Goal: Task Accomplishment & Management: Use online tool/utility

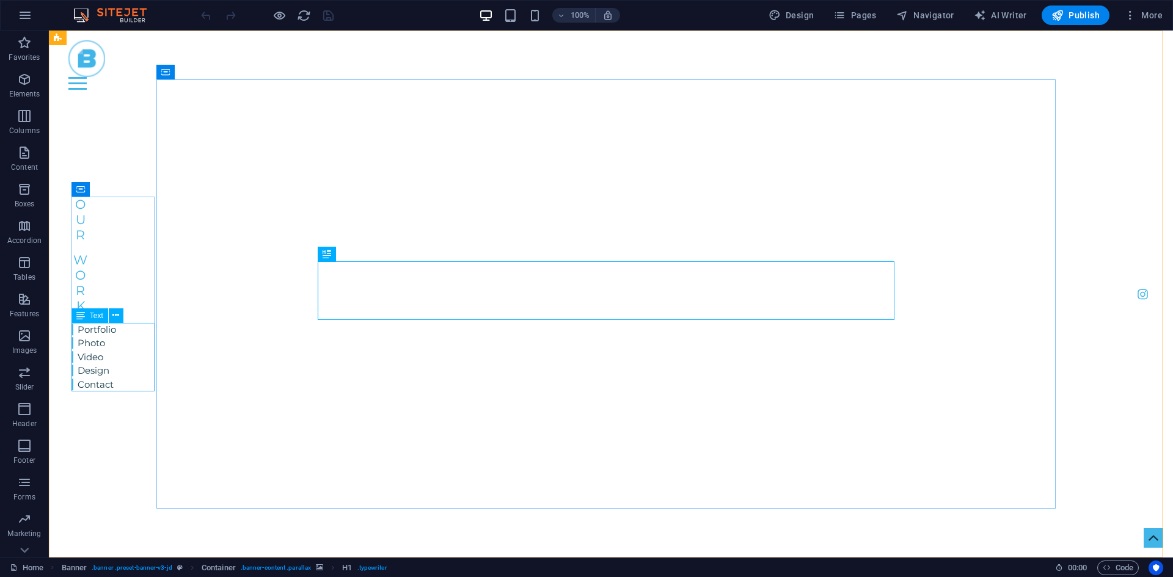
click at [92, 315] on span "Text" at bounding box center [96, 315] width 13 height 7
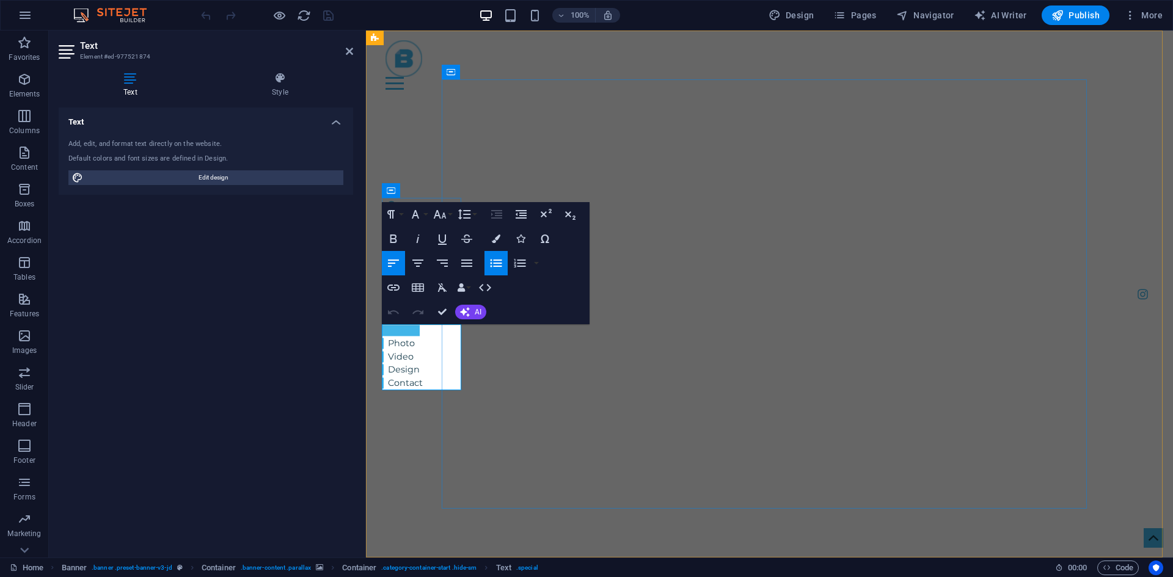
click at [404, 329] on link "Portfolio" at bounding box center [401, 330] width 38 height 11
click at [412, 311] on icon "button" at bounding box center [408, 306] width 15 height 15
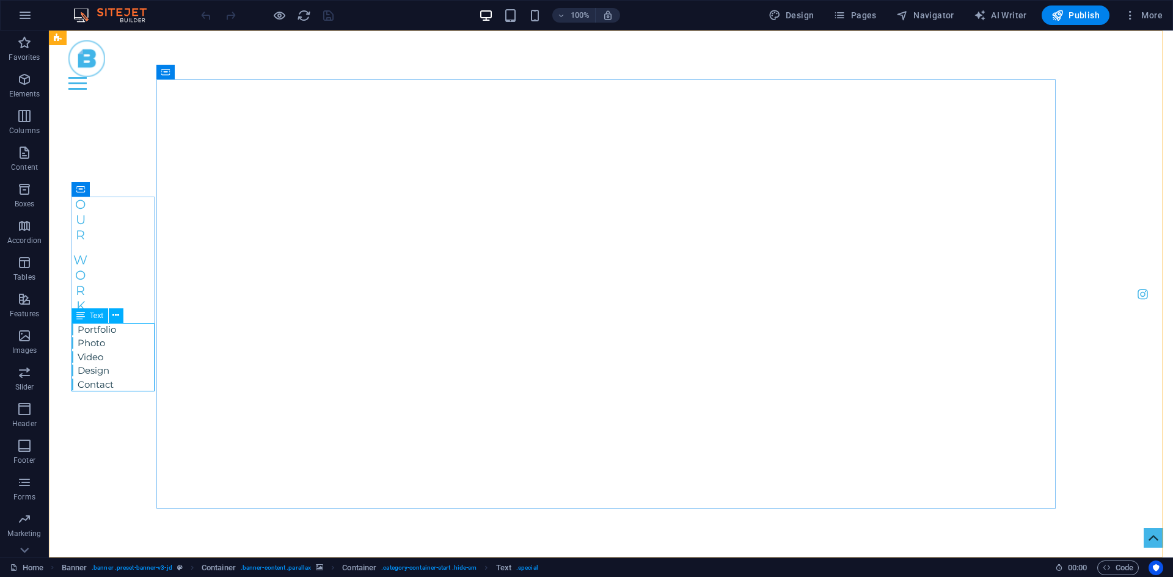
click at [90, 312] on span "Text" at bounding box center [96, 315] width 13 height 7
click at [82, 332] on div "Portfolio Photo Video Design Contact" at bounding box center [93, 357] width 45 height 69
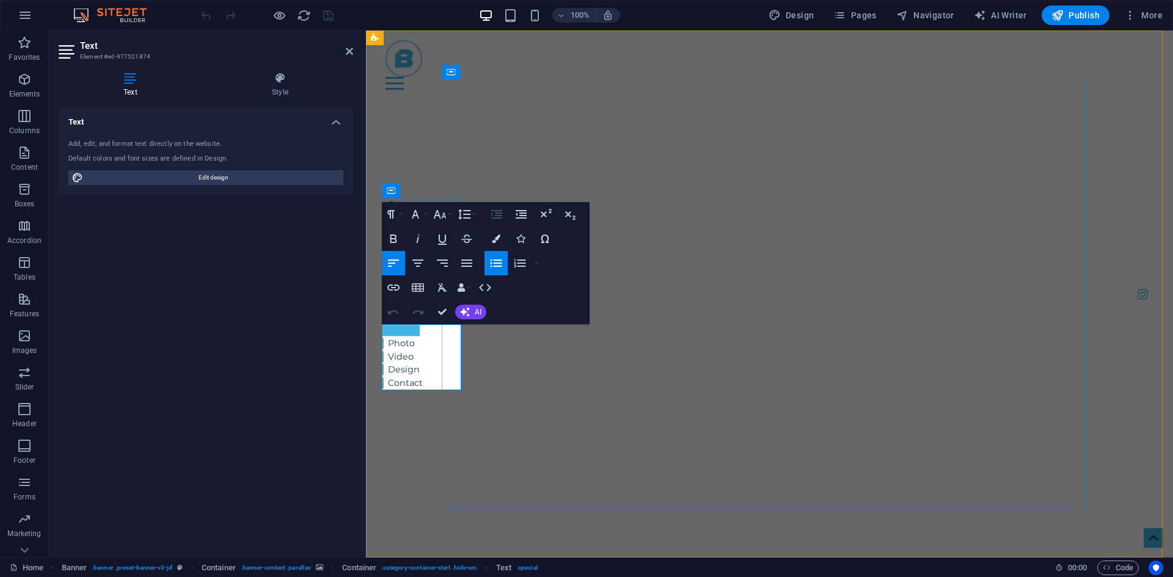
click at [417, 333] on link "Portfolio" at bounding box center [401, 330] width 38 height 11
click at [399, 305] on button "Edit Link" at bounding box center [407, 306] width 23 height 24
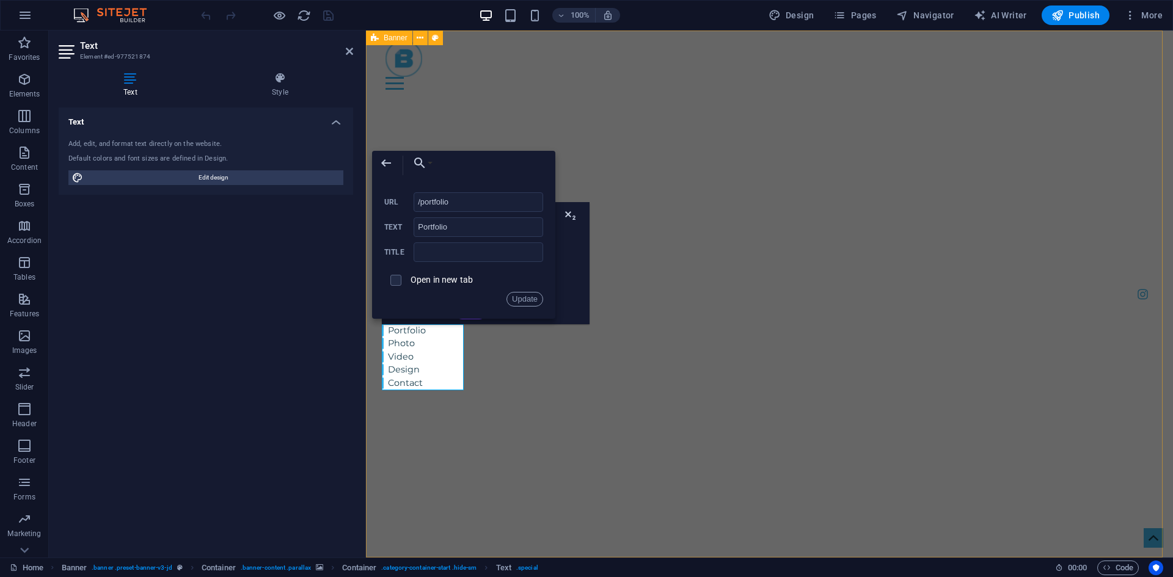
click at [429, 100] on div "Home Portfolio About Pricing Contact Menu Blueprint Visual Photography, Videogr…" at bounding box center [769, 442] width 807 height 823
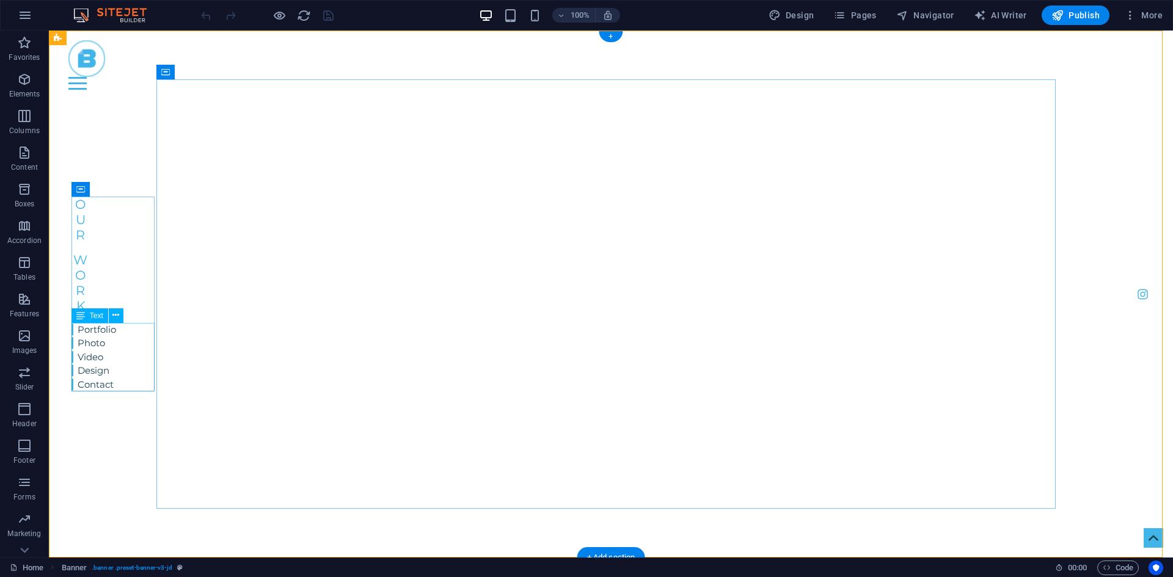
click at [103, 368] on div "Portfolio Photo Video Design Contact" at bounding box center [93, 357] width 45 height 69
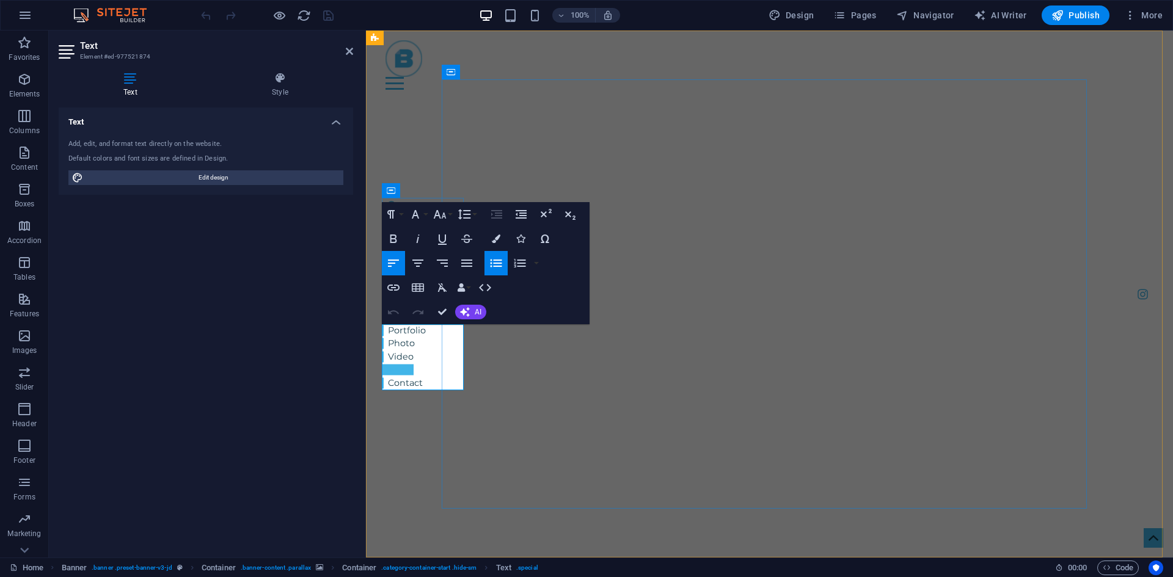
click at [402, 365] on link "Design" at bounding box center [398, 370] width 32 height 11
click at [413, 346] on icon "button" at bounding box center [408, 346] width 15 height 15
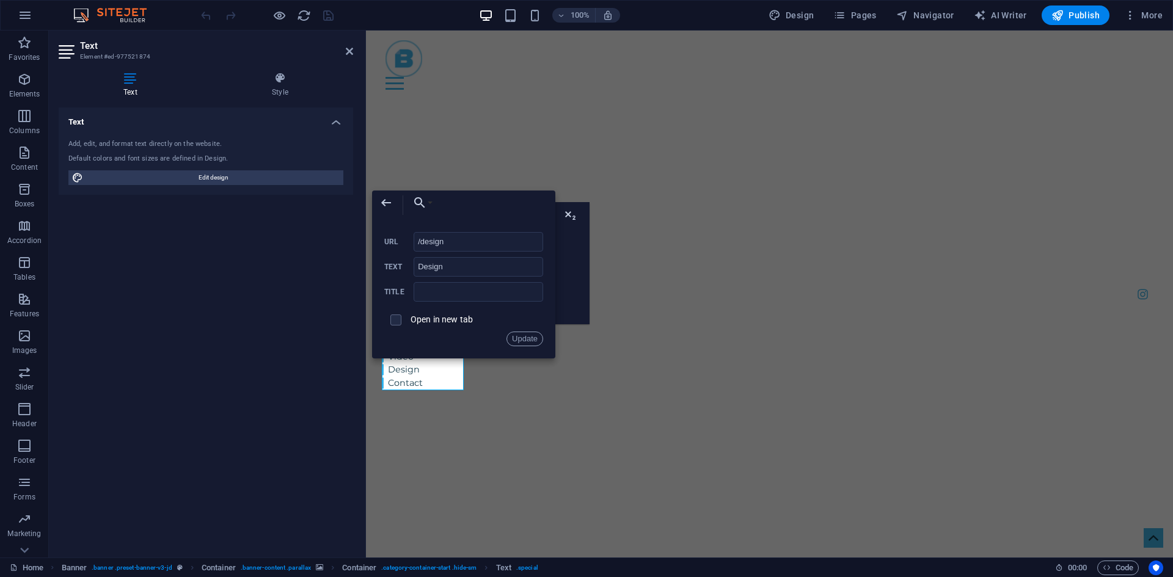
click at [540, 106] on img "1/2" at bounding box center [527, 106] width 323 height 0
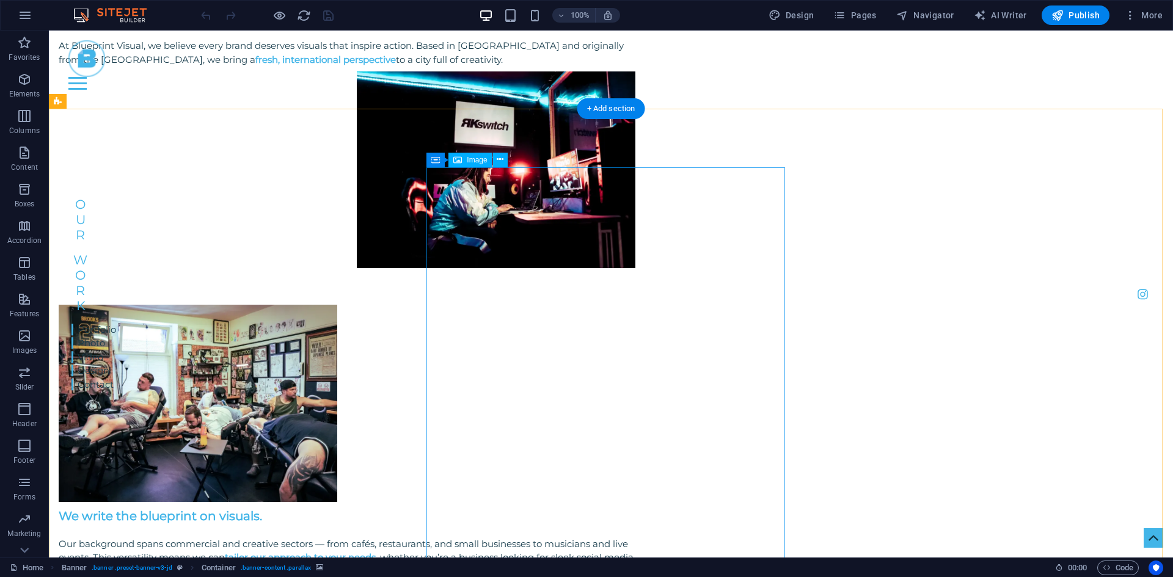
scroll to position [855, 0]
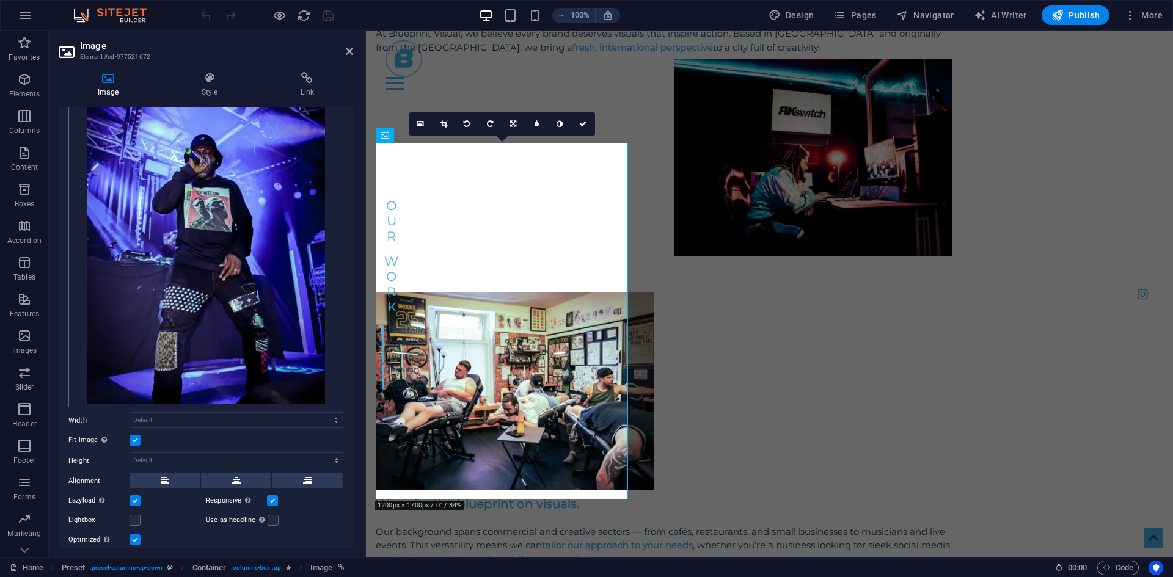
scroll to position [122, 0]
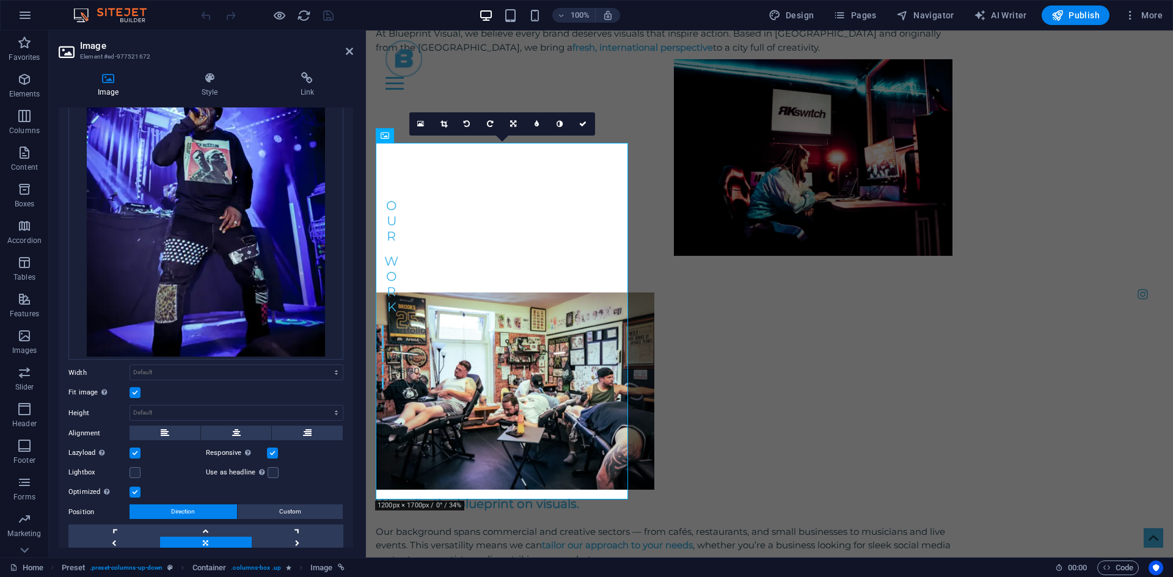
click at [135, 456] on label at bounding box center [134, 453] width 11 height 11
click at [0, 0] on input "Lazyload Loading images after the page loads improves page speed." at bounding box center [0, 0] width 0 height 0
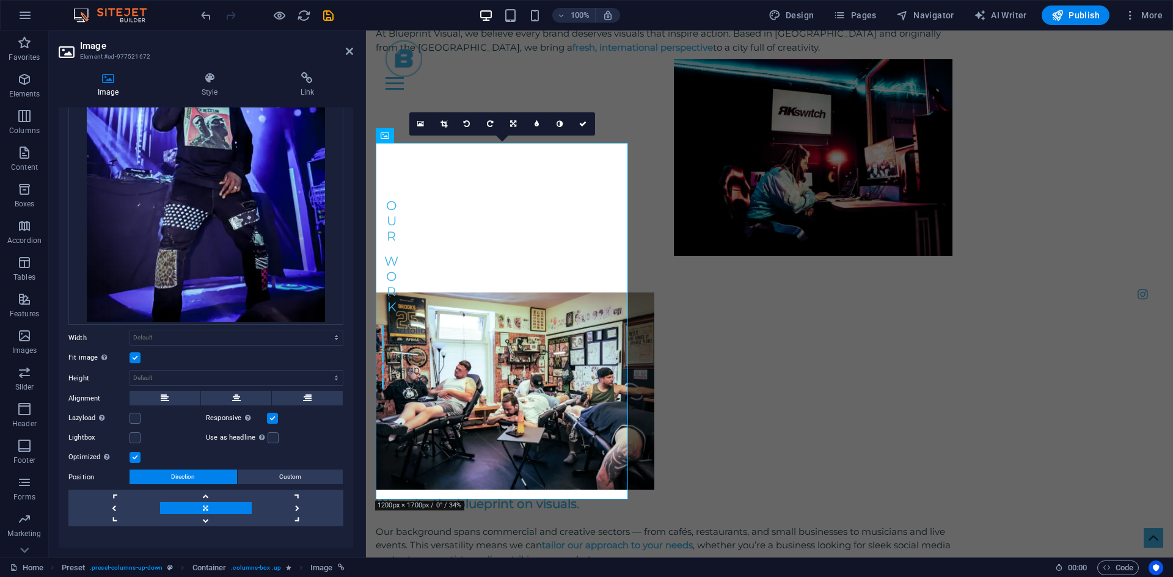
scroll to position [175, 0]
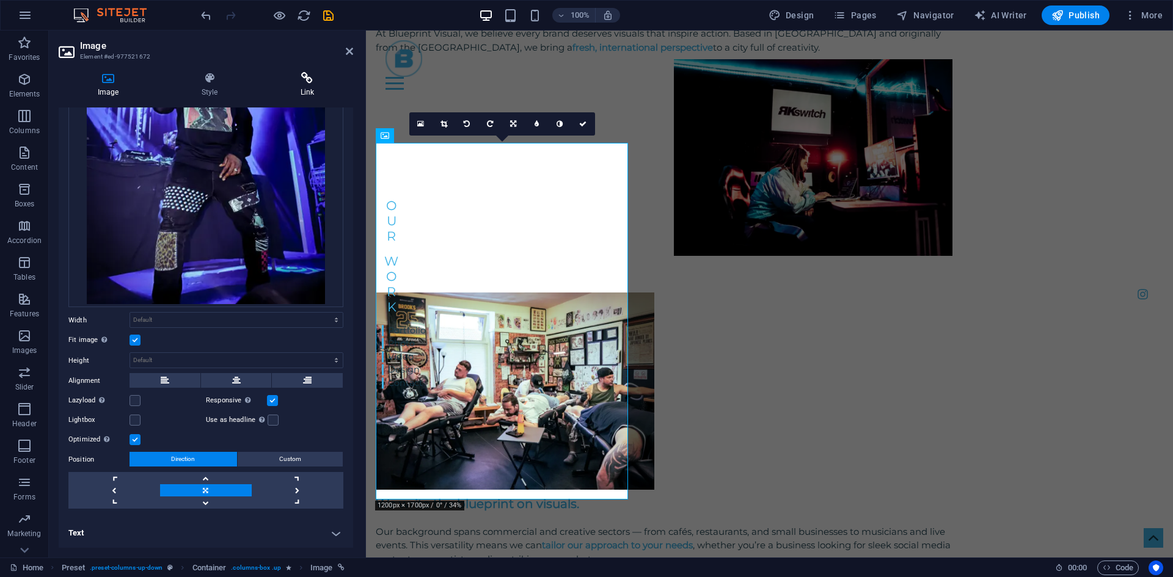
click at [315, 88] on h4 "Link" at bounding box center [307, 85] width 92 height 26
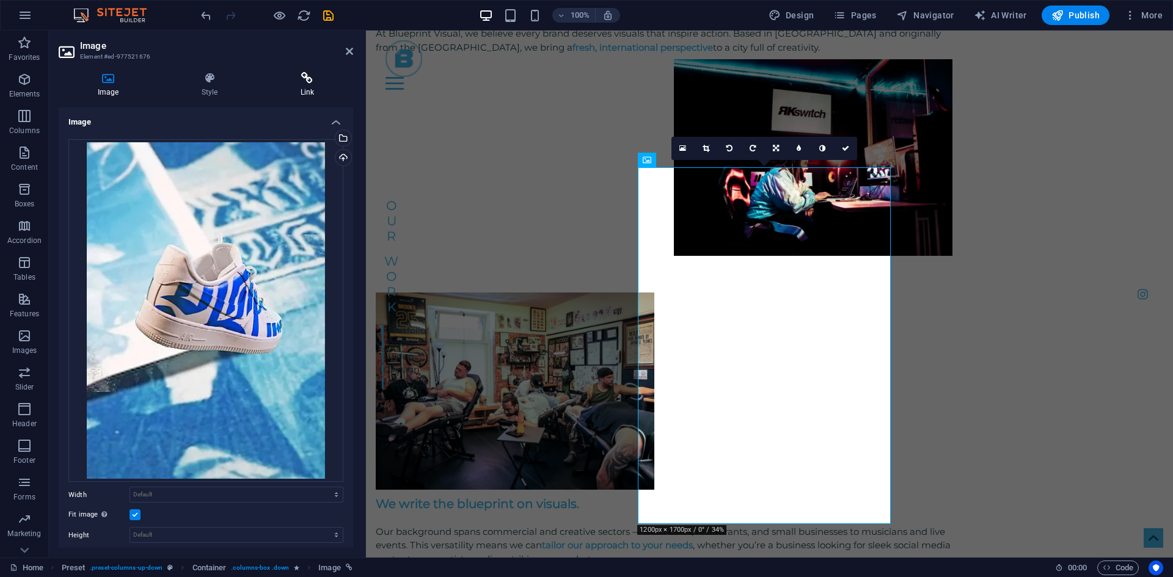
click at [307, 87] on h4 "Link" at bounding box center [307, 85] width 92 height 26
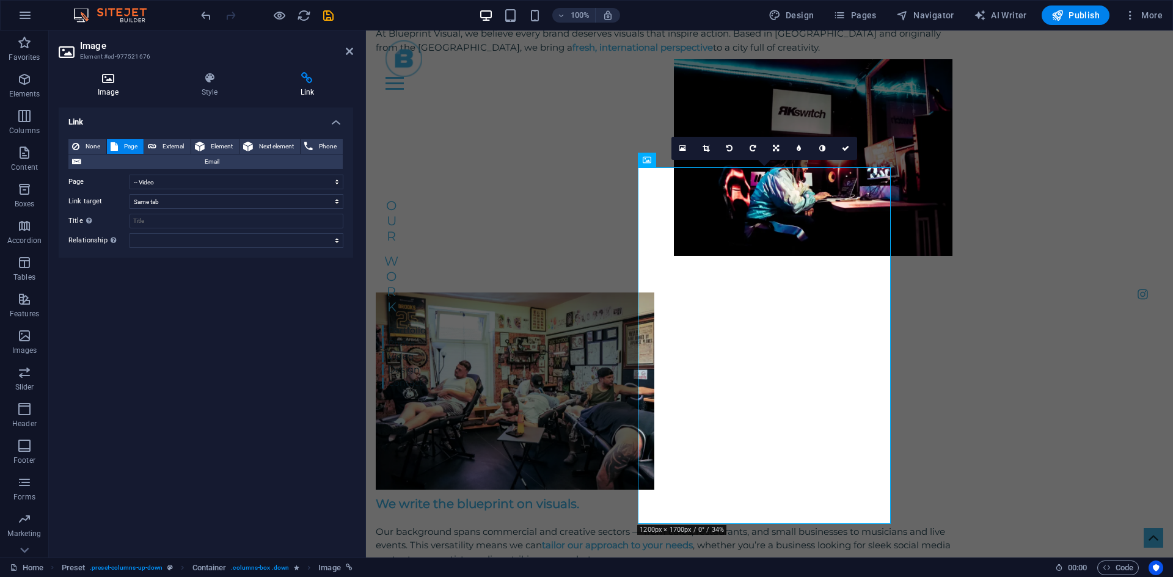
click at [111, 72] on icon at bounding box center [108, 78] width 99 height 12
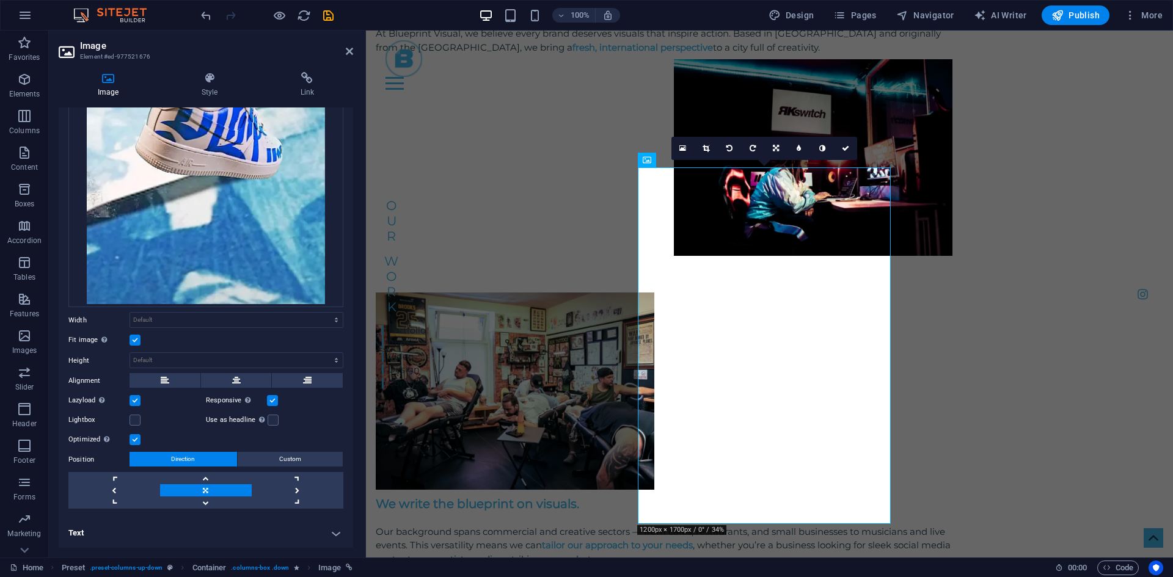
click at [133, 399] on label at bounding box center [134, 400] width 11 height 11
click at [0, 0] on input "Lazyload Loading images after the page loads improves page speed." at bounding box center [0, 0] width 0 height 0
select select "1"
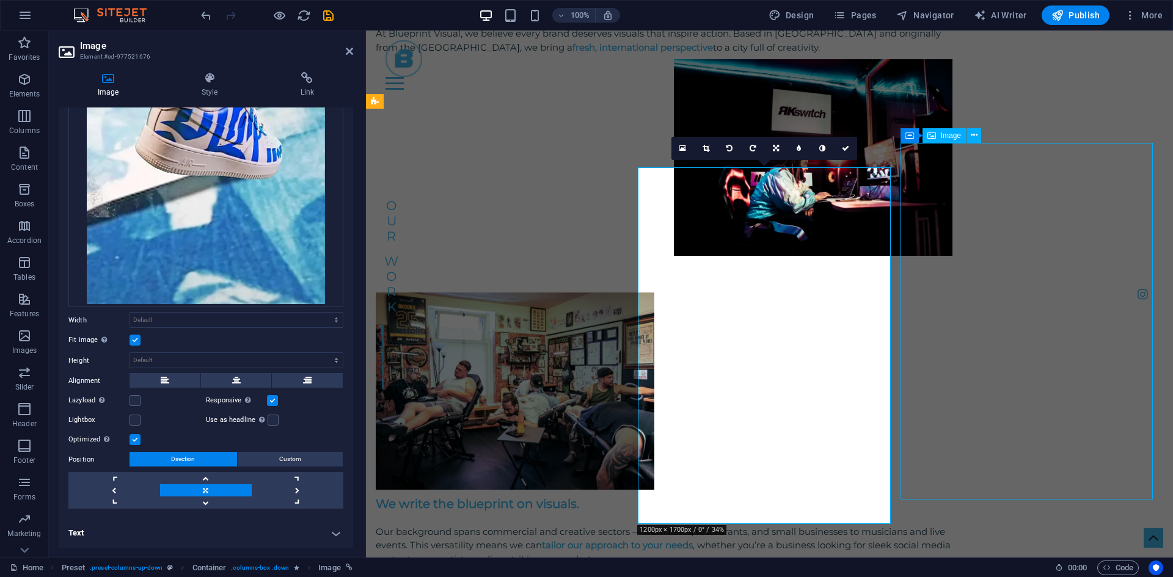
select select
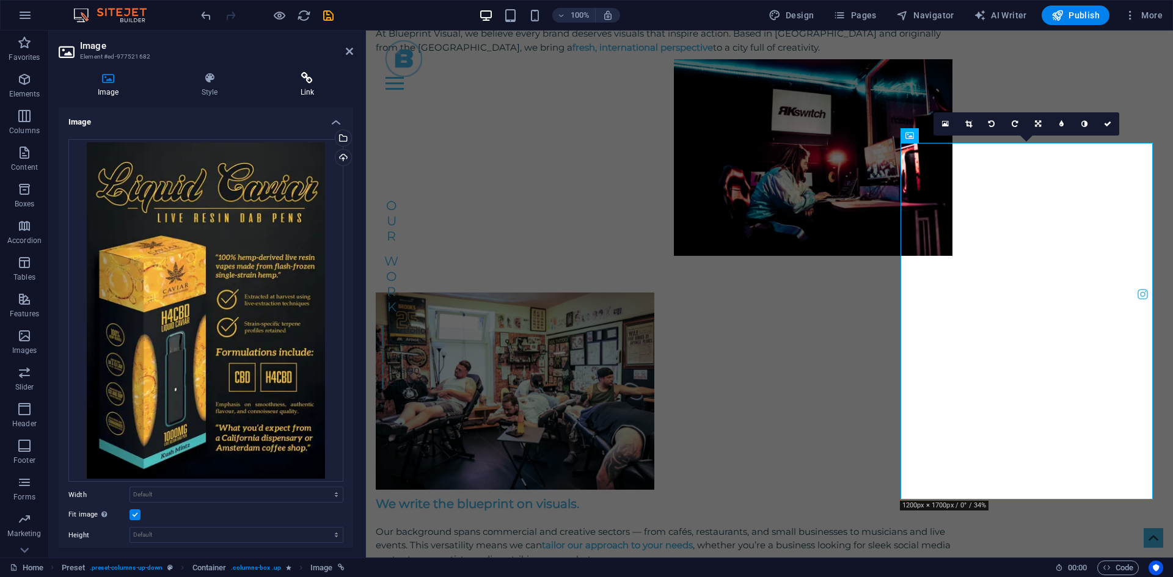
click at [306, 78] on icon at bounding box center [307, 78] width 92 height 12
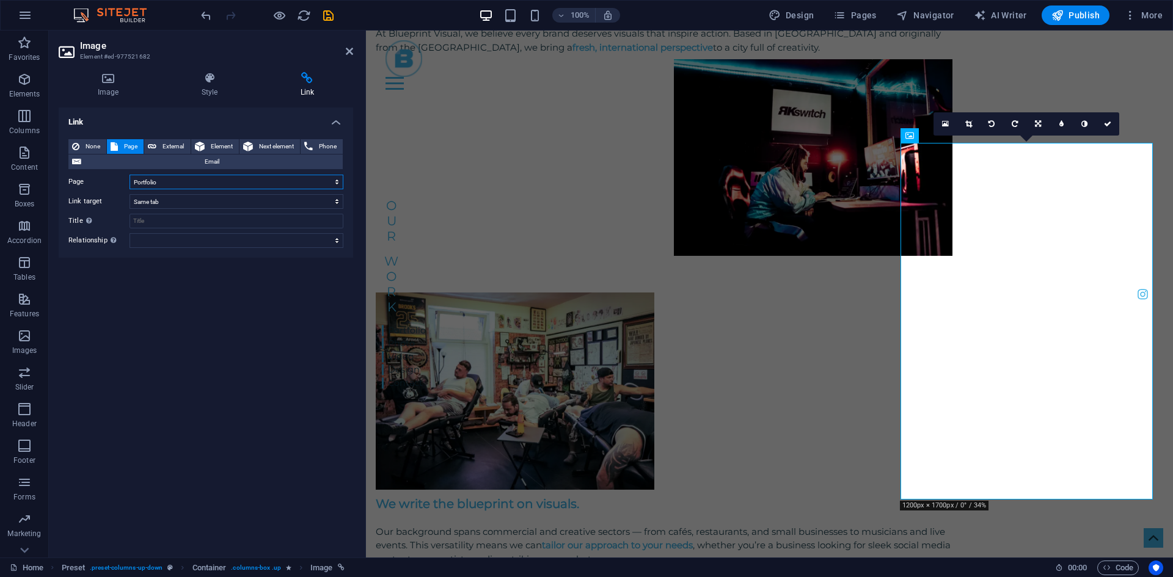
click at [198, 179] on select "Home Portfolio -- Photo -- Video -- Design About Pricing Contact Legal notice P…" at bounding box center [236, 182] width 214 height 15
select select "3"
click at [129, 175] on select "Home Portfolio -- Photo -- Video -- Design About Pricing Contact Legal notice P…" at bounding box center [236, 182] width 214 height 15
click at [98, 86] on h4 "Image" at bounding box center [111, 85] width 104 height 26
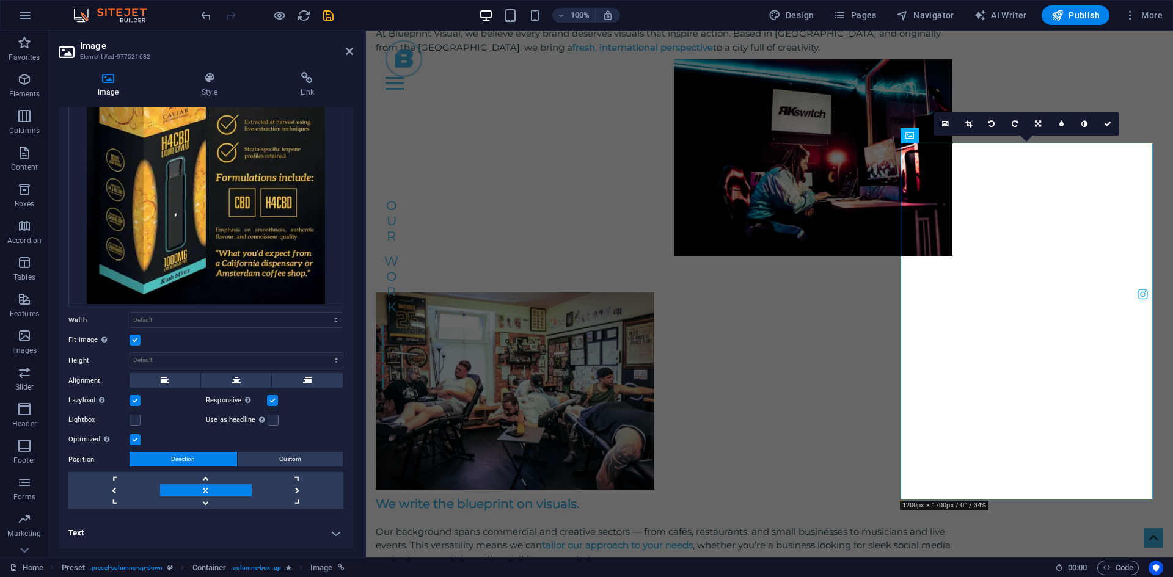
drag, startPoint x: 145, startPoint y: 397, endPoint x: 132, endPoint y: 401, distance: 14.1
click at [132, 401] on div "Lazyload Loading images after the page loads improves page speed." at bounding box center [136, 400] width 137 height 15
click at [132, 401] on label at bounding box center [134, 400] width 11 height 11
click at [0, 0] on input "Lazyload Loading images after the page loads improves page speed." at bounding box center [0, 0] width 0 height 0
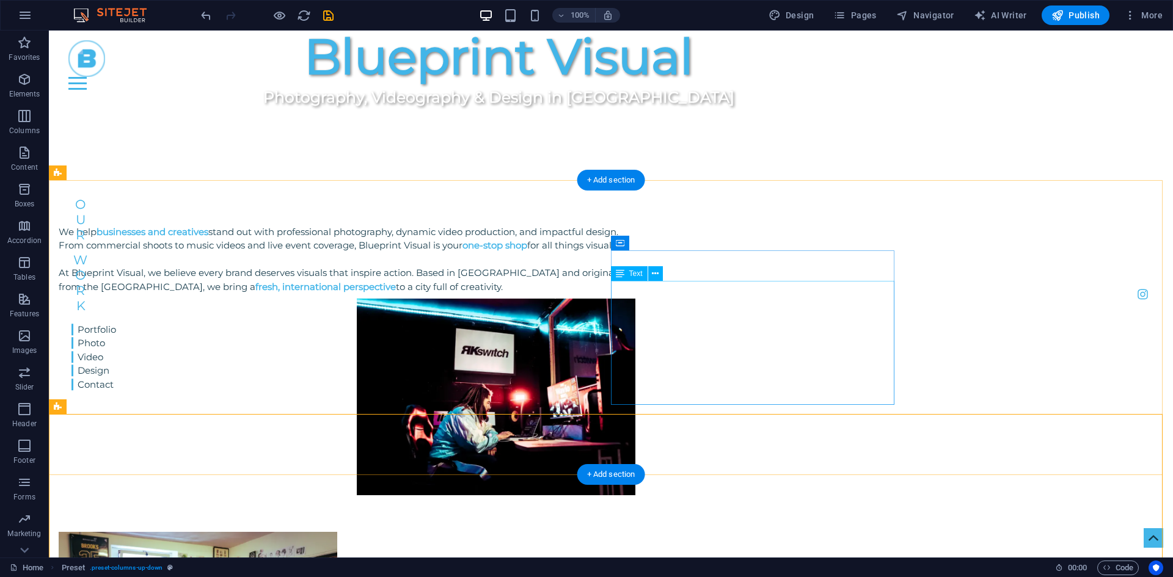
scroll to position [550, 0]
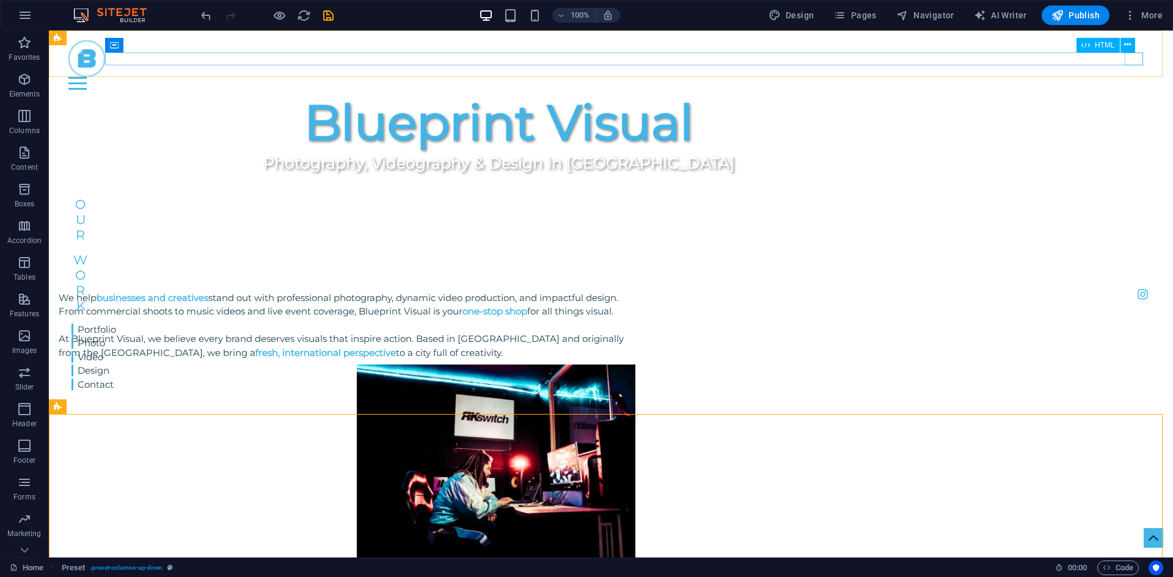
click at [1142, 77] on div "Menu" at bounding box center [610, 83] width 1085 height 13
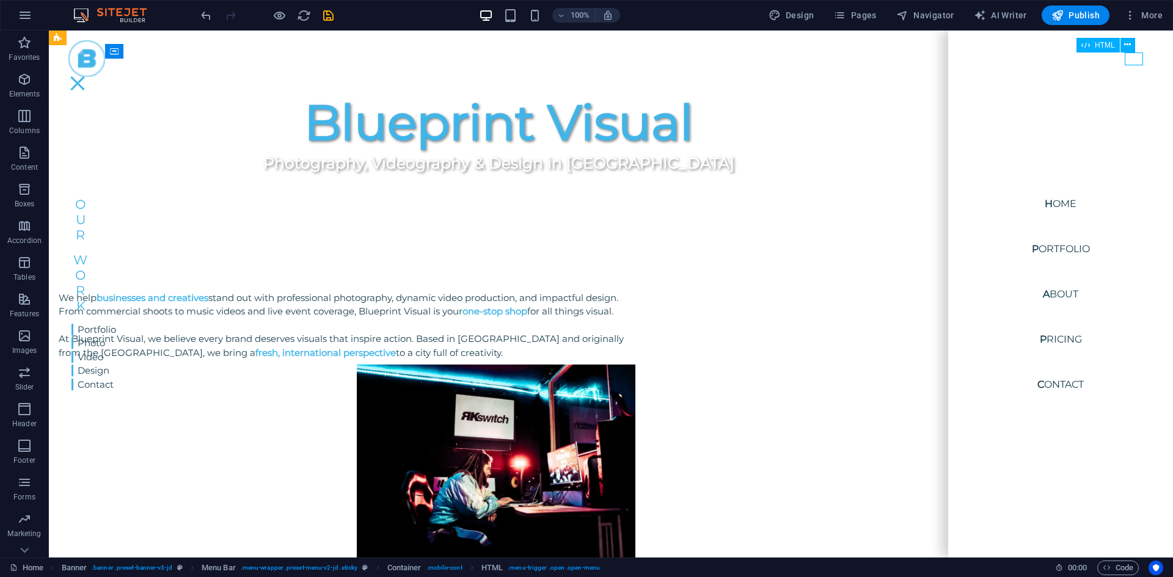
click at [87, 77] on div "Menu" at bounding box center [77, 83] width 18 height 13
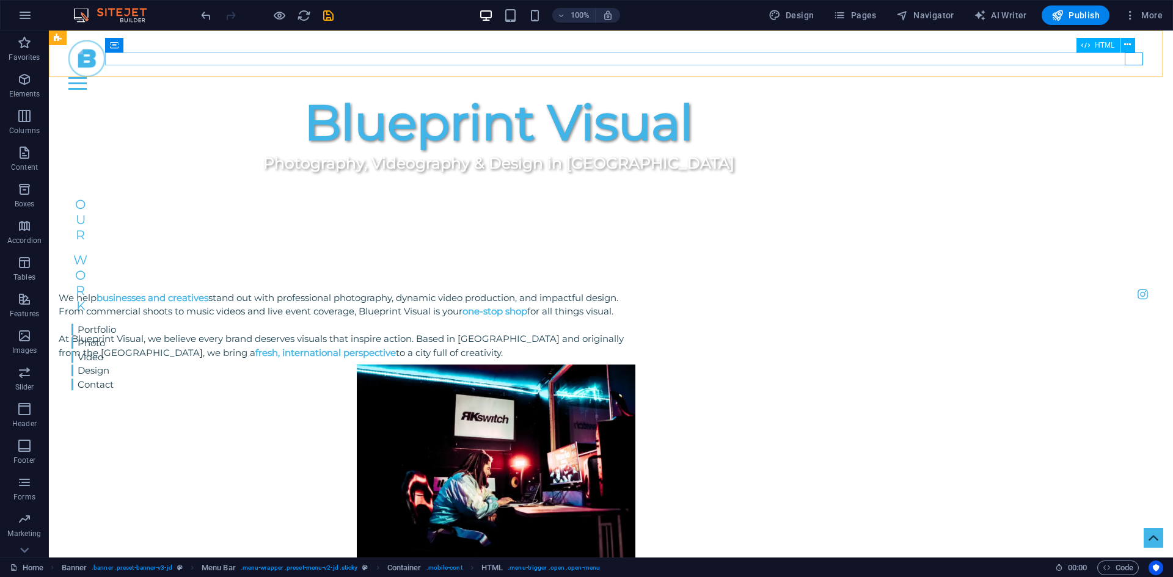
click at [1130, 77] on div "Menu" at bounding box center [610, 83] width 1085 height 13
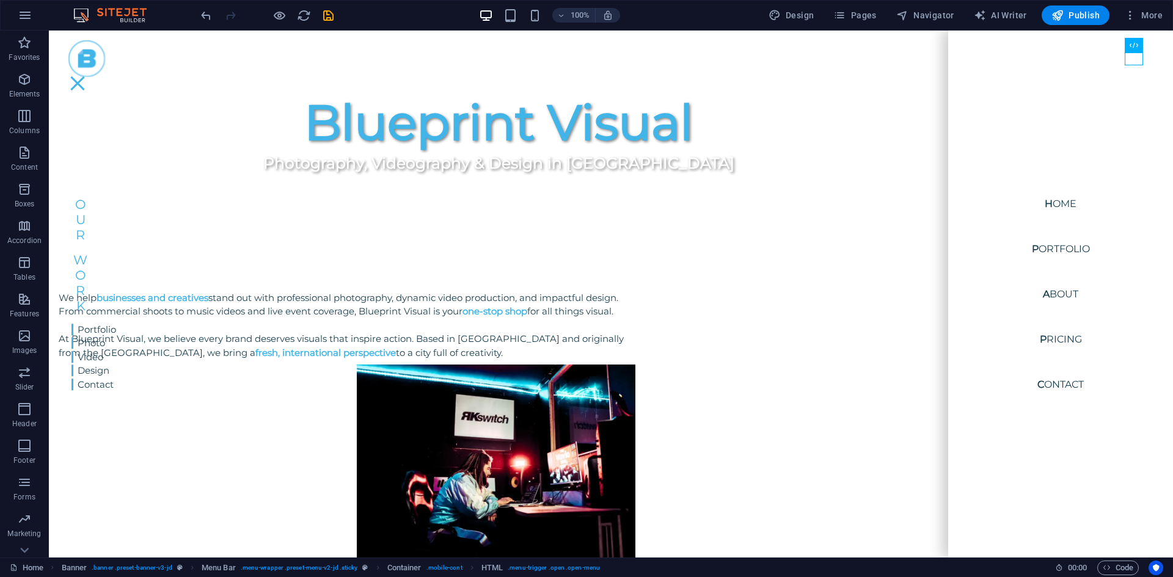
click at [823, 15] on div "Design Pages Navigator AI Writer Publish More" at bounding box center [965, 15] width 404 height 20
click at [862, 15] on span "Pages" at bounding box center [854, 15] width 43 height 12
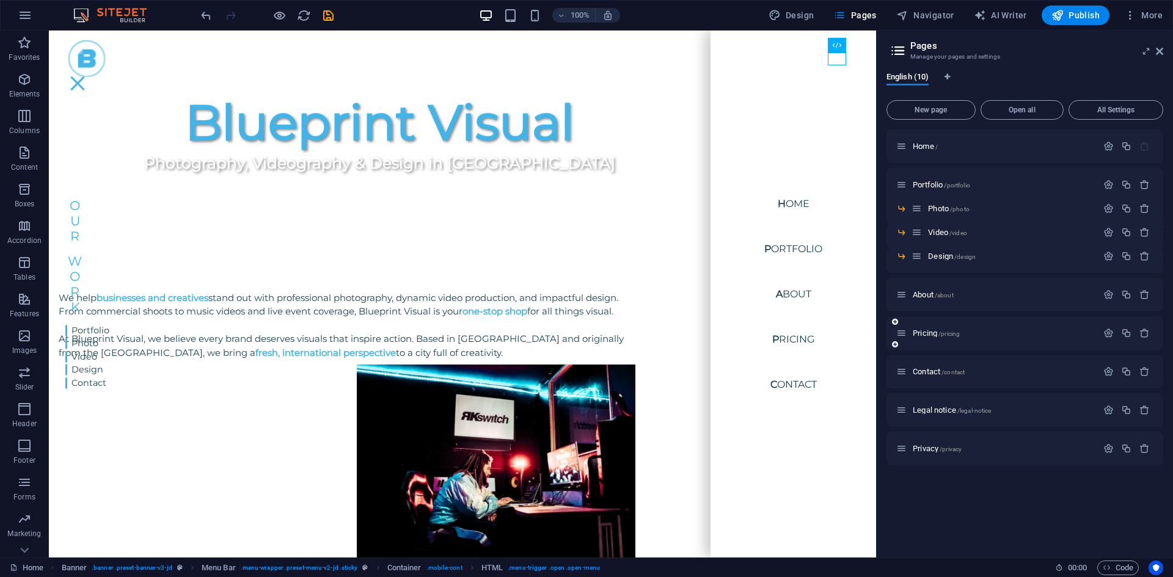
click at [901, 333] on icon at bounding box center [901, 333] width 10 height 10
click at [1104, 332] on icon "button" at bounding box center [1108, 333] width 10 height 10
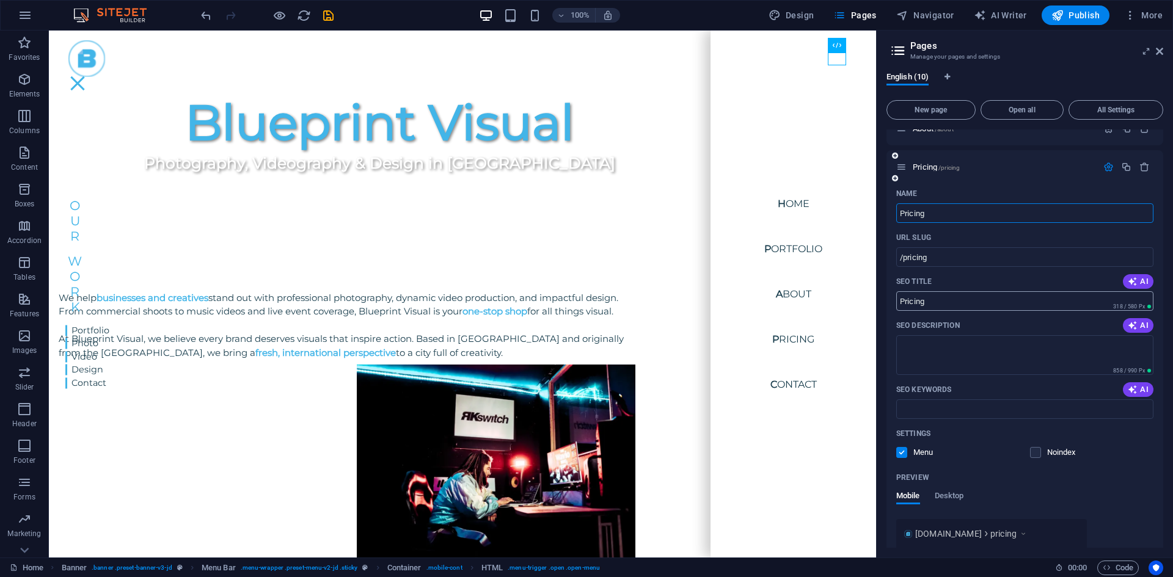
scroll to position [183, 0]
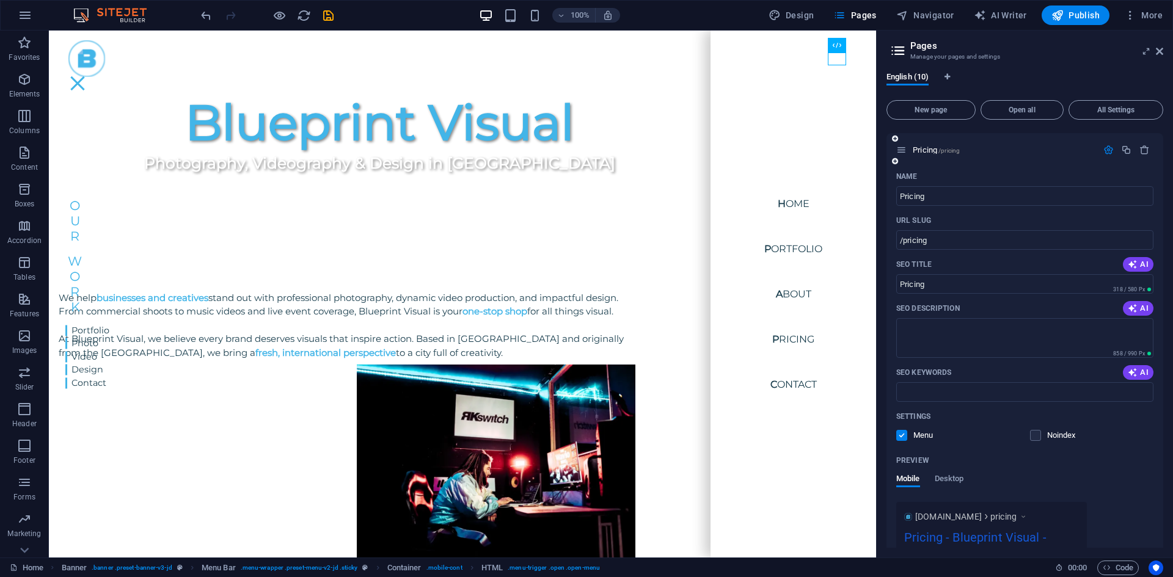
click at [900, 435] on label at bounding box center [901, 435] width 11 height 11
click at [0, 0] on input "checkbox" at bounding box center [0, 0] width 0 height 0
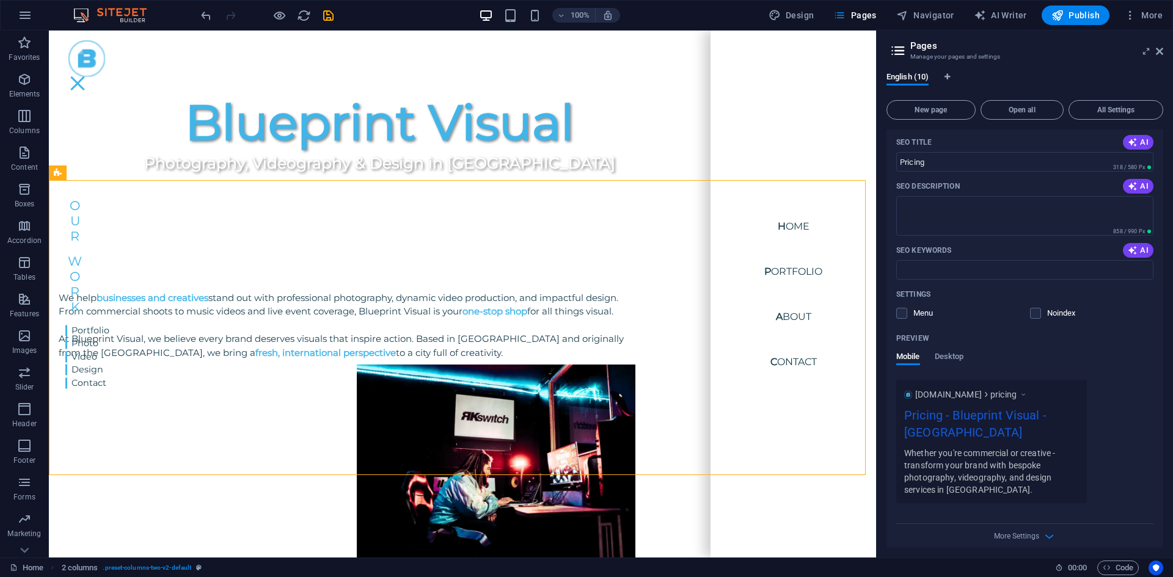
scroll to position [122, 0]
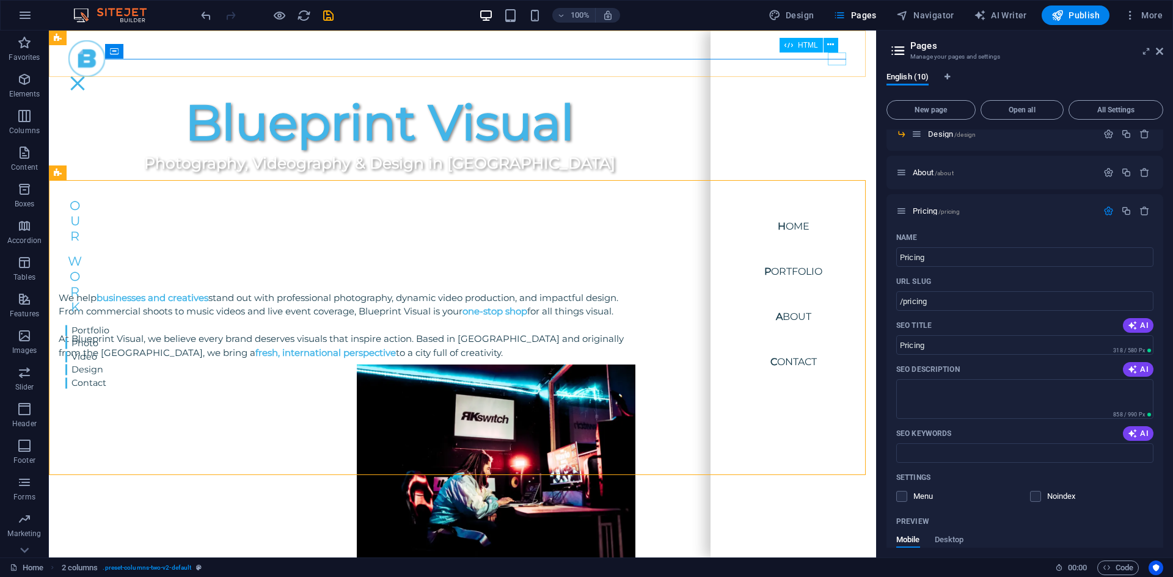
click at [87, 77] on div "Menu" at bounding box center [77, 83] width 18 height 13
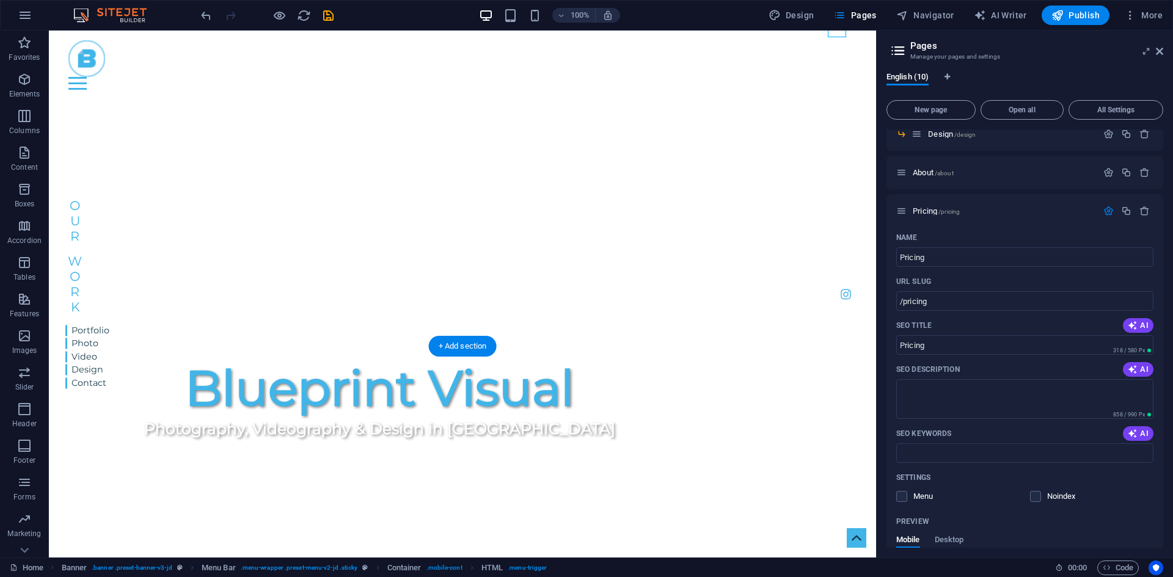
scroll to position [489, 0]
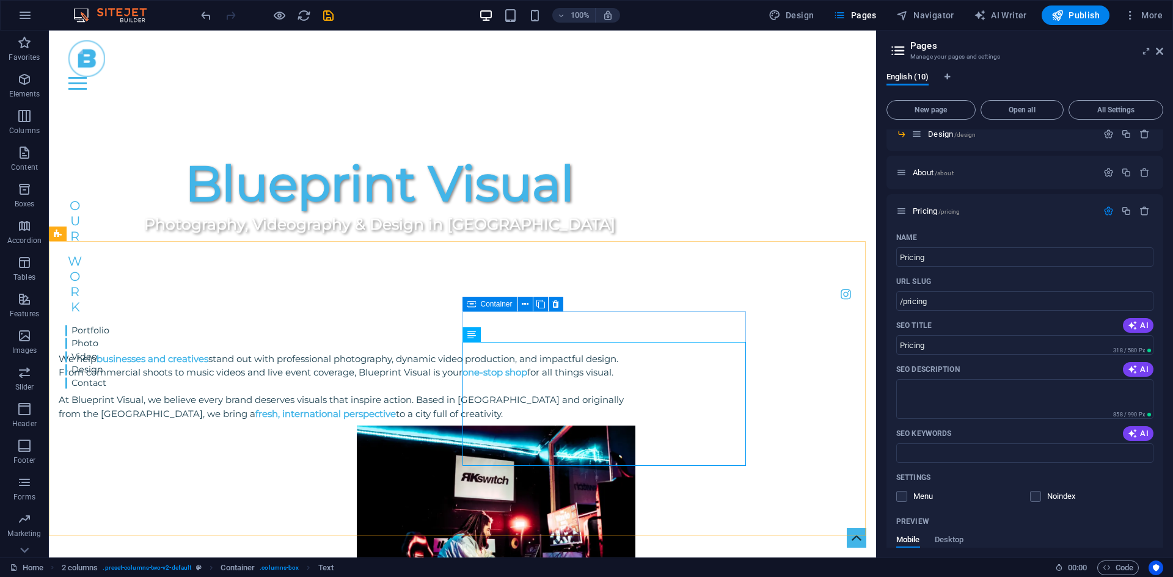
click at [472, 301] on icon at bounding box center [471, 304] width 9 height 15
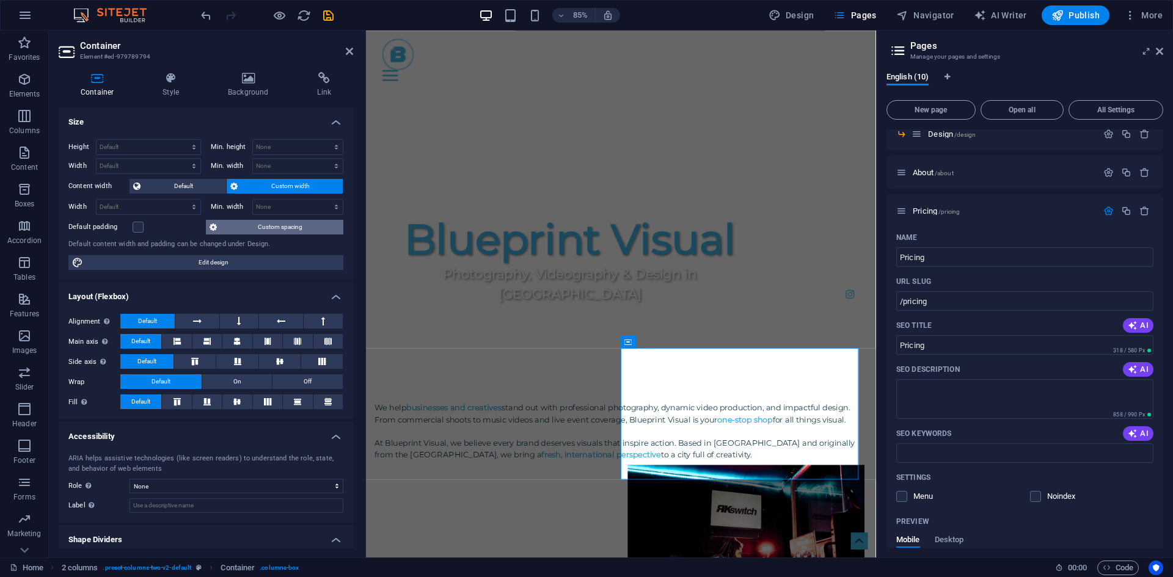
click at [241, 232] on span "Custom spacing" at bounding box center [279, 227] width 119 height 15
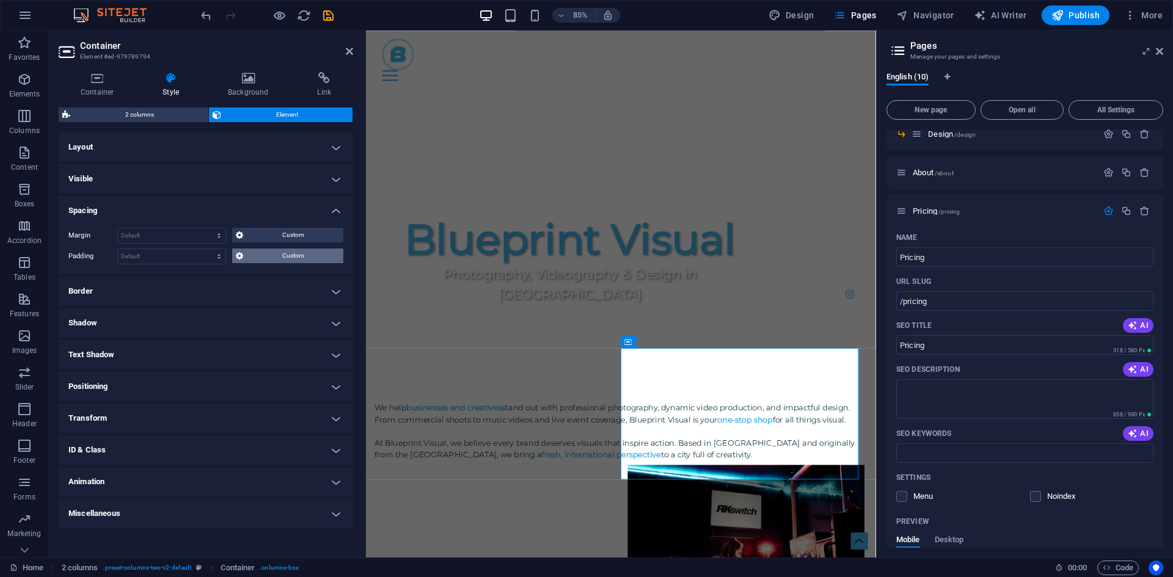
click at [253, 256] on span "Custom" at bounding box center [293, 256] width 93 height 15
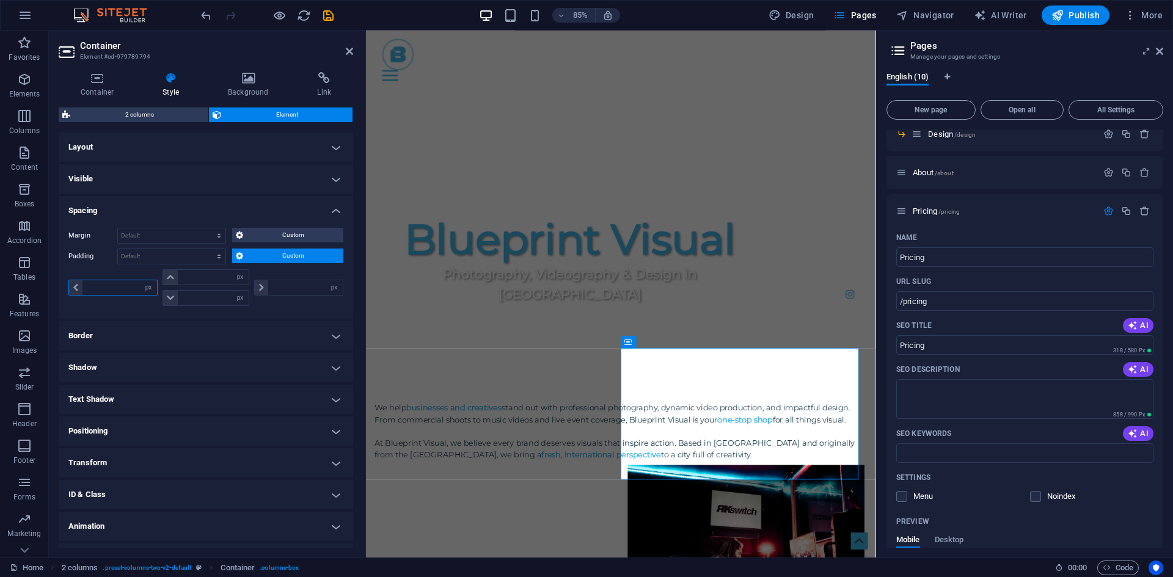
click at [117, 286] on input "number" at bounding box center [119, 287] width 75 height 15
type input "10"
type input "0"
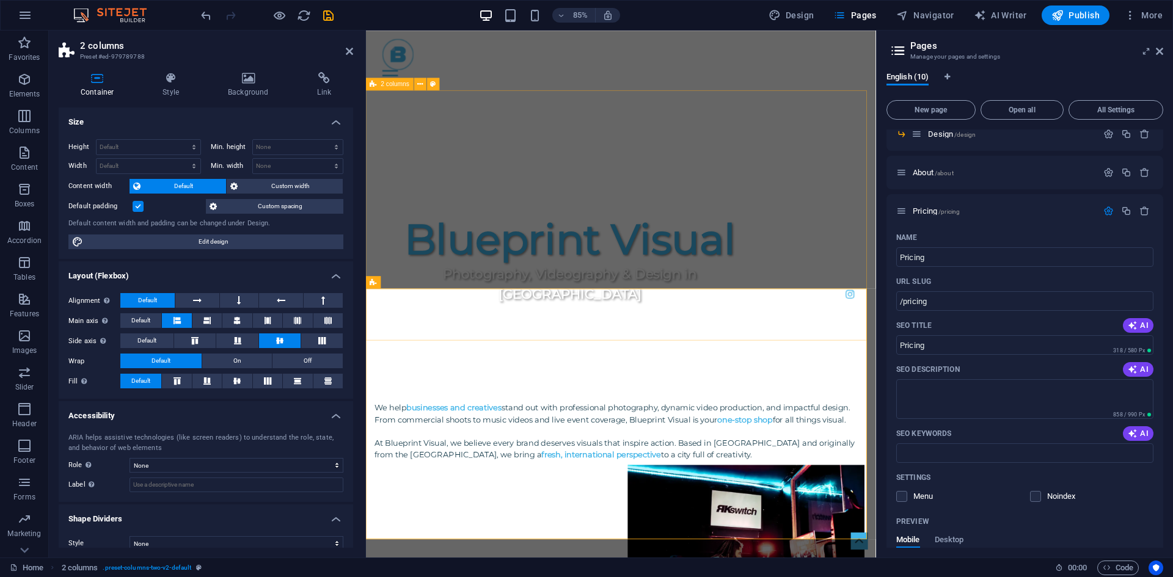
drag, startPoint x: 698, startPoint y: 264, endPoint x: 963, endPoint y: 230, distance: 266.7
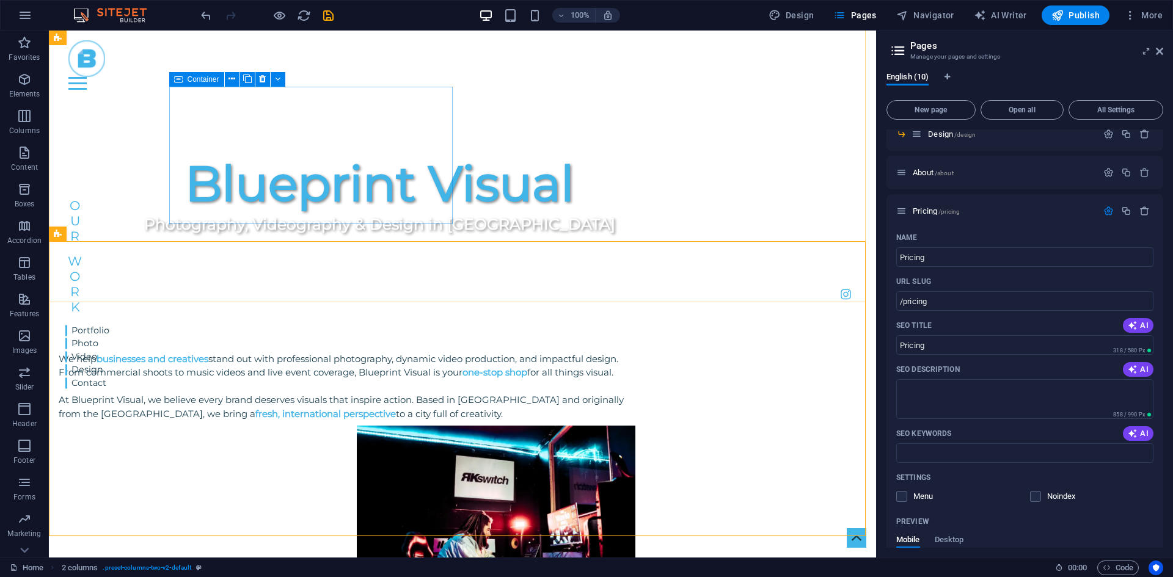
click at [176, 74] on icon at bounding box center [178, 79] width 9 height 15
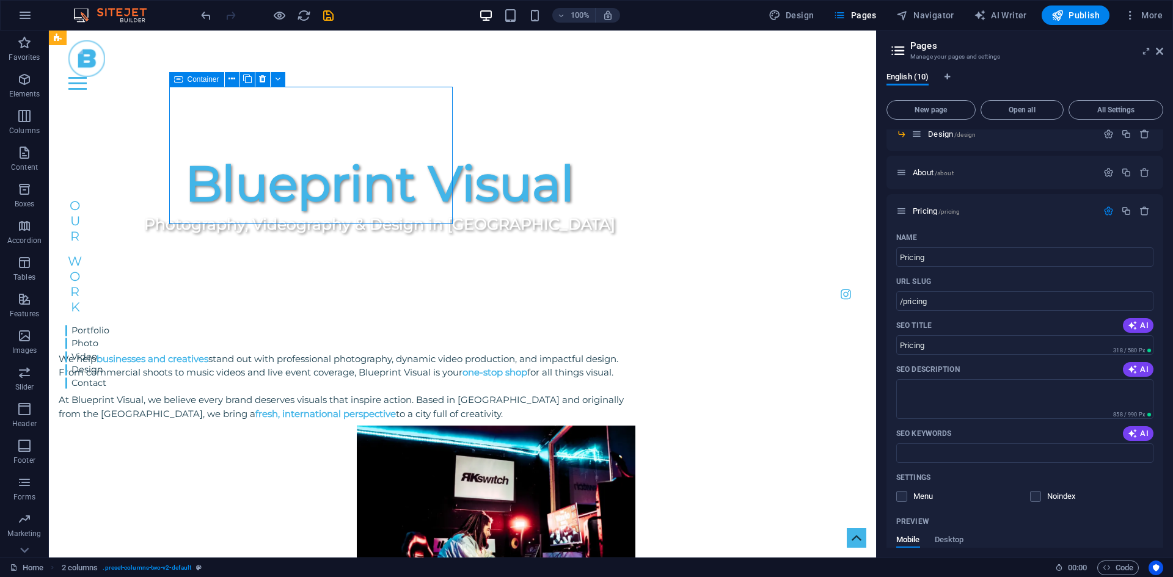
click at [176, 74] on icon at bounding box center [178, 79] width 9 height 15
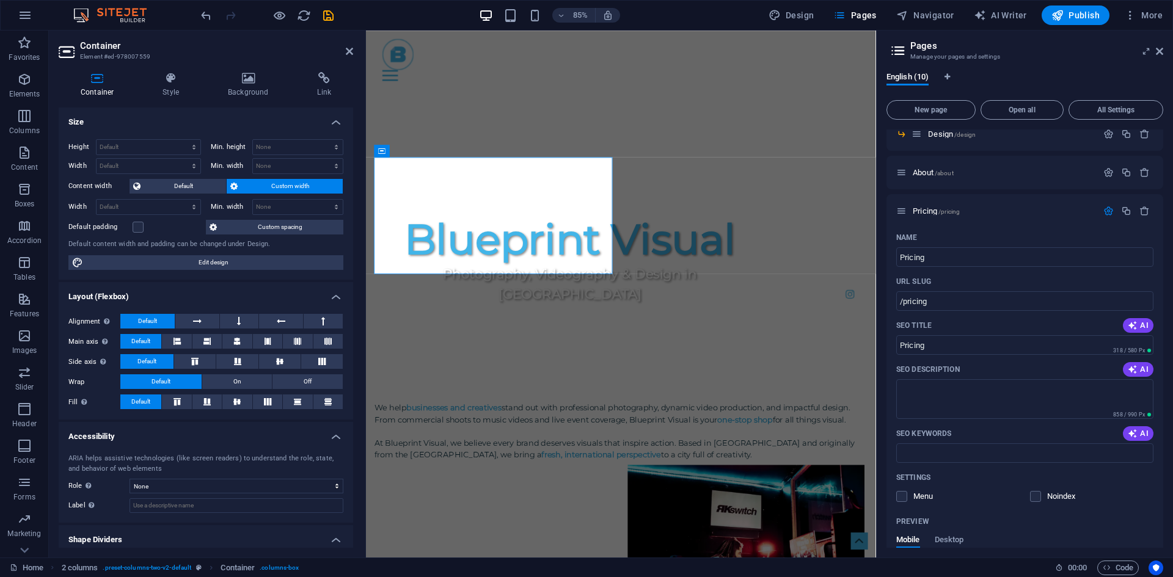
click at [227, 222] on span "Custom spacing" at bounding box center [279, 227] width 119 height 15
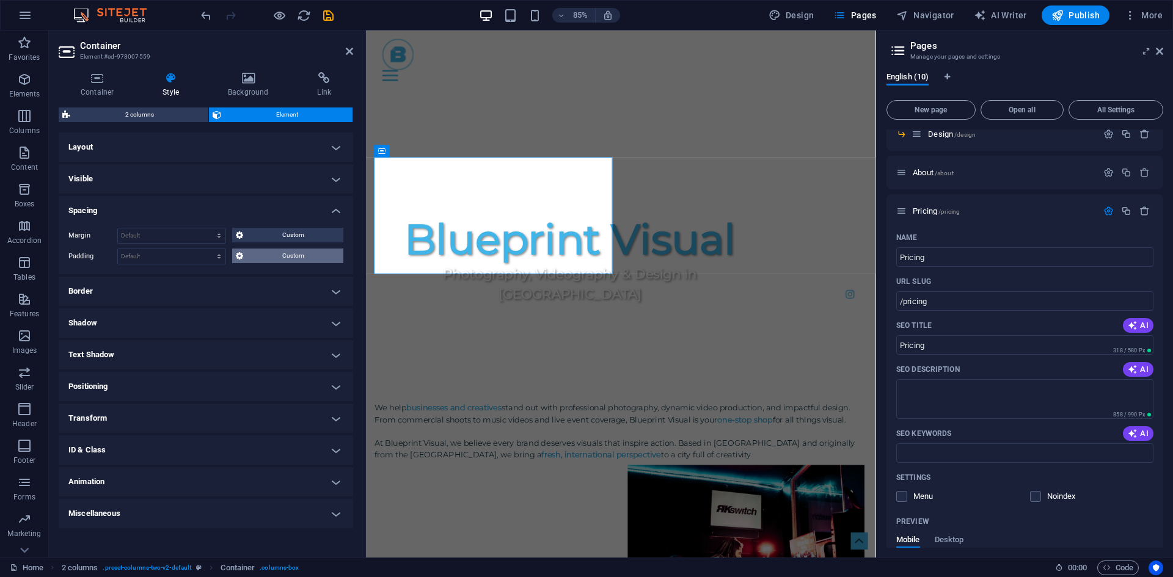
click at [247, 253] on span "Custom" at bounding box center [293, 256] width 93 height 15
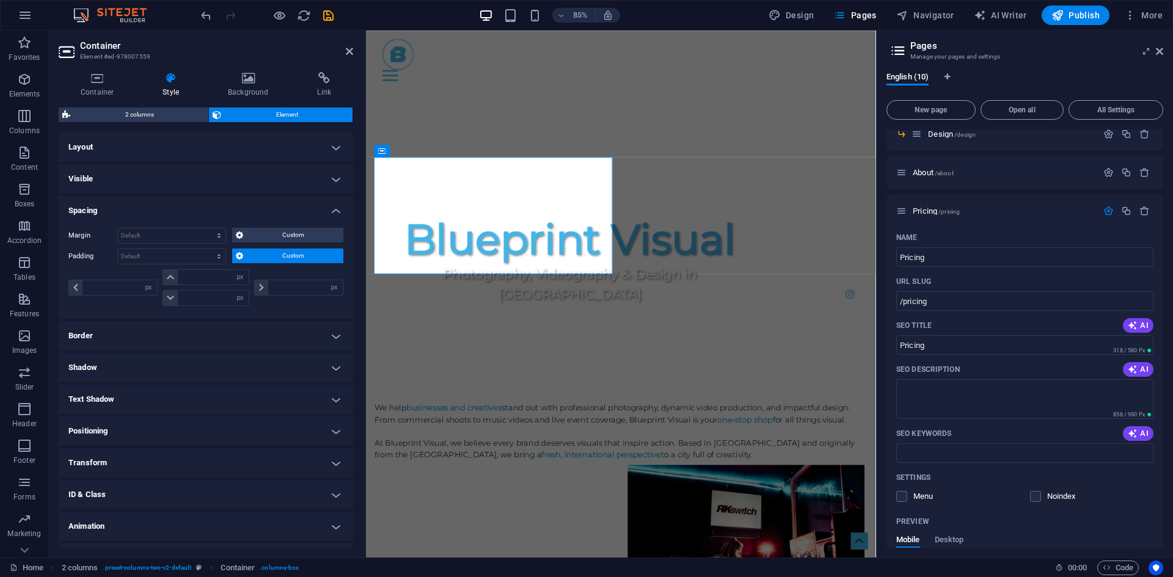
click at [276, 275] on div "px rem % vh vw" at bounding box center [298, 287] width 92 height 37
click at [283, 282] on input "number" at bounding box center [305, 287] width 75 height 15
type input "20"
type input "0"
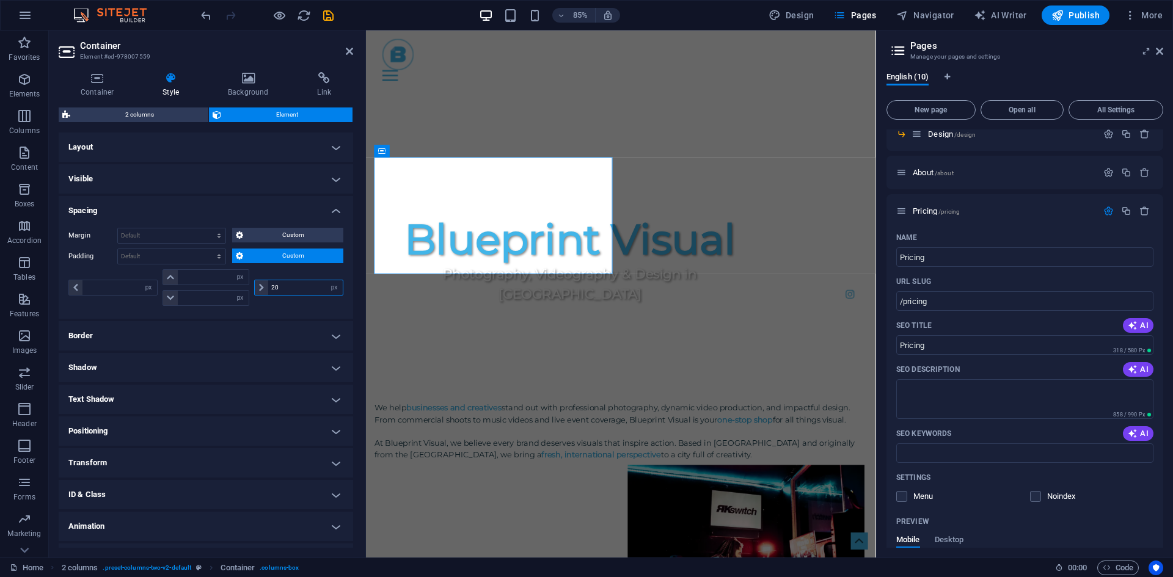
type input "0"
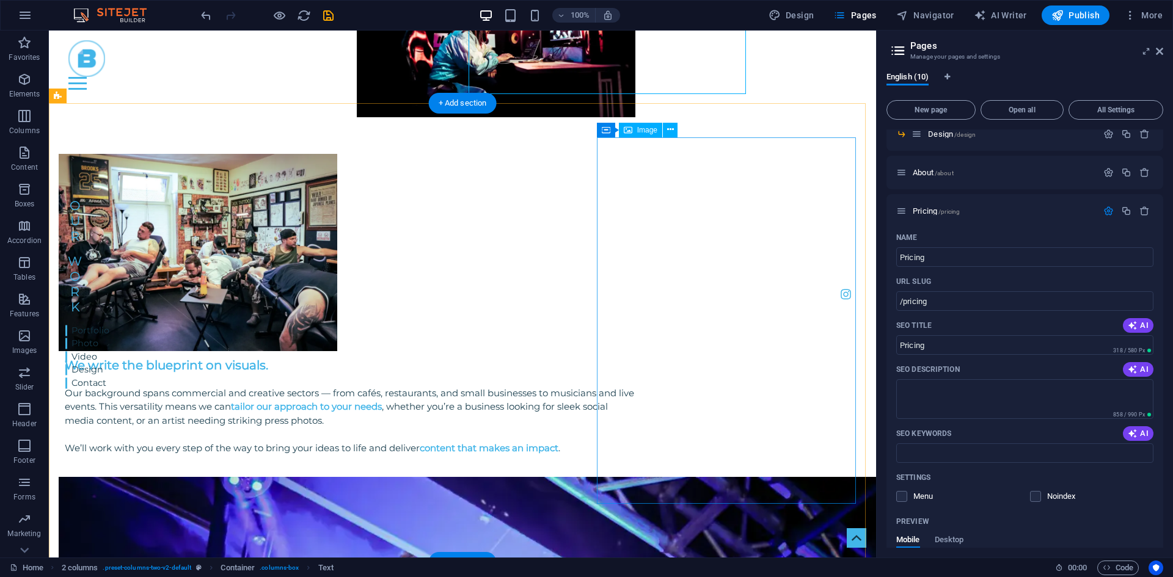
scroll to position [1038, 0]
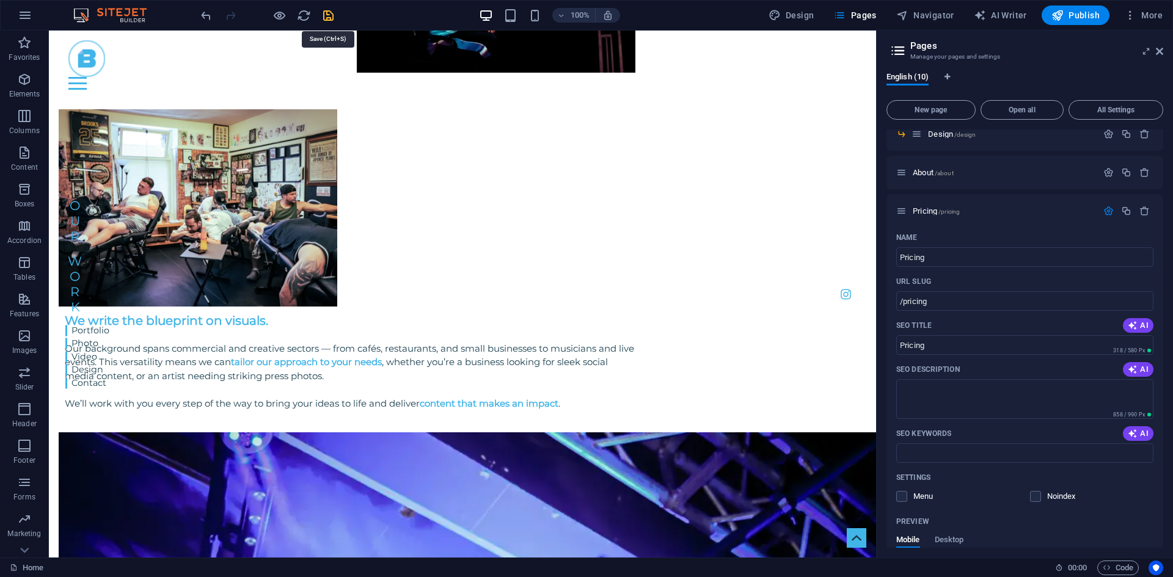
click at [330, 9] on icon "save" at bounding box center [328, 16] width 14 height 14
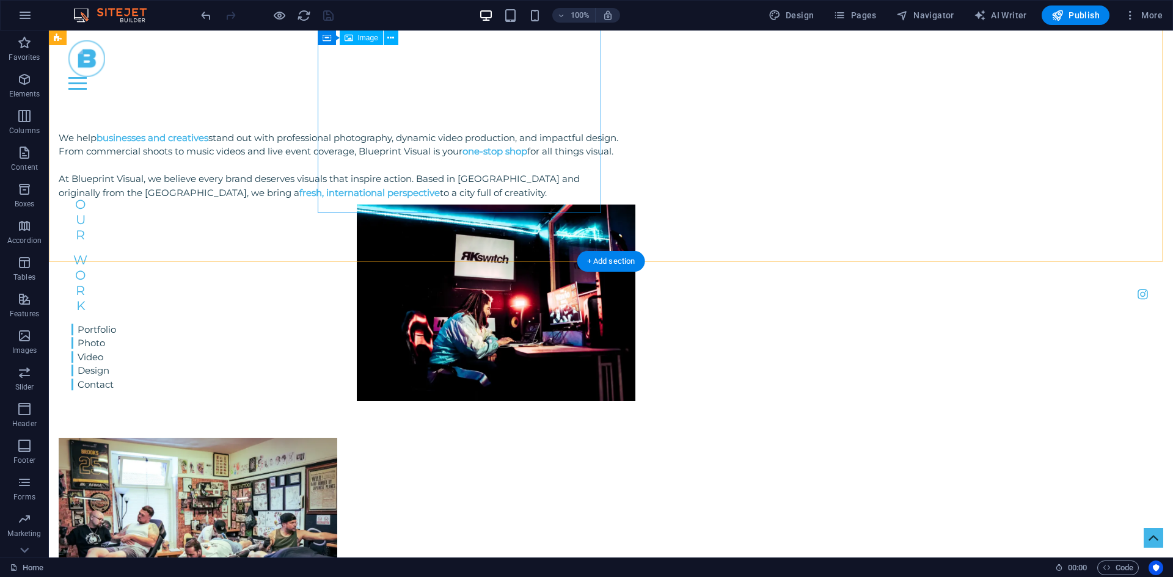
scroll to position [611, 0]
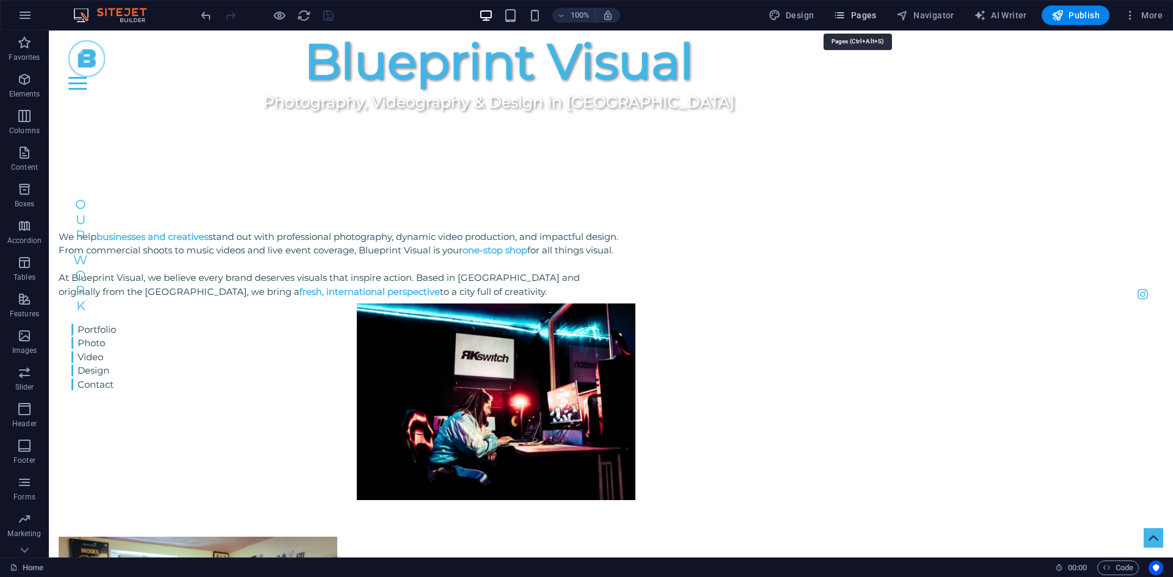
click at [856, 14] on span "Pages" at bounding box center [854, 15] width 43 height 12
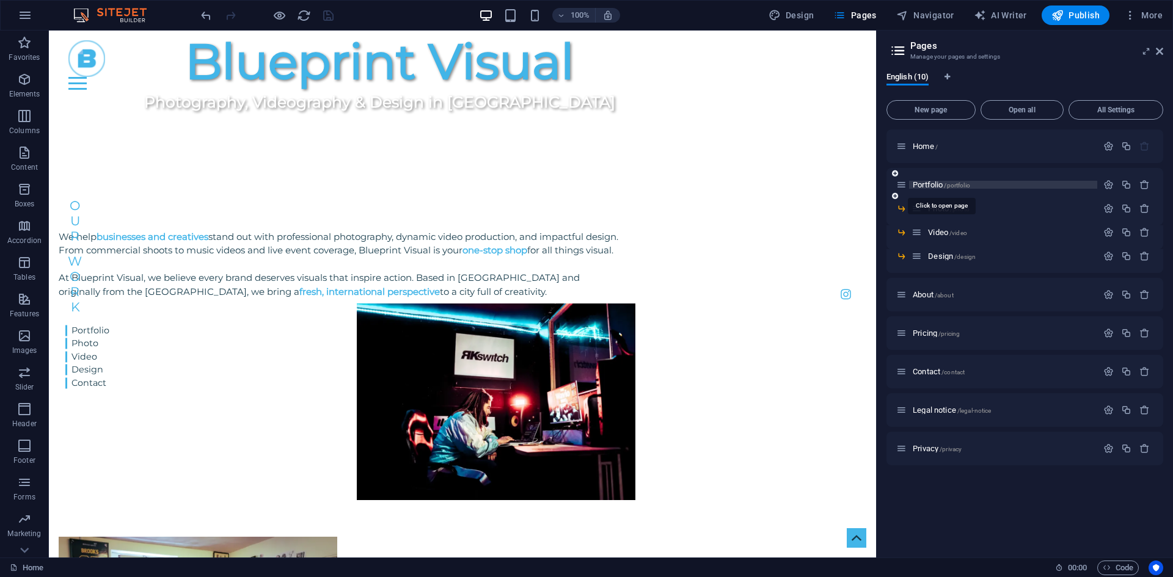
click at [939, 183] on span "Portfolio /portfolio" at bounding box center [941, 184] width 57 height 9
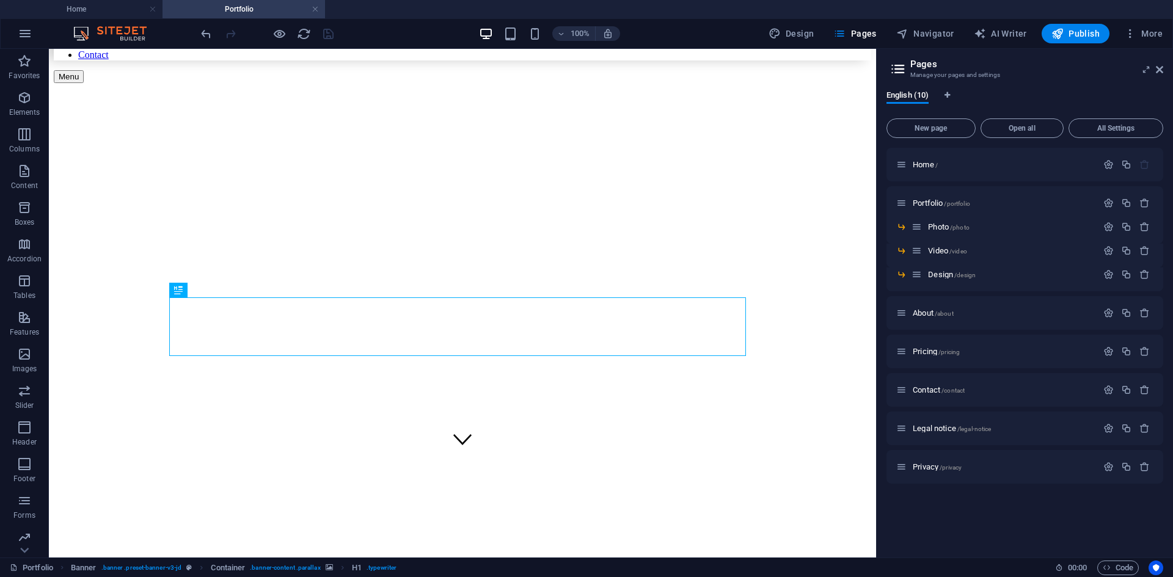
scroll to position [366, 0]
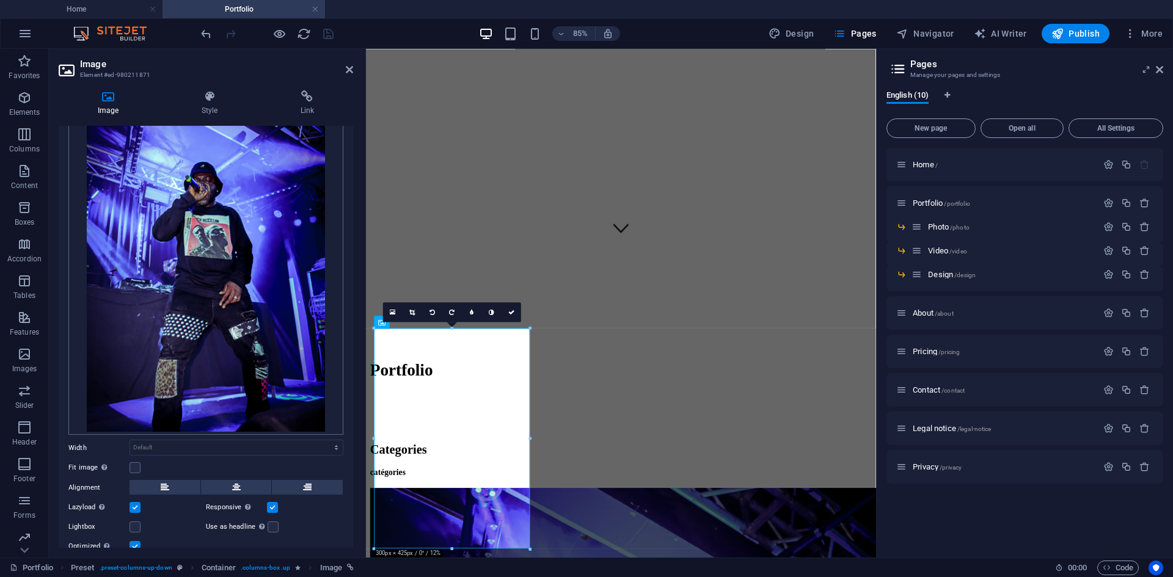
scroll to position [111, 0]
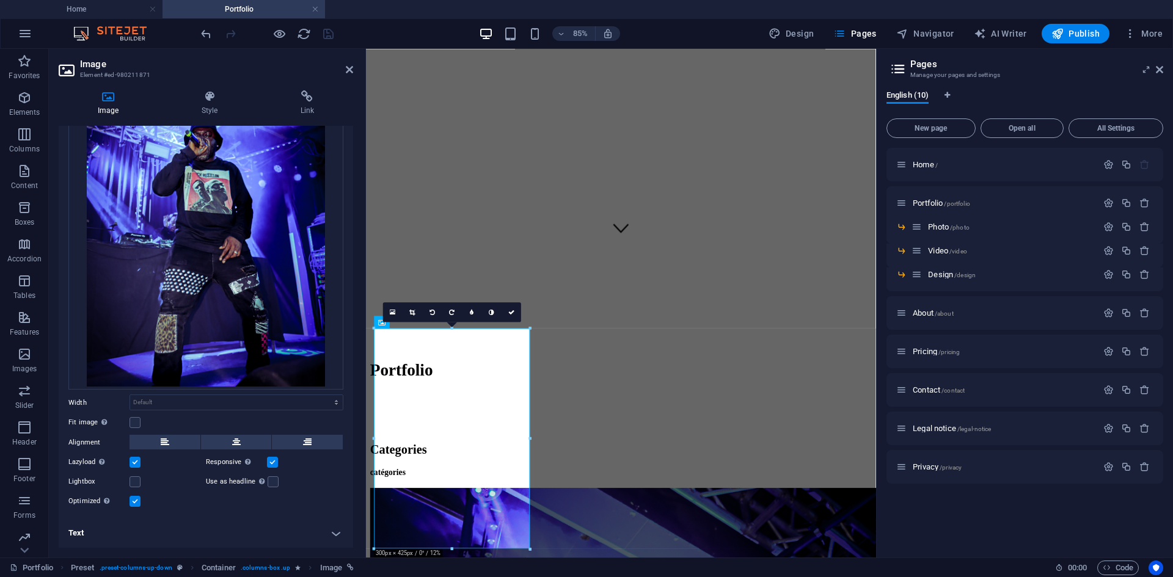
click at [131, 464] on label at bounding box center [134, 462] width 11 height 11
click at [0, 0] on input "Lazyload Loading images after the page loads improves page speed." at bounding box center [0, 0] width 0 height 0
click at [314, 89] on div "Image Style Link Image Drag files here, click to choose files or select files f…" at bounding box center [206, 319] width 314 height 477
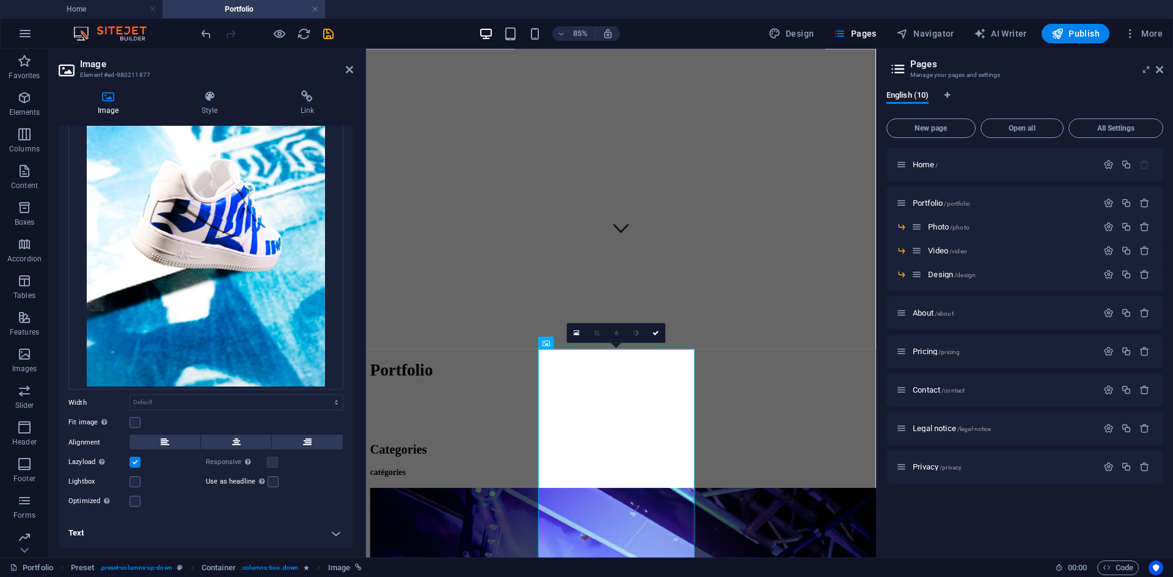
click at [136, 467] on label at bounding box center [134, 462] width 11 height 11
click at [0, 0] on input "Lazyload Loading images after the page loads improves page speed." at bounding box center [0, 0] width 0 height 0
click at [133, 508] on div "Optimized Images are compressed to improve page speed." at bounding box center [205, 501] width 275 height 15
click at [133, 502] on label at bounding box center [134, 501] width 11 height 11
click at [0, 0] on input "Optimized Images are compressed to improve page speed." at bounding box center [0, 0] width 0 height 0
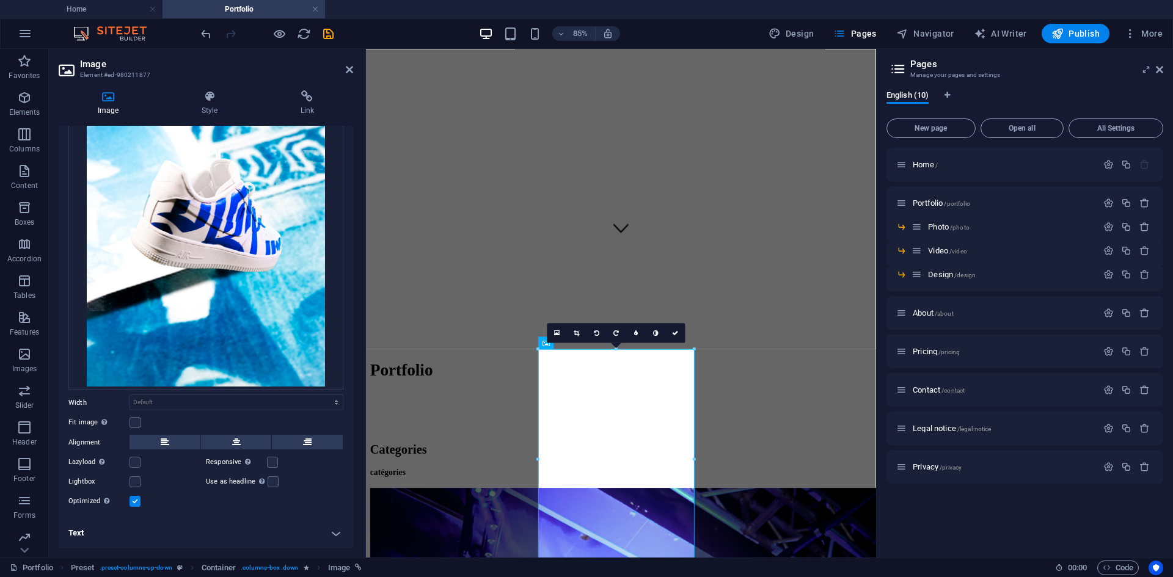
click at [327, 85] on div "Image Style Link Image Drag files here, click to choose files or select files f…" at bounding box center [206, 319] width 314 height 477
click at [316, 98] on icon at bounding box center [307, 96] width 92 height 12
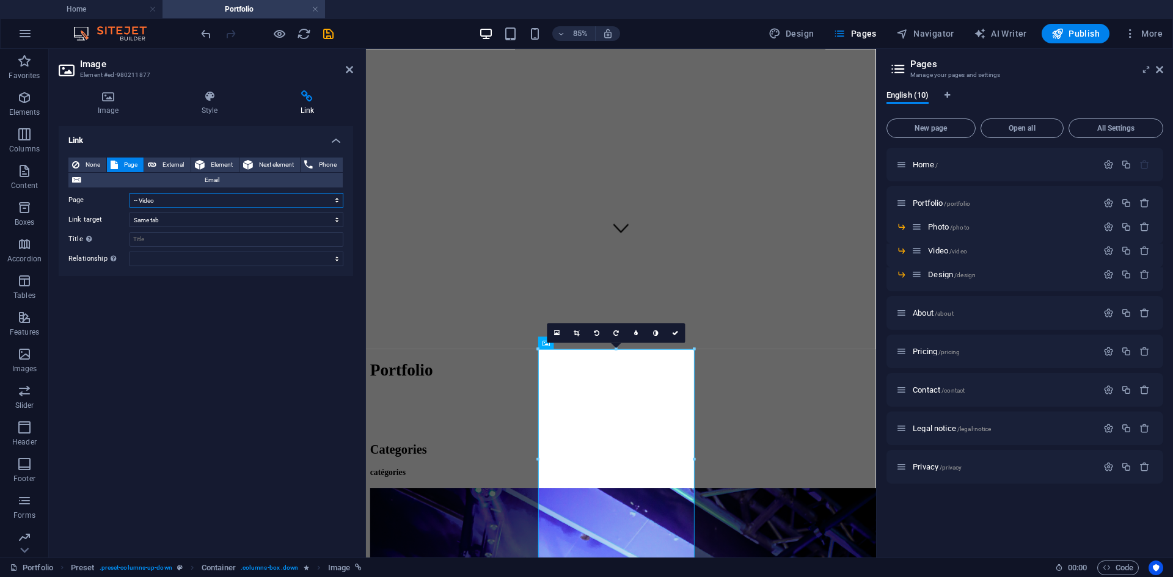
click at [180, 193] on select "Home Portfolio -- Photo -- Video -- Design About Pricing Contact Legal notice P…" at bounding box center [236, 200] width 214 height 15
click at [129, 193] on select "Home Portfolio -- Photo -- Video -- Design About Pricing Contact Legal notice P…" at bounding box center [236, 200] width 214 height 15
click at [198, 109] on h4 "Style" at bounding box center [211, 103] width 99 height 26
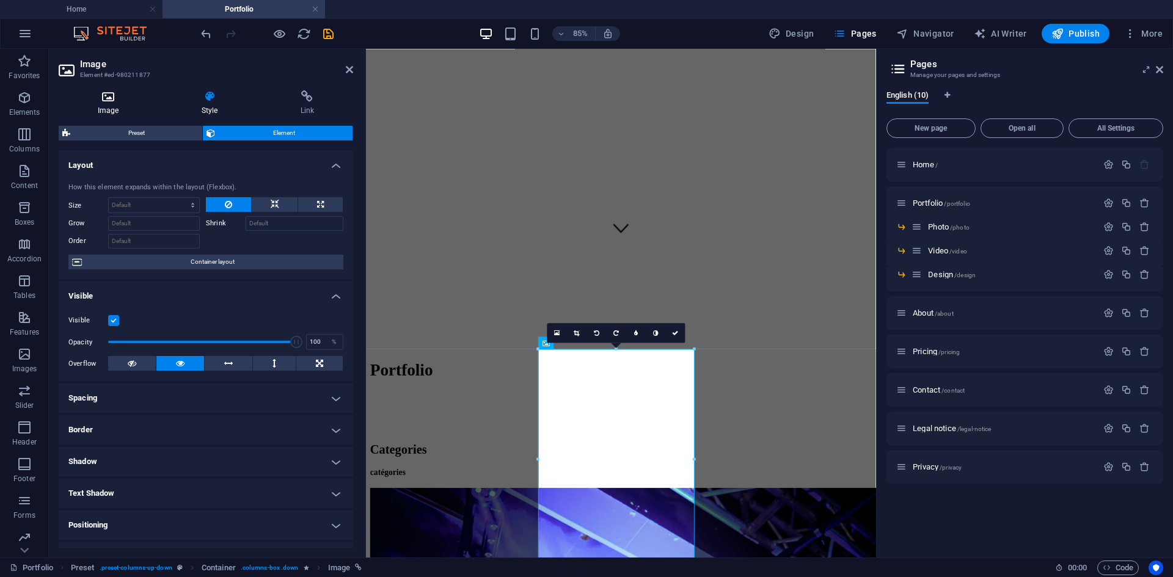
click at [148, 93] on icon at bounding box center [108, 96] width 99 height 12
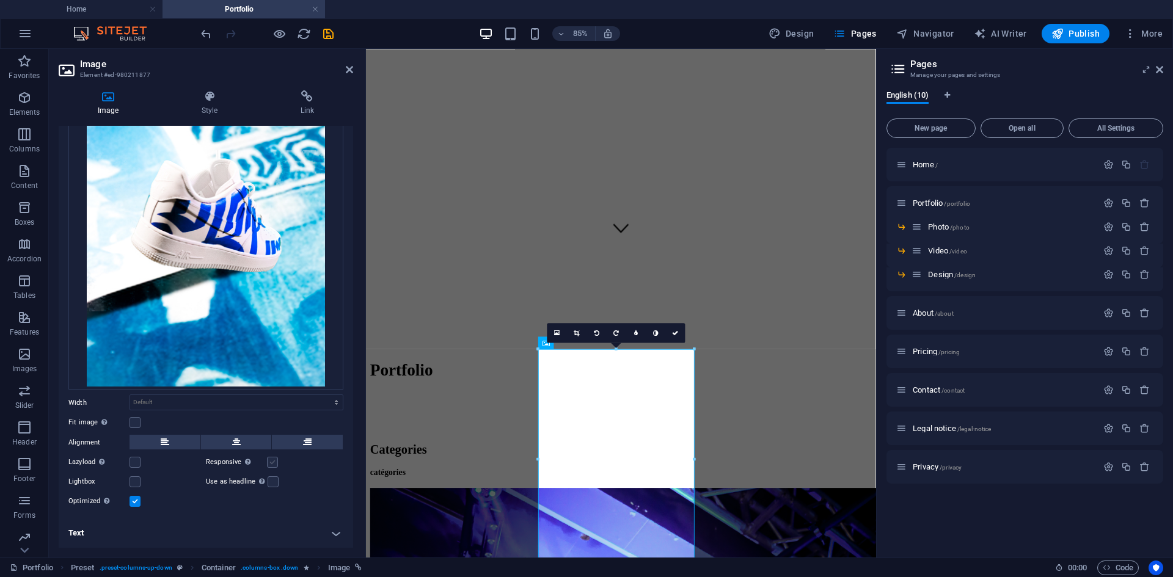
click at [272, 464] on label at bounding box center [272, 462] width 11 height 11
click at [0, 0] on input "Responsive Automatically load retina image and smartphone optimized sizes." at bounding box center [0, 0] width 0 height 0
click at [552, 512] on div "Categories" at bounding box center [666, 520] width 590 height 16
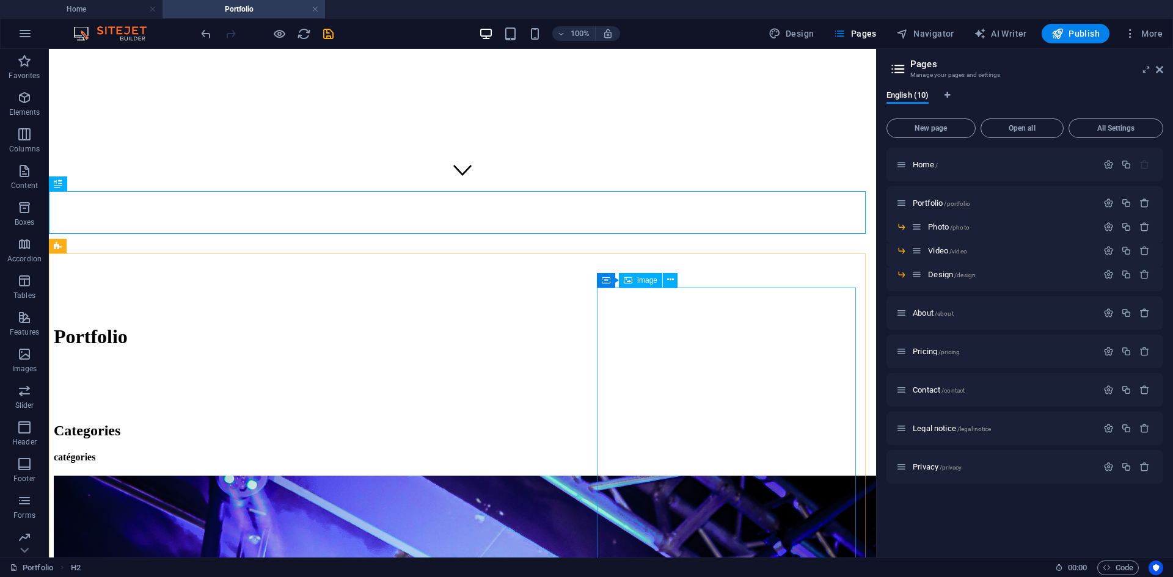
select select "1"
select select
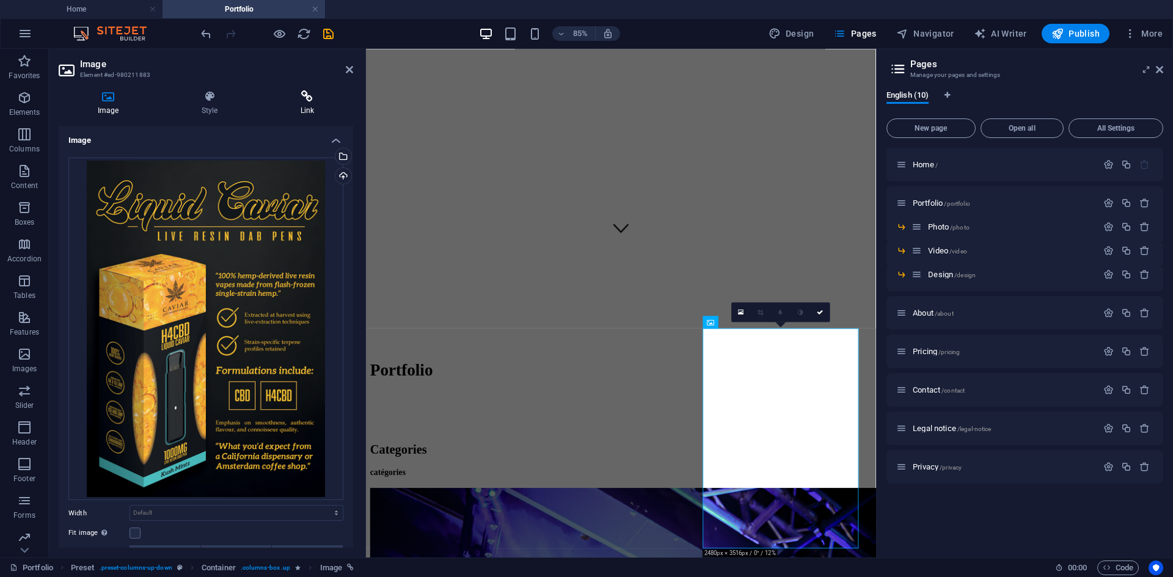
click at [307, 97] on icon at bounding box center [307, 96] width 92 height 12
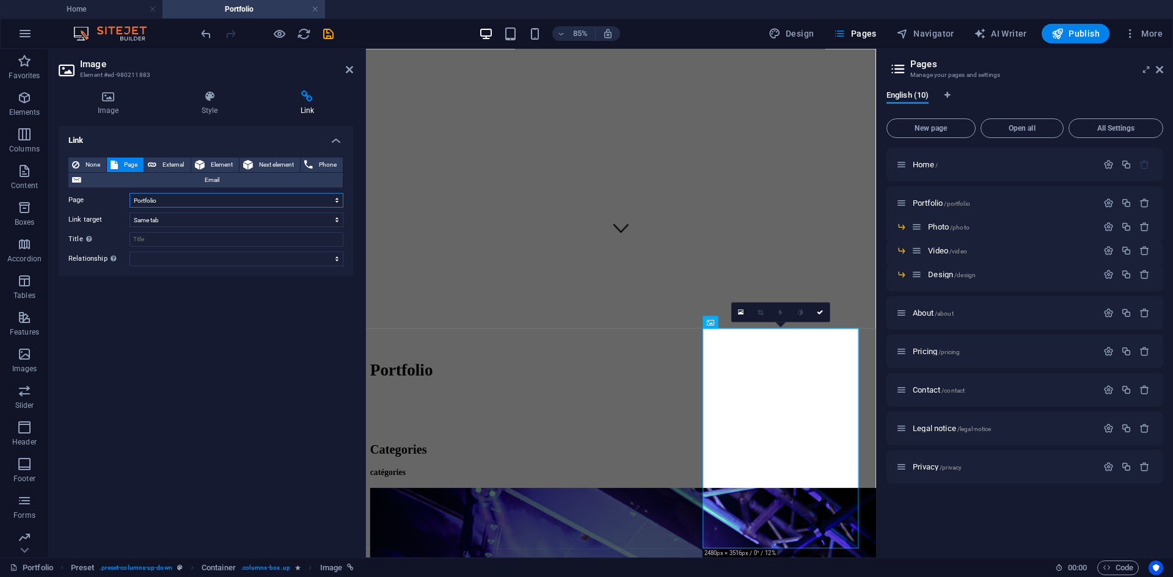
click at [151, 195] on select "Home Portfolio -- Photo -- Video -- Design About Pricing Contact Legal notice P…" at bounding box center [236, 200] width 214 height 15
select select "4"
click at [129, 193] on select "Home Portfolio -- Photo -- Video -- Design About Pricing Contact Legal notice P…" at bounding box center [236, 200] width 214 height 15
click at [108, 118] on div "Image Style Link Image Drag files here, click to choose files or select files f…" at bounding box center [206, 318] width 294 height 457
click at [111, 112] on h4 "Image" at bounding box center [111, 103] width 104 height 26
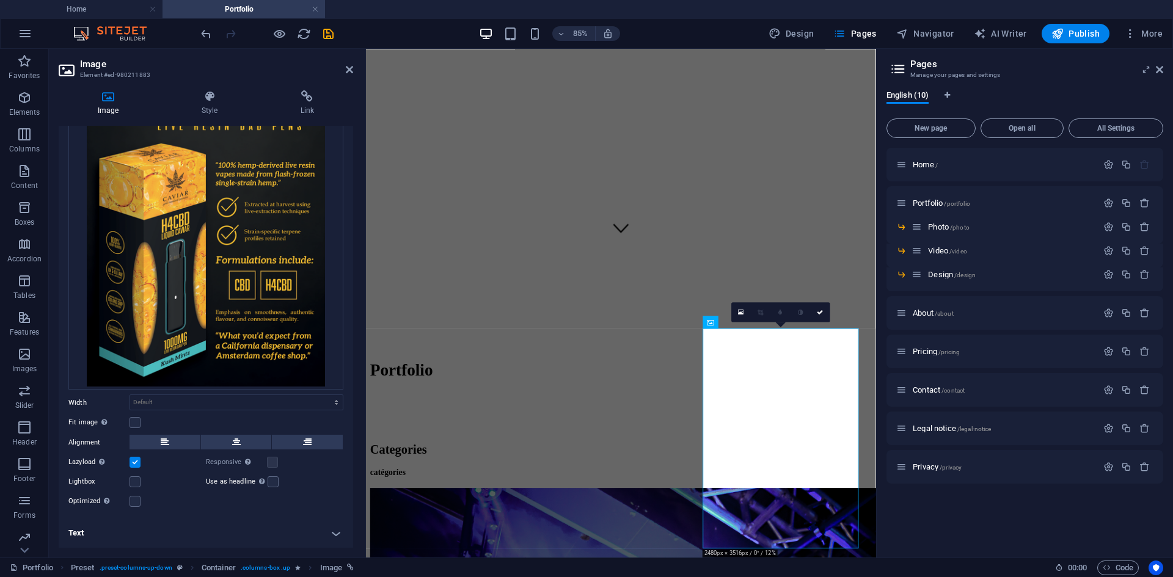
click at [136, 464] on label at bounding box center [134, 462] width 11 height 11
click at [0, 0] on input "Lazyload Loading images after the page loads improves page speed." at bounding box center [0, 0] width 0 height 0
drag, startPoint x: 133, startPoint y: 504, endPoint x: 214, endPoint y: 480, distance: 84.7
click at [132, 504] on label at bounding box center [134, 501] width 11 height 11
click at [0, 0] on input "Optimized Images are compressed to improve page speed." at bounding box center [0, 0] width 0 height 0
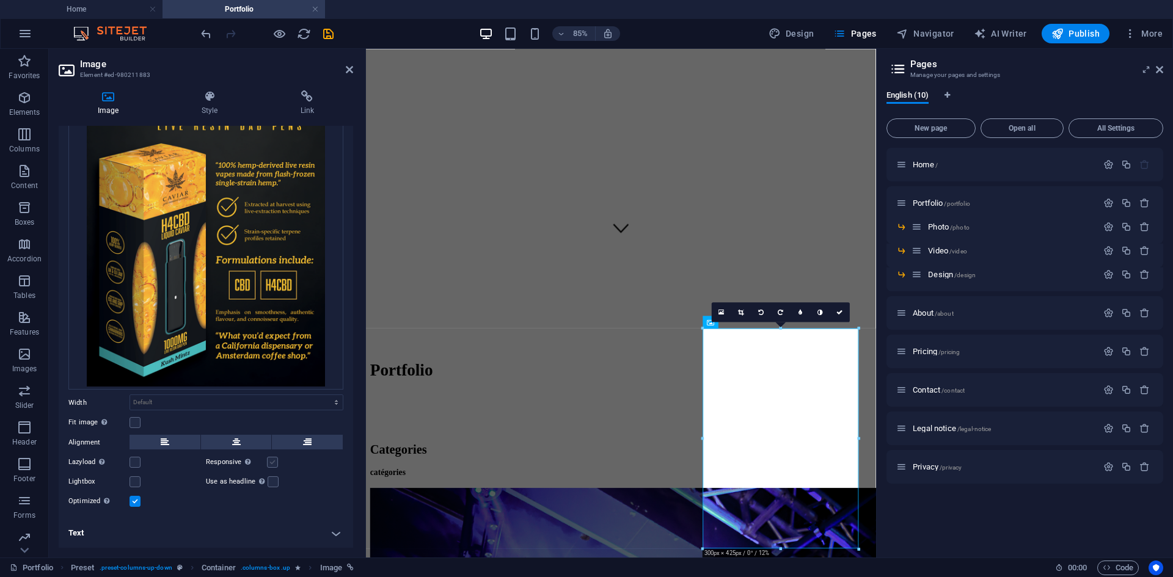
click at [272, 465] on label at bounding box center [272, 462] width 11 height 11
click at [0, 0] on input "Responsive Automatically load retina image and smartphone optimized sizes." at bounding box center [0, 0] width 0 height 0
click at [509, 512] on div "Categories" at bounding box center [666, 520] width 590 height 16
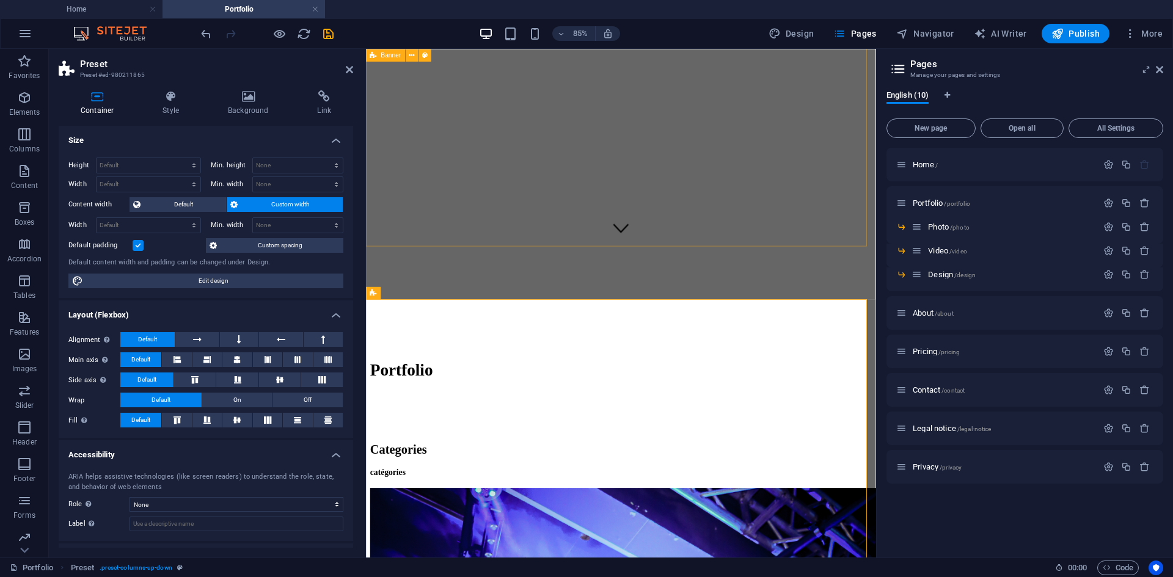
click at [392, 238] on div "Home Portfolio About Contact Menu Portfolio" at bounding box center [666, 99] width 590 height 802
select select "vh"
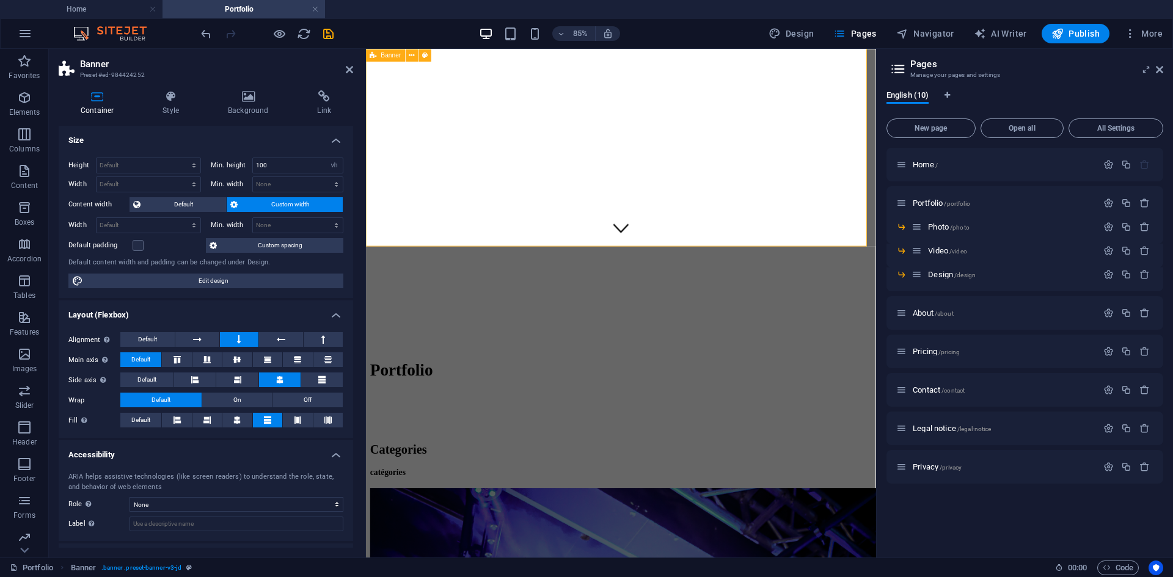
click at [406, 277] on div "Home Portfolio About Contact Menu Portfolio" at bounding box center [666, 99] width 590 height 802
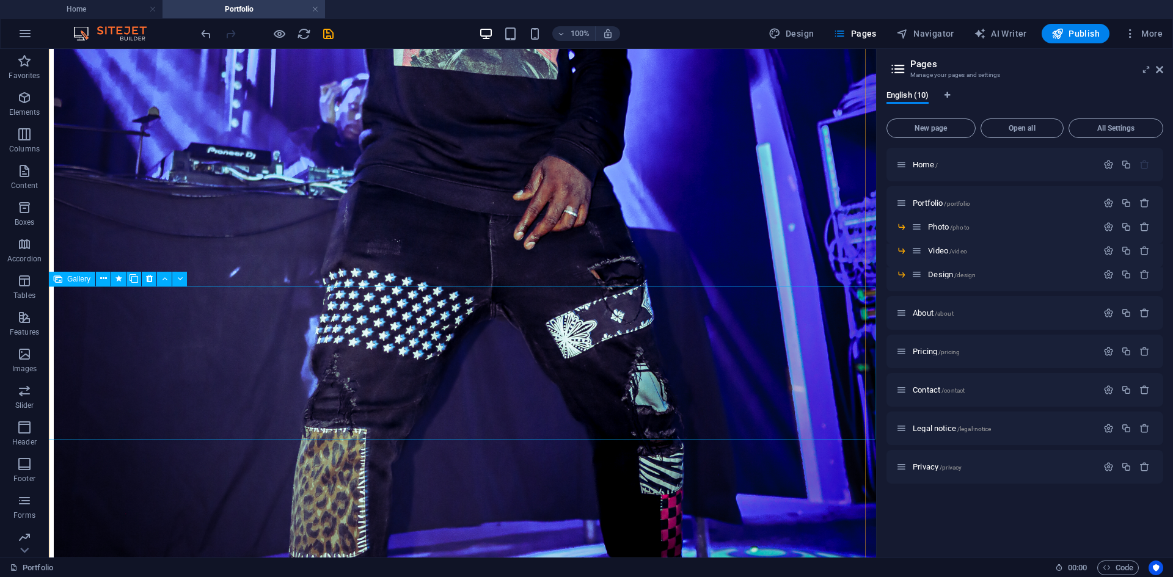
scroll to position [1527, 0]
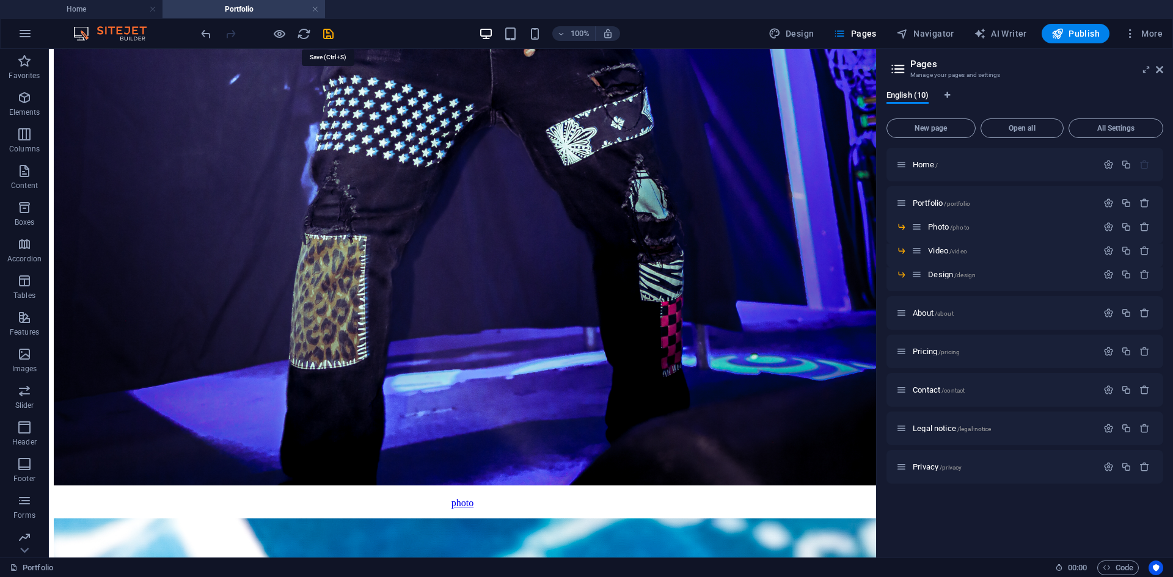
click at [333, 40] on icon "save" at bounding box center [328, 34] width 14 height 14
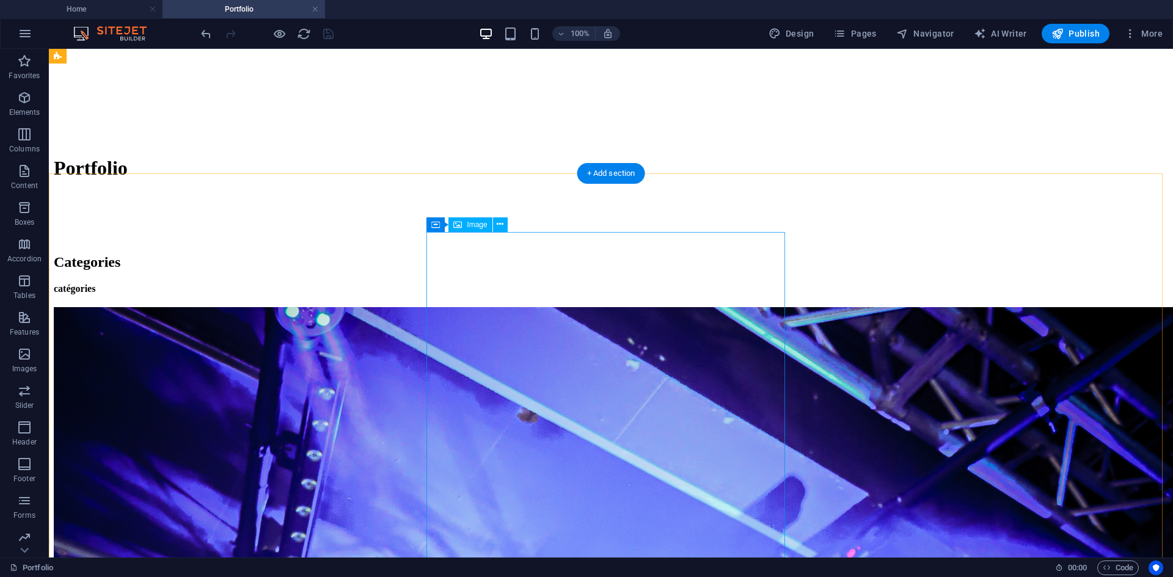
scroll to position [380, 0]
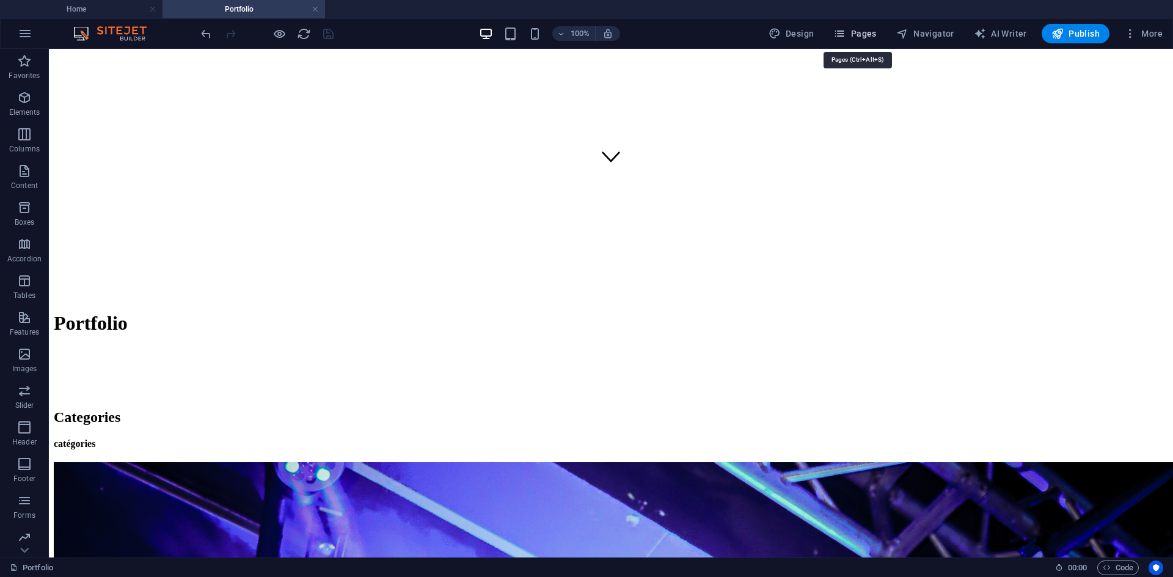
click at [840, 27] on button "Pages" at bounding box center [854, 34] width 53 height 20
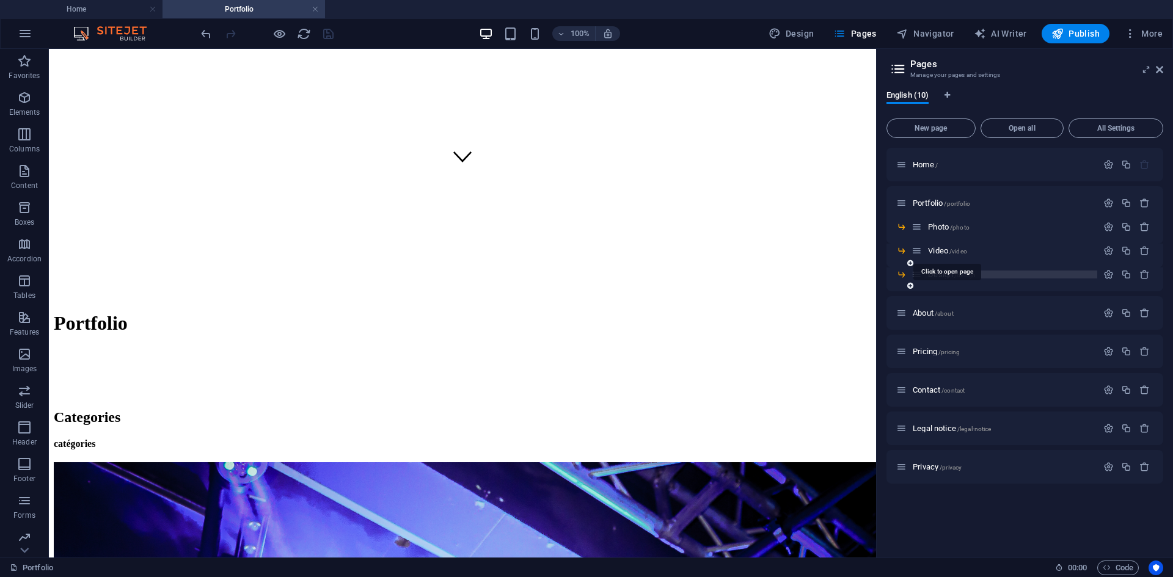
click at [960, 248] on span "/video" at bounding box center [958, 251] width 18 height 7
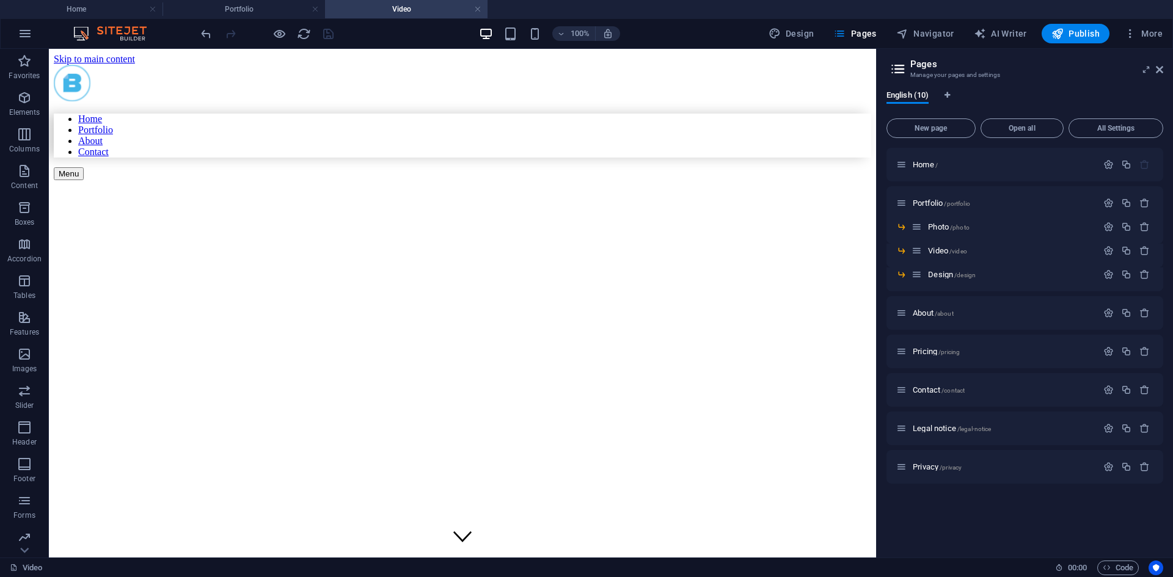
scroll to position [0, 0]
click at [685, 209] on figure at bounding box center [384, 209] width 661 height 0
select select "vw"
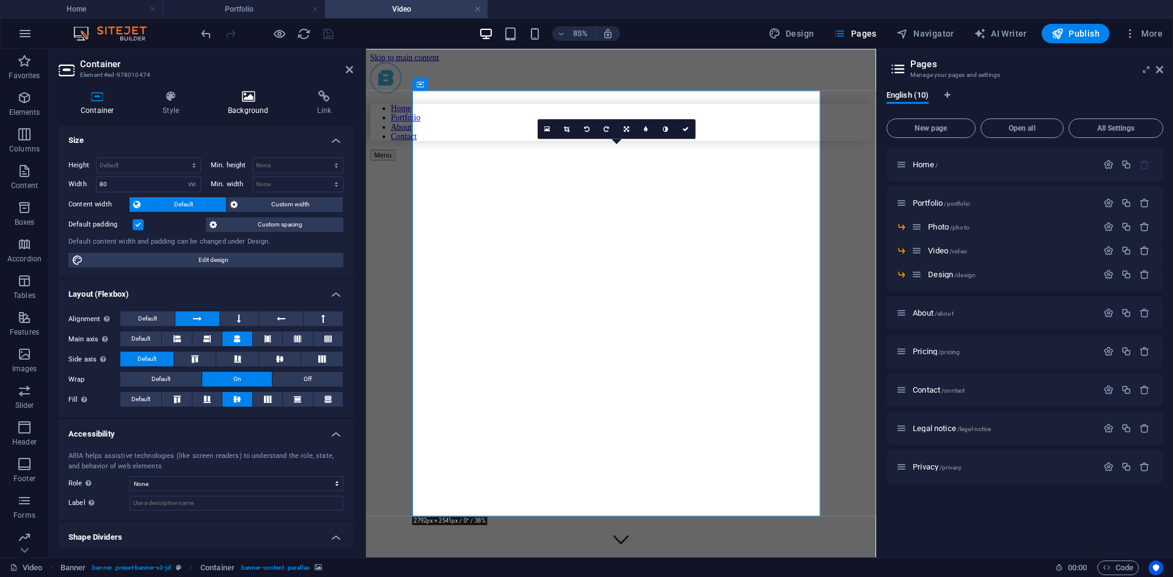
click at [262, 98] on icon at bounding box center [248, 96] width 84 height 12
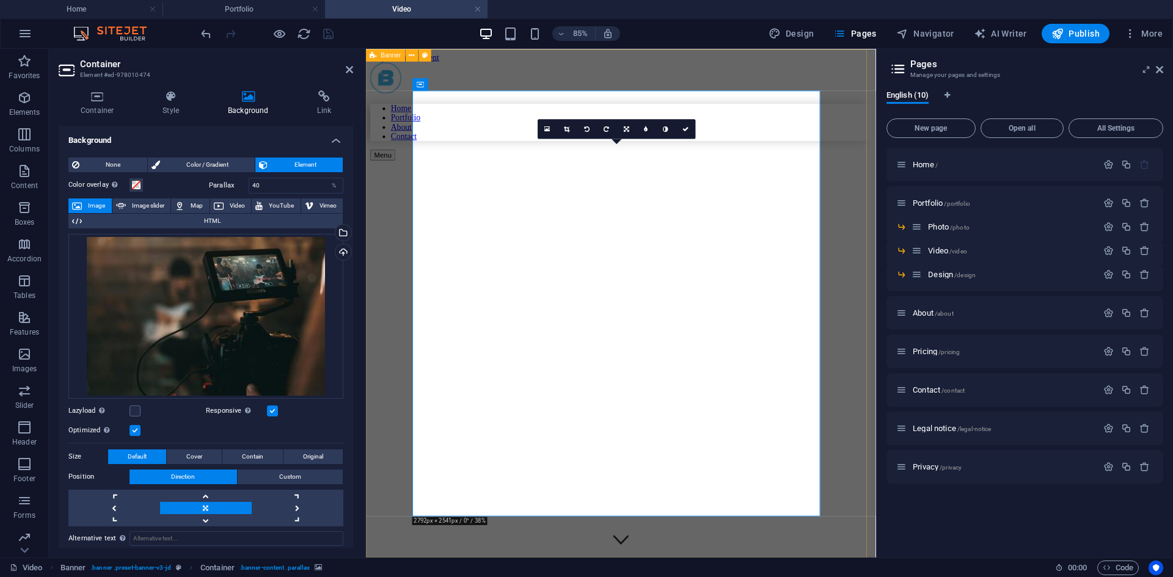
click at [397, 409] on div "Home Portfolio About Contact Menu Video vidéo" at bounding box center [666, 478] width 590 height 826
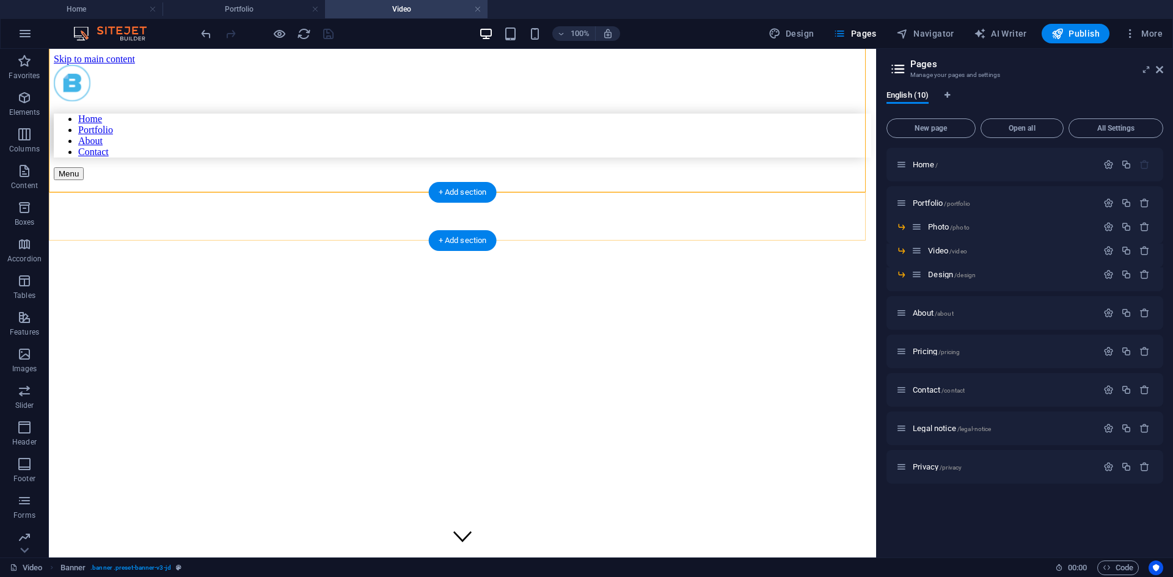
scroll to position [366, 0]
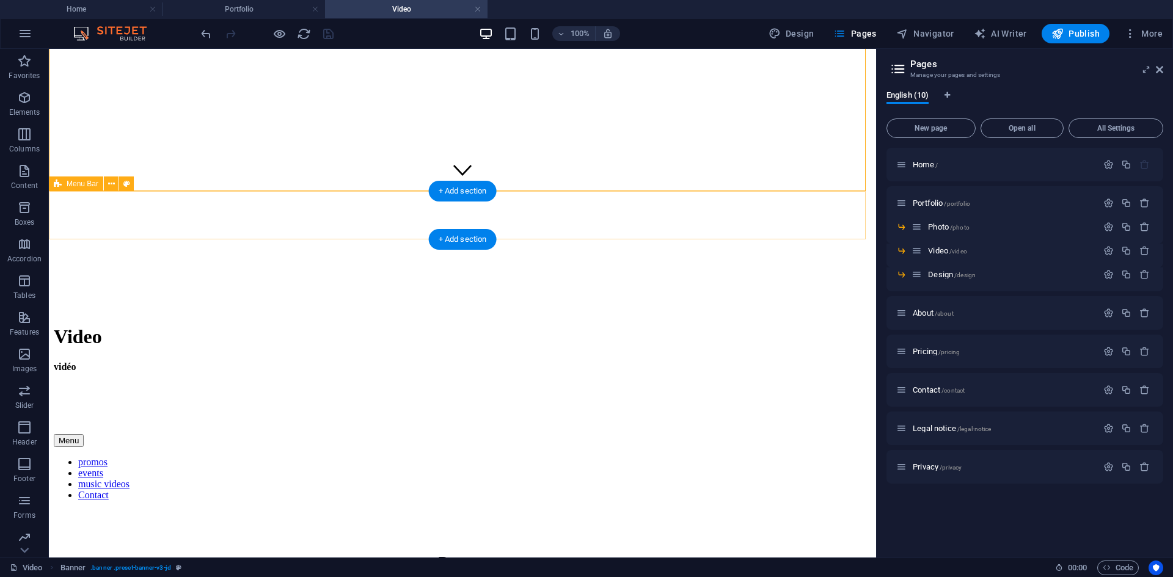
click at [832, 434] on div "Menu promos events music videos Contact" at bounding box center [462, 467] width 817 height 67
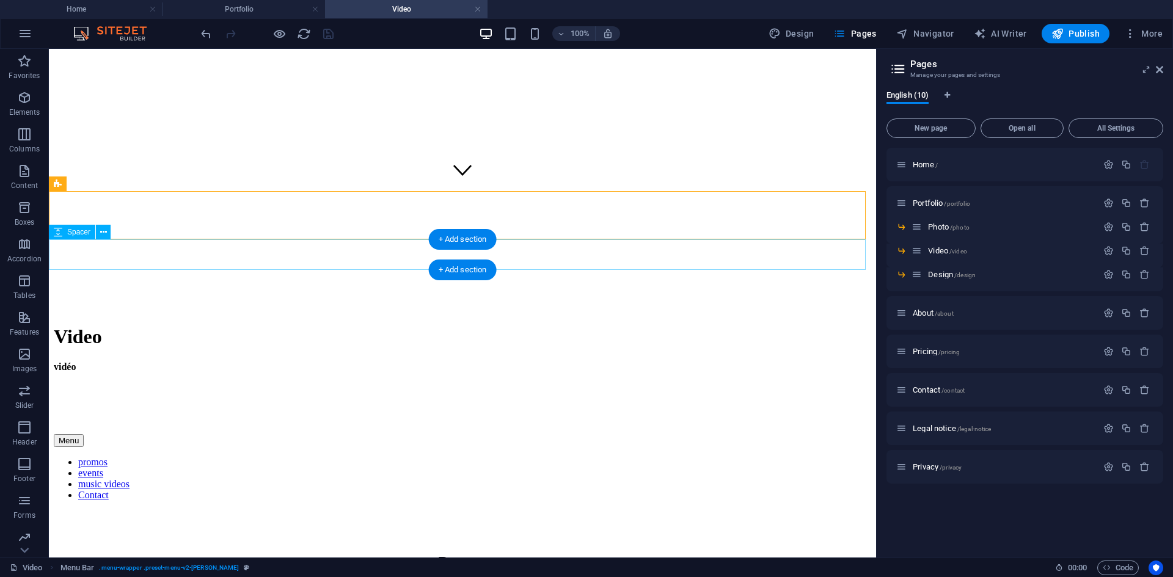
click at [828, 511] on div at bounding box center [462, 526] width 817 height 31
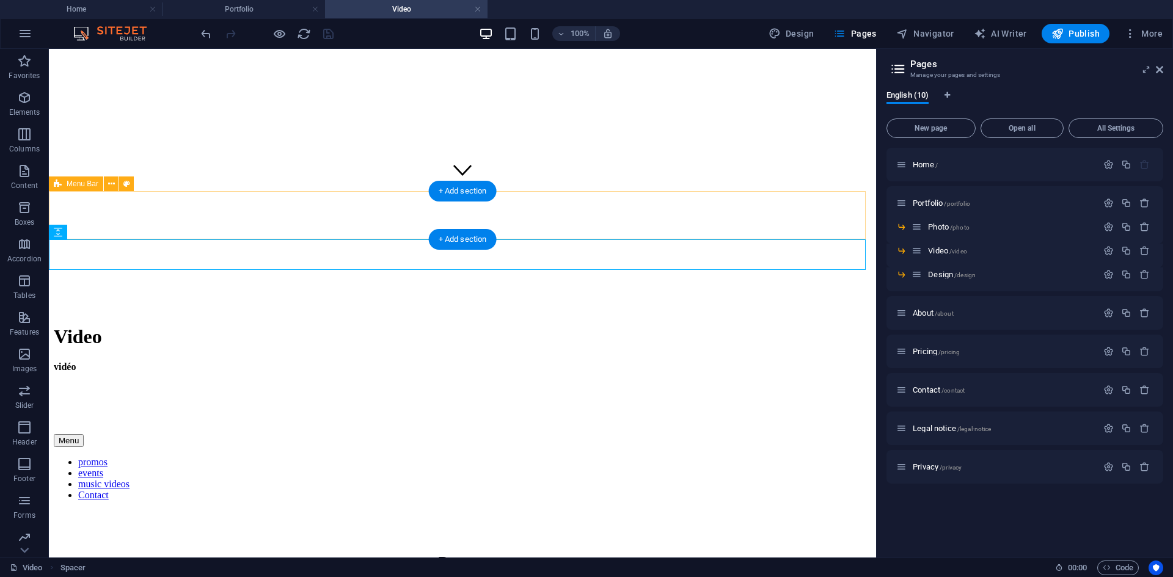
click at [812, 434] on div "Menu promos events music videos Contact" at bounding box center [462, 467] width 817 height 67
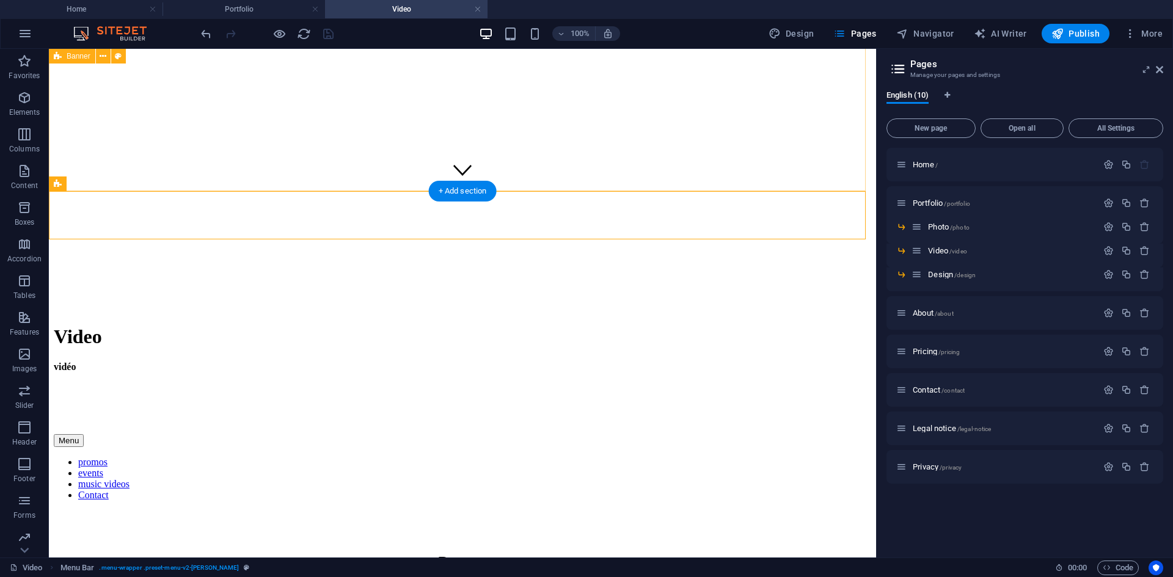
click at [620, 167] on div "Home Portfolio About Contact Menu Video vidéo" at bounding box center [462, 66] width 817 height 736
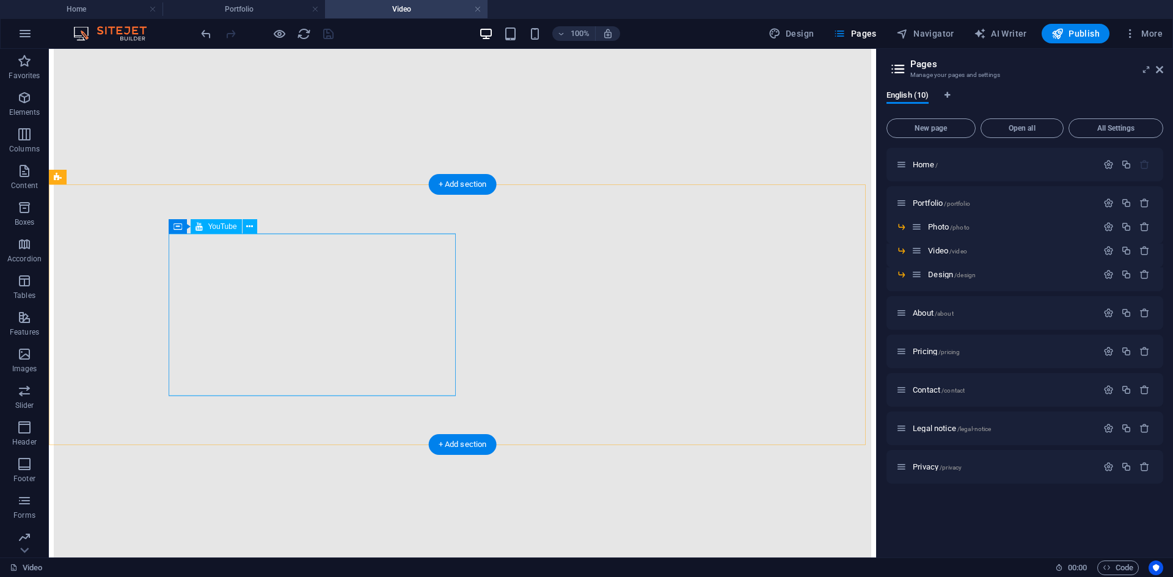
scroll to position [3359, 0]
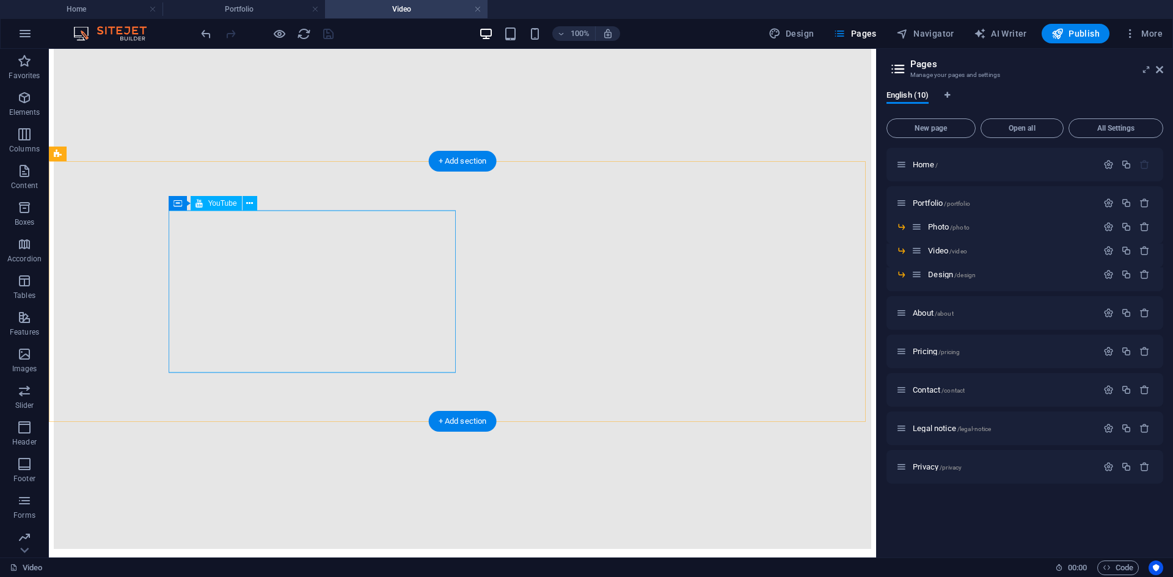
select select "ar16_9"
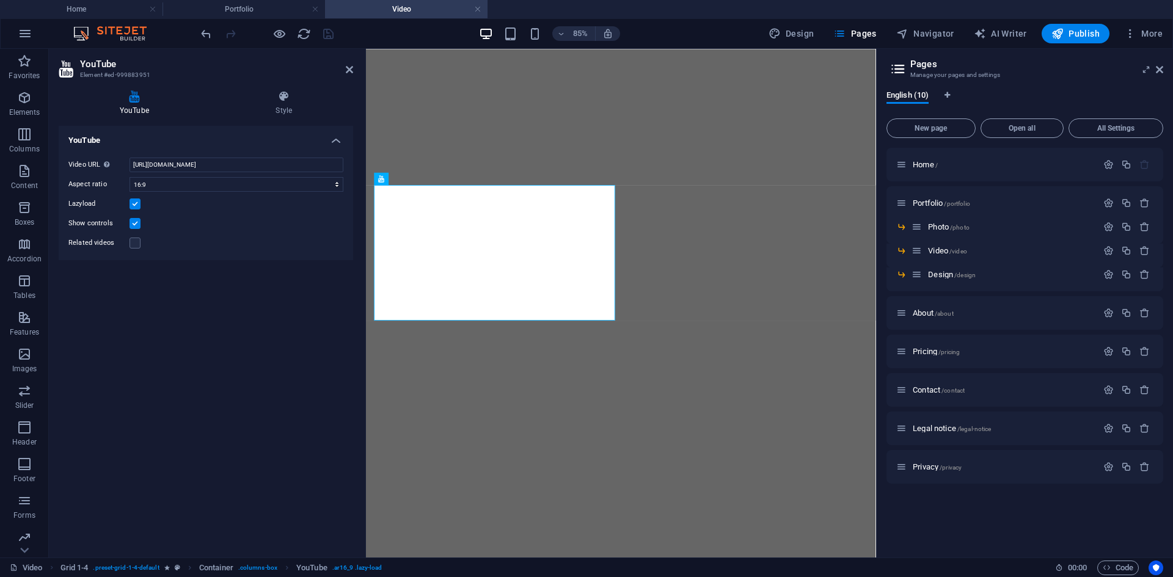
scroll to position [3436, 0]
click at [134, 220] on label at bounding box center [134, 223] width 11 height 11
click at [0, 0] on input "Show controls" at bounding box center [0, 0] width 0 height 0
click at [139, 205] on label at bounding box center [134, 204] width 11 height 11
click at [0, 0] on input "Lazyload" at bounding box center [0, 0] width 0 height 0
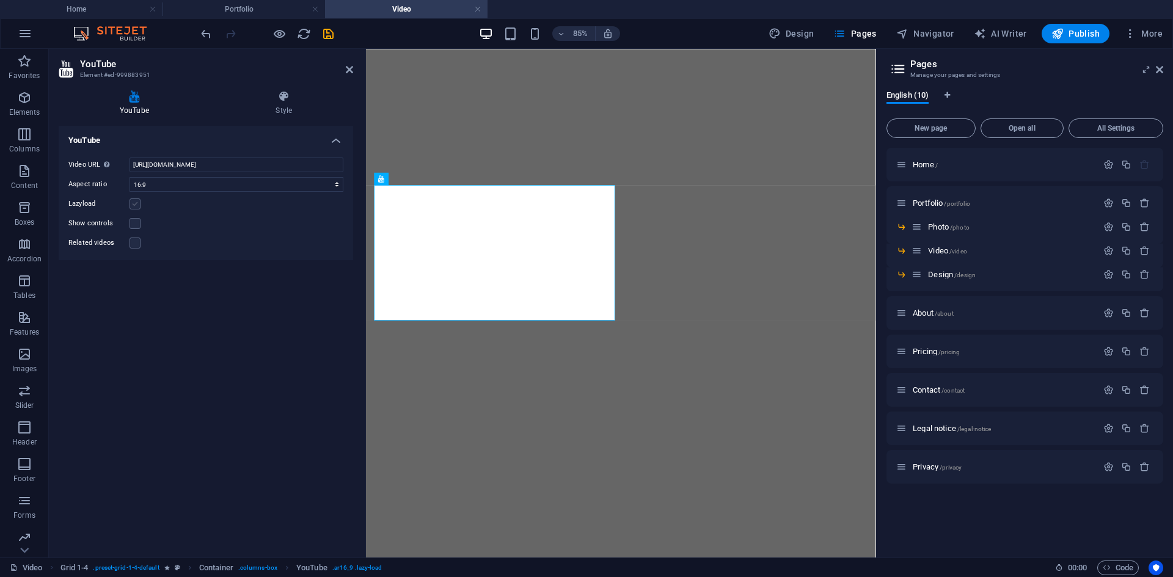
click at [133, 207] on label at bounding box center [134, 204] width 11 height 11
click at [0, 0] on input "Lazyload" at bounding box center [0, 0] width 0 height 0
click at [273, 114] on h4 "Style" at bounding box center [284, 103] width 138 height 26
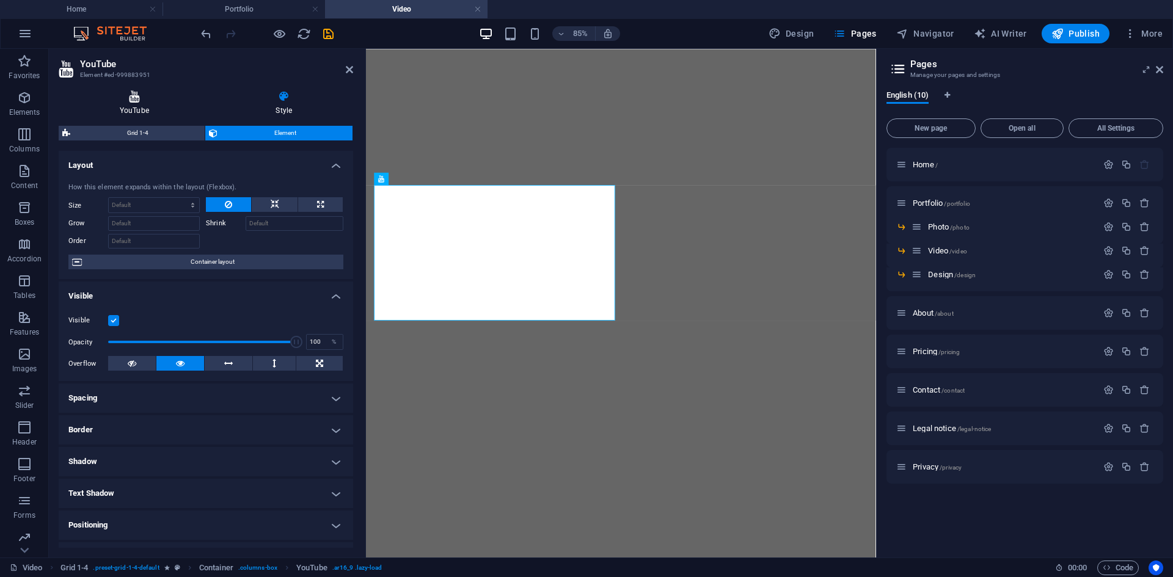
click at [167, 105] on h4 "YouTube" at bounding box center [137, 103] width 156 height 26
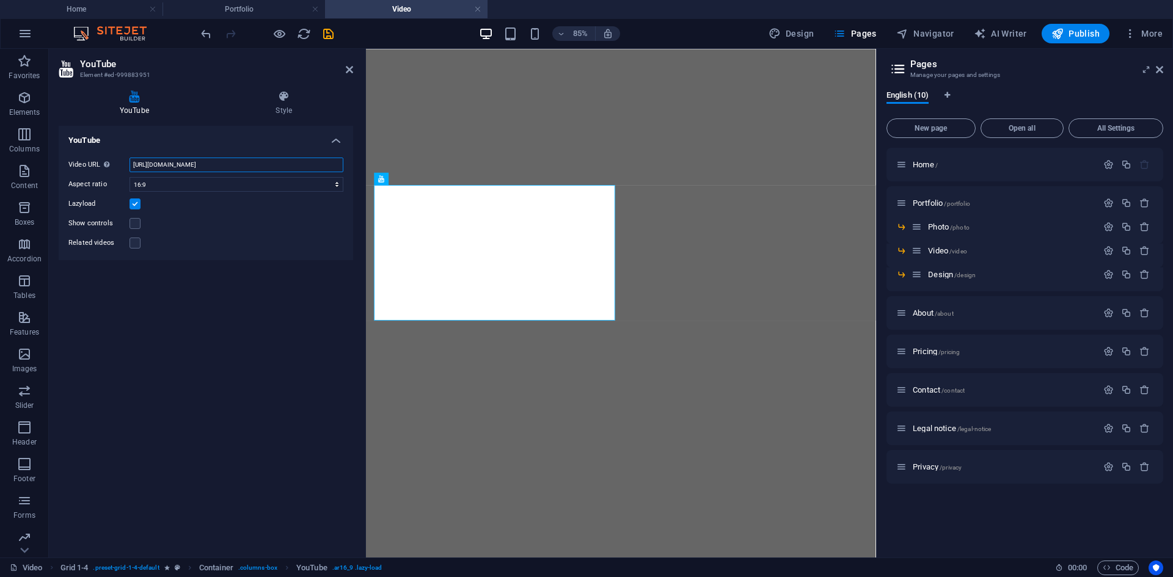
click at [316, 162] on input "[URL][DOMAIN_NAME]" at bounding box center [236, 165] width 214 height 15
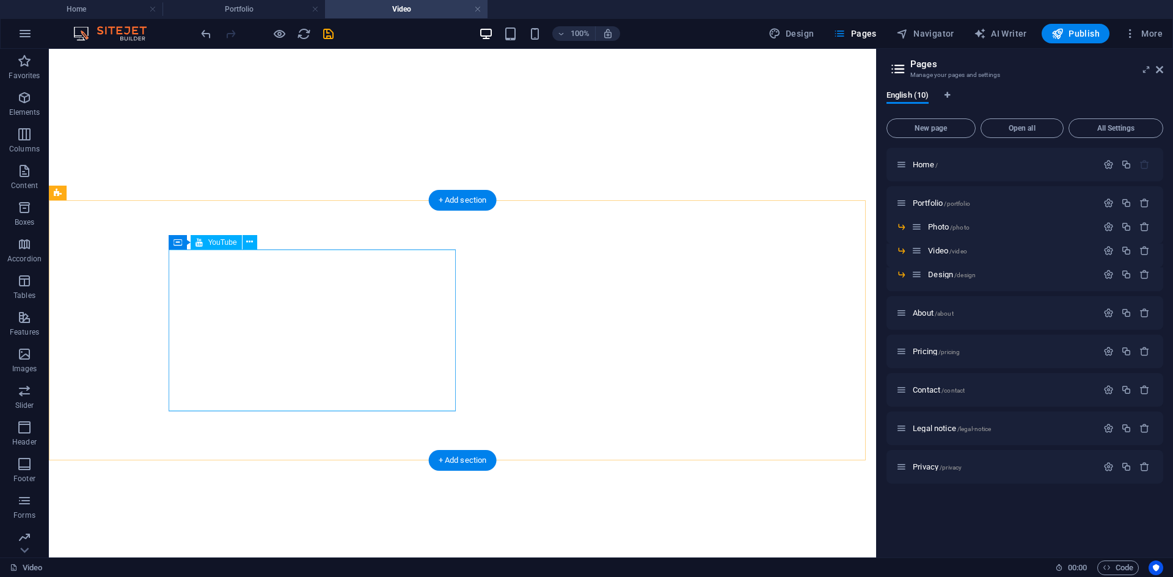
scroll to position [6705, 0]
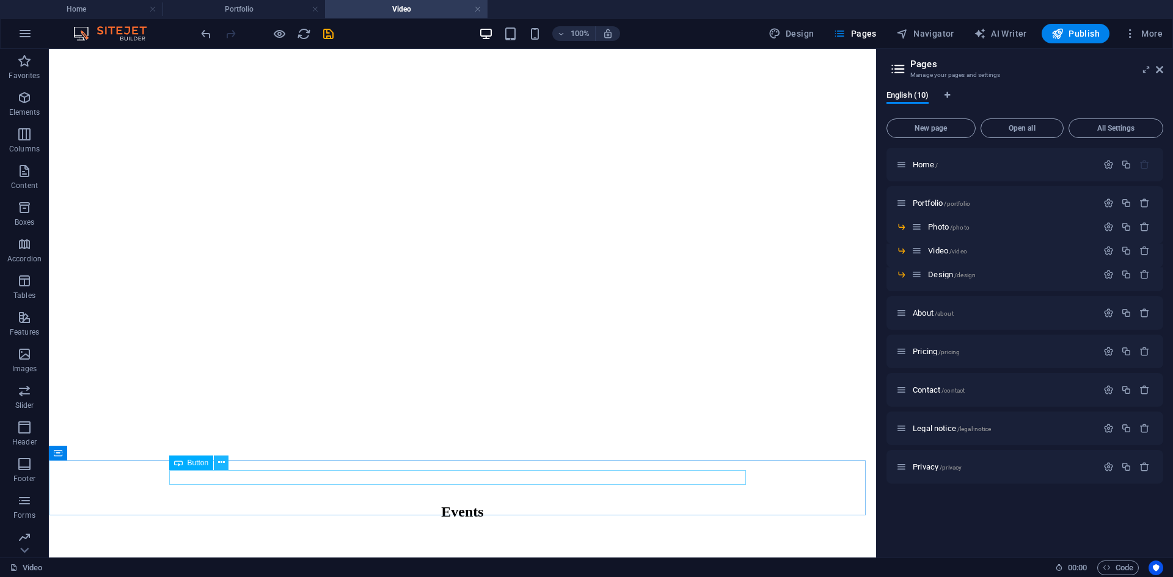
click at [223, 462] on icon at bounding box center [221, 462] width 7 height 13
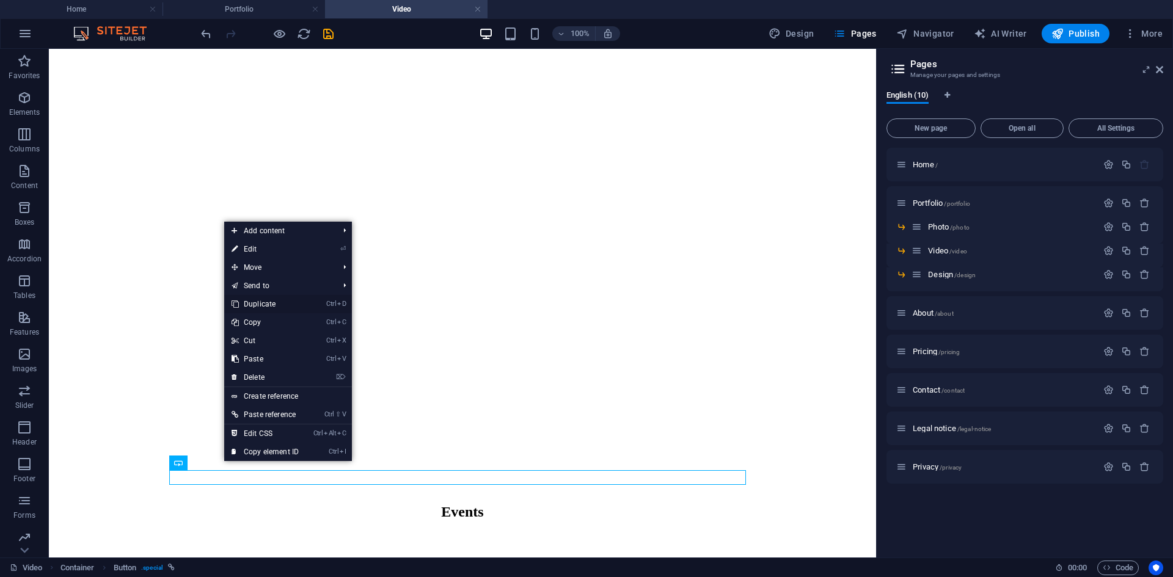
click at [270, 307] on link "Ctrl D Duplicate" at bounding box center [265, 304] width 82 height 18
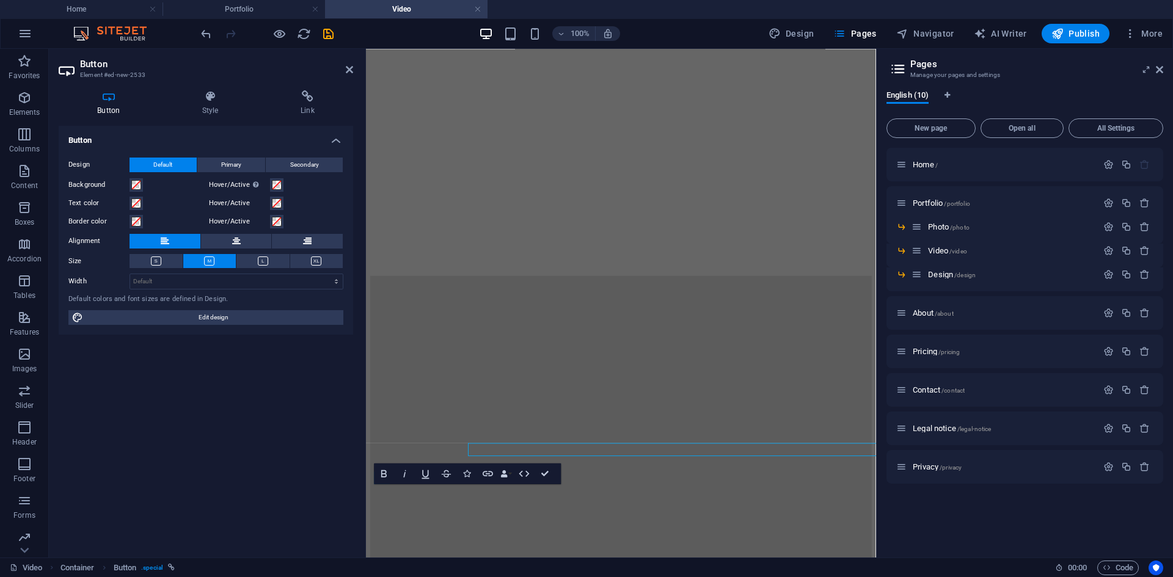
scroll to position [6678, 0]
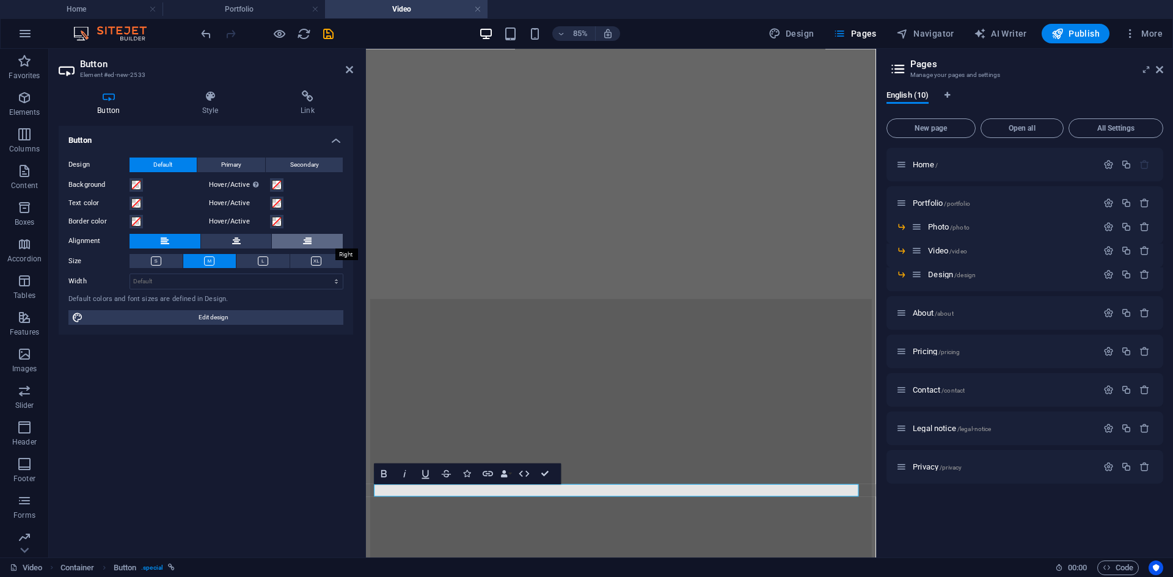
click at [305, 241] on icon at bounding box center [307, 241] width 9 height 15
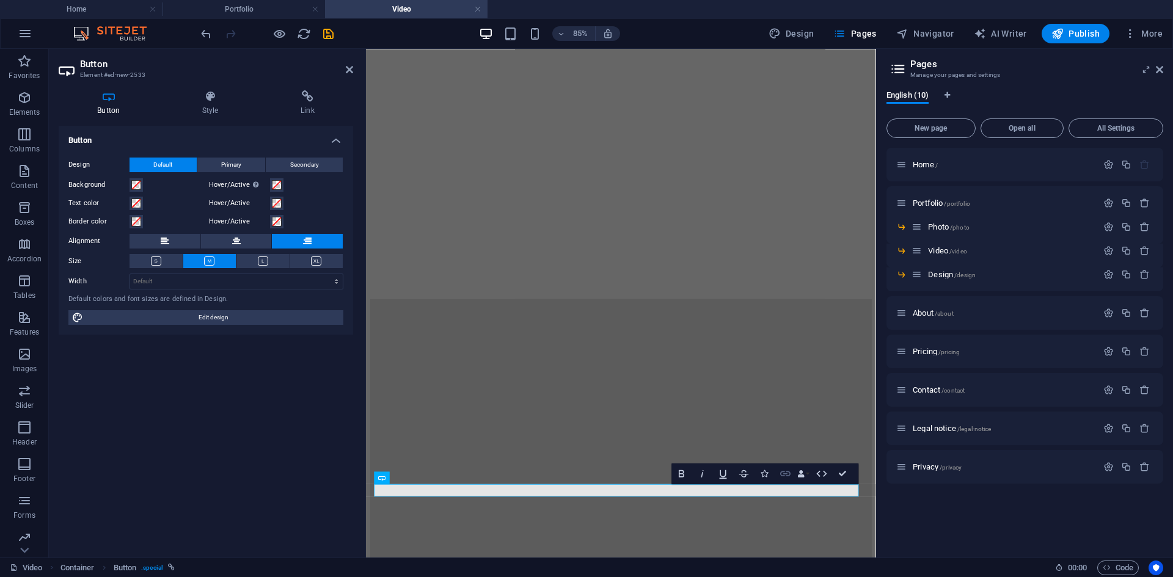
click at [788, 470] on icon "button" at bounding box center [785, 473] width 12 height 12
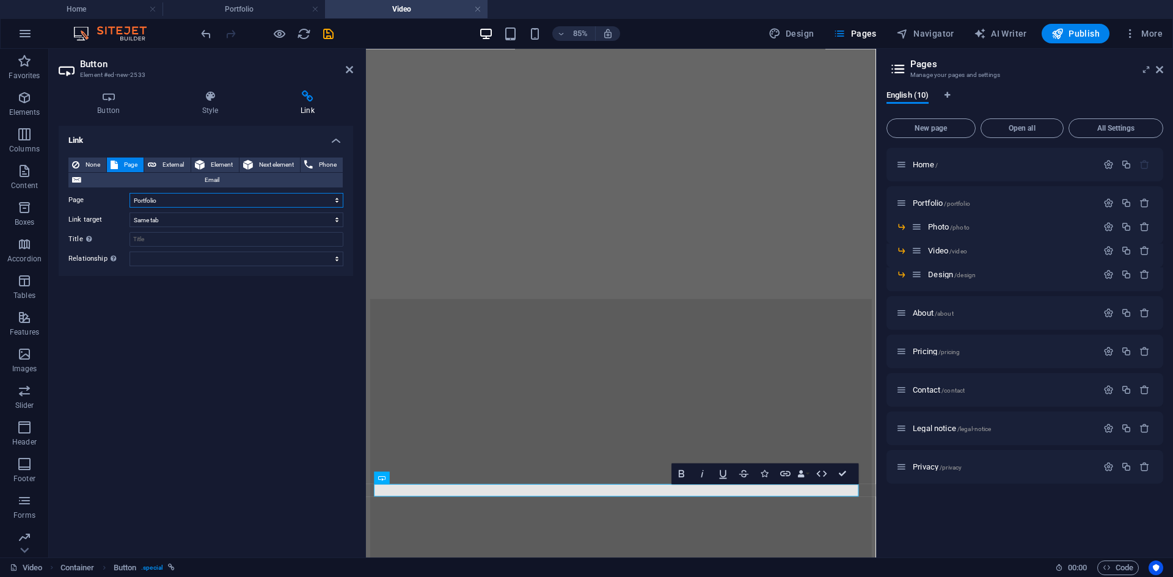
click at [251, 202] on select "Home Portfolio -- Photo -- Video -- Design About Pricing Contact Legal notice P…" at bounding box center [236, 200] width 214 height 15
select select "0"
click at [129, 193] on select "Home Portfolio -- Photo -- Video -- Design About Pricing Contact Legal notice P…" at bounding box center [236, 200] width 214 height 15
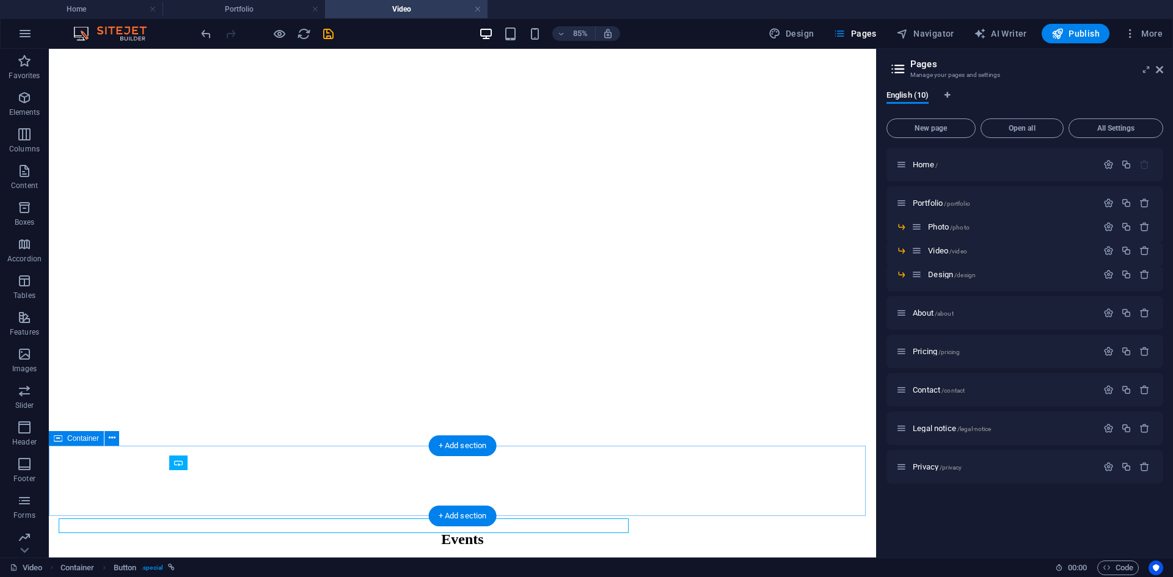
scroll to position [6720, 0]
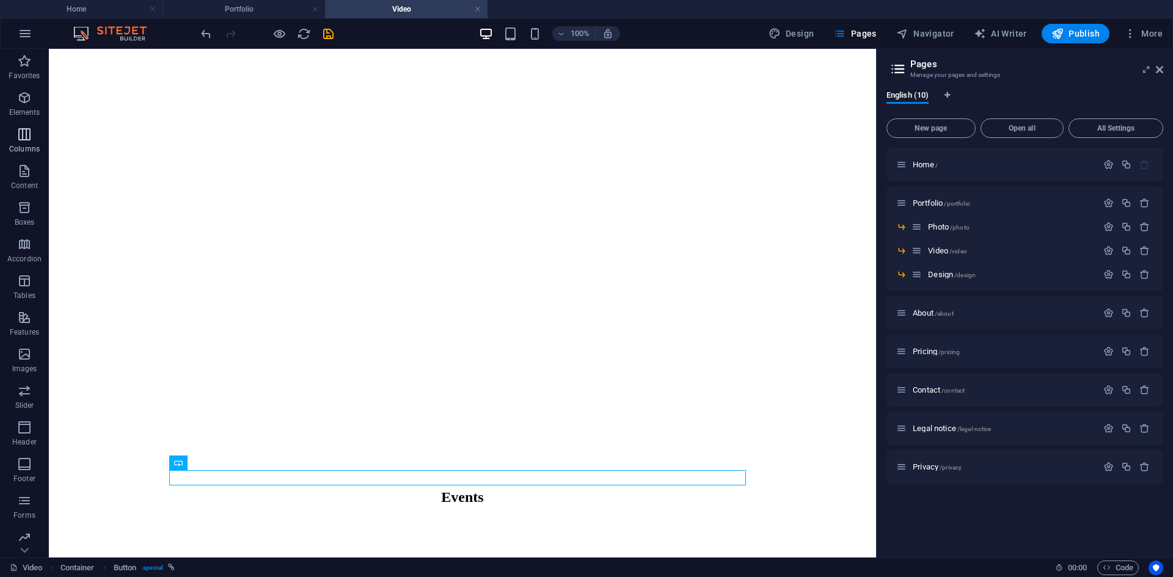
click at [17, 131] on icon "button" at bounding box center [24, 134] width 15 height 15
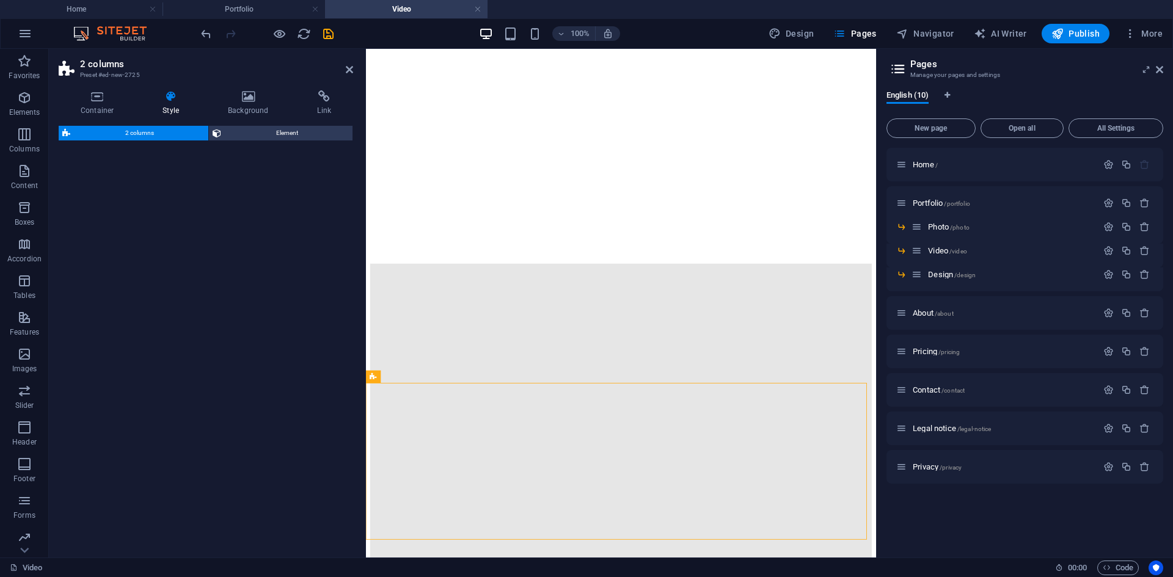
scroll to position [6772, 0]
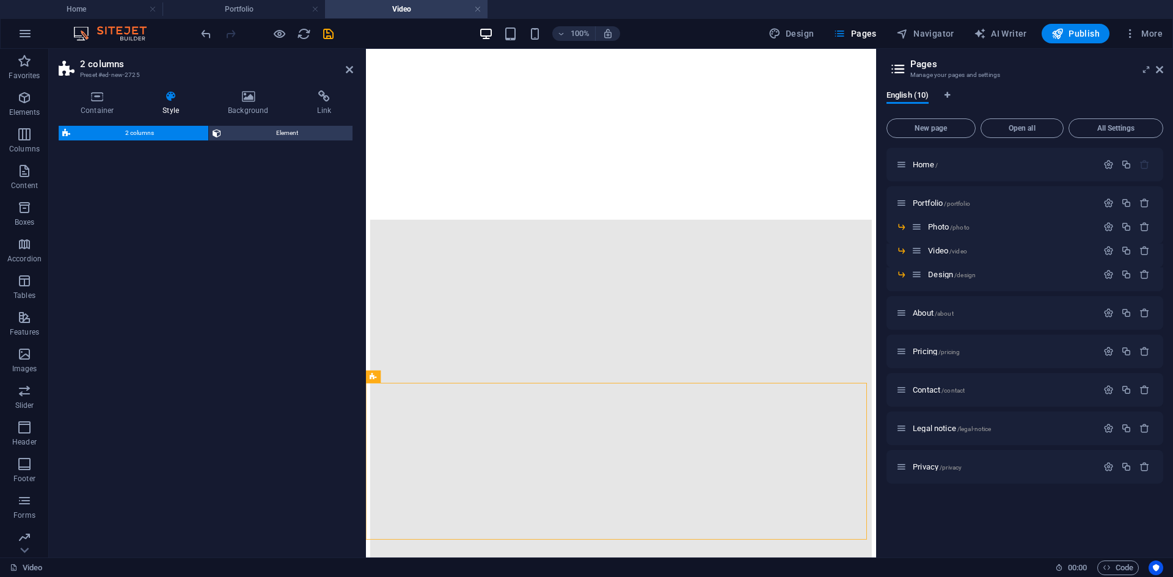
select select "rem"
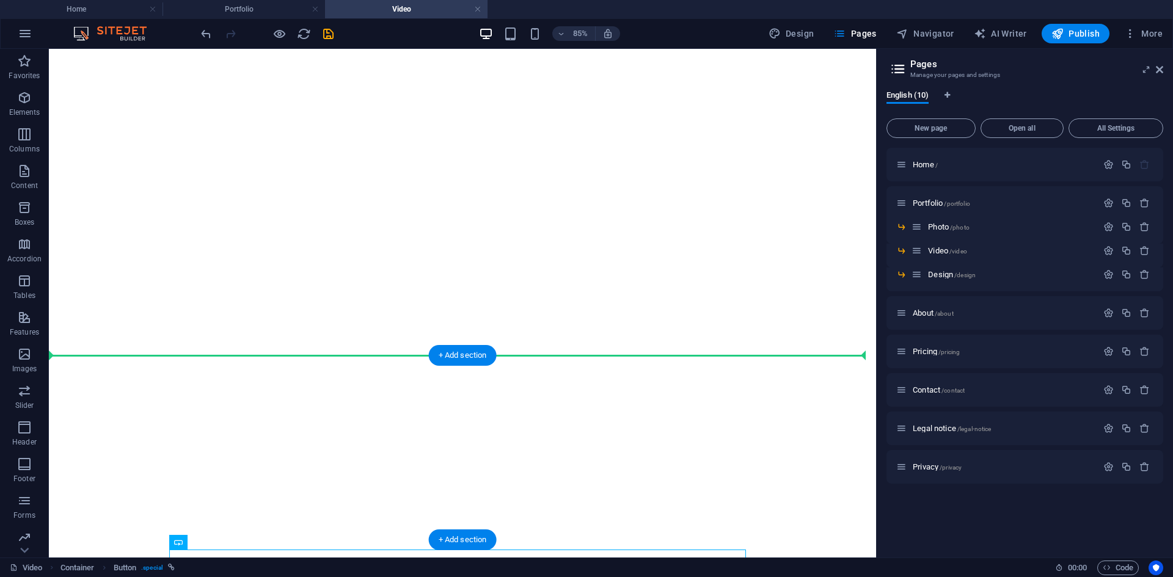
scroll to position [6810, 0]
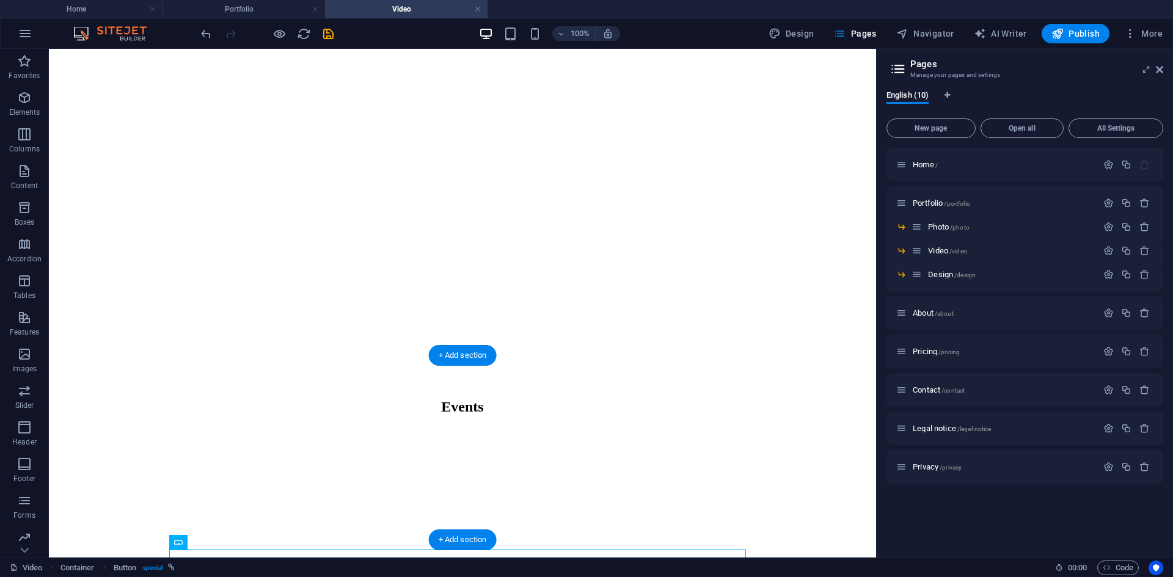
drag, startPoint x: 129, startPoint y: 548, endPoint x: 351, endPoint y: 450, distance: 242.2
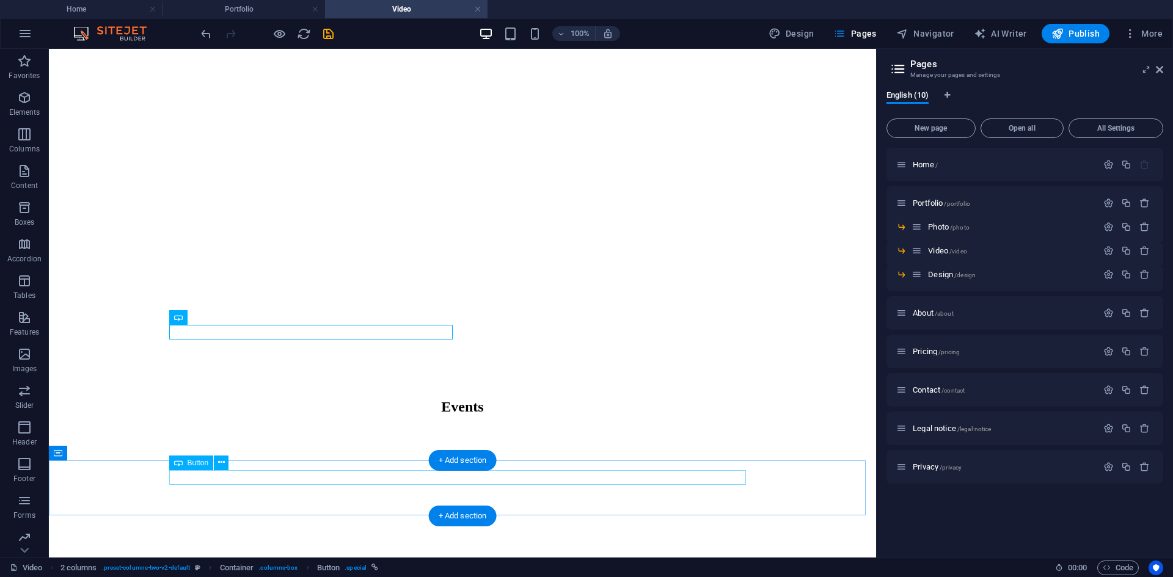
scroll to position [6890, 0]
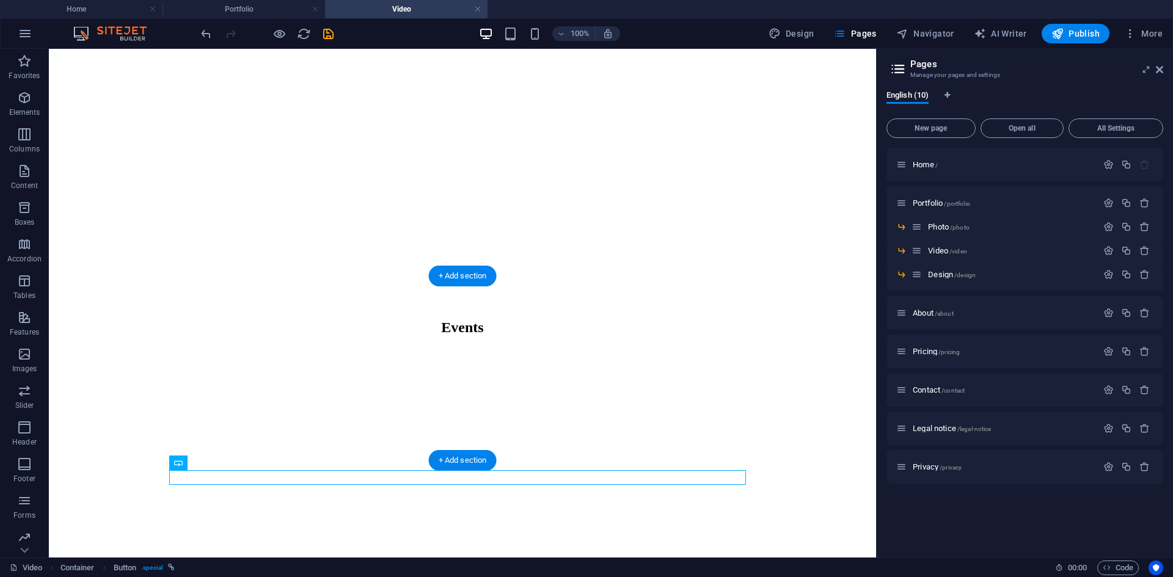
drag, startPoint x: 679, startPoint y: 479, endPoint x: 622, endPoint y: 374, distance: 119.4
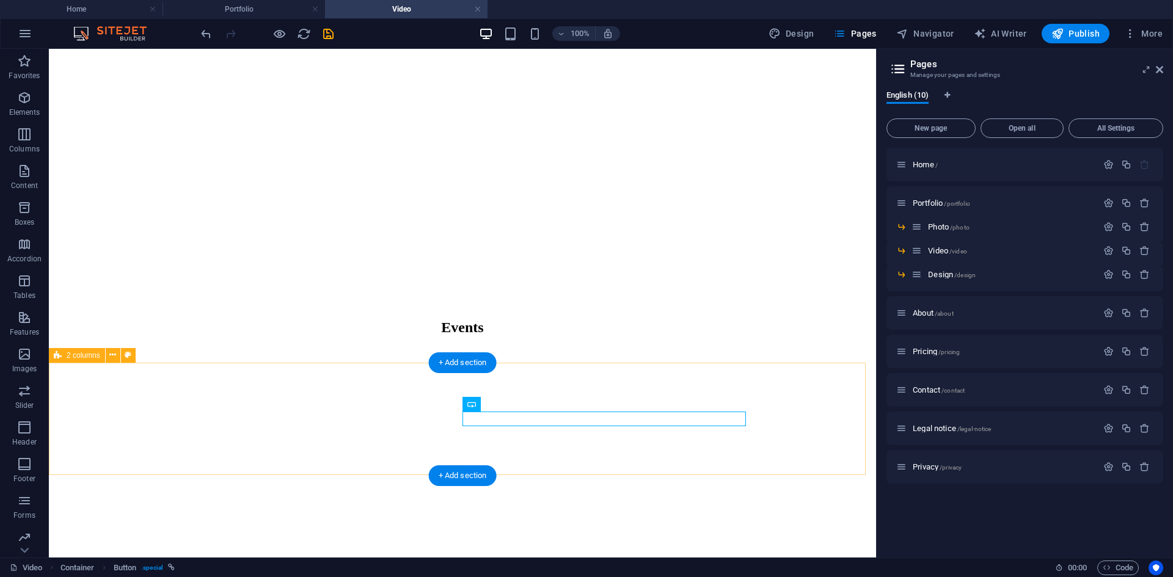
scroll to position [6803, 0]
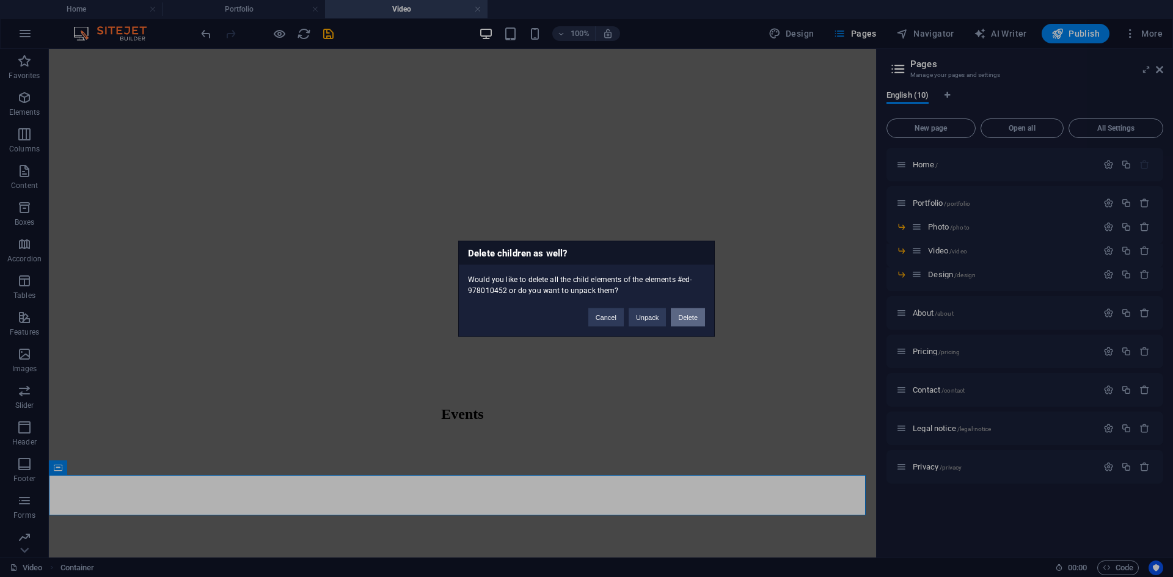
click at [687, 318] on button "Delete" at bounding box center [688, 317] width 34 height 18
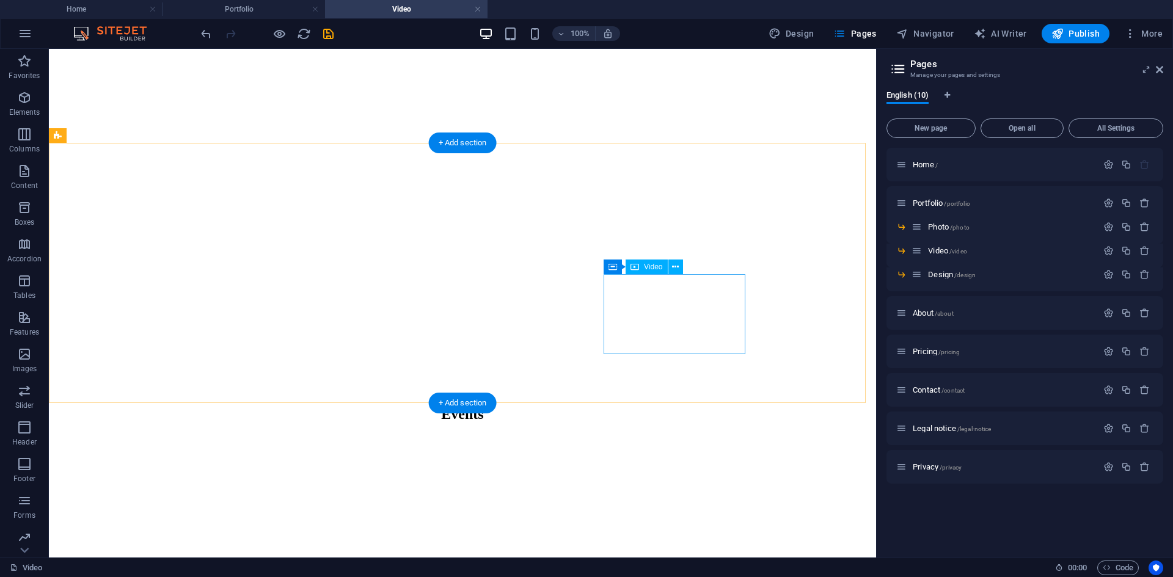
scroll to position [6763, 0]
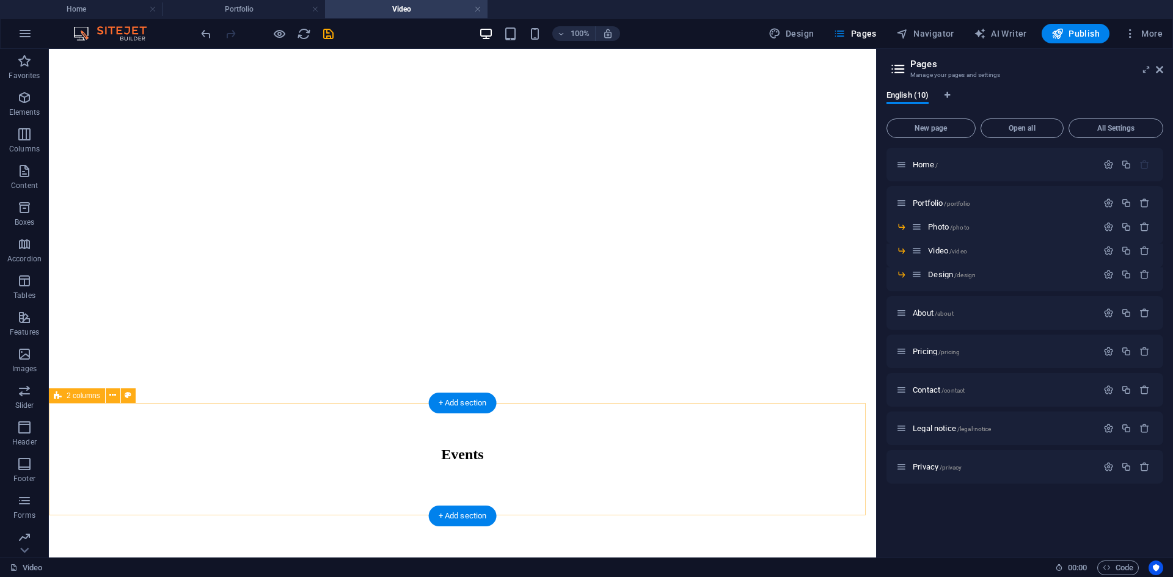
select select "rem"
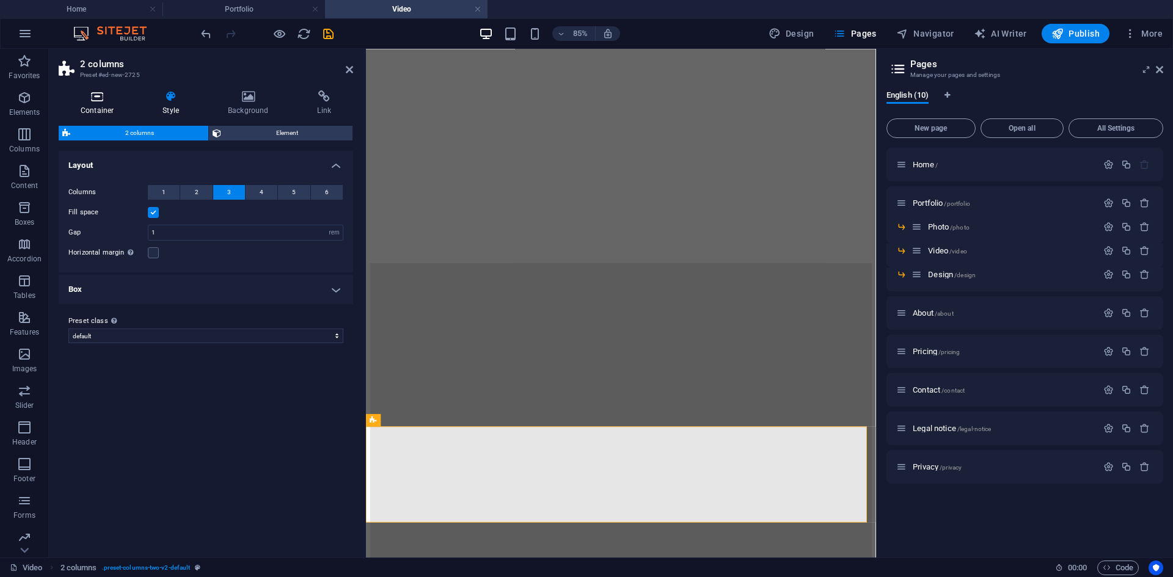
click at [110, 107] on h4 "Container" at bounding box center [100, 103] width 82 height 26
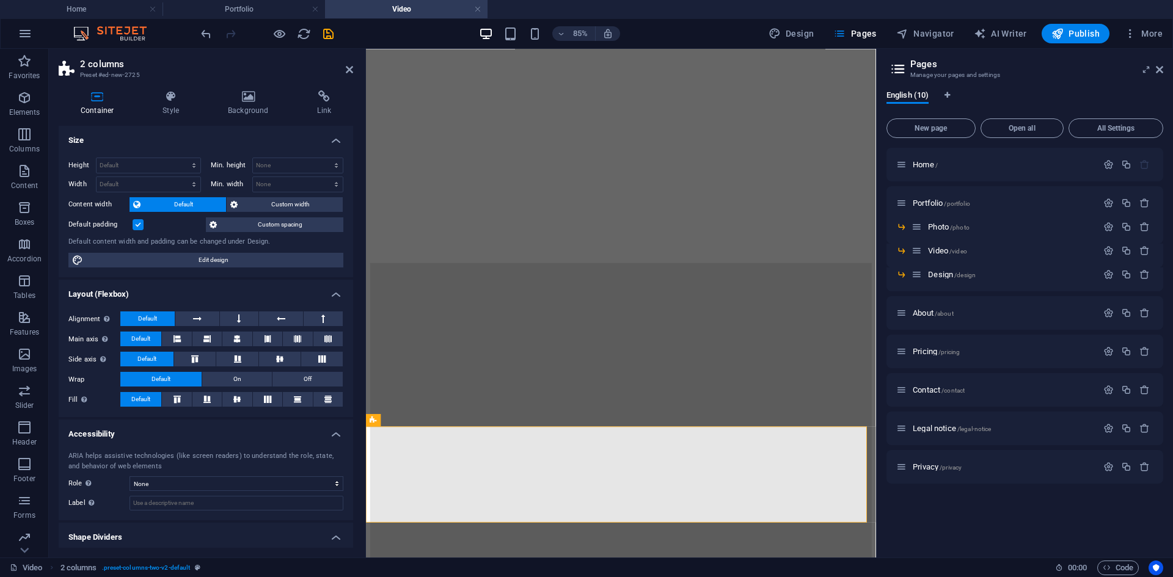
click at [137, 225] on label at bounding box center [138, 224] width 11 height 11
click at [0, 0] on input "Default padding" at bounding box center [0, 0] width 0 height 0
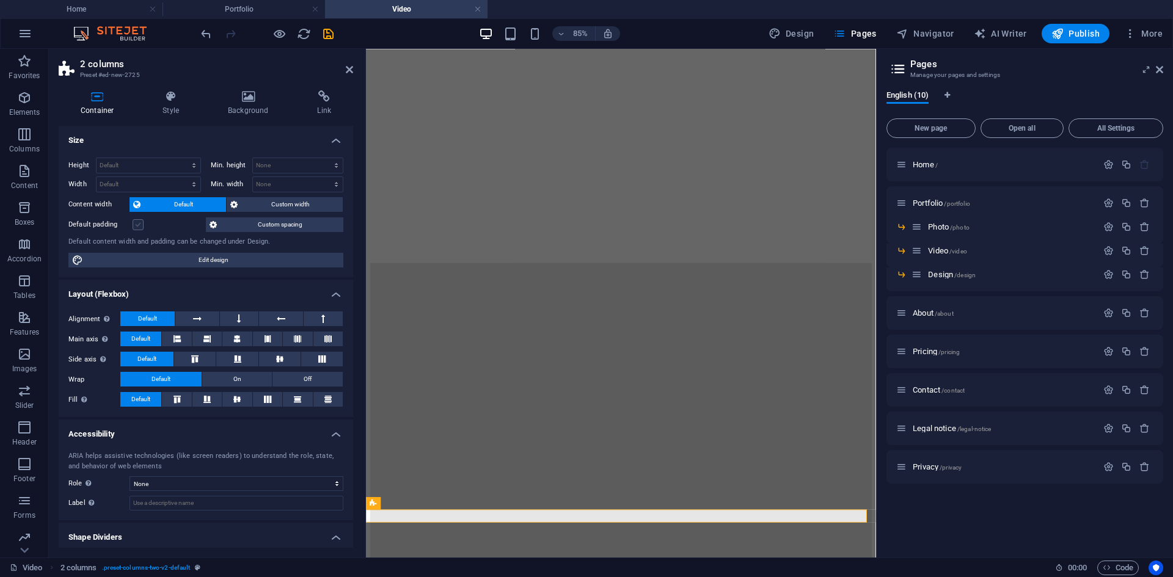
scroll to position [6623, 0]
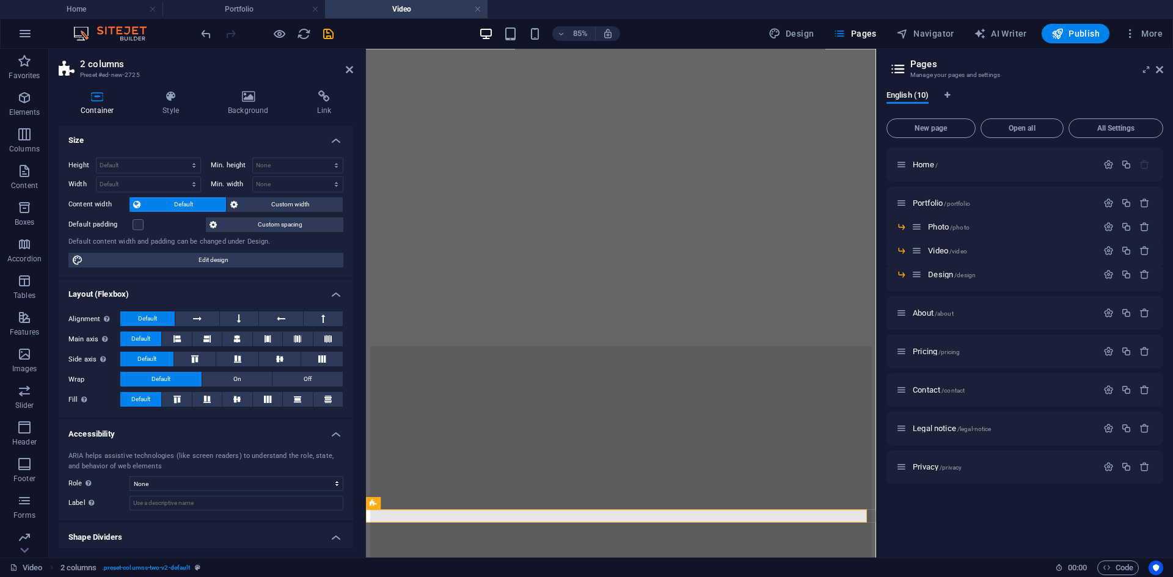
click at [264, 224] on span "Custom spacing" at bounding box center [279, 224] width 119 height 15
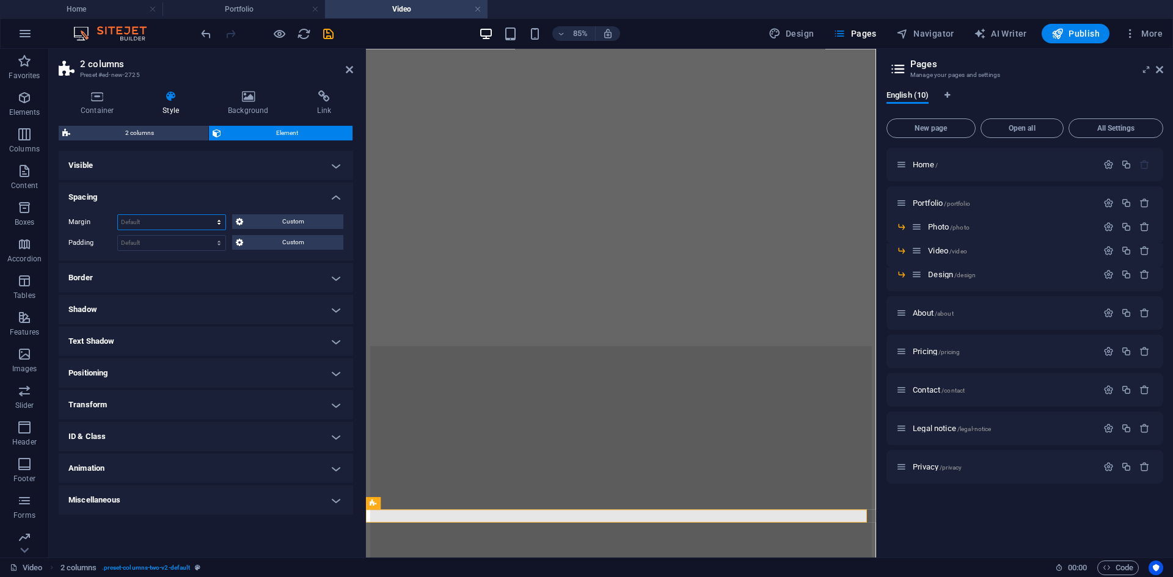
click at [173, 222] on select "Default auto px % rem vw vh Custom" at bounding box center [171, 222] width 107 height 15
click at [256, 240] on span "Custom" at bounding box center [293, 242] width 93 height 15
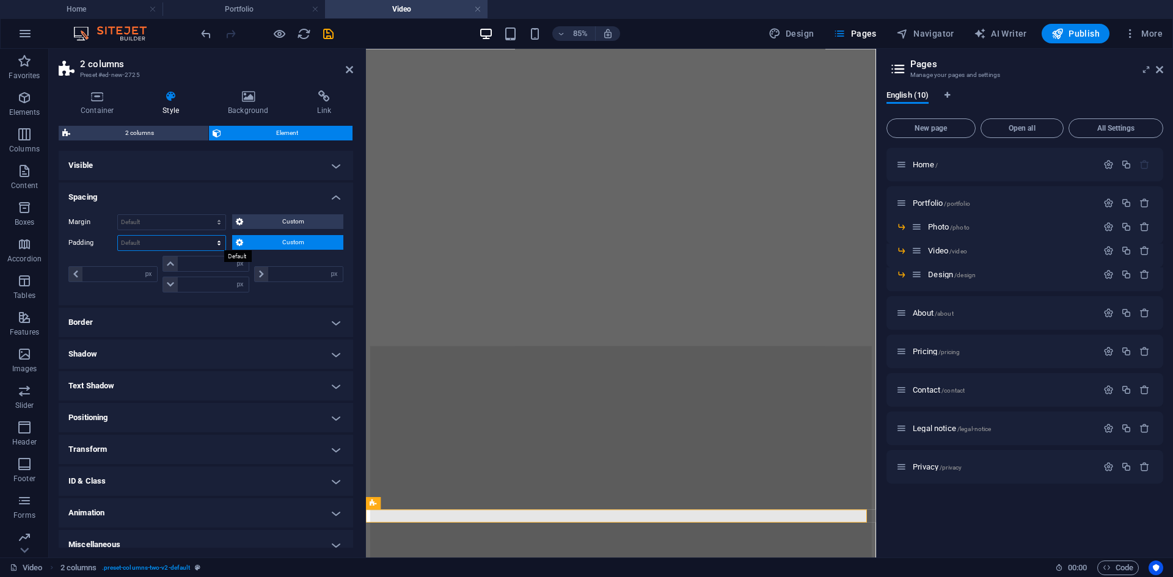
click at [169, 239] on select "Default px rem % vh vw Custom" at bounding box center [171, 243] width 107 height 15
click at [197, 242] on select "Default px rem % vh vw Custom" at bounding box center [171, 243] width 107 height 15
click at [206, 259] on input "number" at bounding box center [213, 264] width 71 height 15
type input "20"
type input "0"
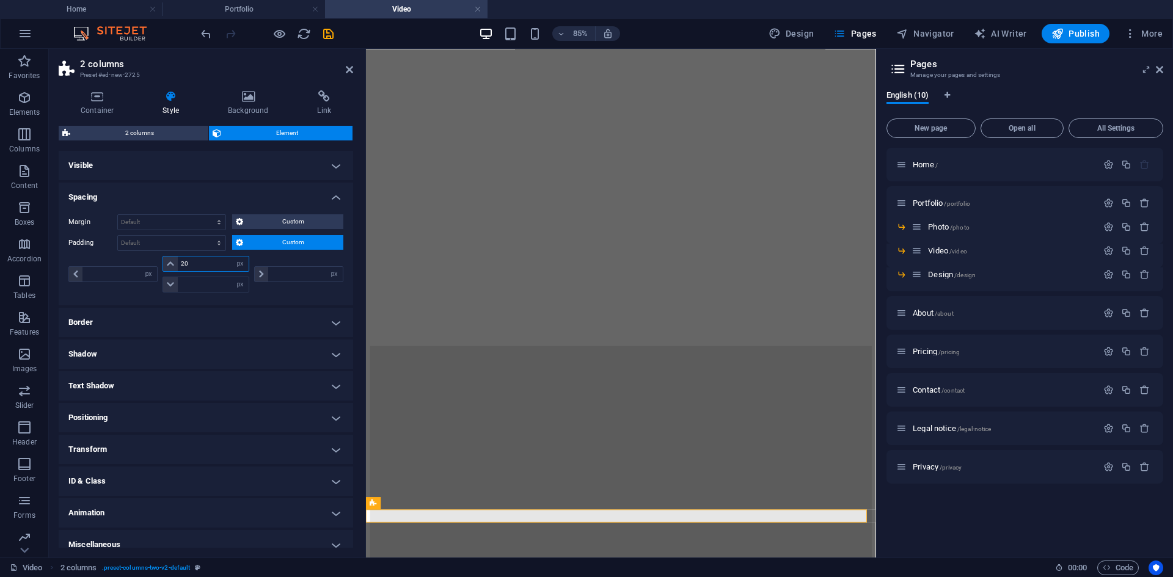
type input "0"
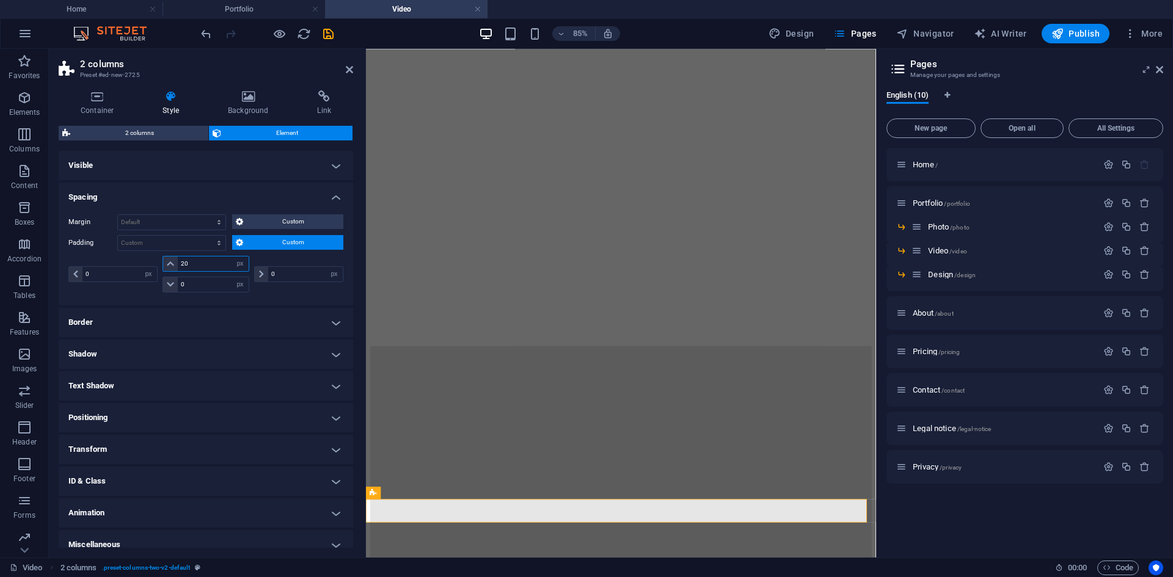
scroll to position [6635, 0]
type input "20"
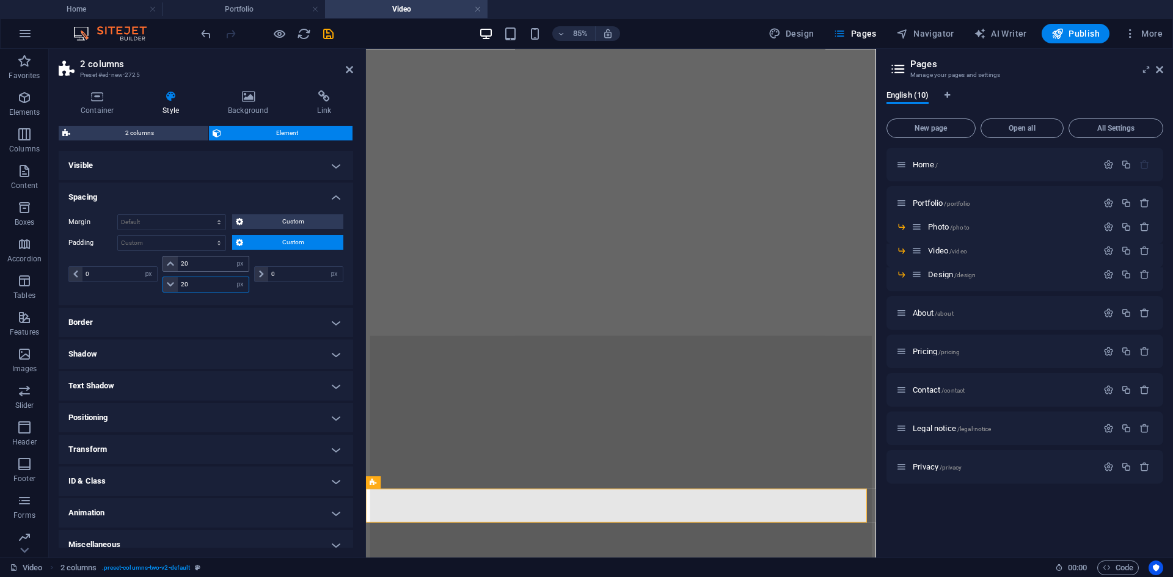
scroll to position [6647, 0]
type input "20"
click at [116, 279] on input "0" at bounding box center [119, 274] width 75 height 15
click at [115, 279] on input "0" at bounding box center [119, 274] width 75 height 15
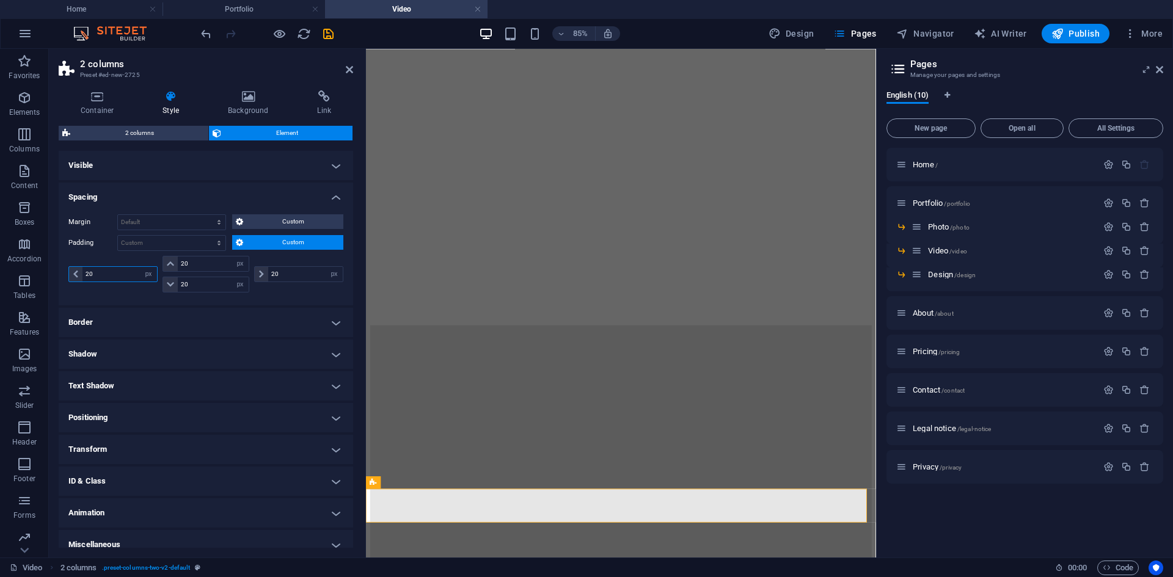
type input "20"
select select "px"
click at [337, 299] on div "Margin Default auto px % rem vw vh Custom Custom auto px % rem vw vh auto px % …" at bounding box center [206, 255] width 294 height 101
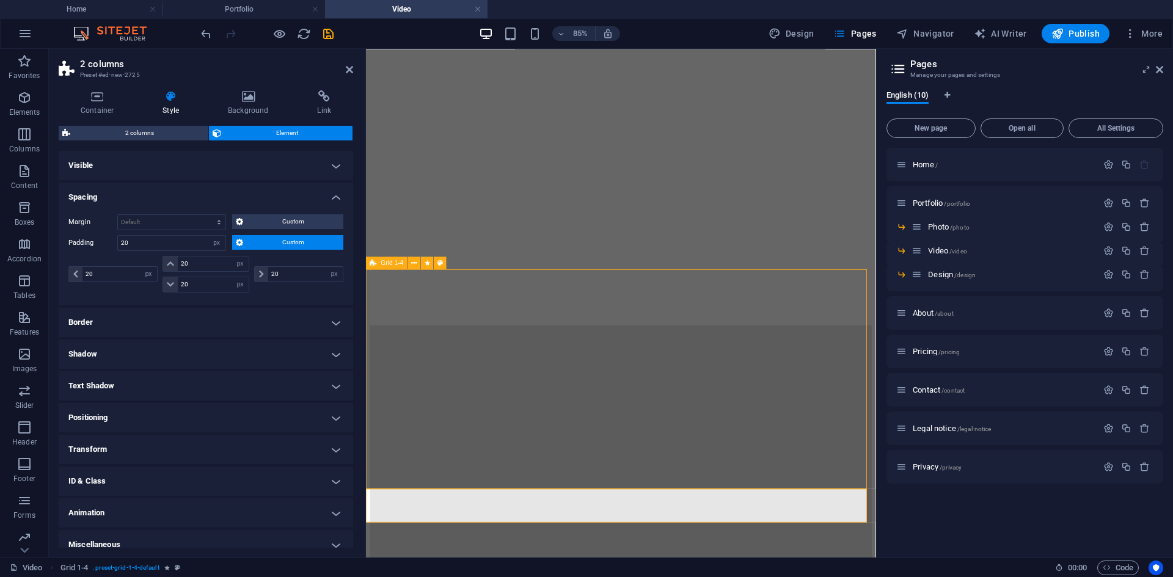
scroll to position [6689, 0]
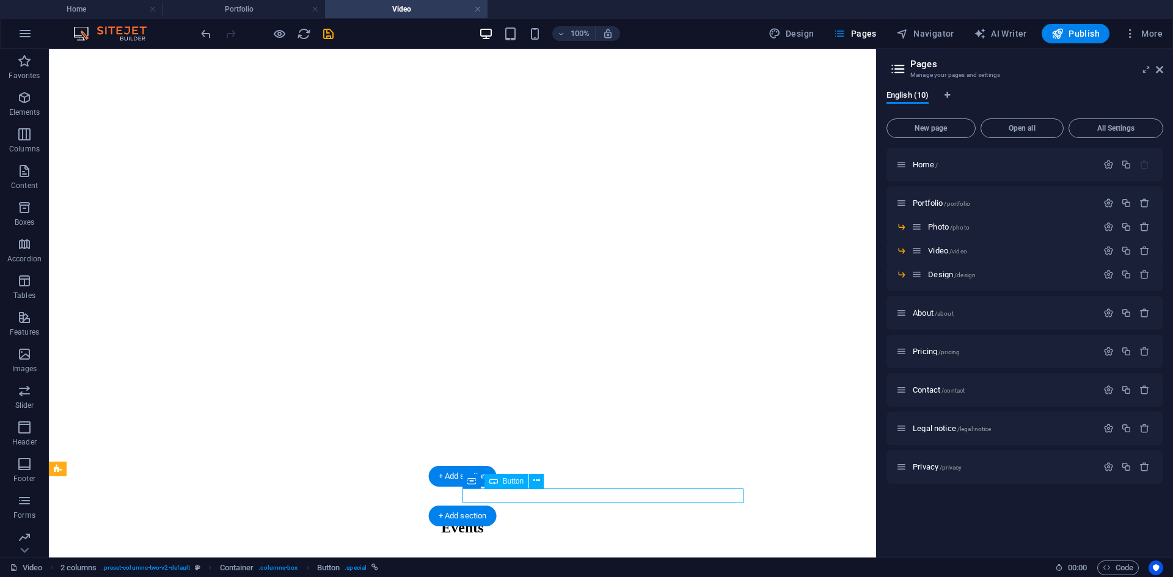
select select
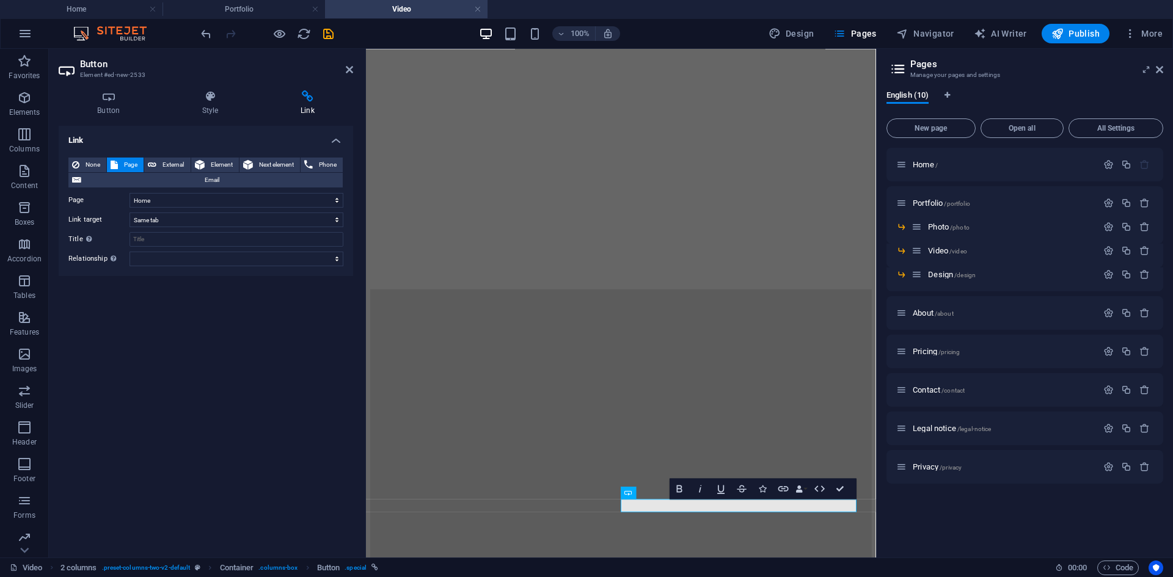
scroll to position [6647, 0]
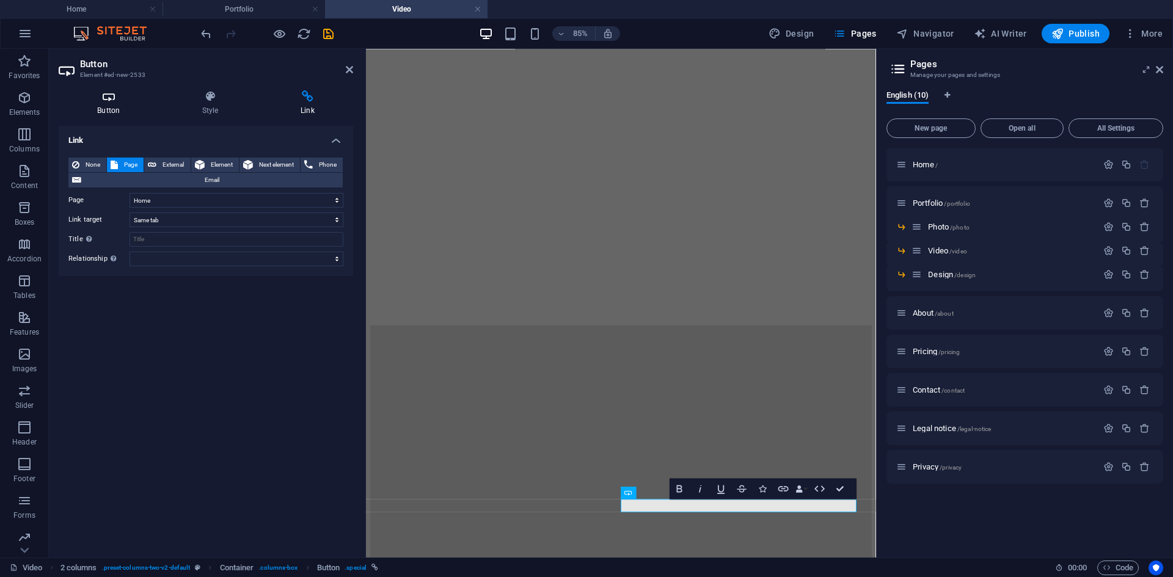
click at [127, 100] on icon at bounding box center [109, 96] width 100 height 12
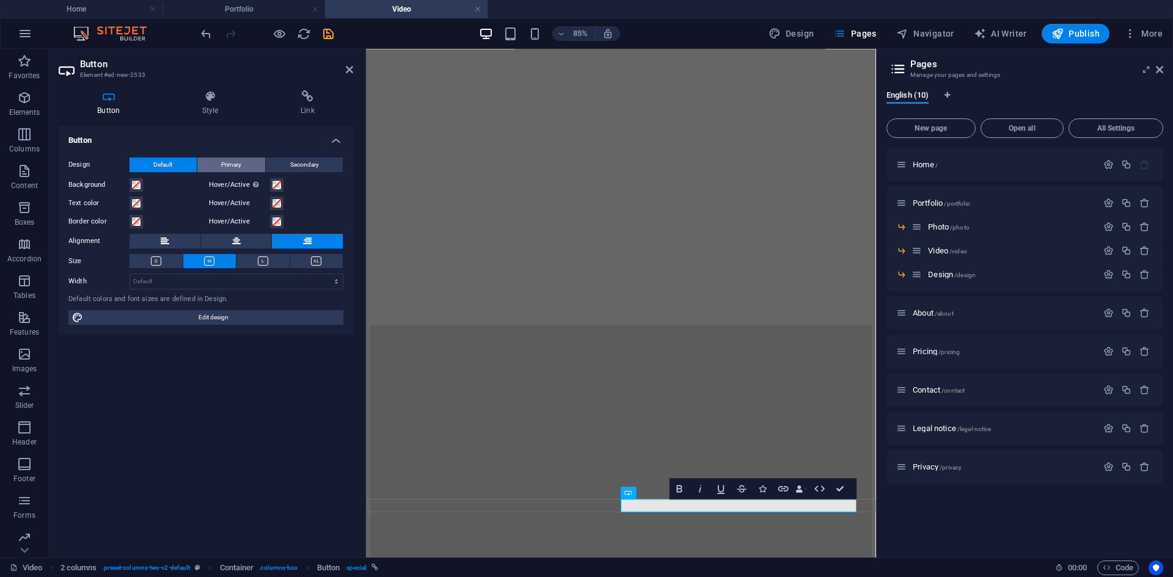
click at [241, 164] on span "Primary" at bounding box center [231, 165] width 20 height 15
click at [184, 157] on div "Design Default Primary Secondary Background Hover/Active Switch to preview mode…" at bounding box center [206, 242] width 294 height 188
click at [183, 159] on button "Default" at bounding box center [162, 165] width 67 height 15
click at [217, 94] on icon at bounding box center [209, 96] width 93 height 12
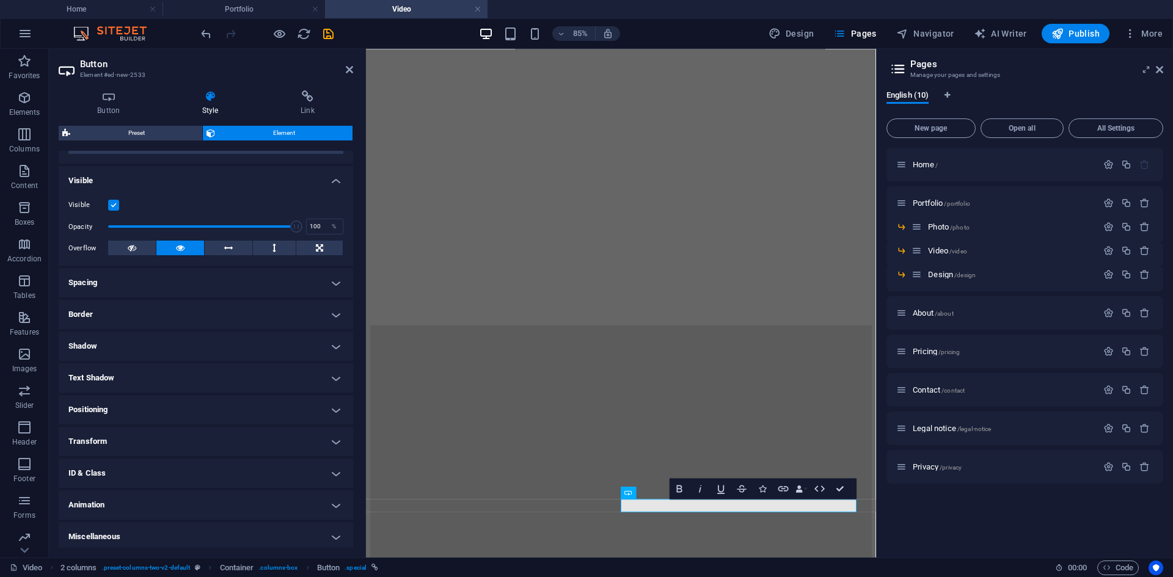
scroll to position [119, 0]
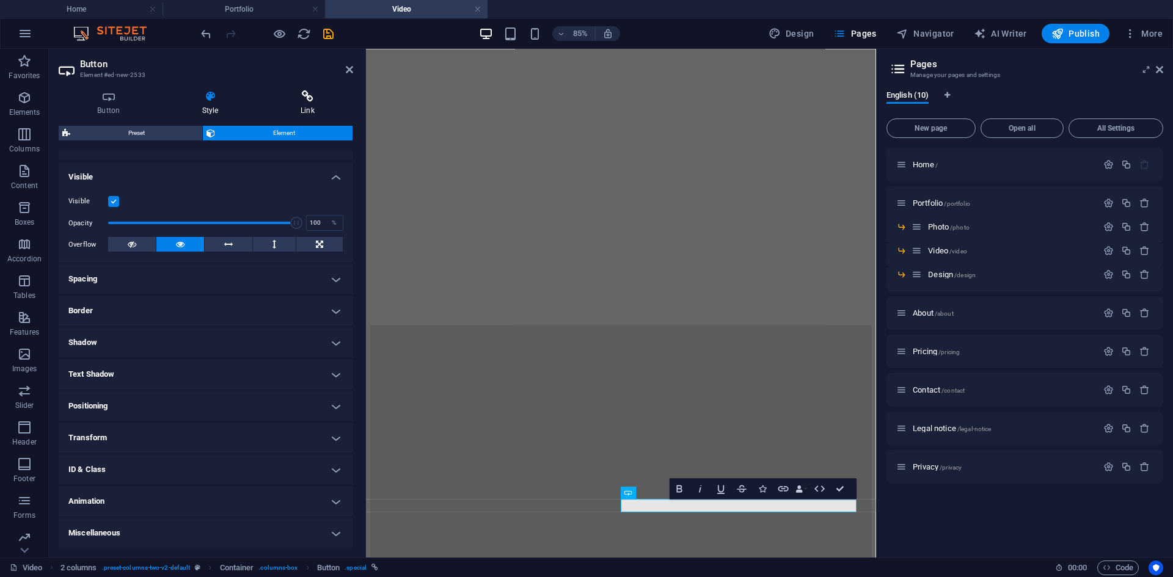
click at [303, 104] on h4 "Link" at bounding box center [307, 103] width 91 height 26
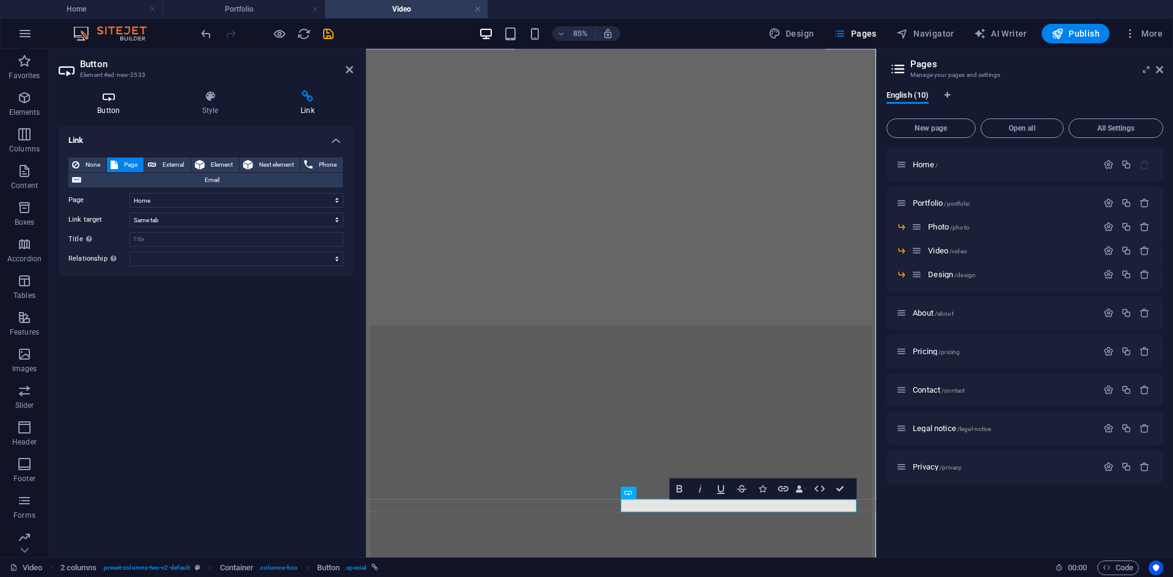
click at [126, 100] on icon at bounding box center [109, 96] width 100 height 12
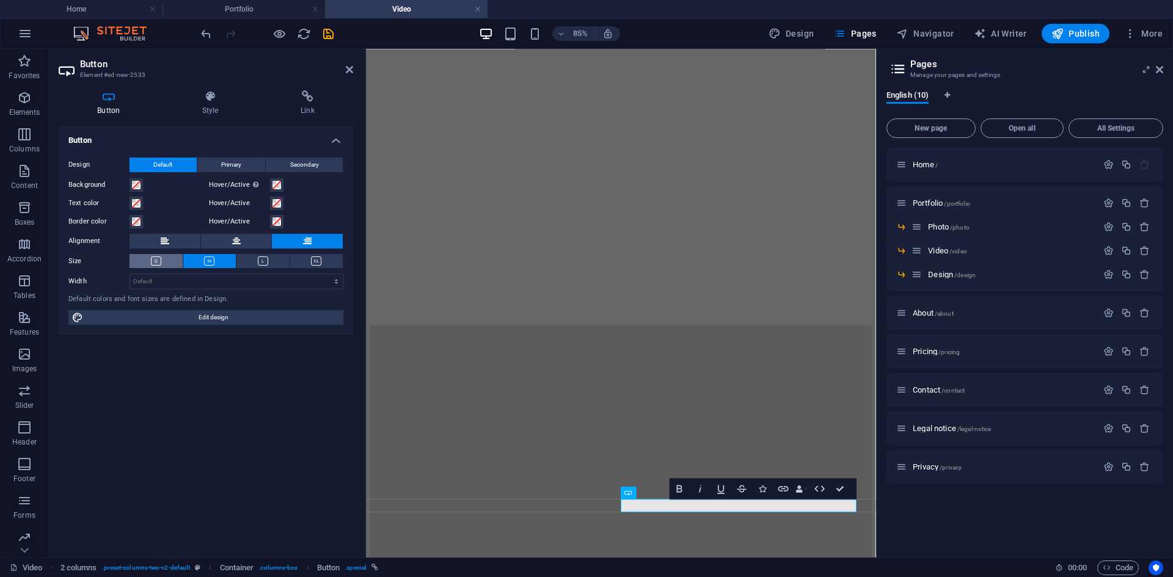
click at [156, 258] on icon at bounding box center [156, 261] width 10 height 9
click at [194, 259] on button at bounding box center [209, 261] width 53 height 14
click at [283, 286] on select "Default px rem % em vh vw" at bounding box center [236, 281] width 213 height 15
click at [291, 279] on select "Default px rem % em vh vw" at bounding box center [236, 281] width 213 height 15
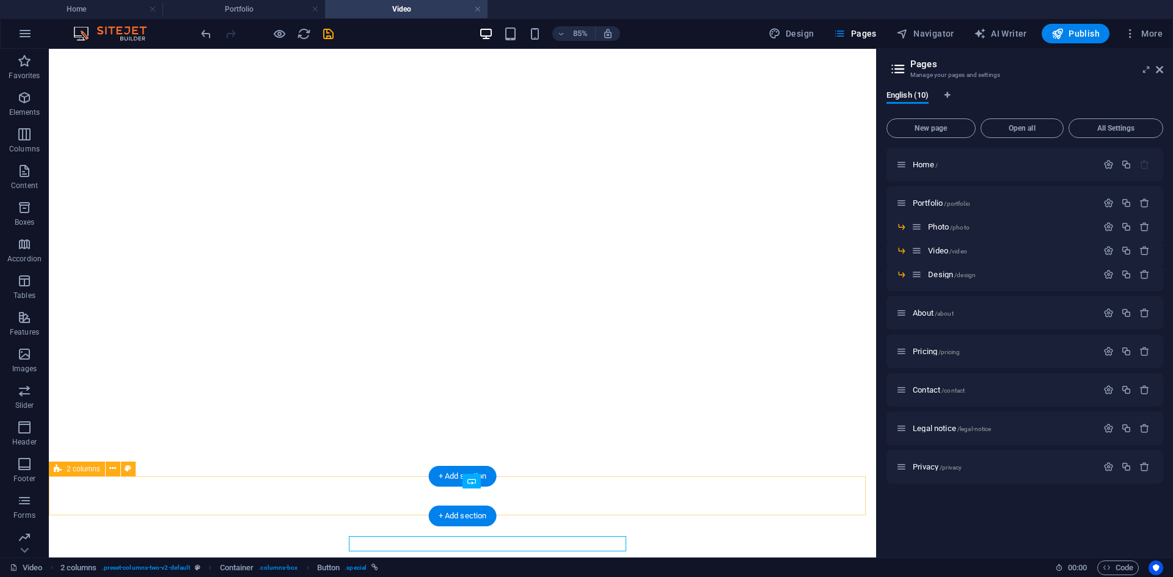
scroll to position [6689, 0]
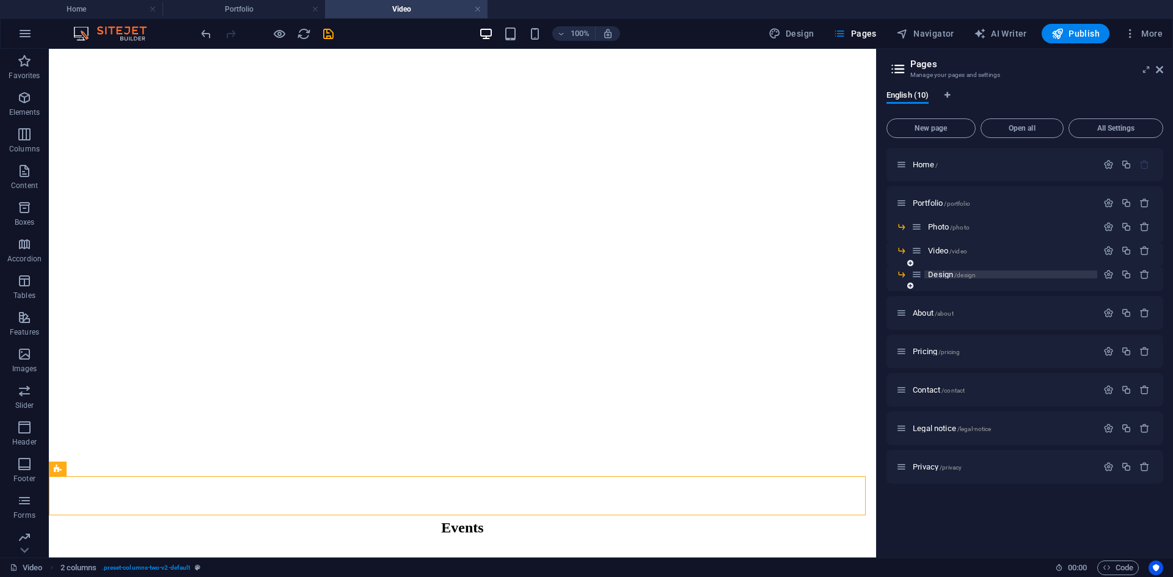
click at [939, 272] on span "Design /design" at bounding box center [952, 274] width 48 height 9
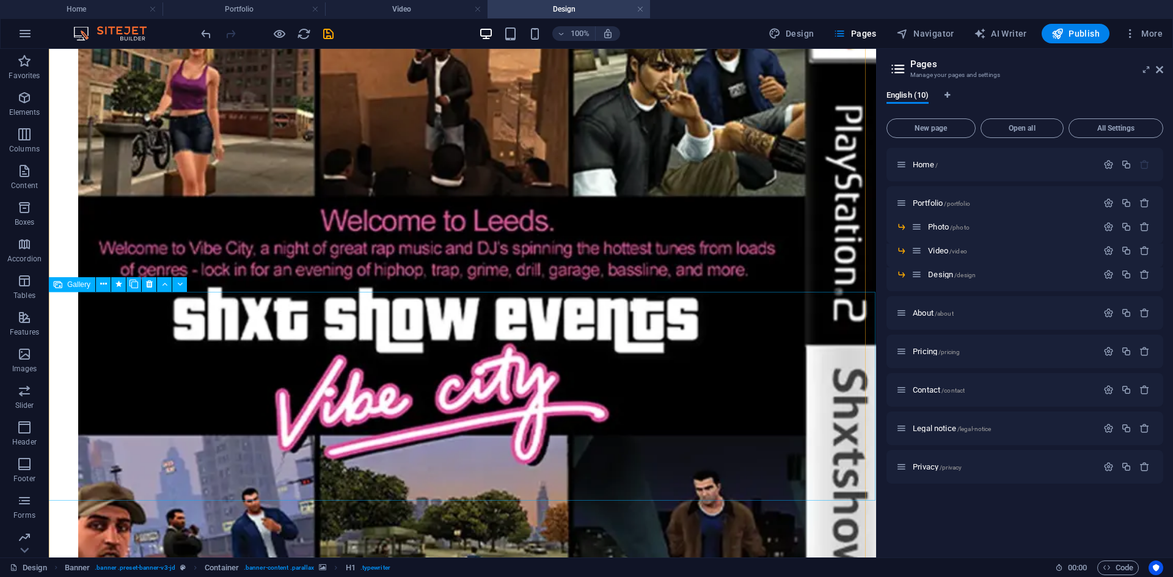
scroll to position [4263, 0]
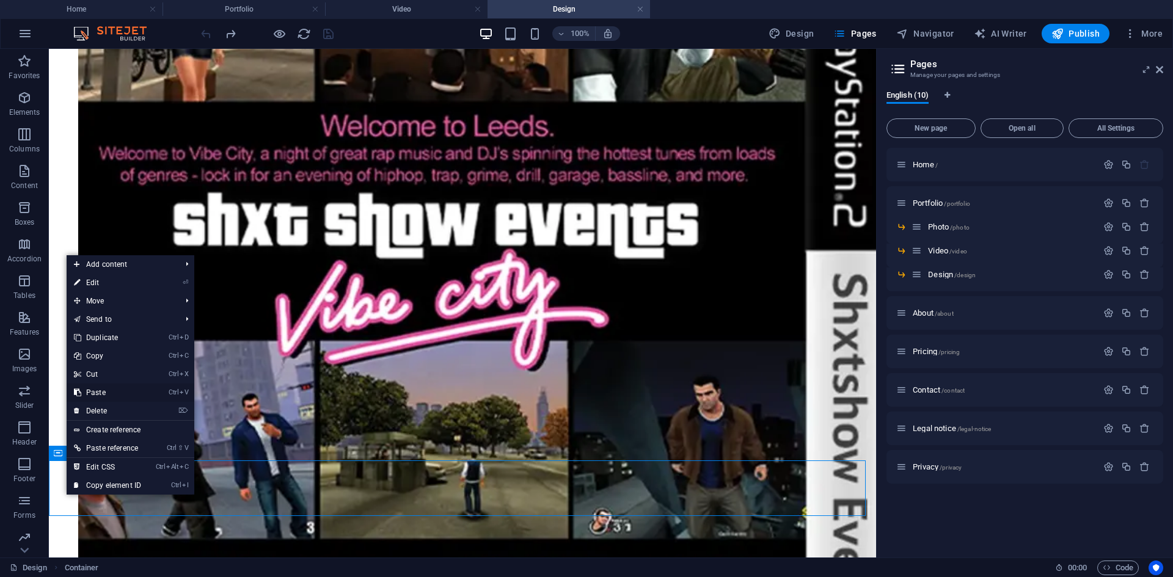
click at [99, 388] on link "Ctrl V Paste" at bounding box center [108, 393] width 82 height 18
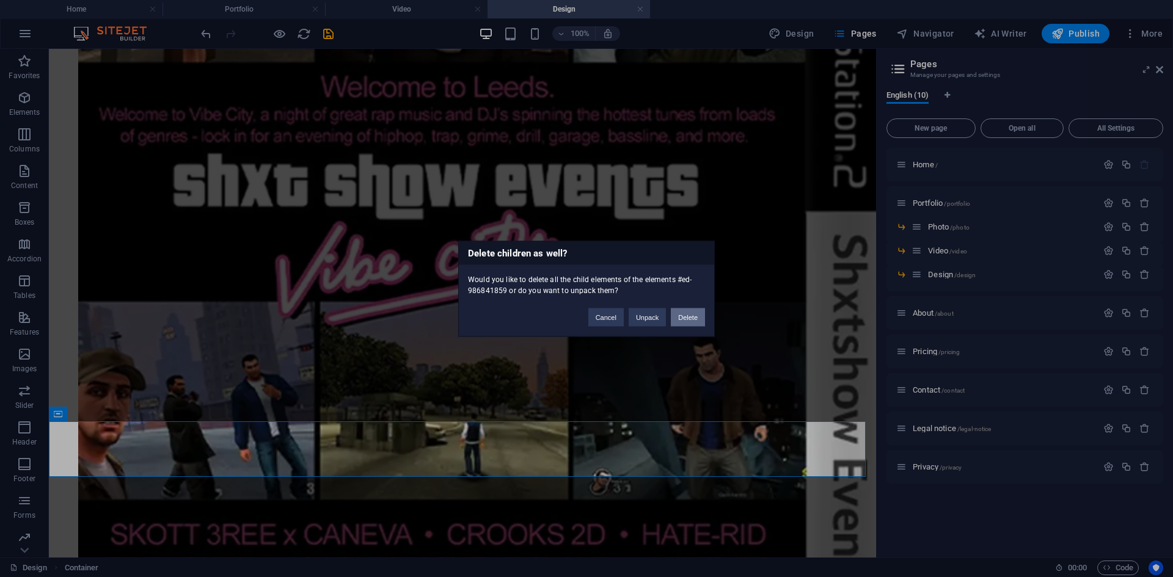
click at [680, 311] on button "Delete" at bounding box center [688, 317] width 34 height 18
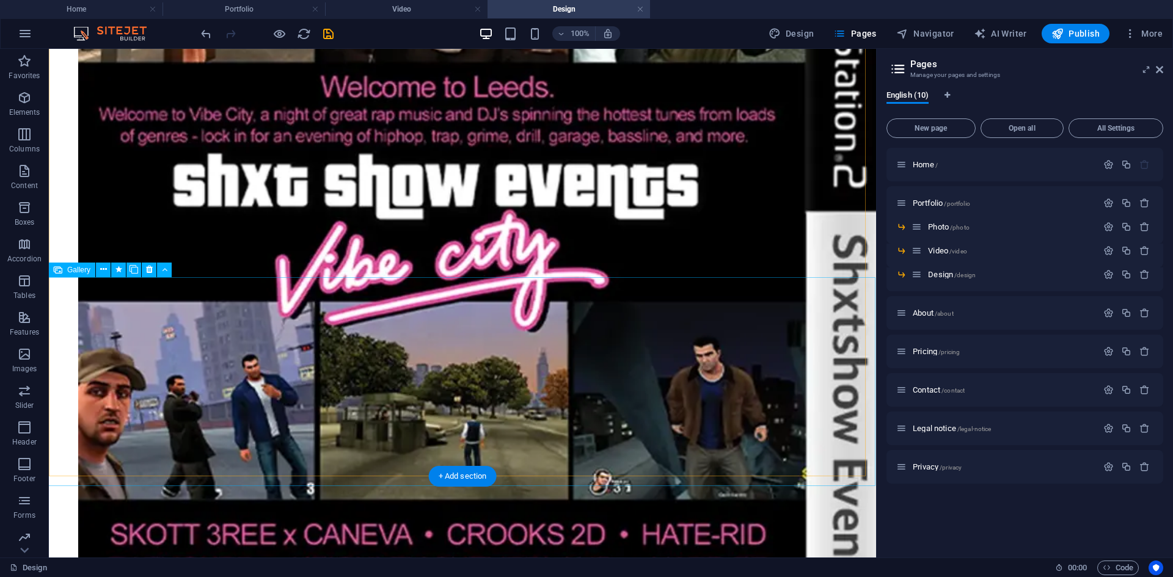
scroll to position [4247, 0]
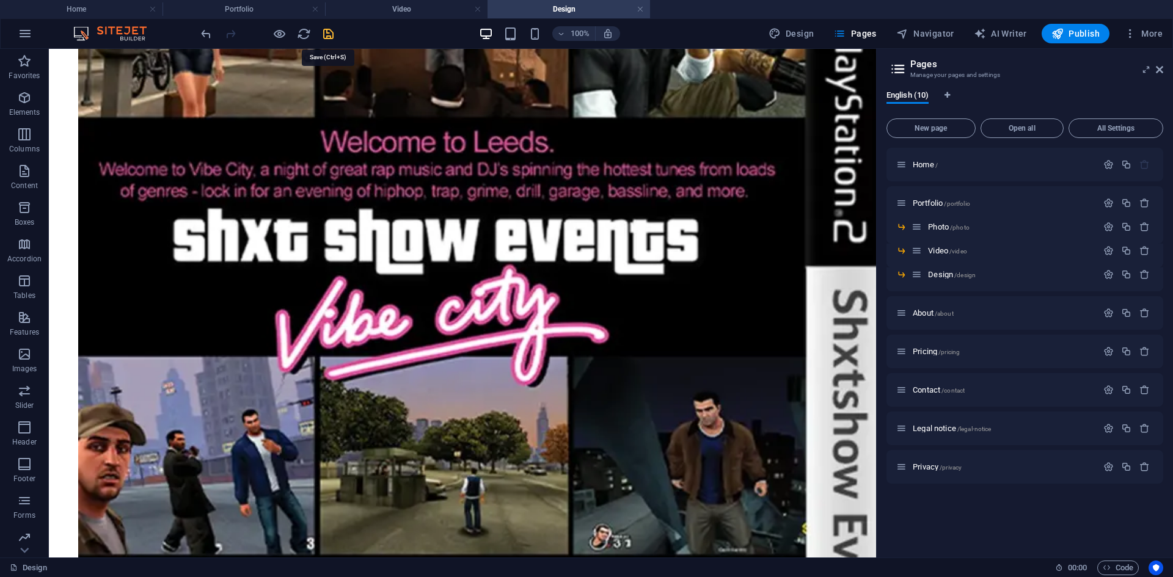
click at [327, 36] on icon "save" at bounding box center [328, 34] width 14 height 14
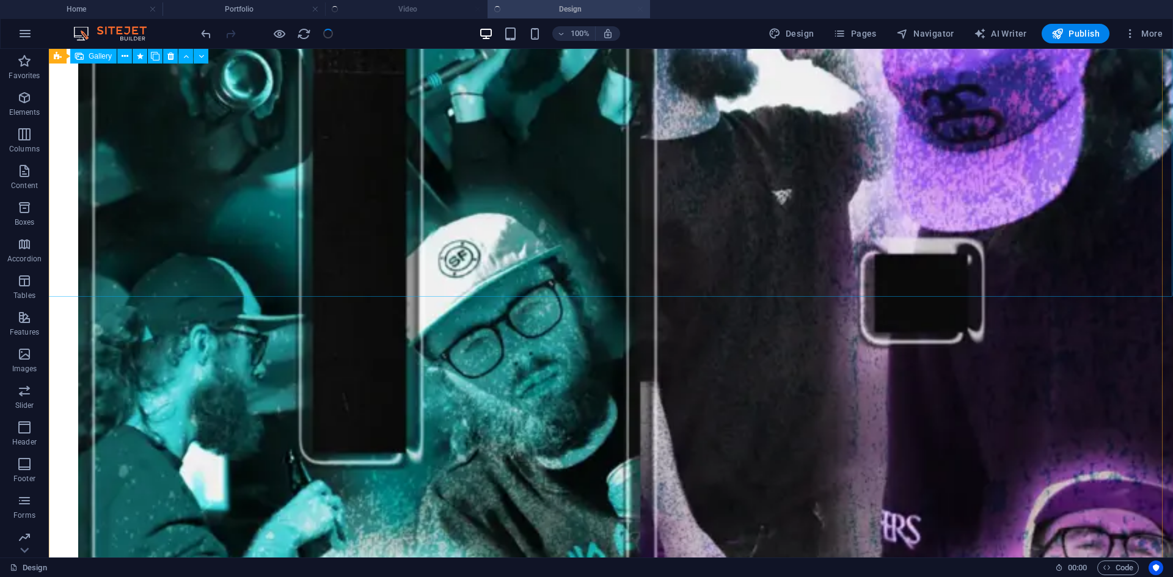
scroll to position [5655, 0]
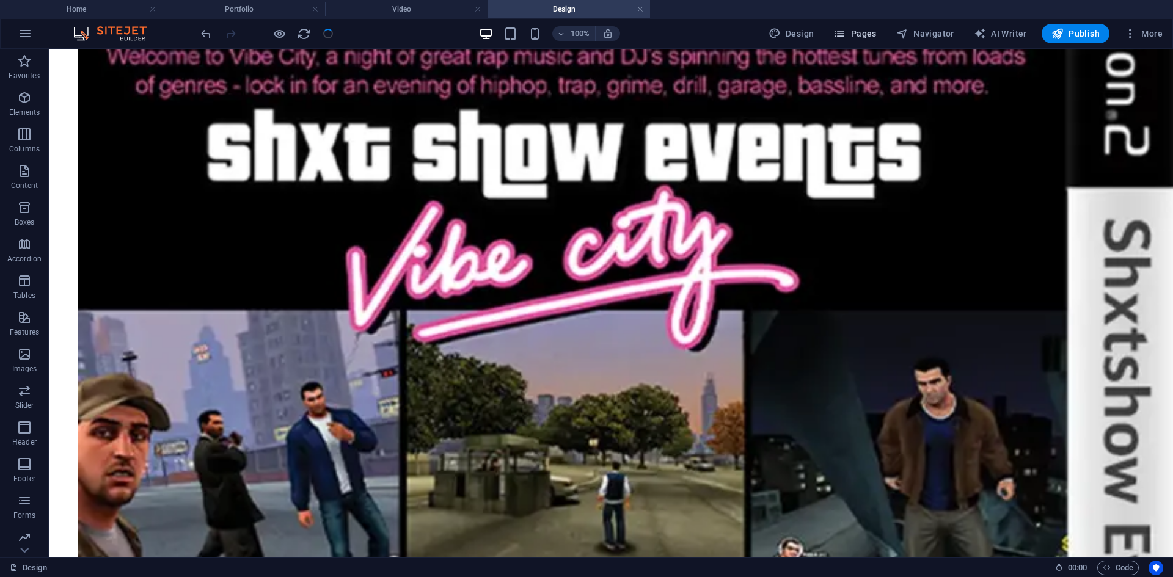
click at [845, 38] on icon "button" at bounding box center [839, 33] width 12 height 12
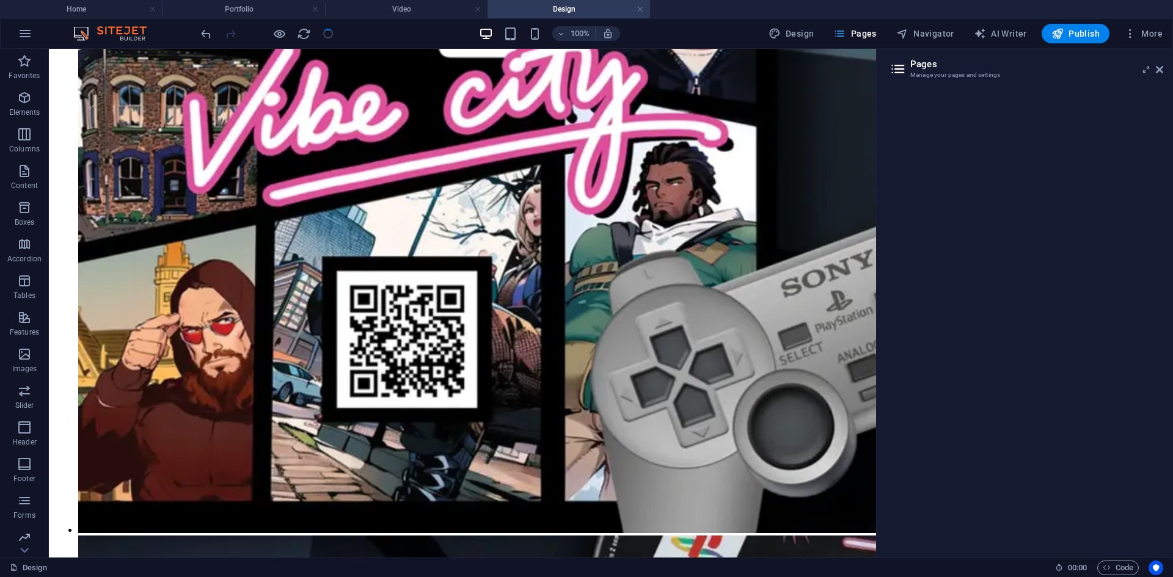
scroll to position [4247, 0]
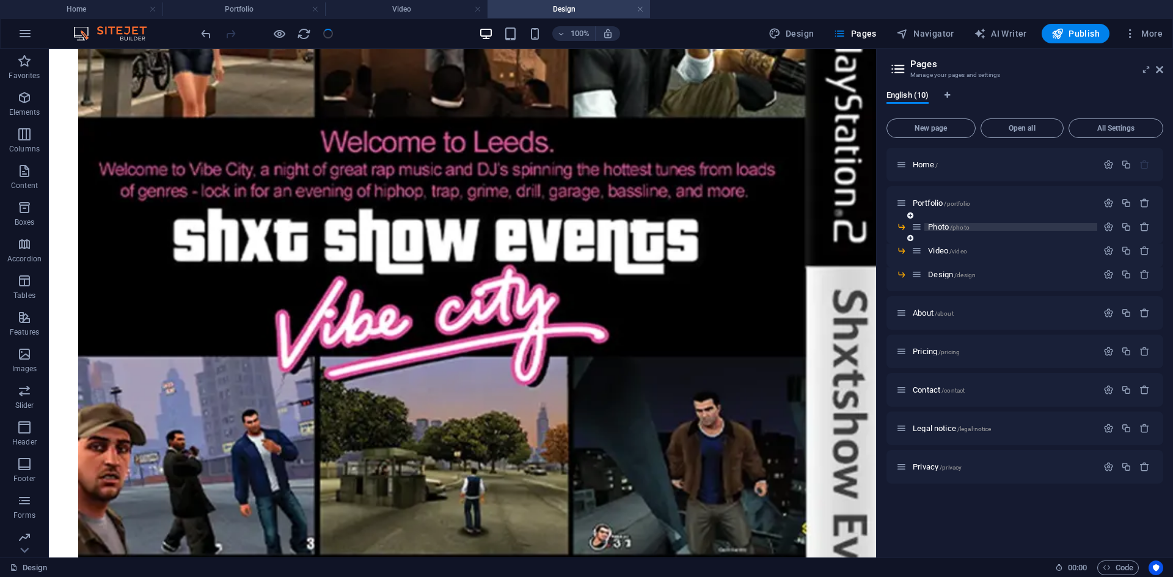
click at [941, 226] on span "Photo /photo" at bounding box center [949, 226] width 42 height 9
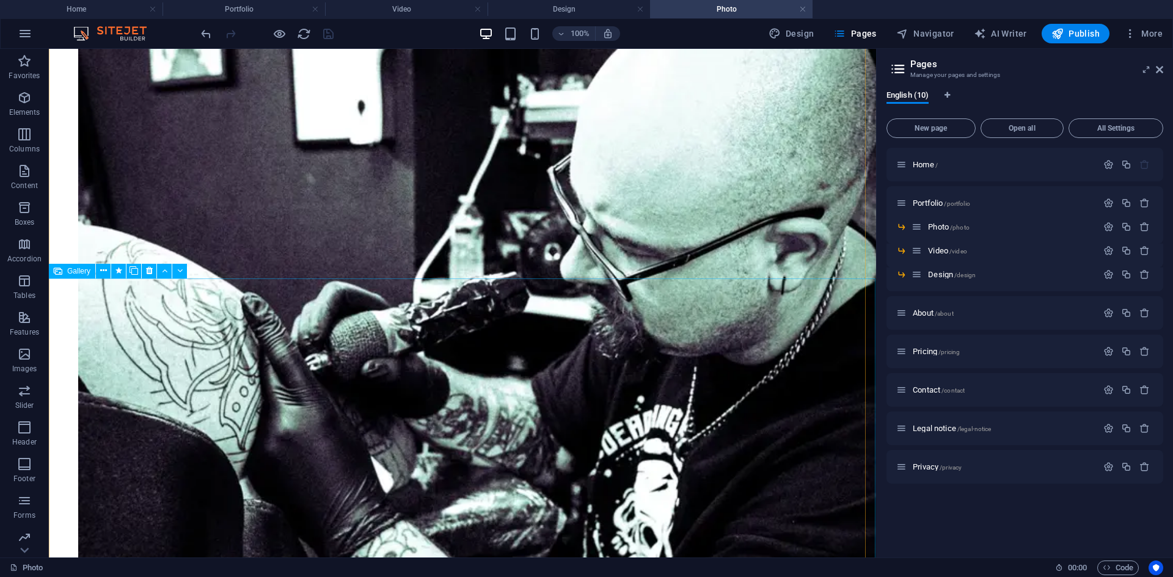
scroll to position [998, 0]
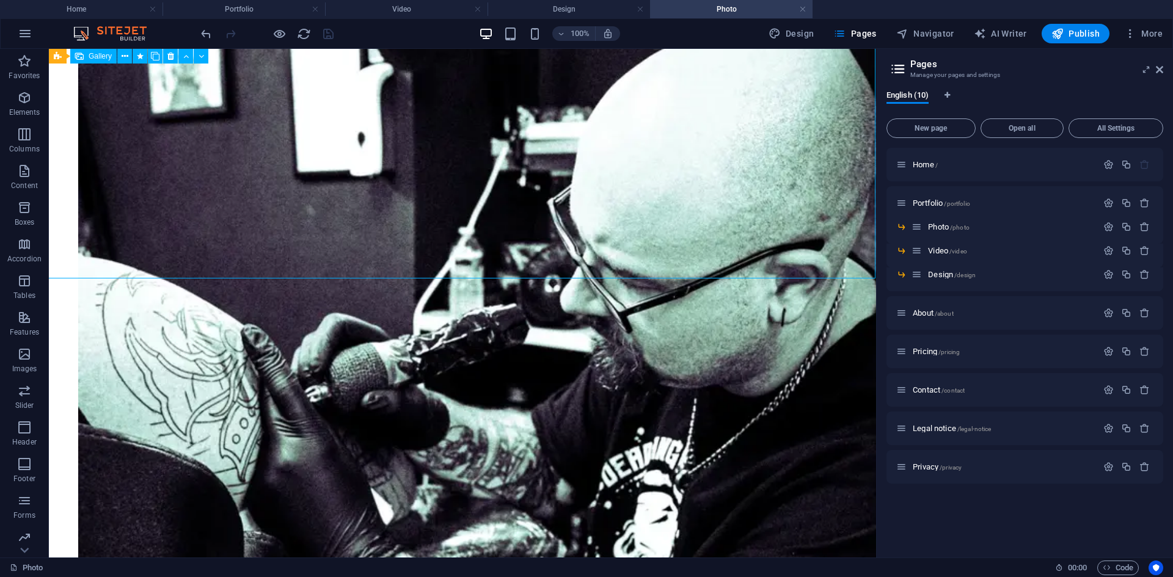
select select "px"
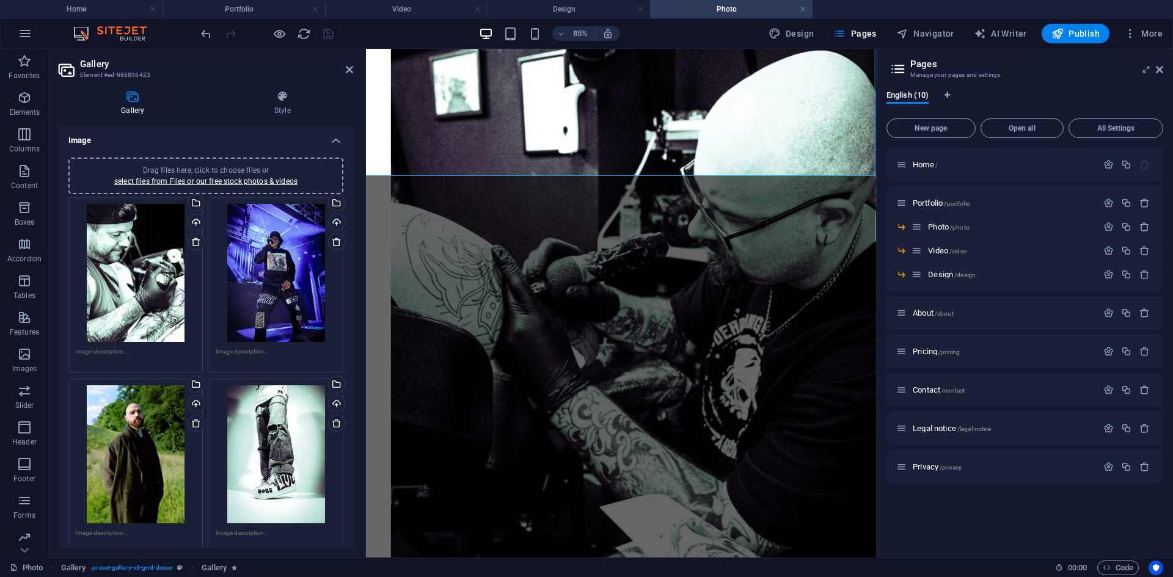
click at [104, 461] on div "Drag files here, click to choose files or select files from Files or our free s…" at bounding box center [135, 454] width 121 height 138
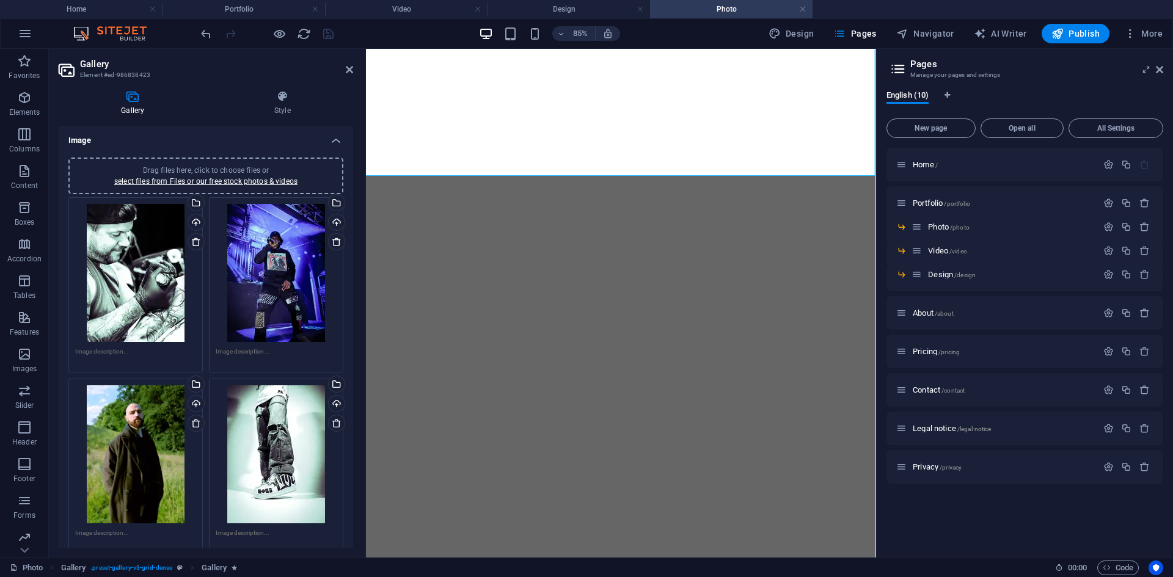
click at [104, 461] on body "Blueprint Visual Home Portfolio Video Design Photo Favorites Elements Columns C…" at bounding box center [586, 288] width 1173 height 577
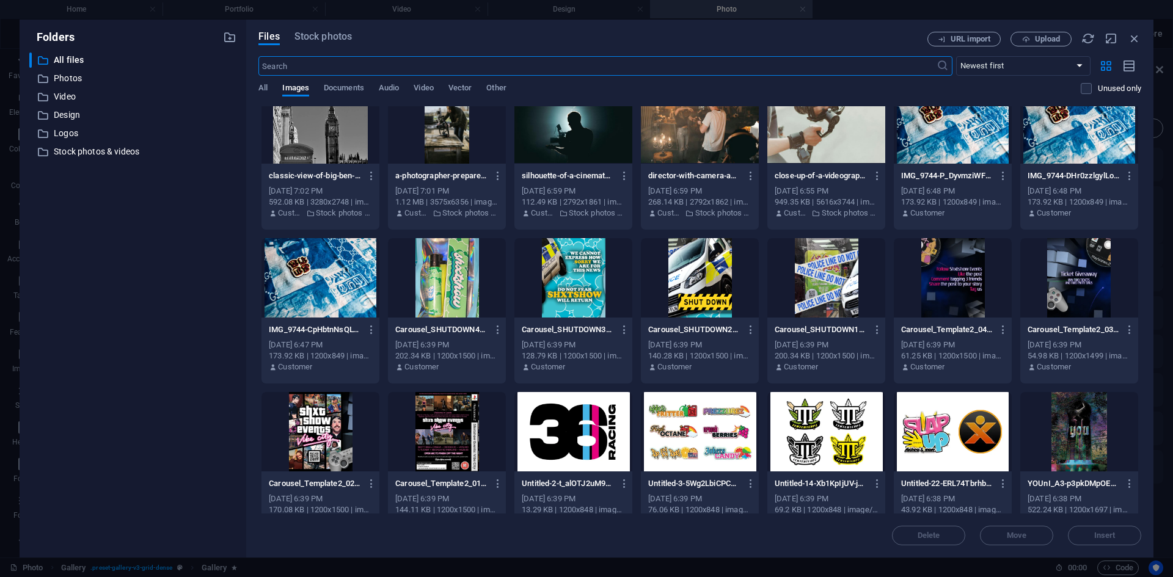
scroll to position [244, 0]
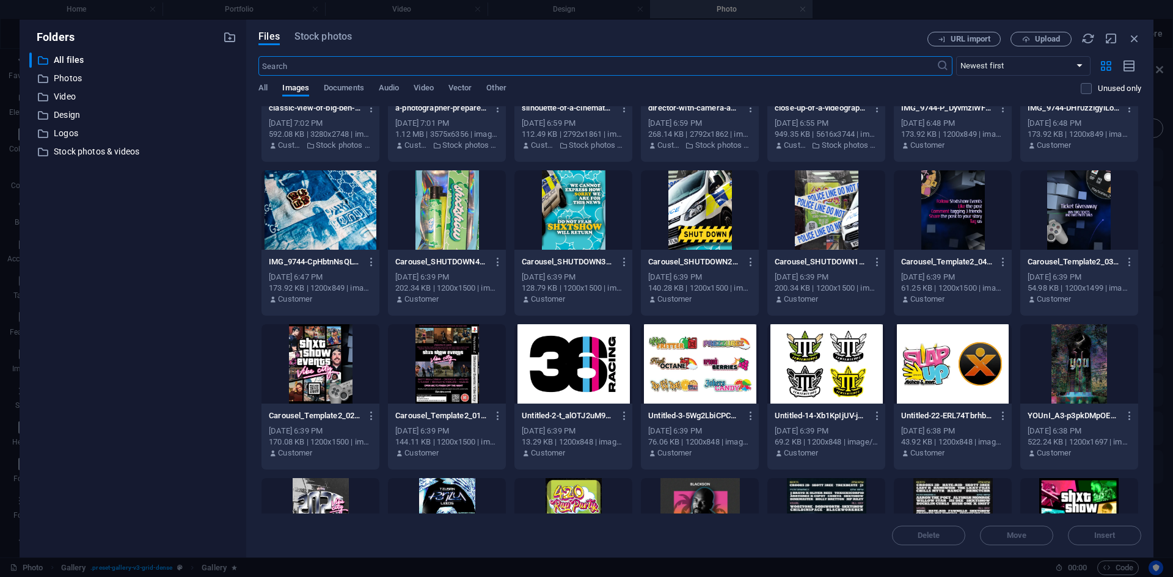
click at [272, 87] on div "All Images Documents Audio Video Vector Other" at bounding box center [669, 94] width 822 height 23
click at [265, 87] on span "All" at bounding box center [262, 89] width 9 height 17
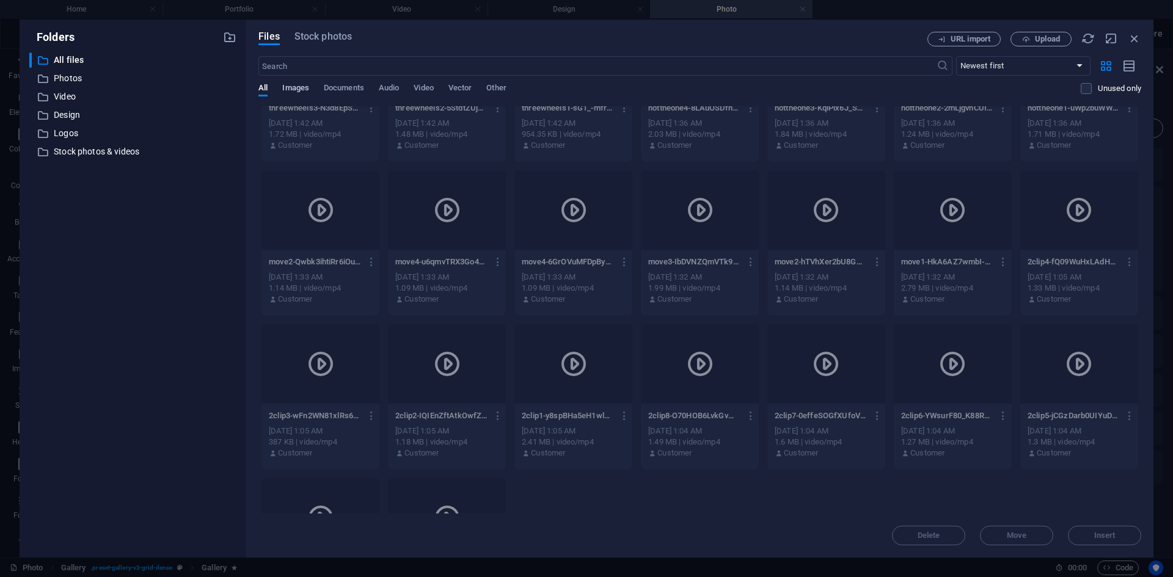
click at [293, 86] on span "Images" at bounding box center [295, 89] width 27 height 17
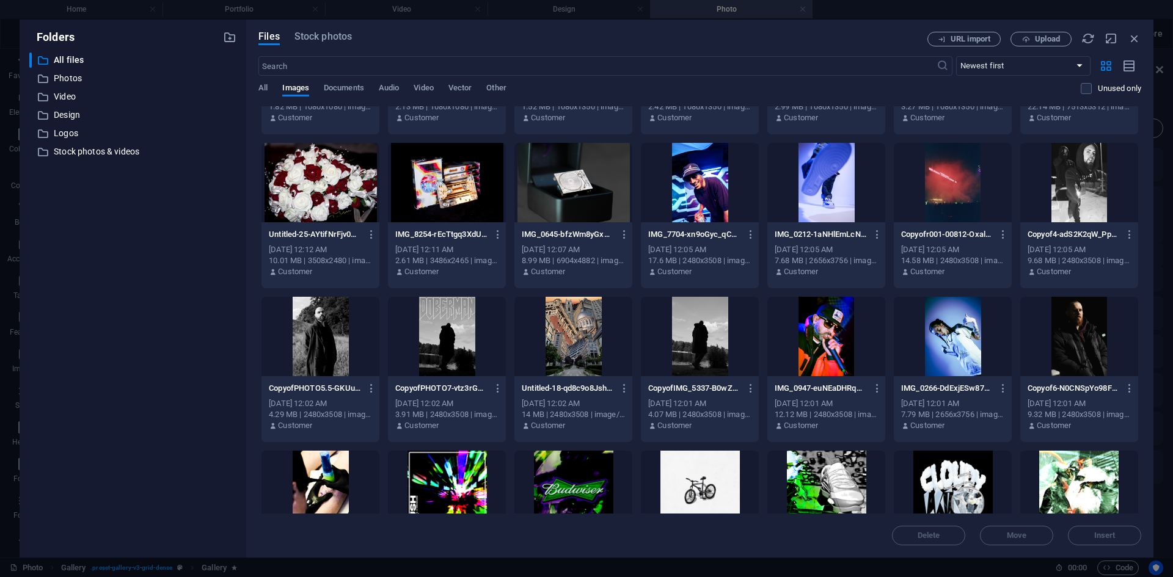
scroll to position [3103, 0]
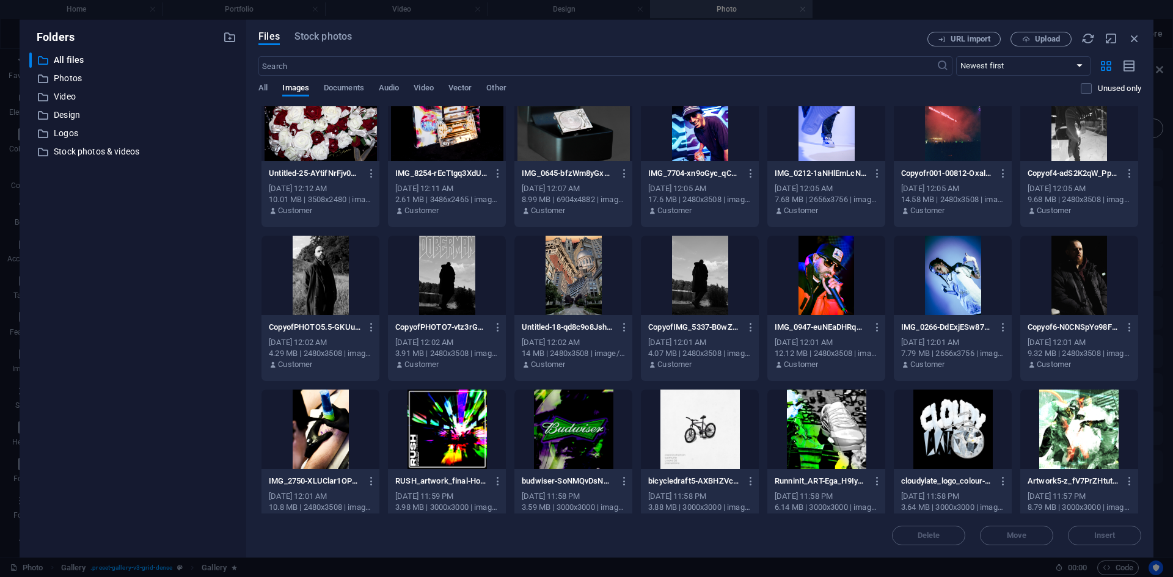
click at [709, 295] on div at bounding box center [700, 275] width 118 height 79
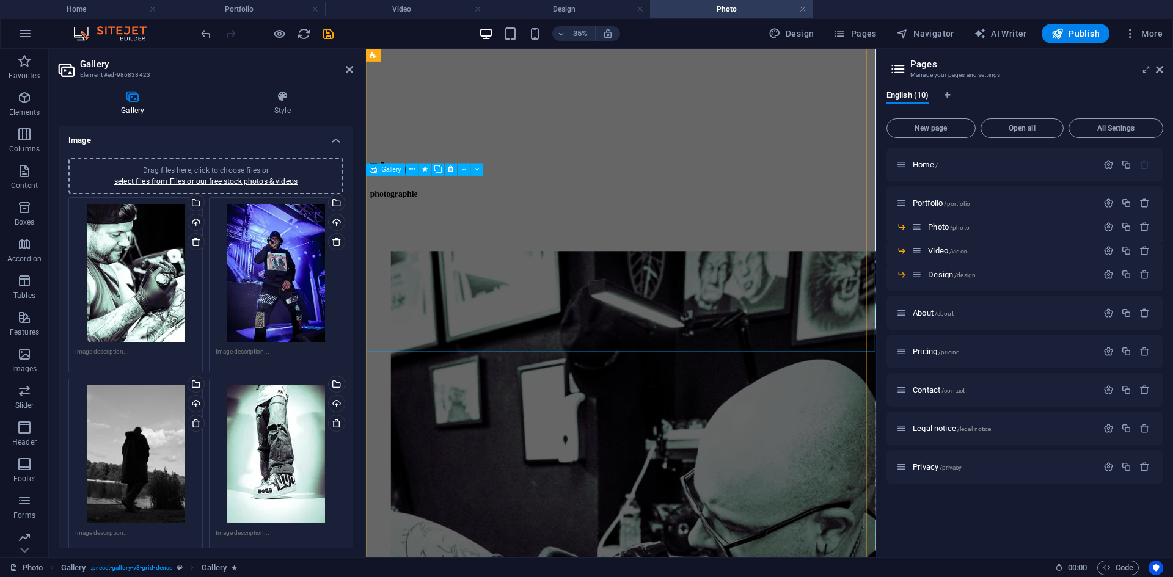
scroll to position [967, 0]
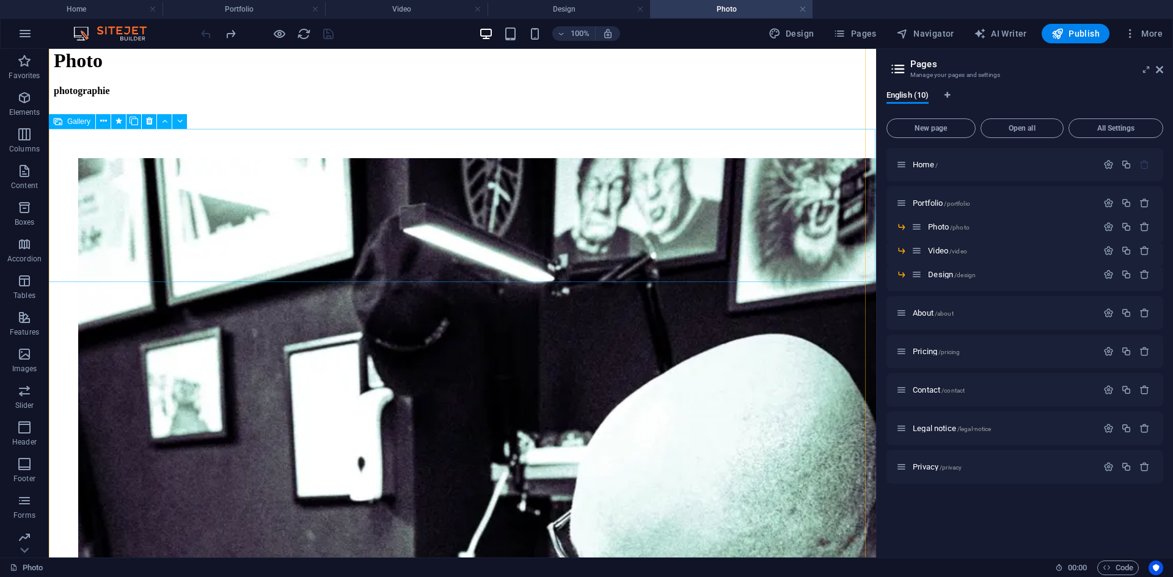
scroll to position [387, 0]
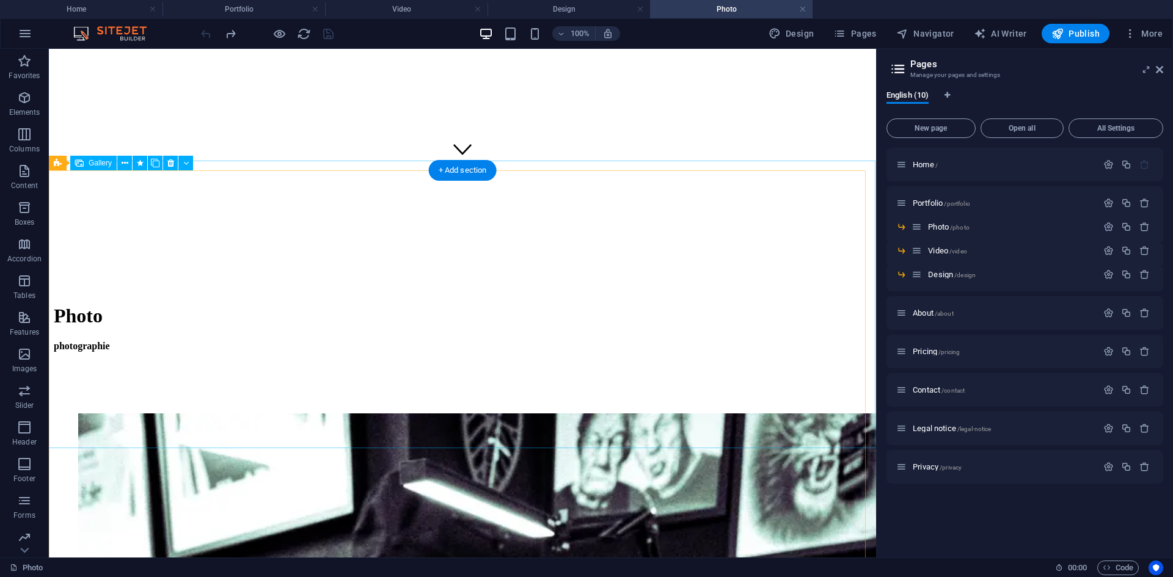
select select "px"
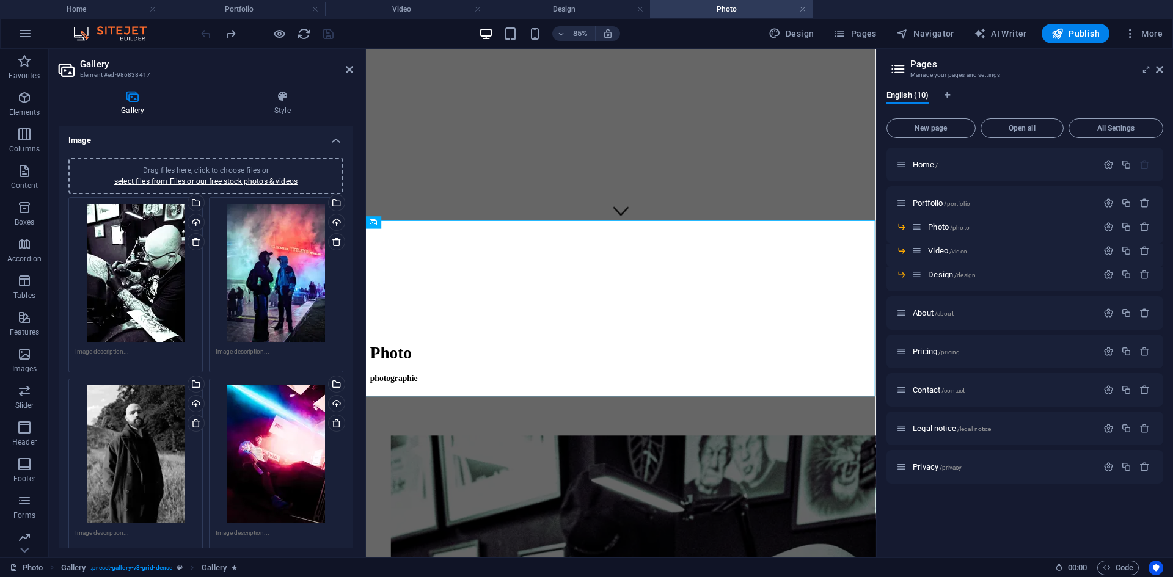
click at [153, 454] on div "Drag files here, click to choose files or select files from Files or our free s…" at bounding box center [135, 454] width 121 height 138
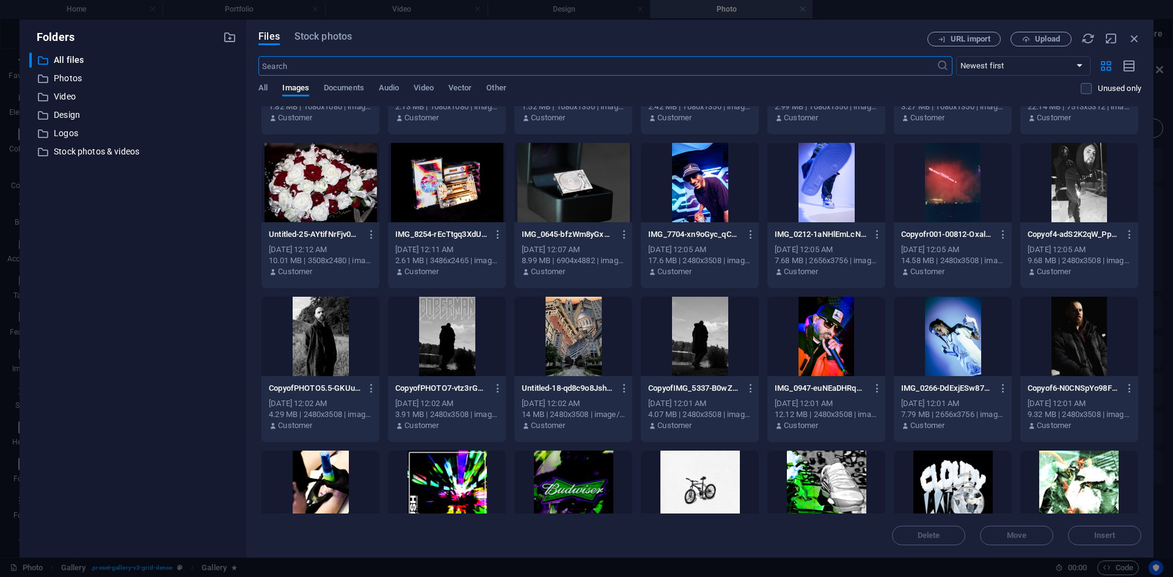
scroll to position [3164, 0]
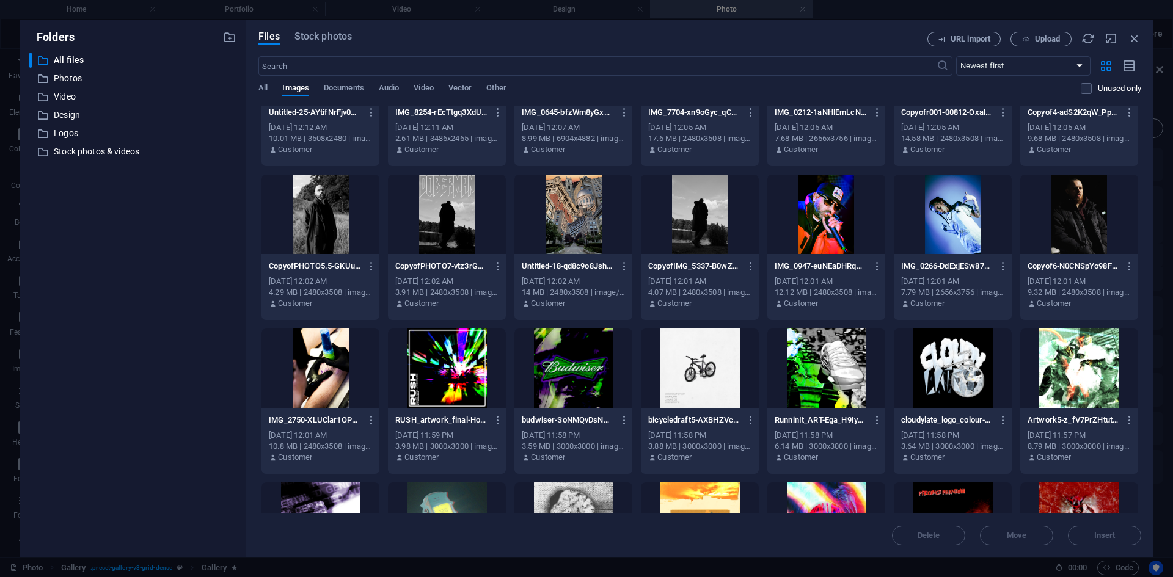
click at [702, 233] on div at bounding box center [700, 214] width 118 height 79
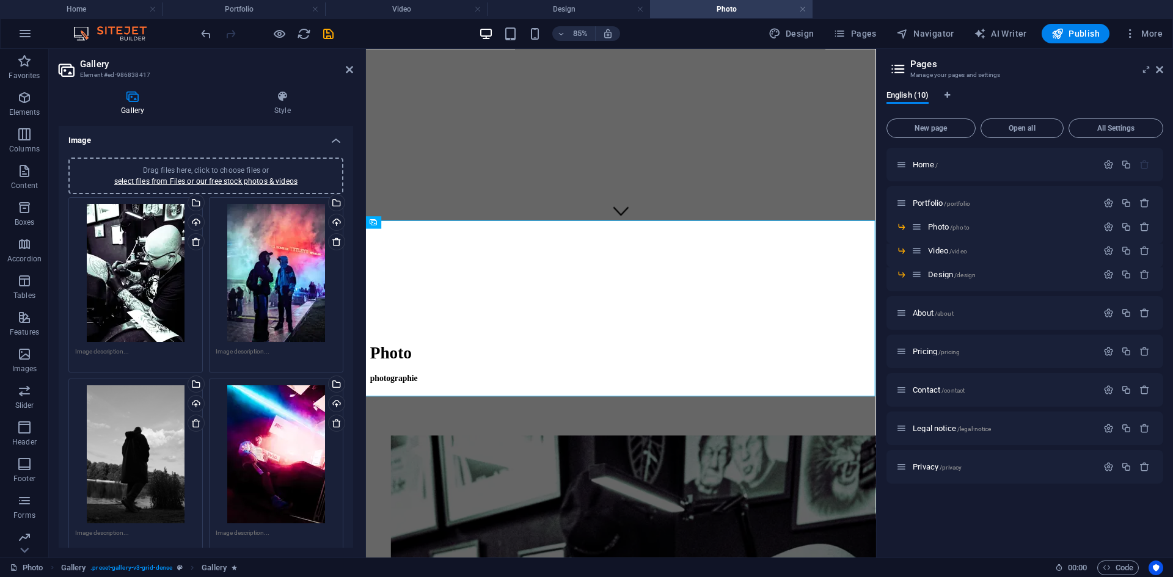
click at [140, 442] on div "Drag files here, click to choose files or select files from Files or our free s…" at bounding box center [135, 454] width 121 height 138
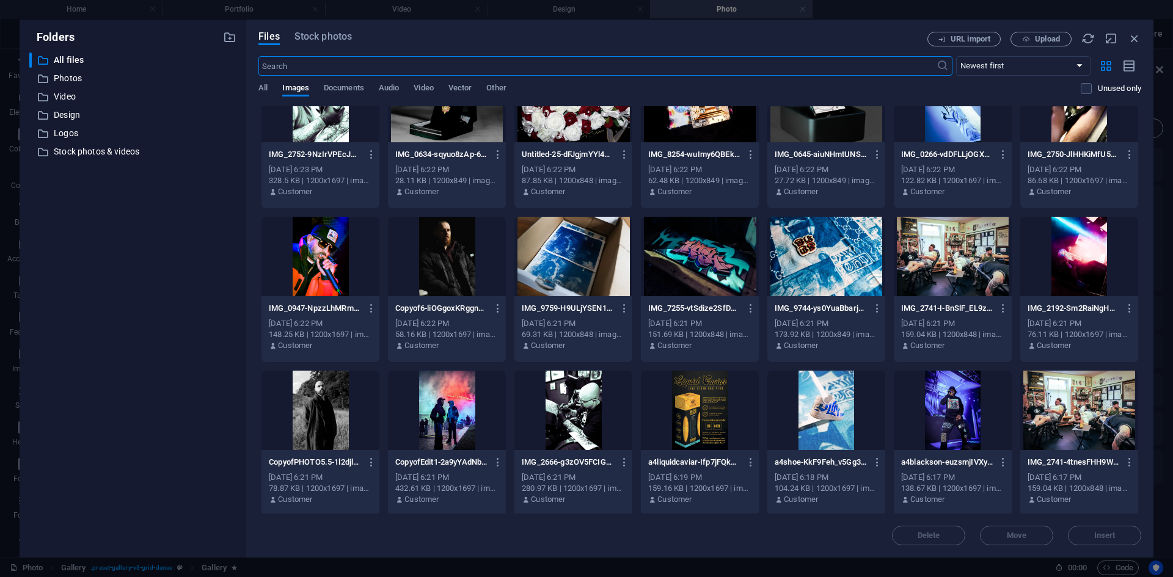
scroll to position [1954, 0]
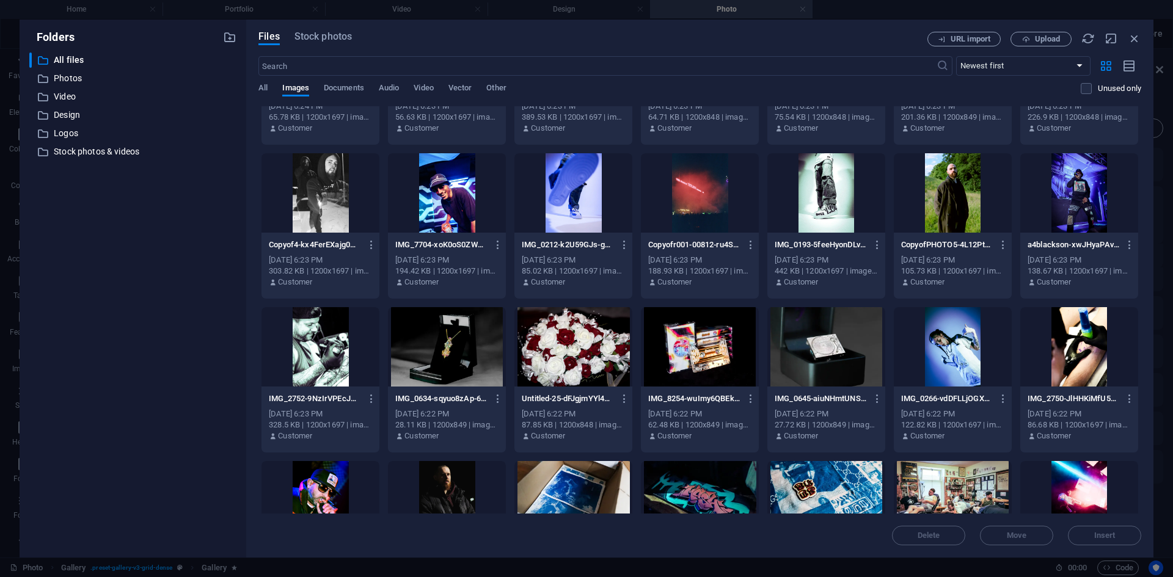
click at [851, 14] on div "Folders ​ All files All files ​ Photos Photos ​ Video Video ​ Design Design ​ L…" at bounding box center [586, 288] width 1173 height 577
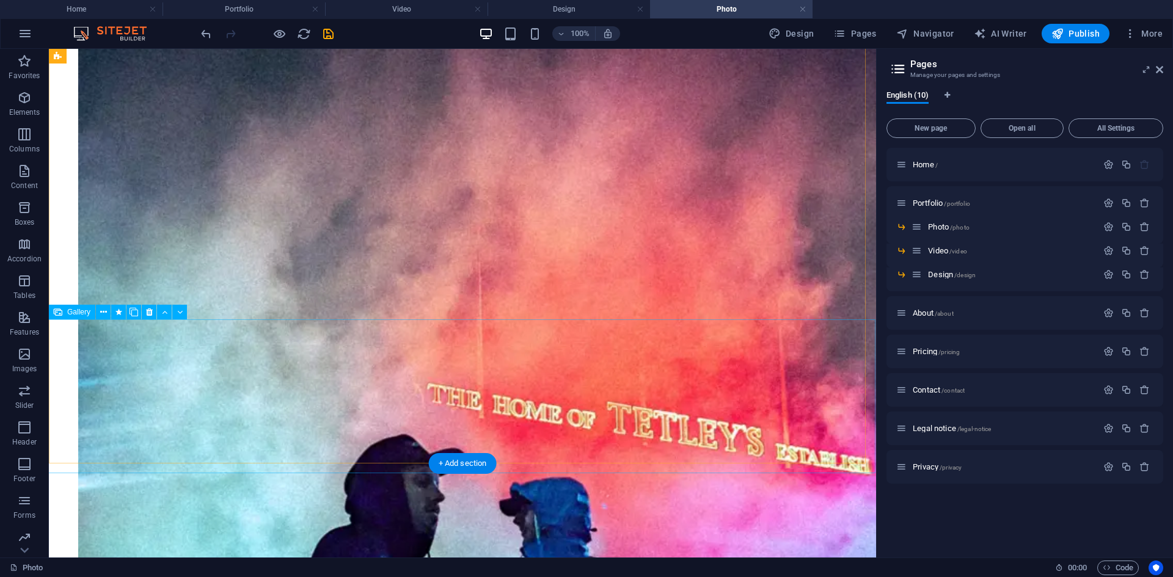
scroll to position [1975, 0]
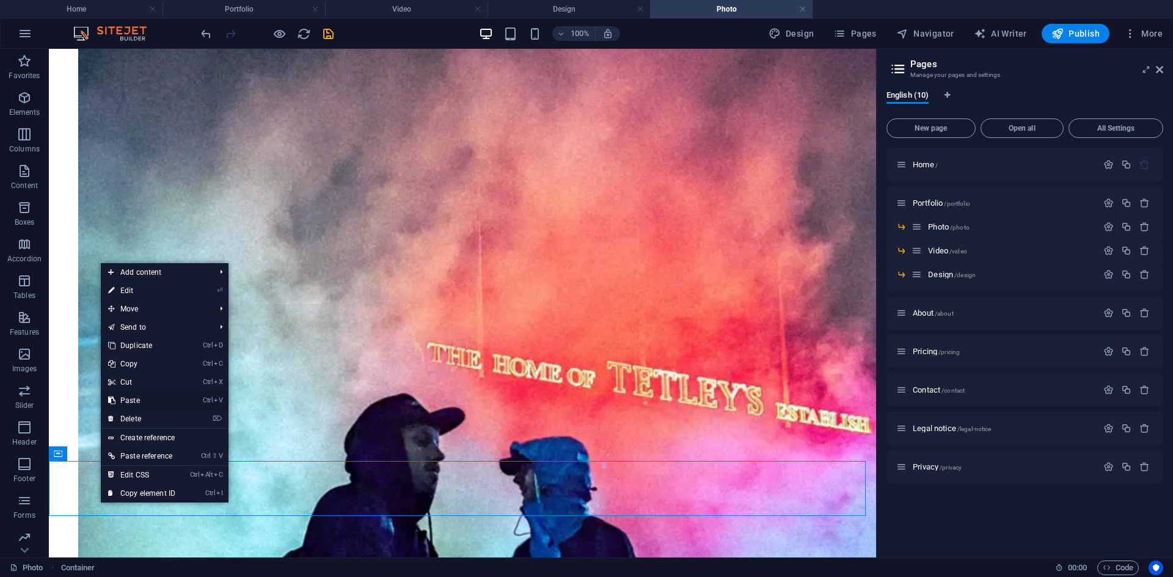
click at [134, 397] on link "Ctrl V Paste" at bounding box center [142, 401] width 82 height 18
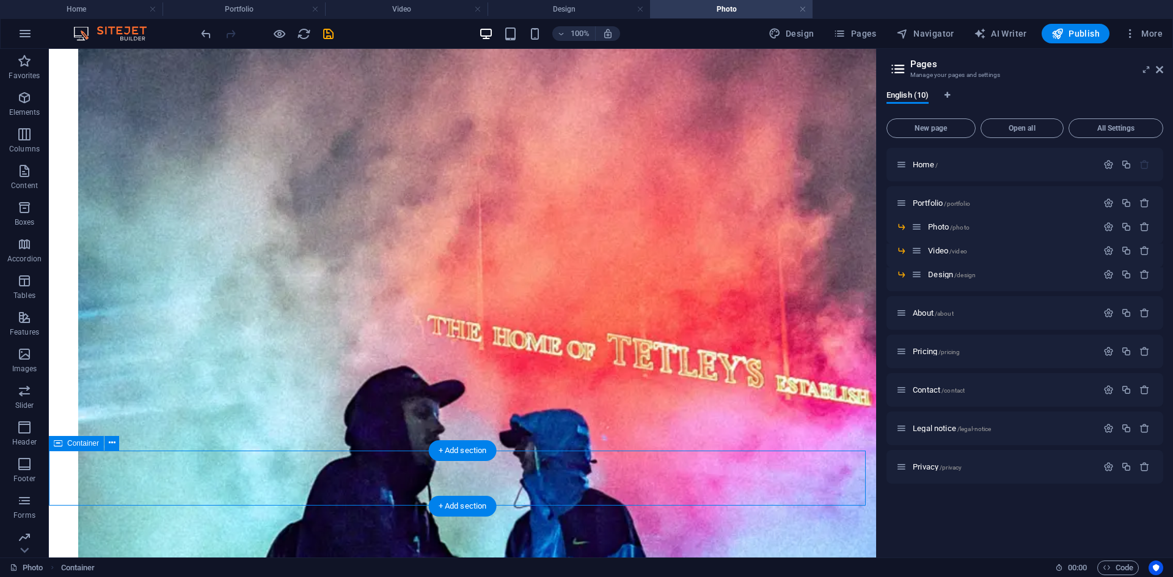
scroll to position [2015, 0]
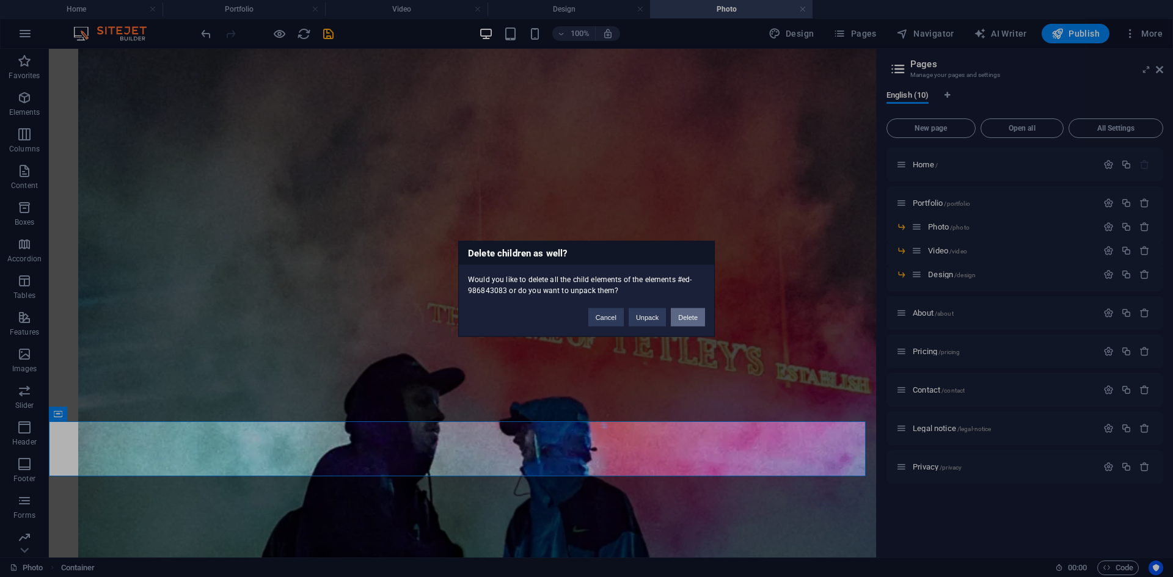
click at [680, 320] on button "Delete" at bounding box center [688, 317] width 34 height 18
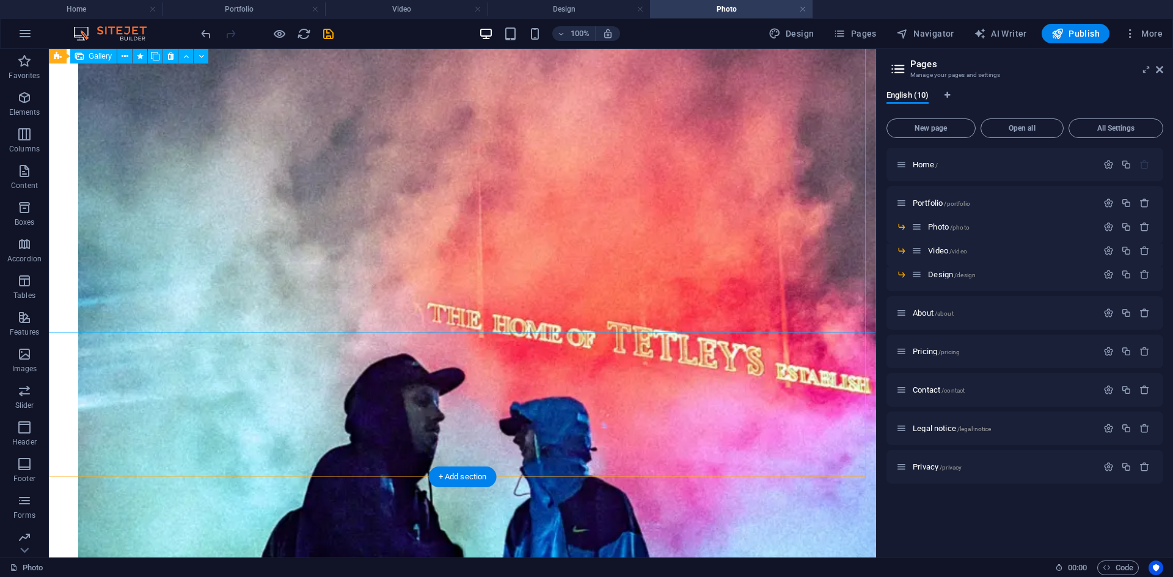
scroll to position [1959, 0]
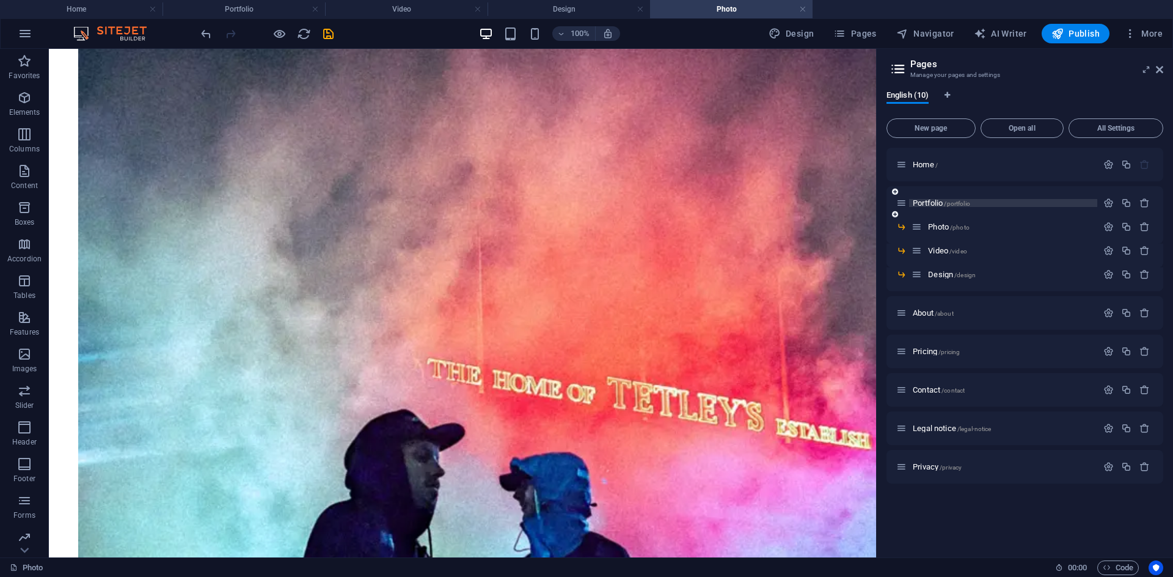
click at [953, 205] on span "/portfolio" at bounding box center [957, 203] width 26 height 7
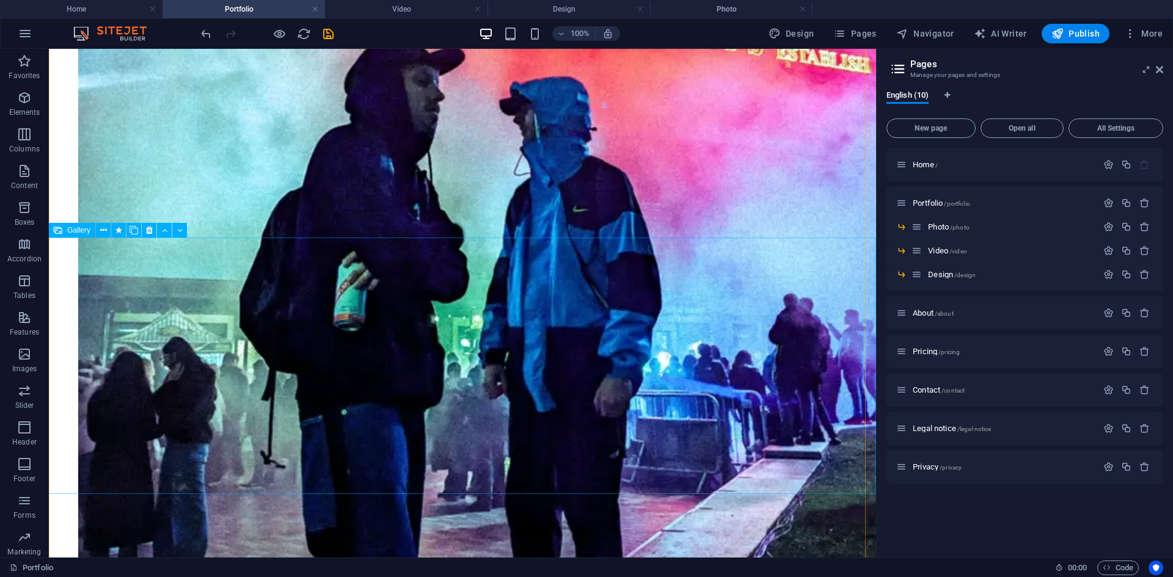
scroll to position [6187, 0]
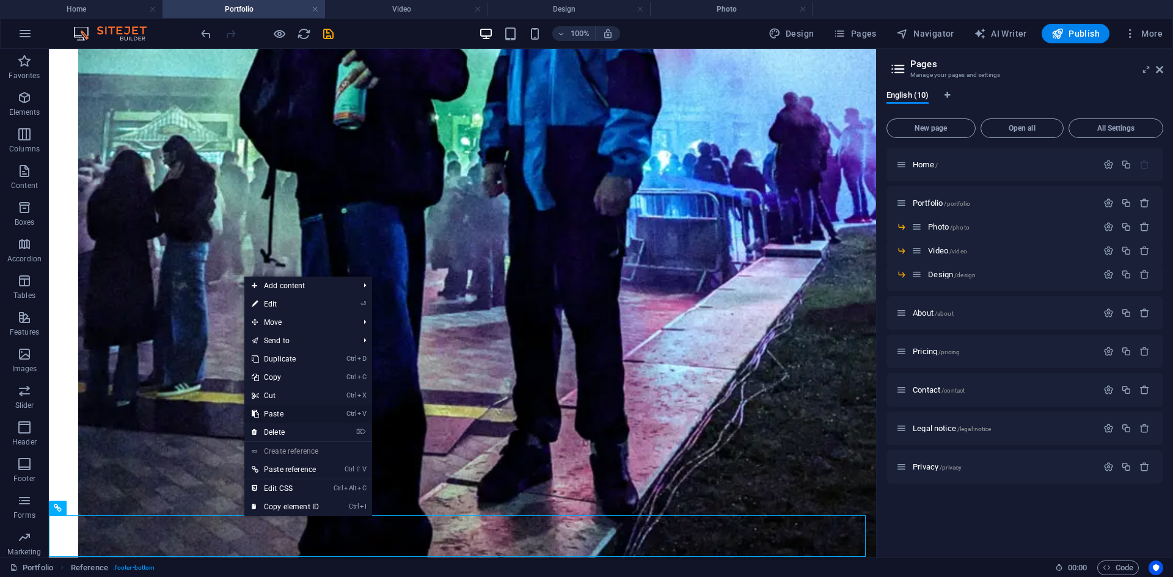
click at [271, 413] on link "Ctrl V Paste" at bounding box center [285, 414] width 82 height 18
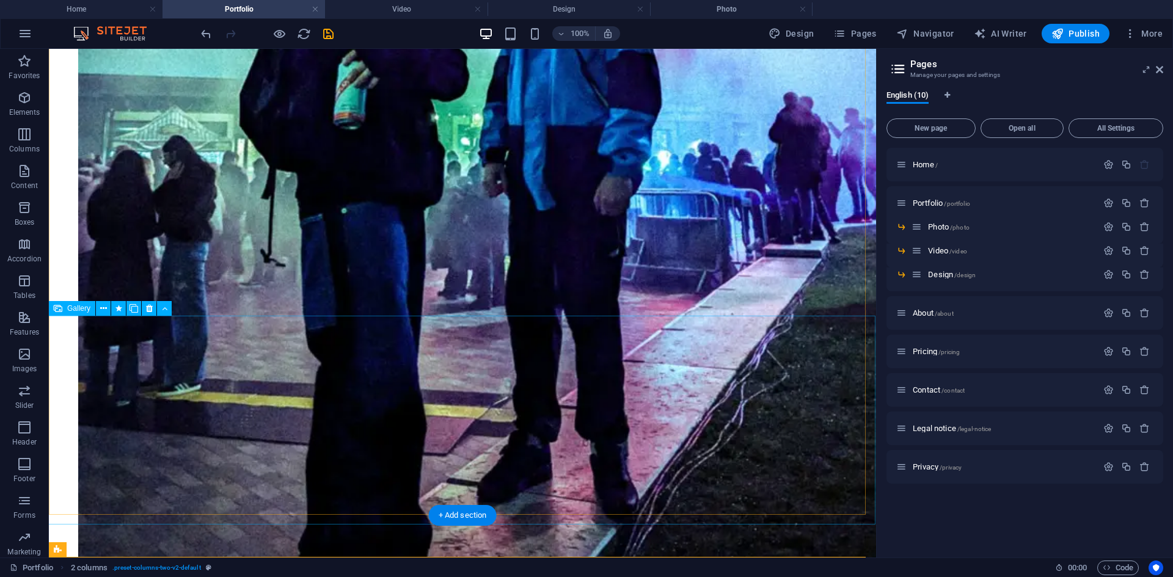
scroll to position [6226, 0]
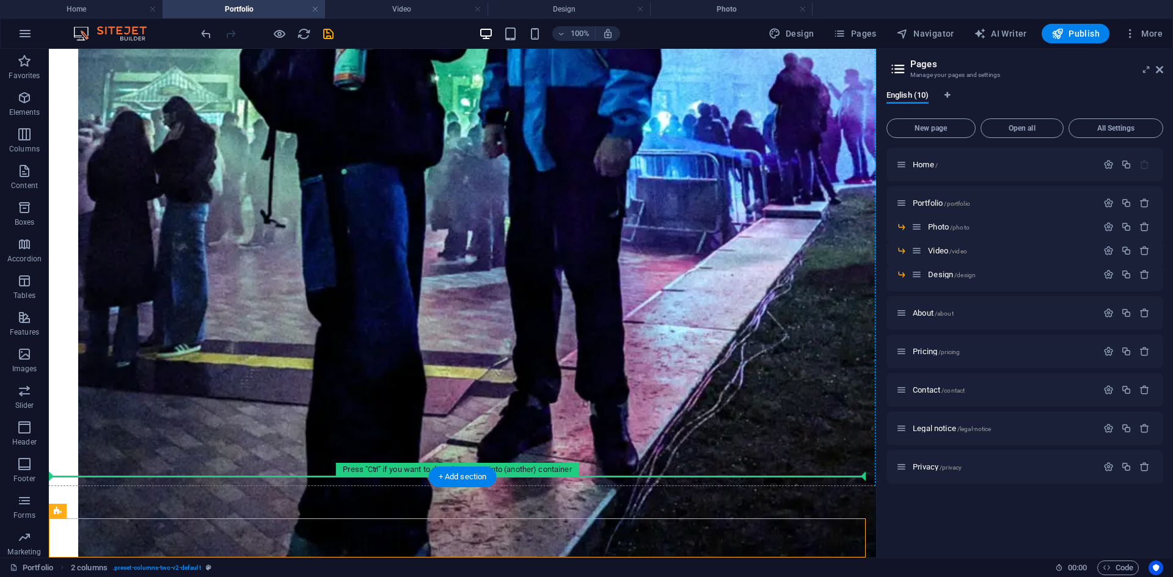
drag, startPoint x: 65, startPoint y: 526, endPoint x: 81, endPoint y: 475, distance: 53.1
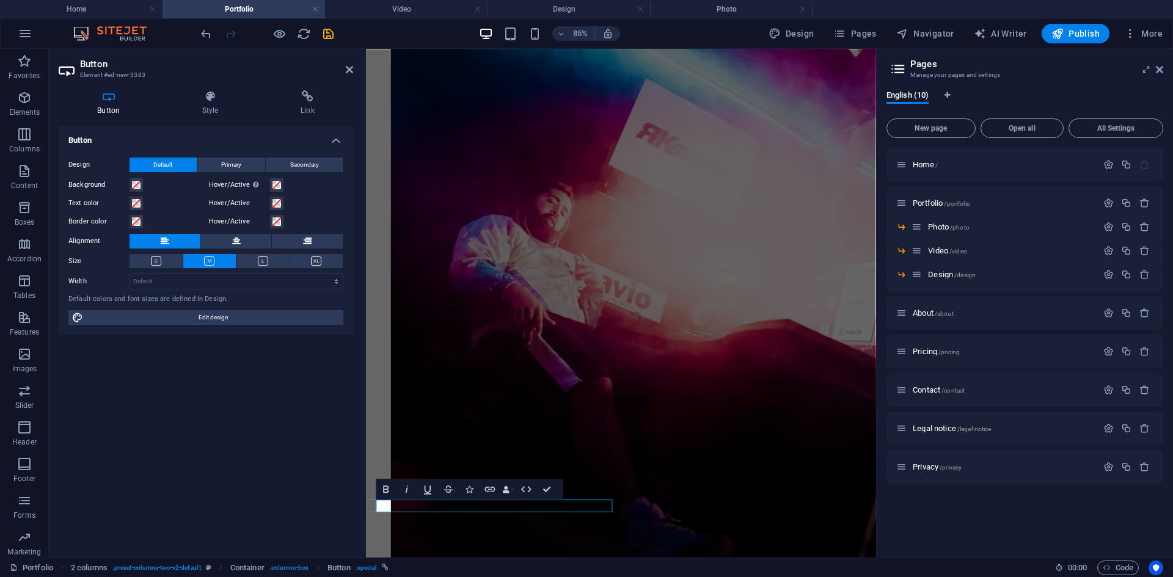
scroll to position [4567, 0]
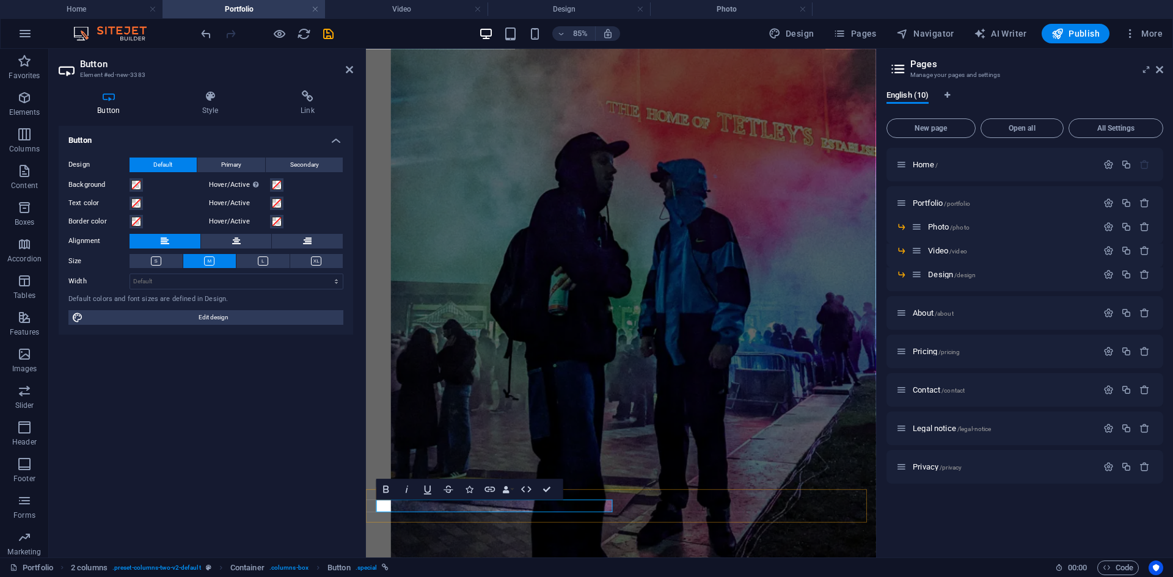
click at [490, 491] on icon "button" at bounding box center [490, 488] width 10 height 5
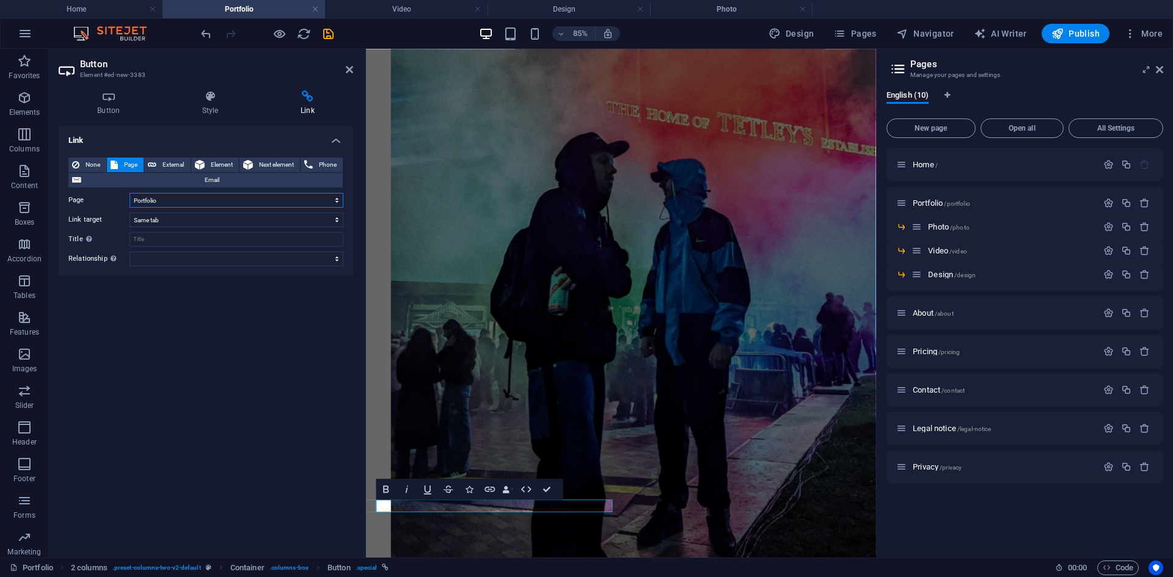
click at [167, 201] on select "Home Portfolio -- Photo -- Video -- Design About Pricing Contact Legal notice P…" at bounding box center [236, 200] width 214 height 15
select select "7"
click at [129, 193] on select "Home Portfolio -- Photo -- Video -- Design About Pricing Contact Legal notice P…" at bounding box center [236, 200] width 214 height 15
click at [534, 479] on button "HTML" at bounding box center [527, 489] width 20 height 21
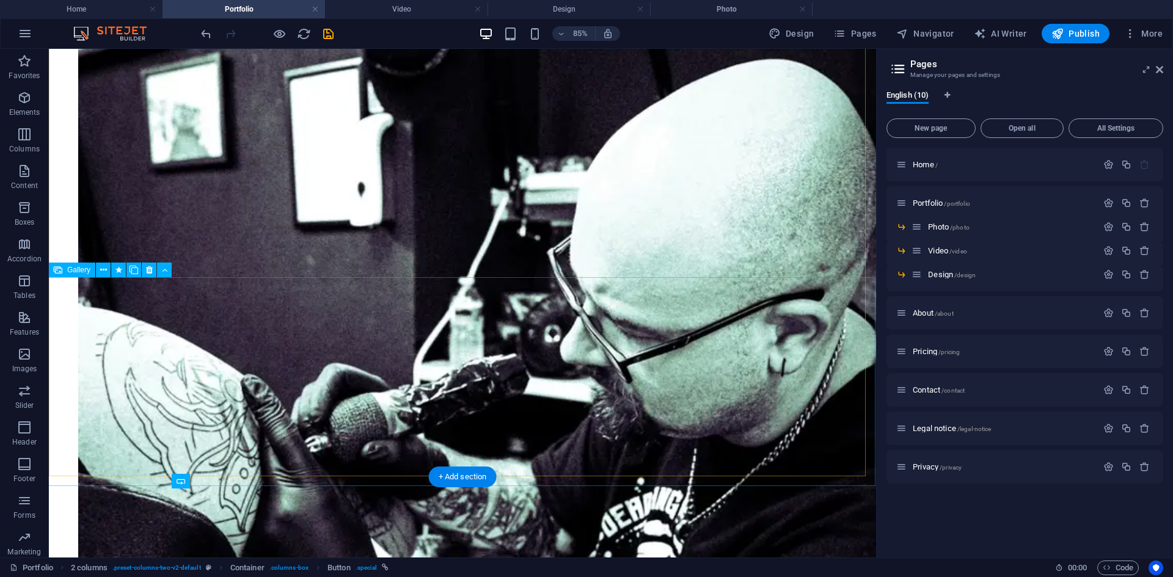
scroll to position [6226, 0]
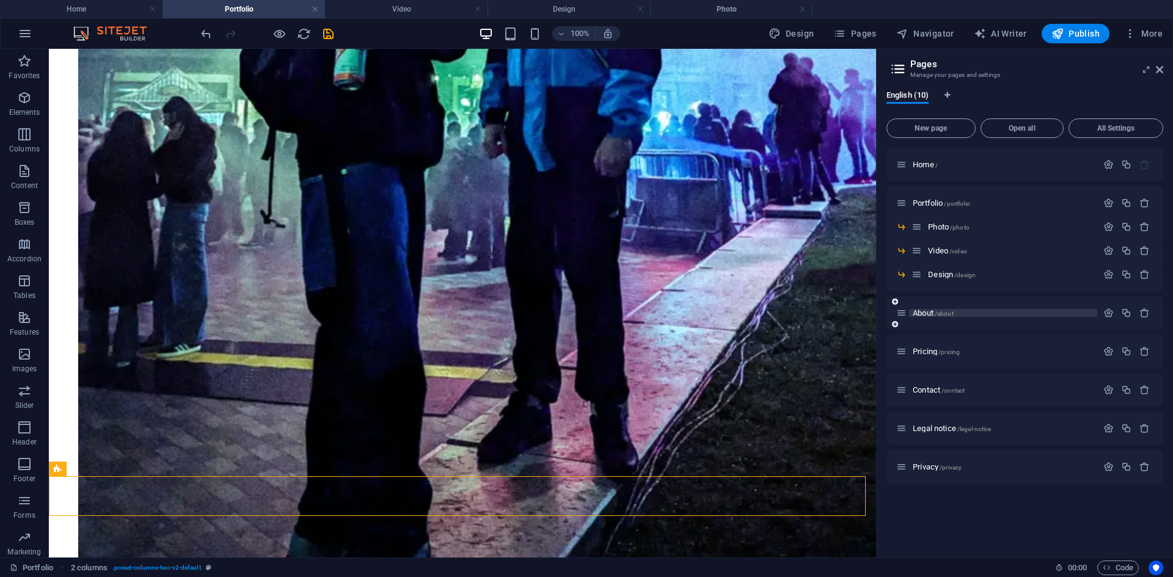
click at [938, 315] on span "/about" at bounding box center [943, 313] width 19 height 7
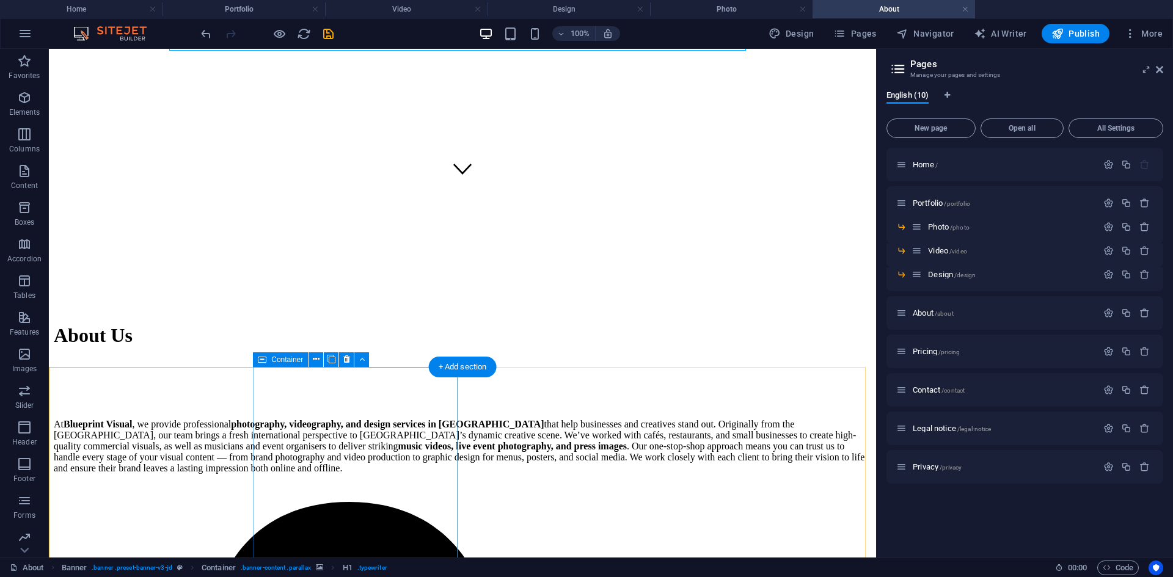
scroll to position [415, 0]
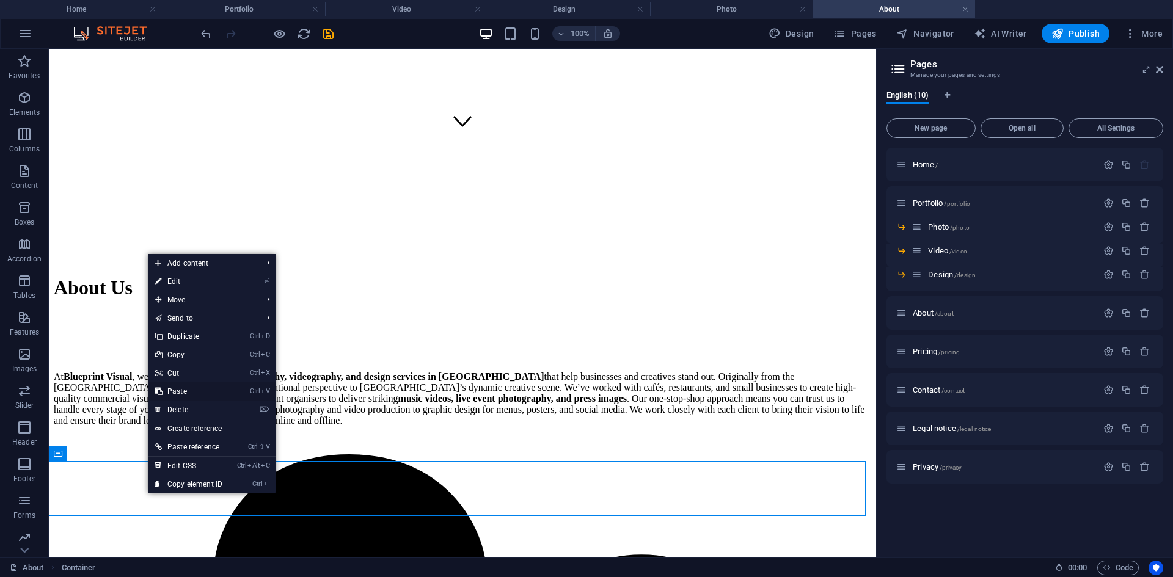
click at [183, 396] on link "Ctrl V Paste" at bounding box center [189, 391] width 82 height 18
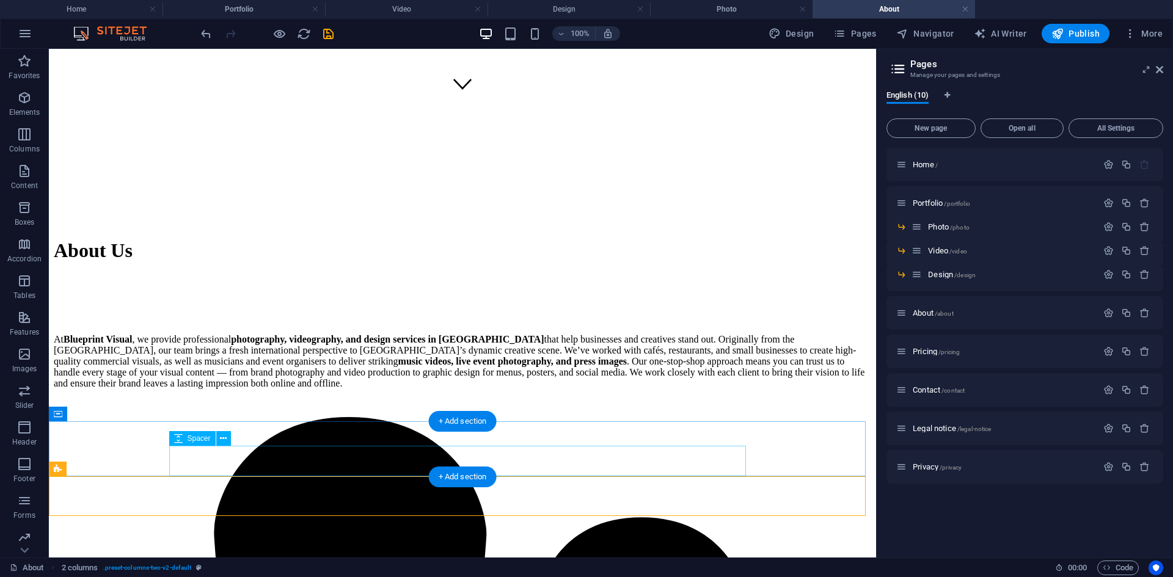
scroll to position [455, 0]
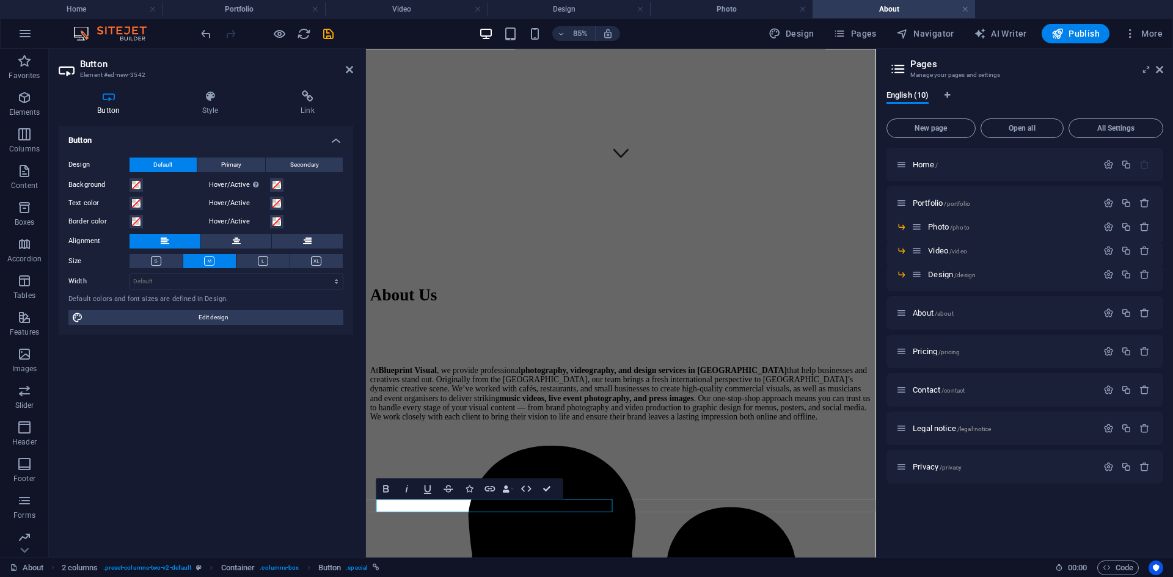
scroll to position [398, 0]
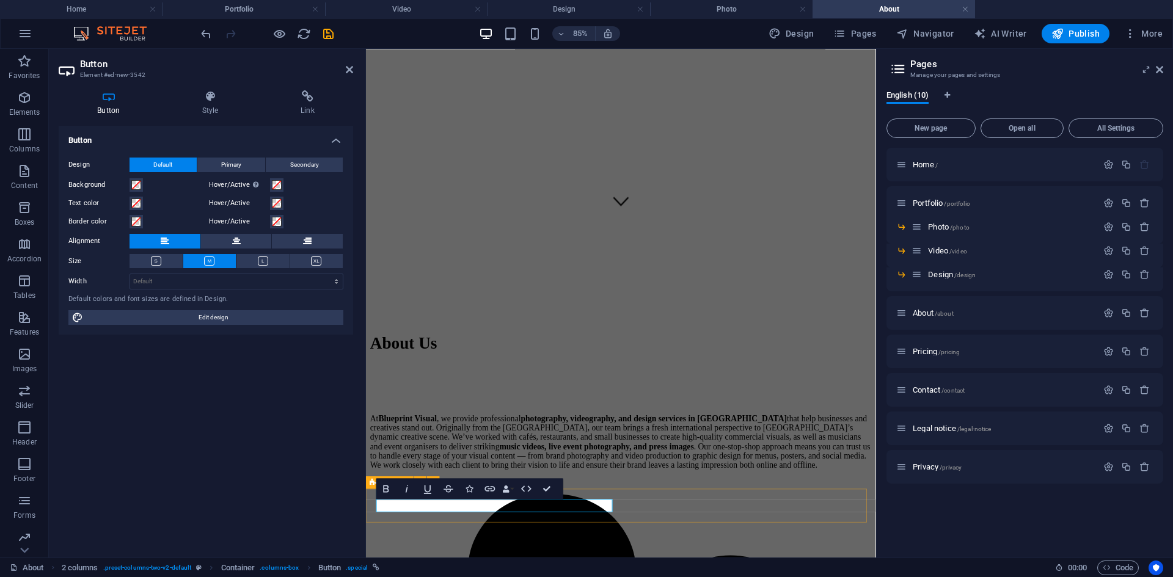
drag, startPoint x: 434, startPoint y: 594, endPoint x: 751, endPoint y: 508, distance: 327.9
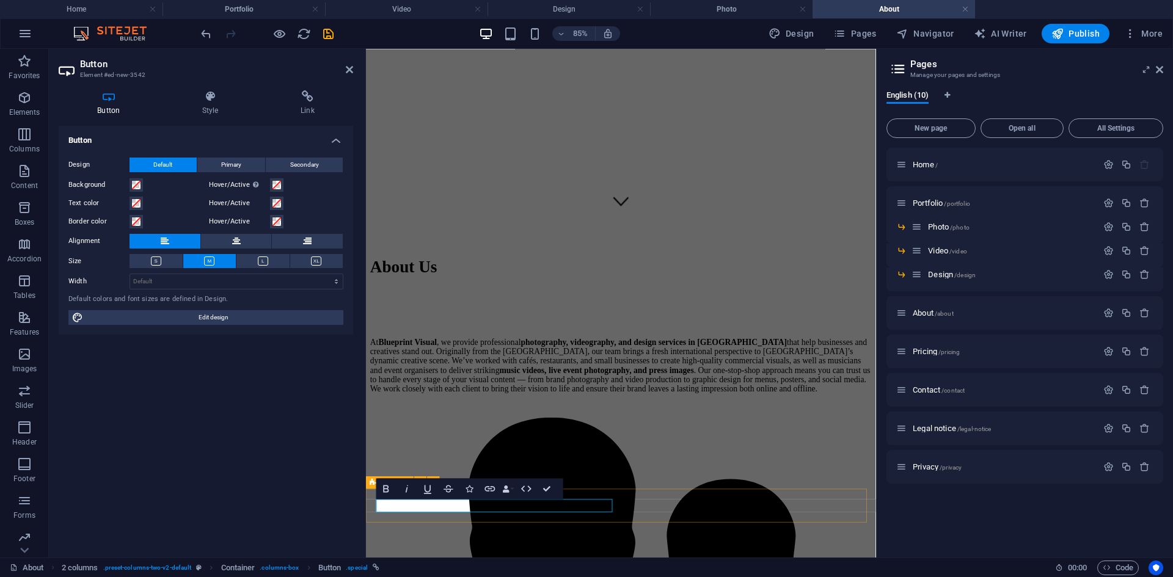
scroll to position [455, 0]
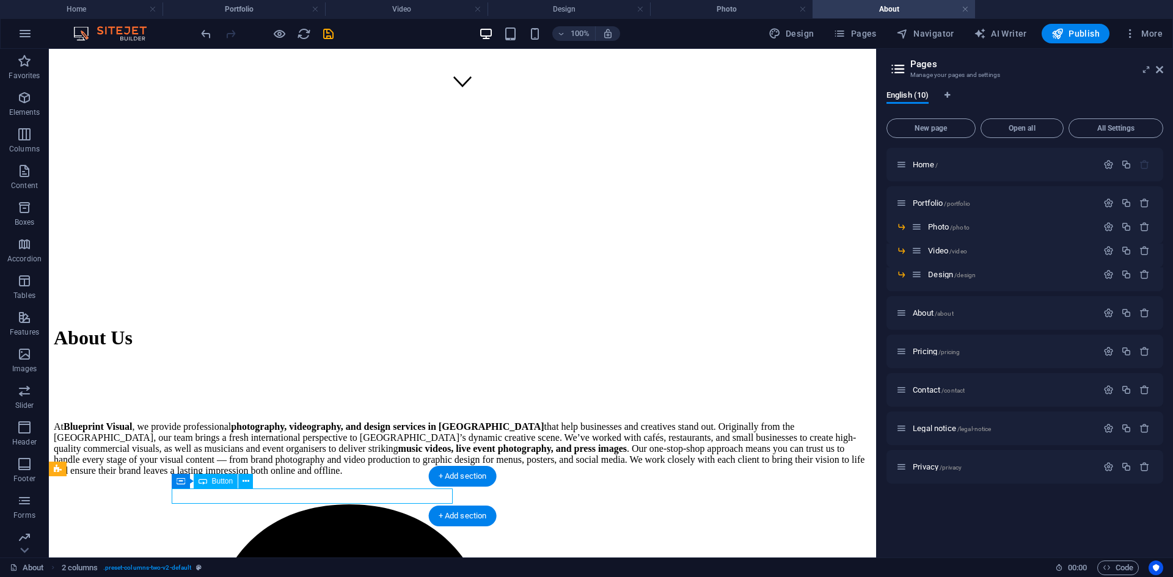
select select "7"
select select
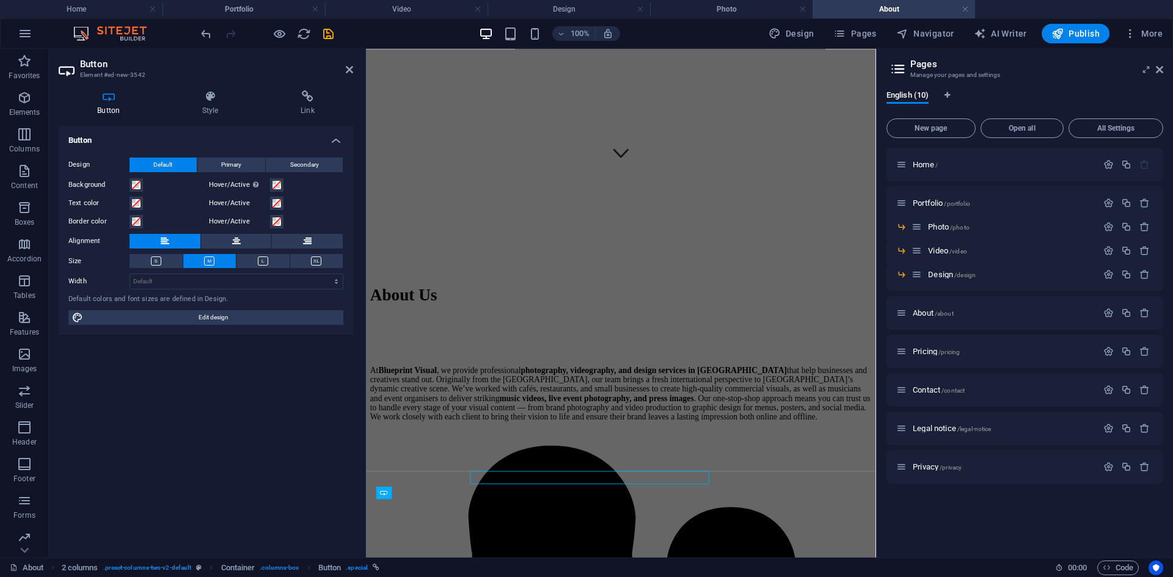
scroll to position [398, 0]
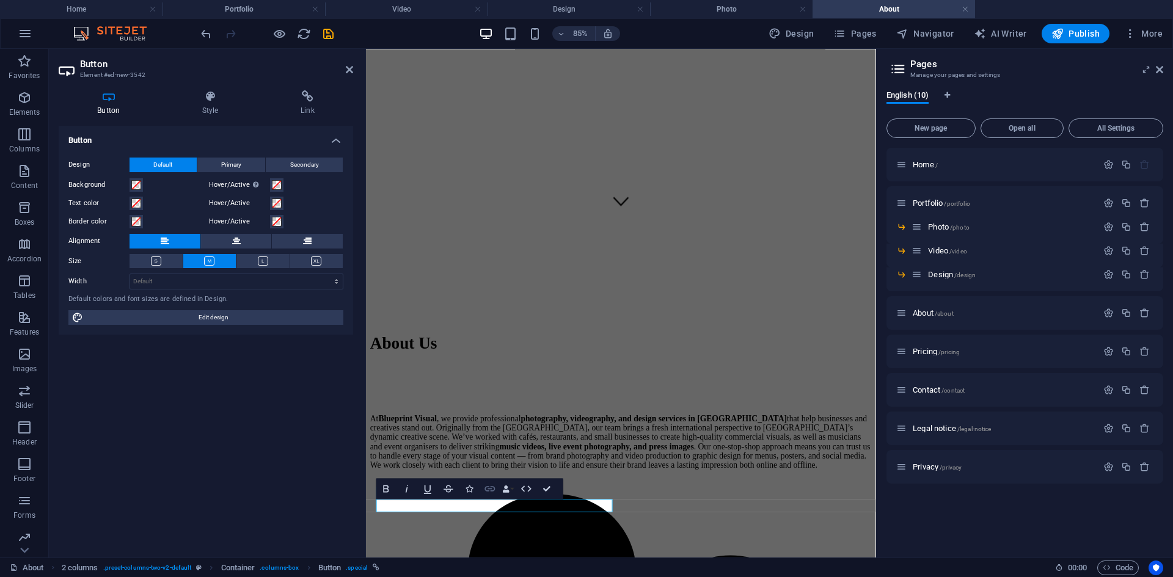
click at [497, 485] on button "Link" at bounding box center [490, 488] width 20 height 21
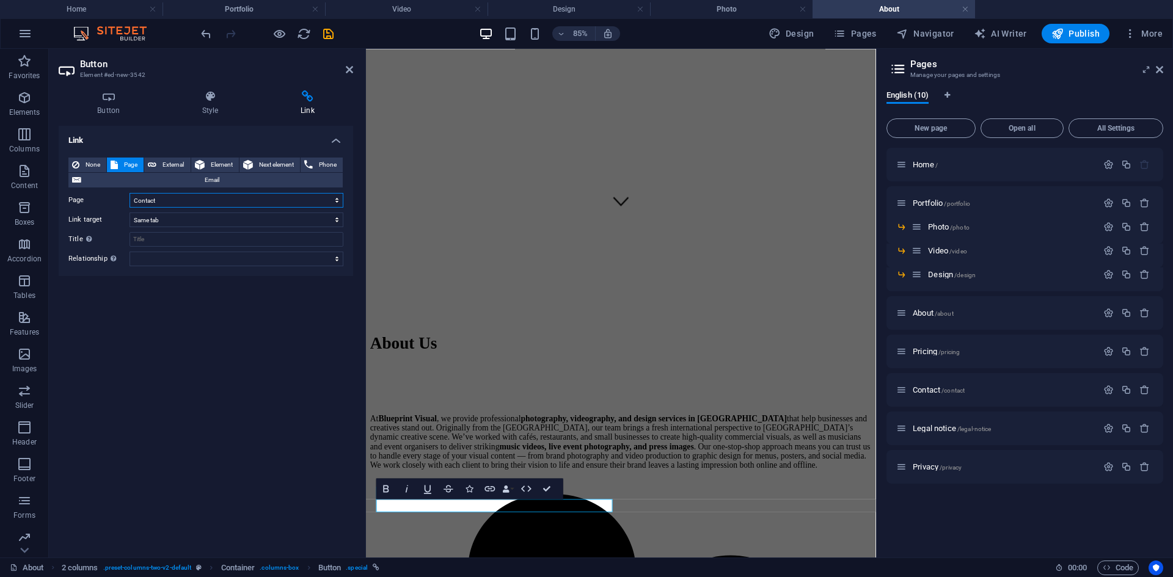
click at [209, 200] on select "Home Portfolio -- Photo -- Video -- Design About Pricing Contact Legal notice P…" at bounding box center [236, 200] width 214 height 15
select select "1"
click at [129, 193] on select "Home Portfolio -- Photo -- Video -- Design About Pricing Contact Legal notice P…" at bounding box center [236, 200] width 214 height 15
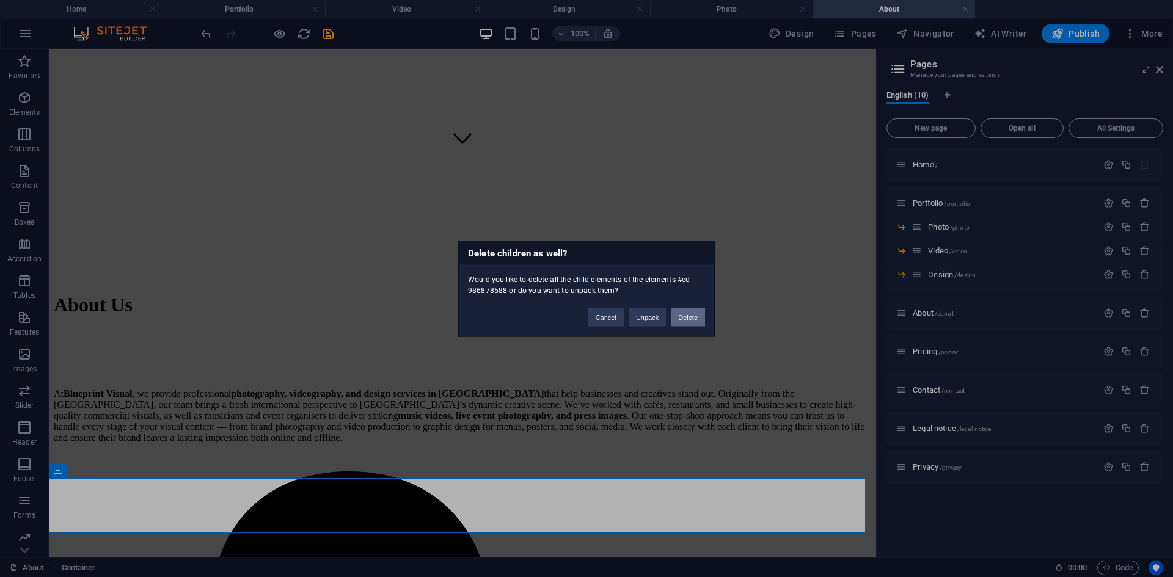
click at [689, 318] on button "Delete" at bounding box center [688, 317] width 34 height 18
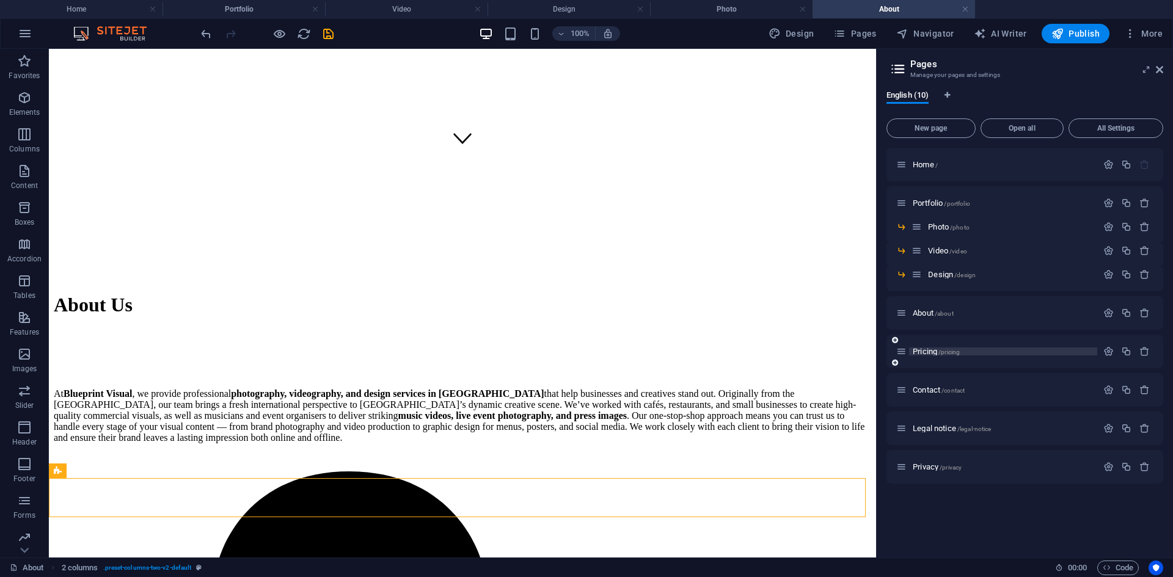
click at [933, 349] on span "Pricing /pricing" at bounding box center [936, 351] width 47 height 9
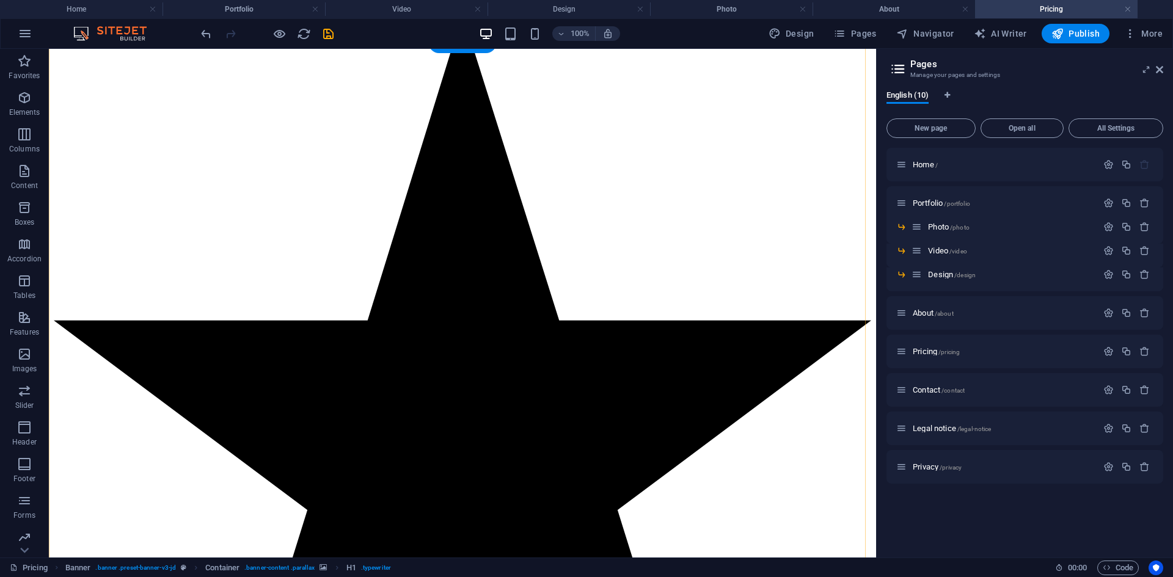
scroll to position [1157, 0]
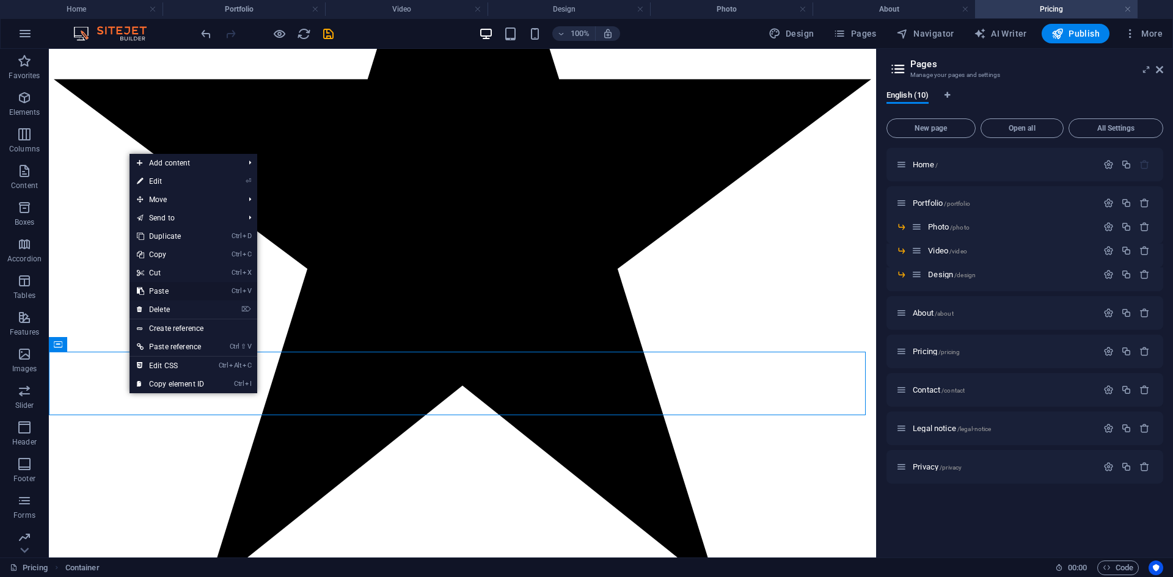
click at [170, 292] on link "Ctrl V Paste" at bounding box center [170, 291] width 82 height 18
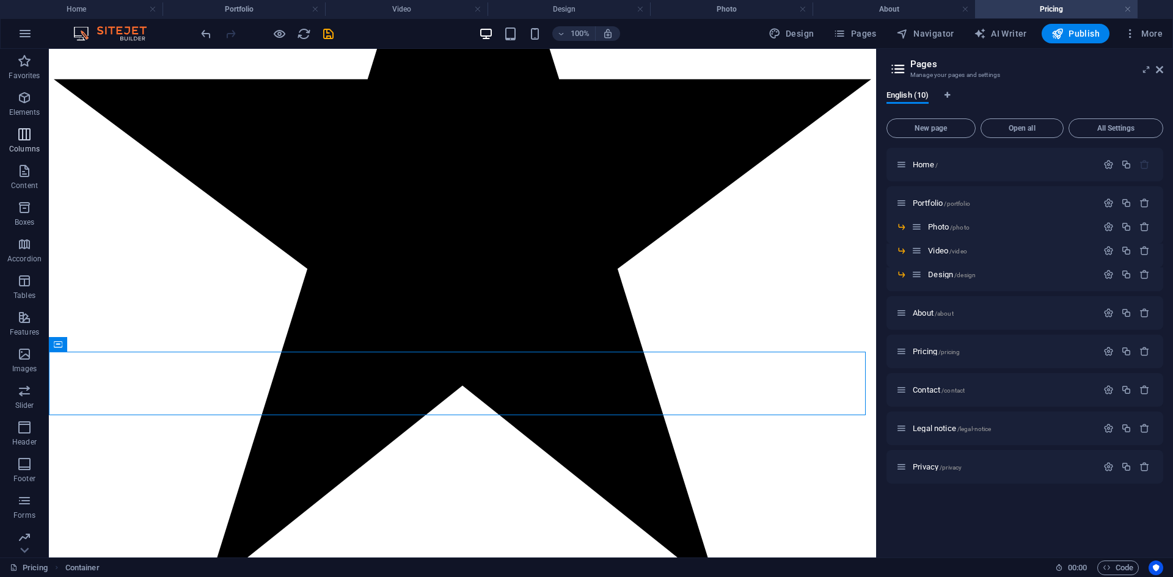
click at [16, 140] on span "Columns" at bounding box center [24, 141] width 49 height 29
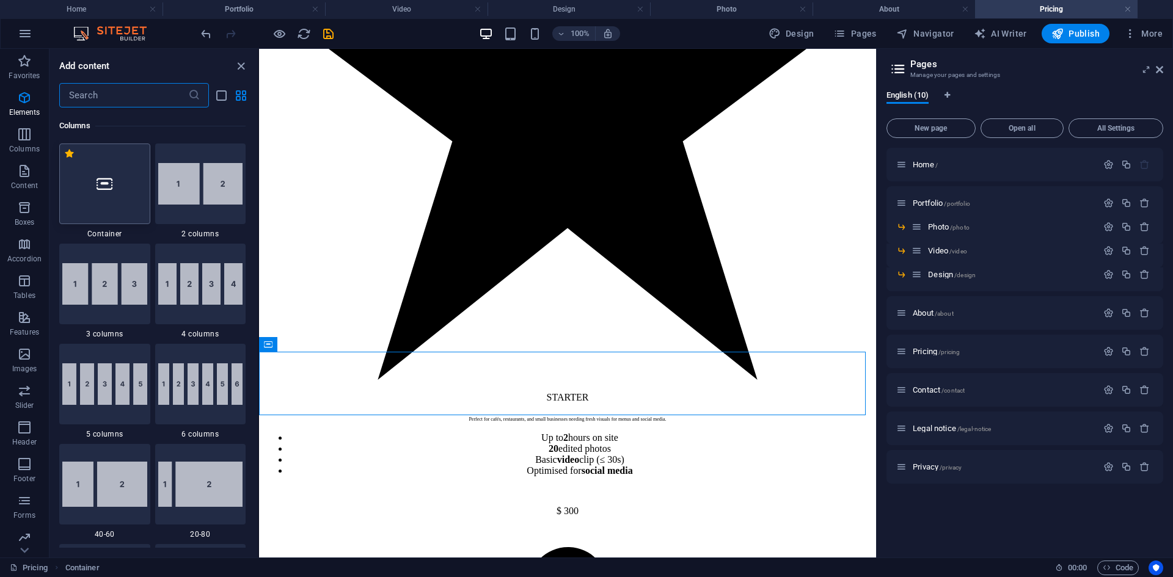
scroll to position [605, 0]
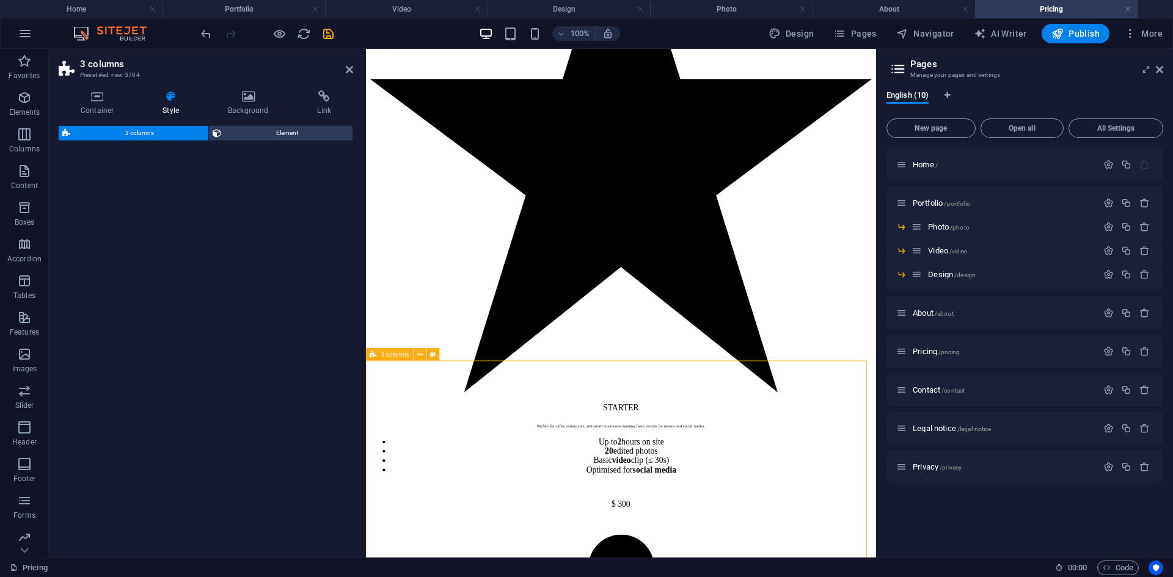
select select "rem"
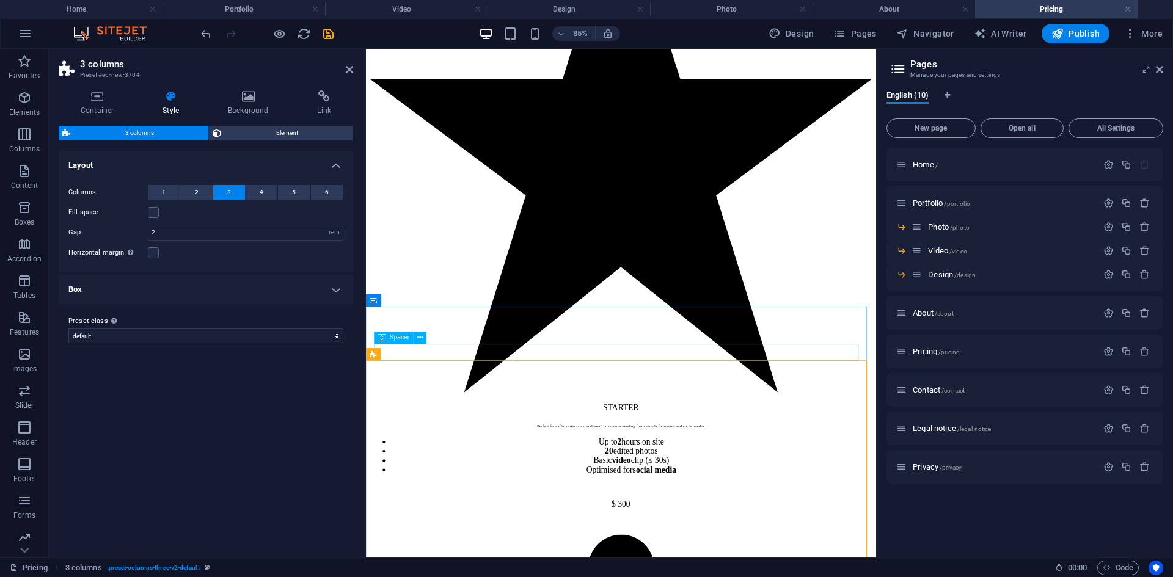
scroll to position [1247, 0]
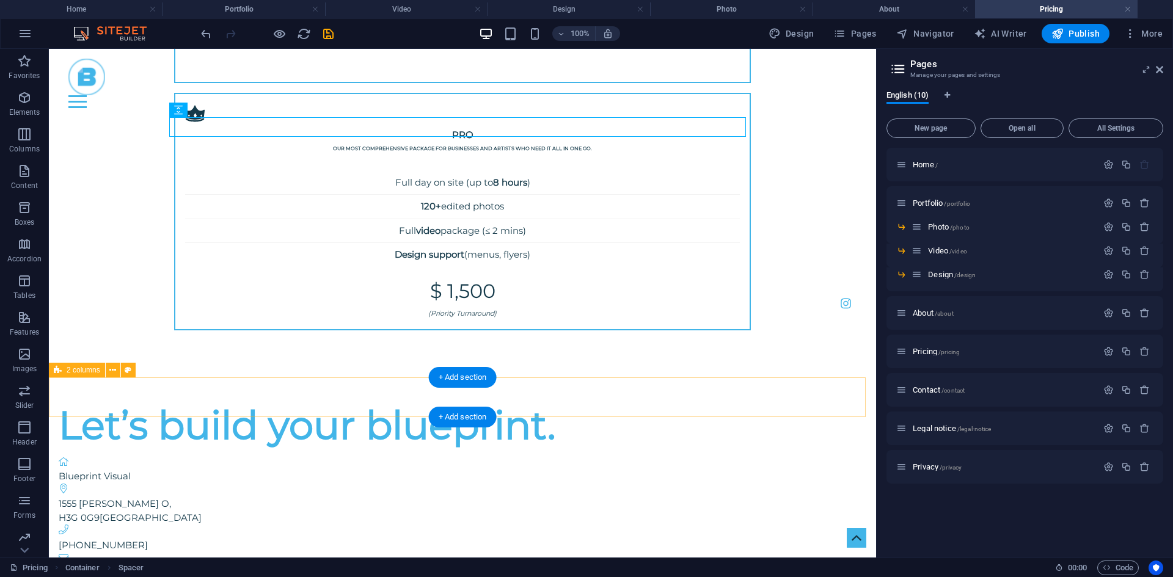
scroll to position [1402, 0]
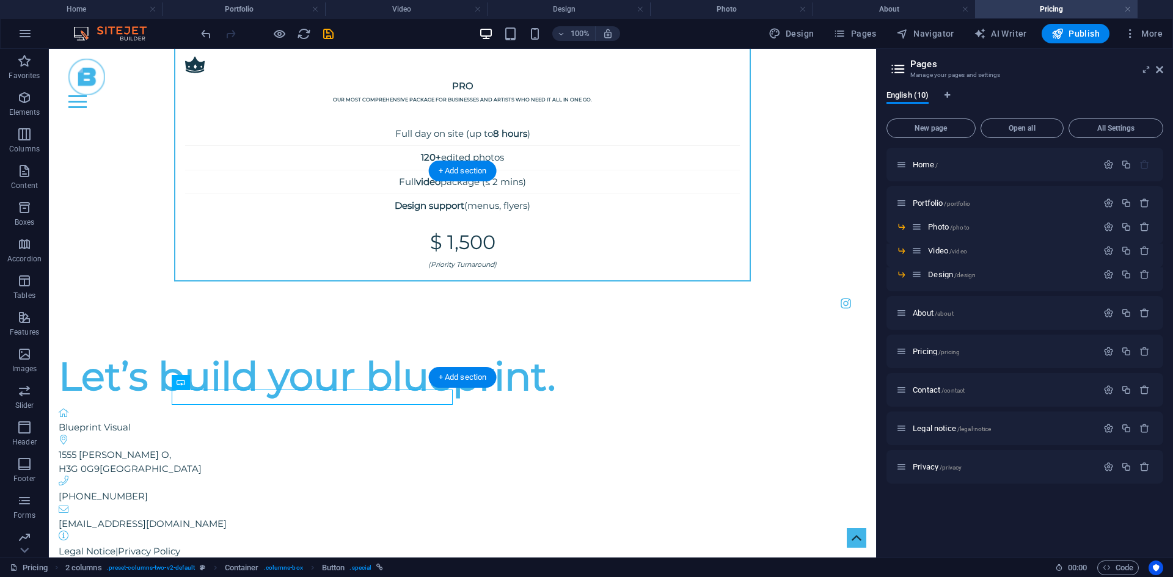
drag, startPoint x: 272, startPoint y: 398, endPoint x: 271, endPoint y: 284, distance: 113.6
drag, startPoint x: 676, startPoint y: 398, endPoint x: 503, endPoint y: 263, distance: 218.9
drag, startPoint x: 694, startPoint y: 393, endPoint x: 655, endPoint y: 278, distance: 122.1
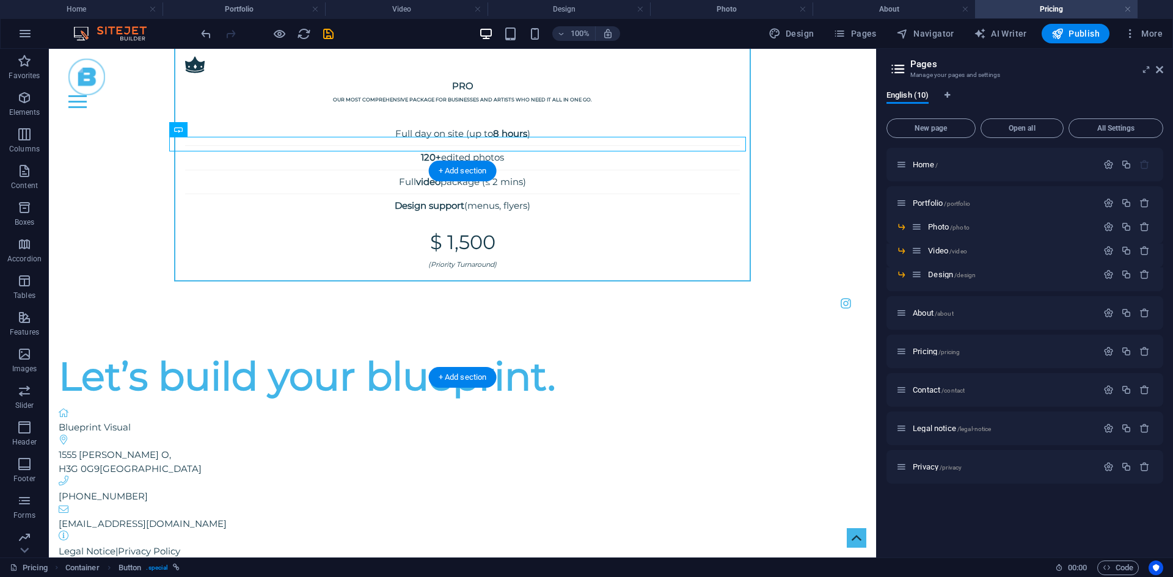
drag, startPoint x: 203, startPoint y: 146, endPoint x: 451, endPoint y: 257, distance: 272.1
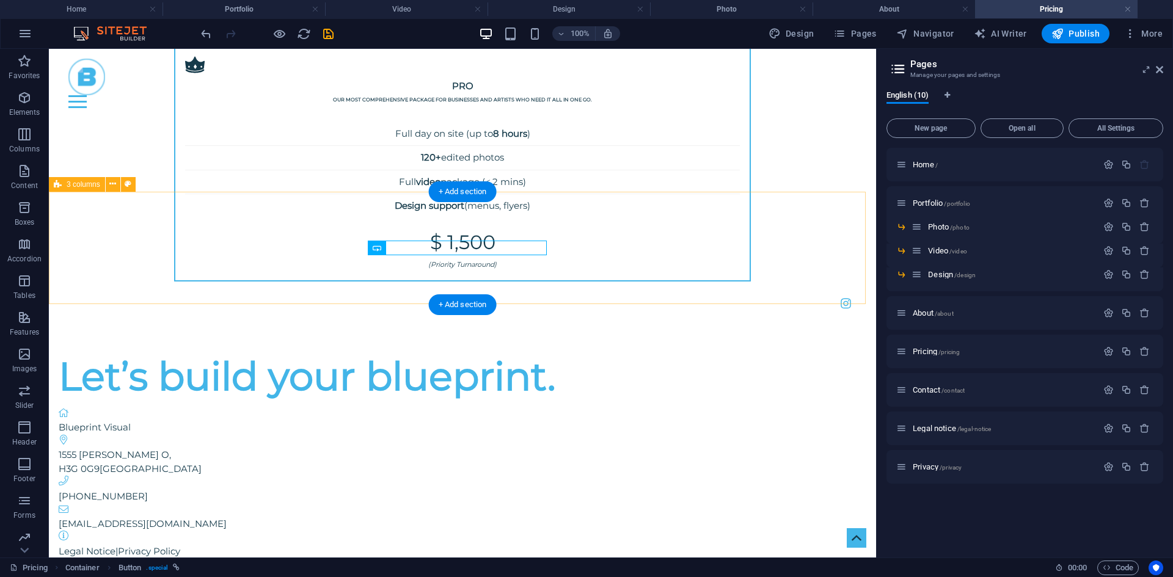
scroll to position [1366, 0]
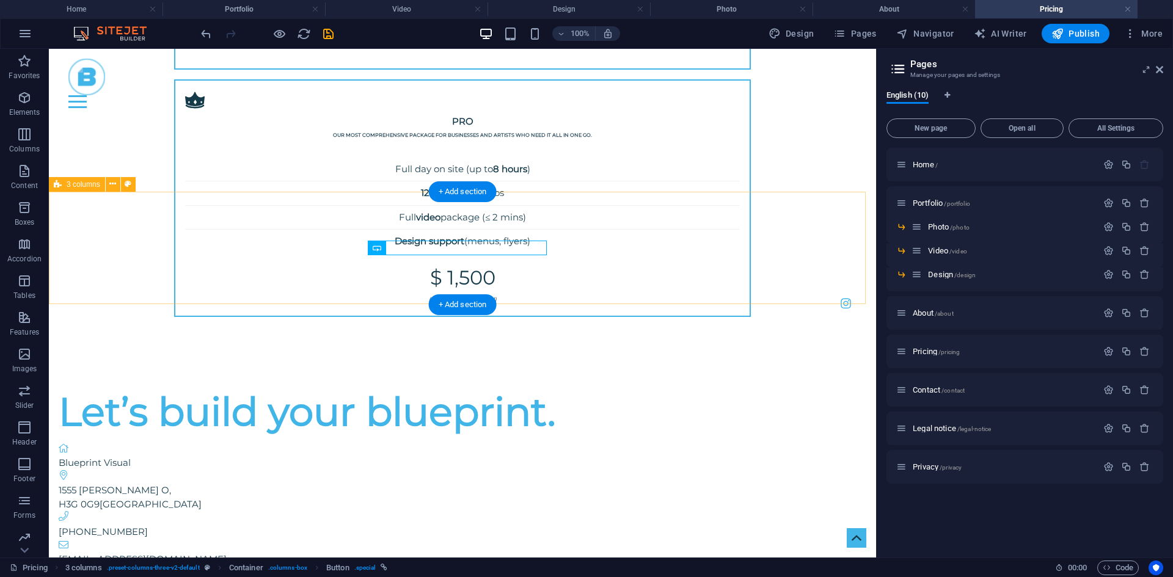
select select "rem"
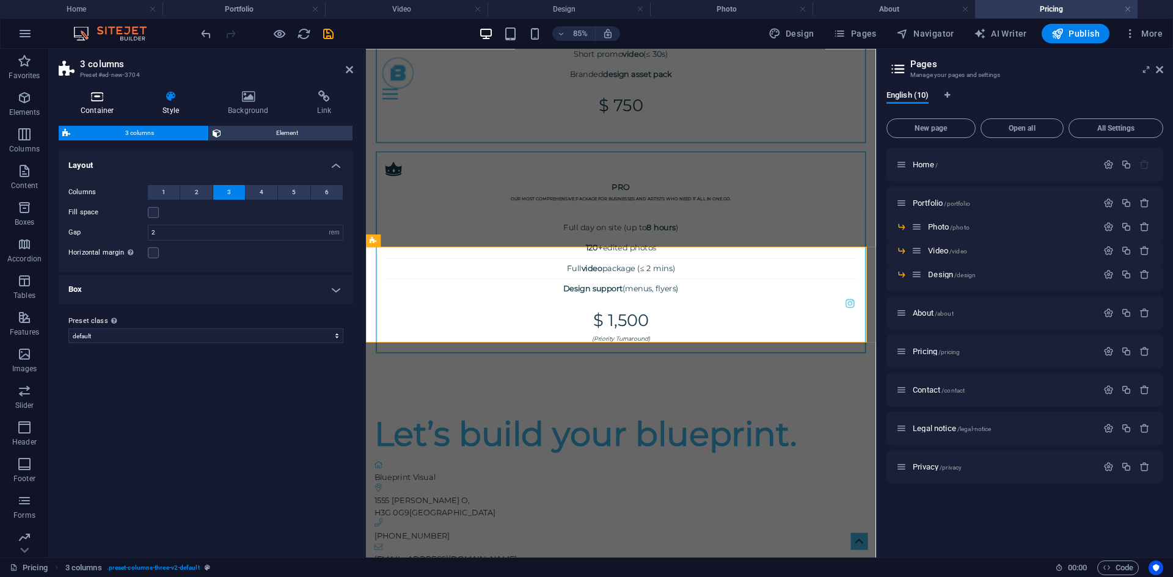
click at [60, 100] on icon at bounding box center [97, 96] width 77 height 12
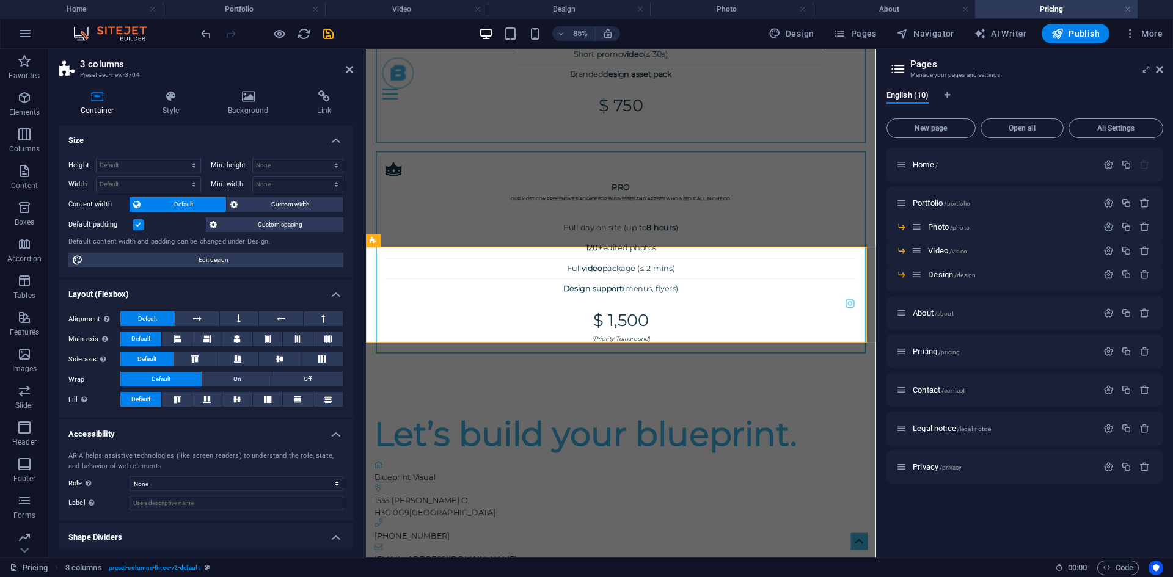
click at [134, 230] on div "Default padding" at bounding box center [135, 224] width 134 height 15
drag, startPoint x: 137, startPoint y: 225, endPoint x: 145, endPoint y: 223, distance: 8.3
click at [136, 225] on label at bounding box center [138, 224] width 11 height 11
click at [0, 0] on input "Default padding" at bounding box center [0, 0] width 0 height 0
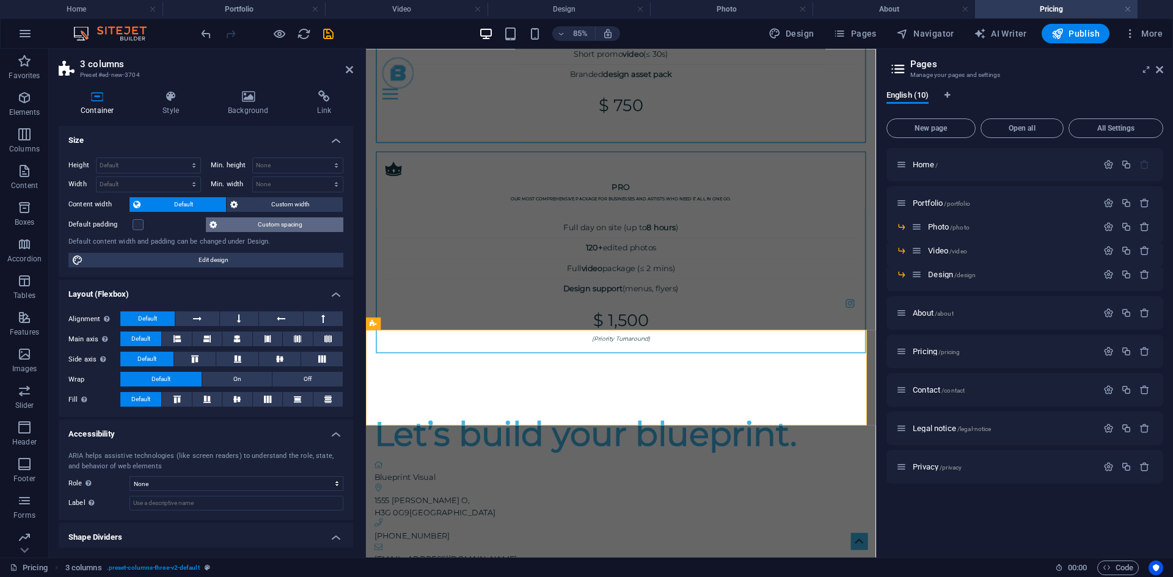
scroll to position [1269, 0]
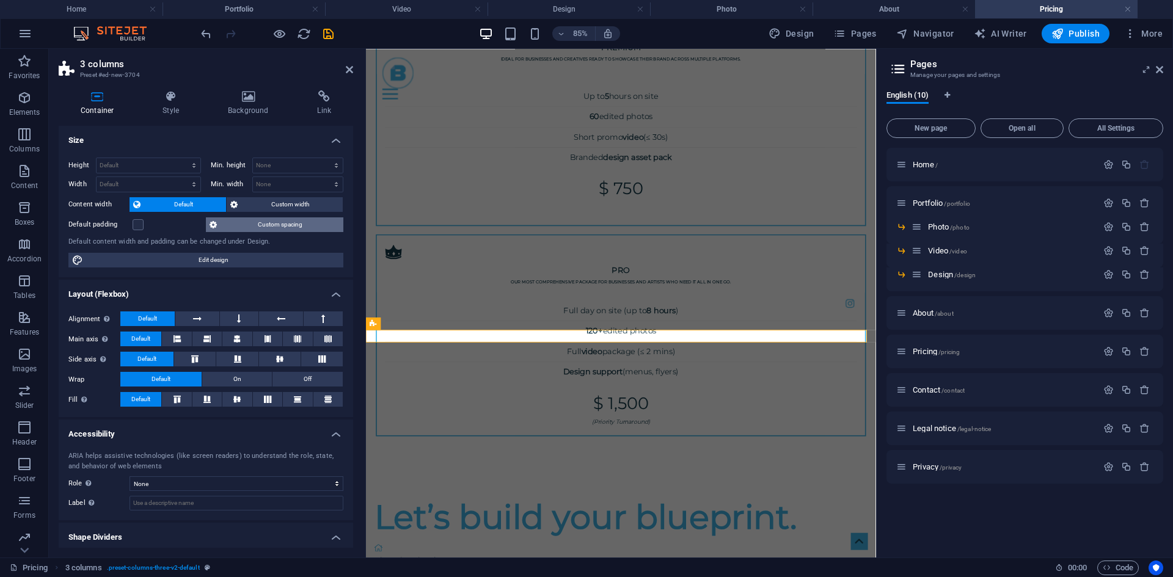
click at [237, 221] on span "Custom spacing" at bounding box center [279, 224] width 119 height 15
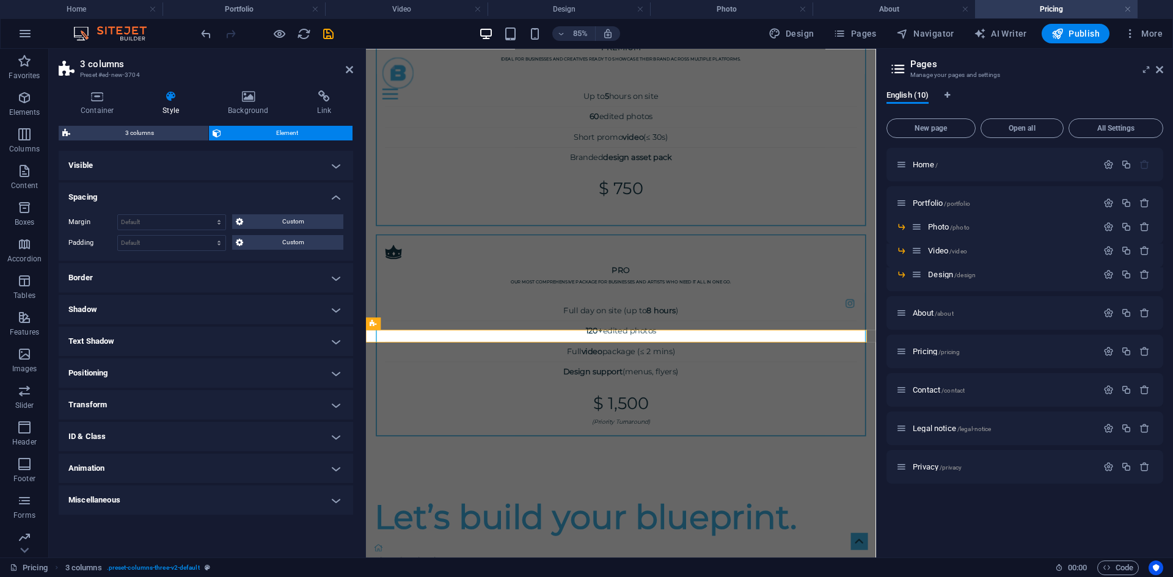
click at [274, 233] on div "Margin Default auto px % rem vw vh Custom Custom auto px % rem vw vh auto px % …" at bounding box center [206, 233] width 294 height 56
click at [268, 238] on span "Custom" at bounding box center [293, 242] width 93 height 15
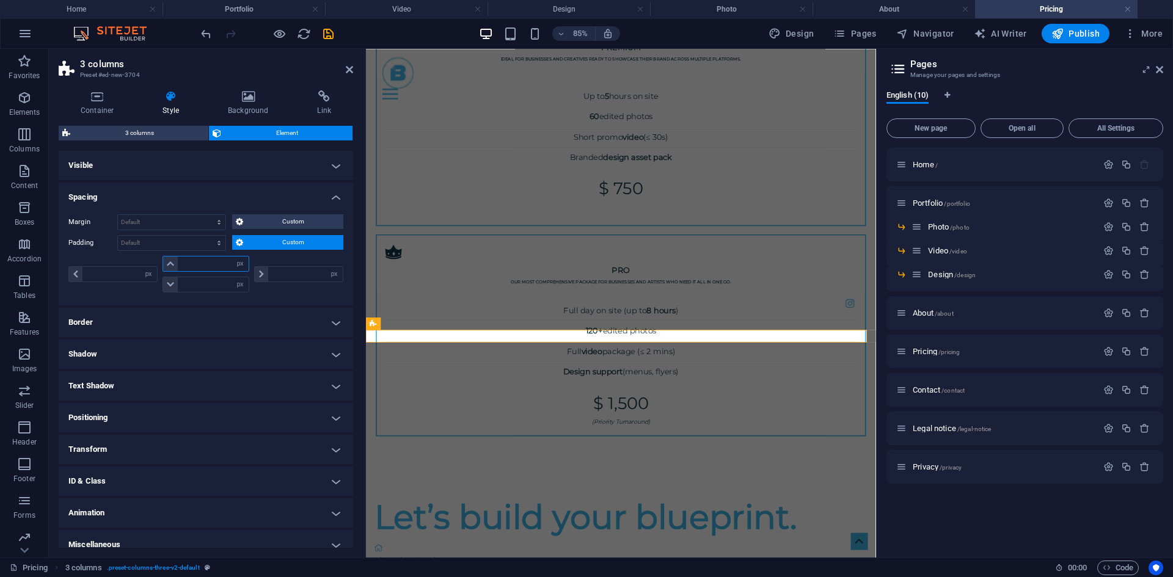
click at [198, 261] on input "number" at bounding box center [213, 264] width 71 height 15
type input "20"
click at [200, 287] on input "number" at bounding box center [213, 284] width 71 height 15
type input "0"
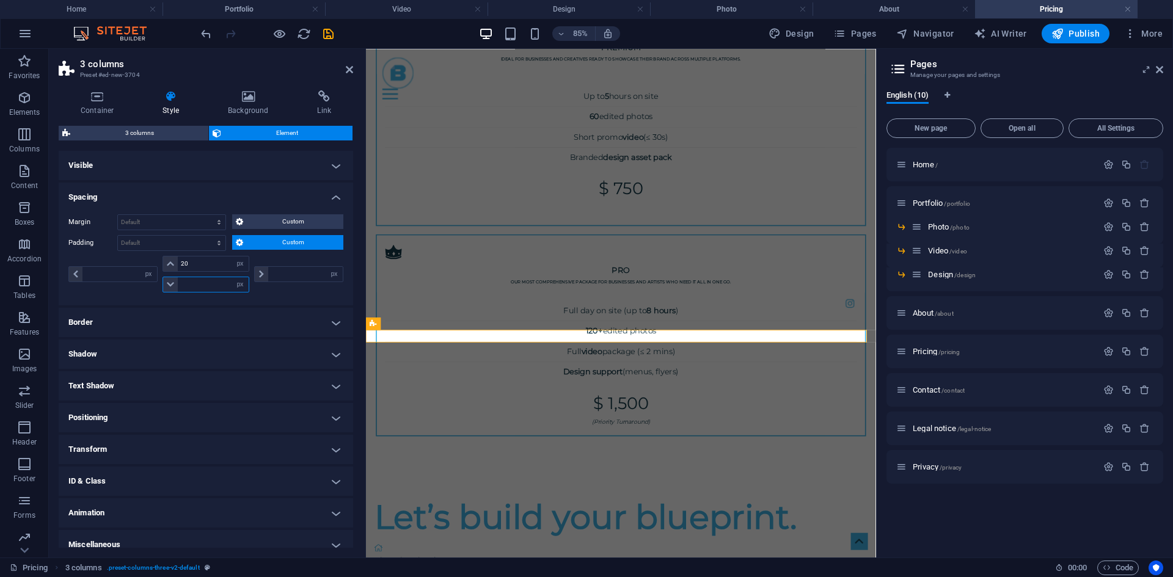
type input "0"
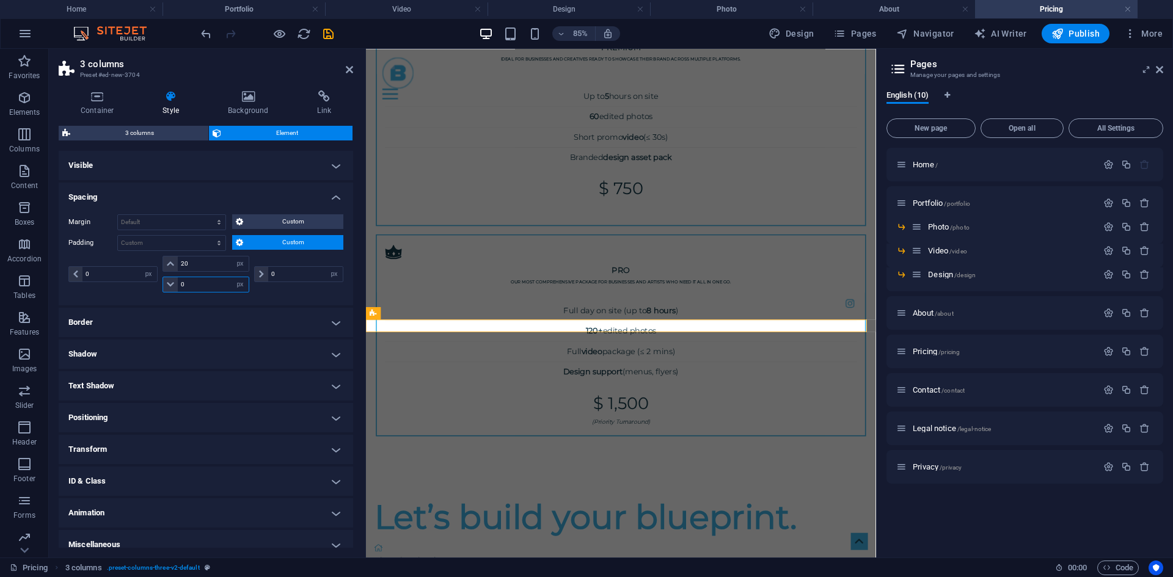
scroll to position [1281, 0]
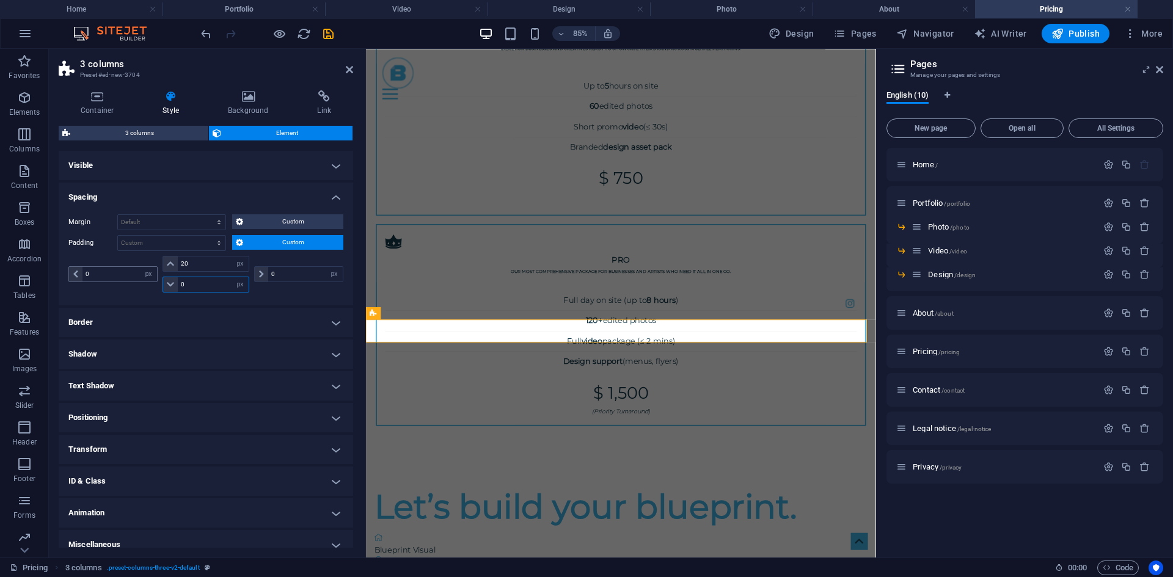
drag, startPoint x: 197, startPoint y: 279, endPoint x: 123, endPoint y: 280, distance: 73.3
click at [123, 280] on div "0 px rem % vh vw 20 px rem % vh vw 0 px rem % vh vw 0 px rem % vh vw" at bounding box center [205, 274] width 275 height 37
type input "20"
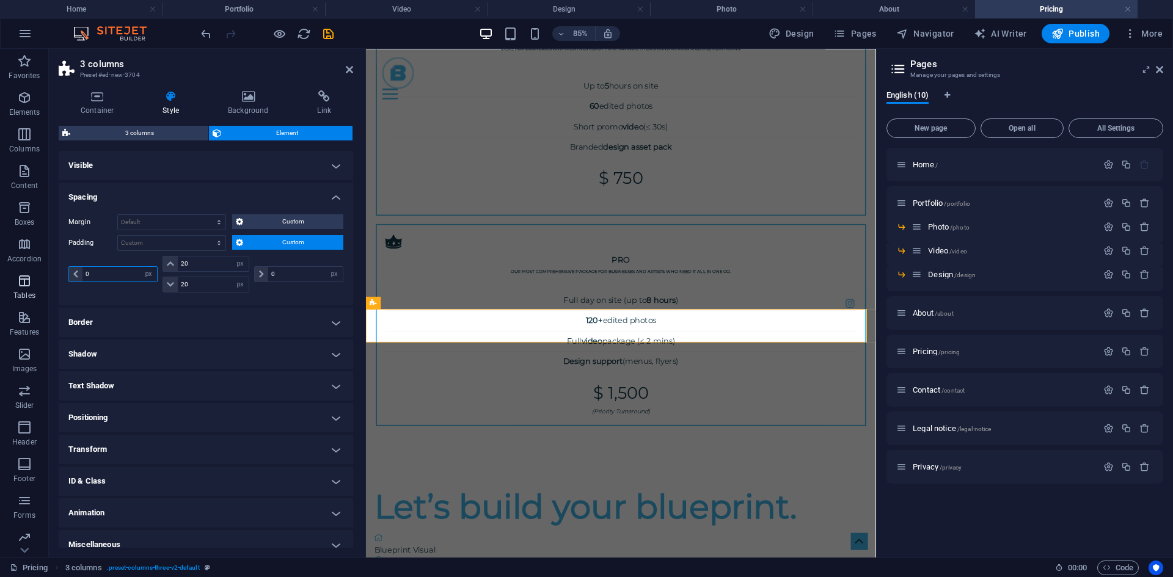
scroll to position [1293, 0]
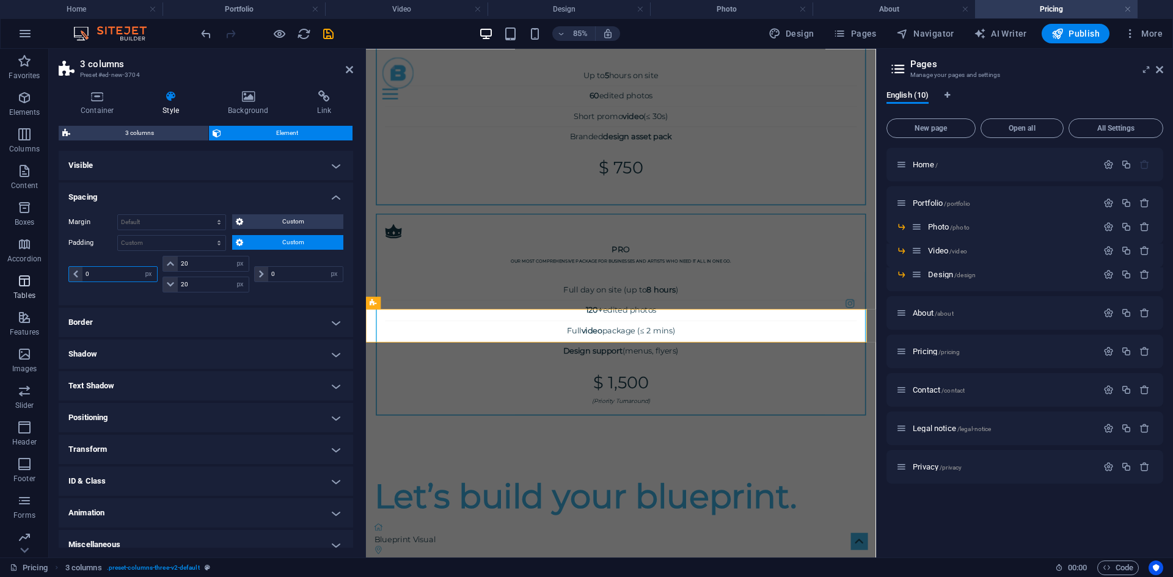
drag, startPoint x: 100, startPoint y: 271, endPoint x: 45, endPoint y: 275, distance: 55.2
click at [45, 275] on section "Favorites Elements Columns Content Boxes Accordion Tables Features Images Slide…" at bounding box center [438, 303] width 876 height 509
type input "20"
drag, startPoint x: 282, startPoint y: 271, endPoint x: 220, endPoint y: 271, distance: 61.7
click at [220, 271] on div "20 px rem % vh vw 20 px rem % vh vw 20 px rem % vh vw 0 px rem % vh vw" at bounding box center [205, 274] width 275 height 37
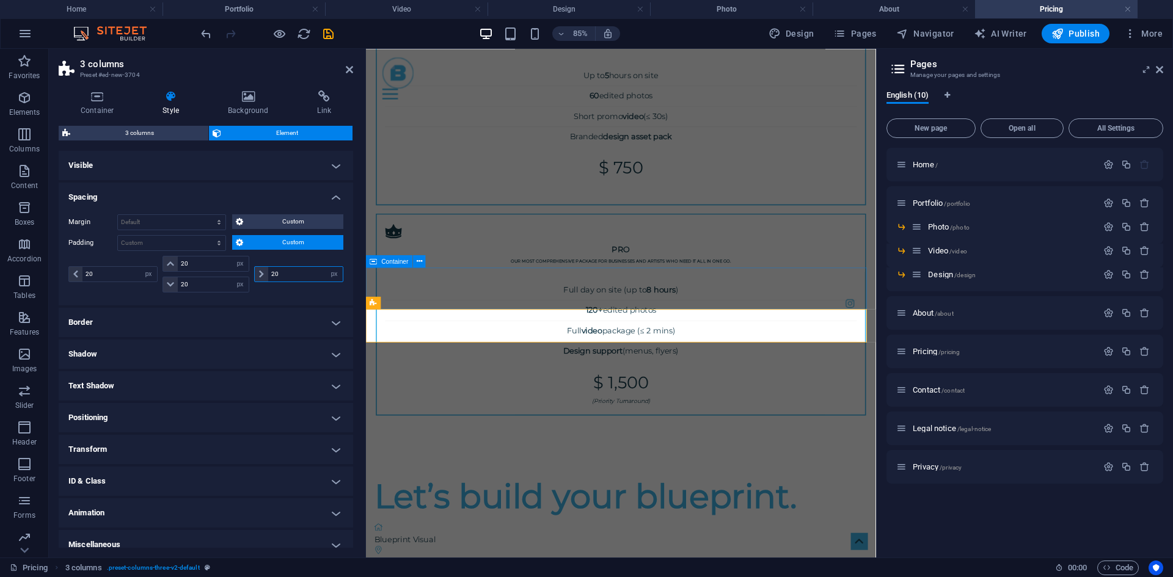
type input "20"
select select "px"
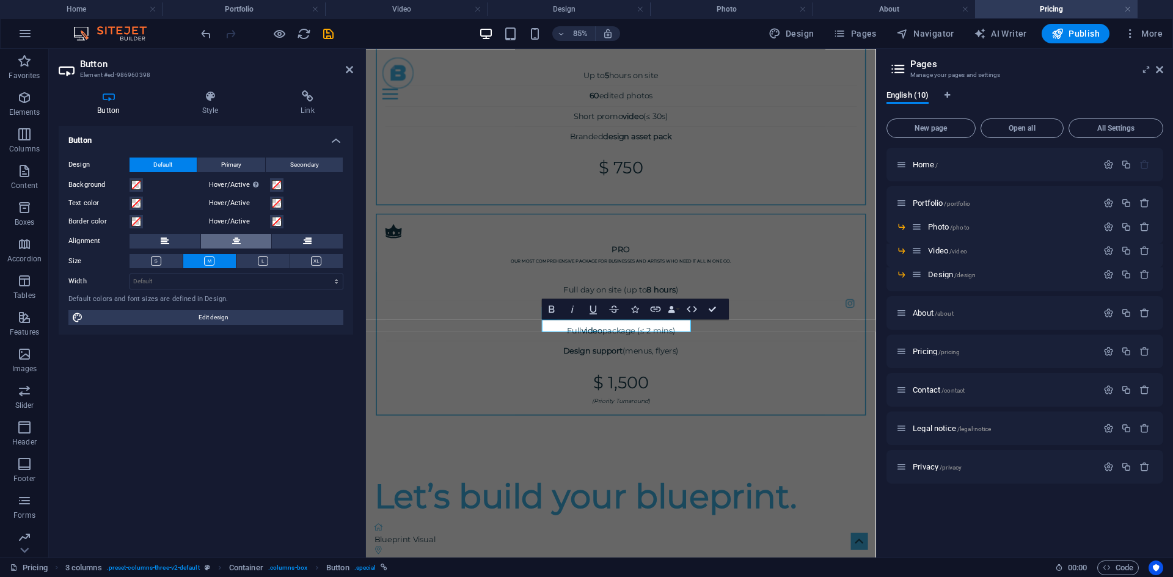
click at [260, 242] on button at bounding box center [236, 241] width 71 height 15
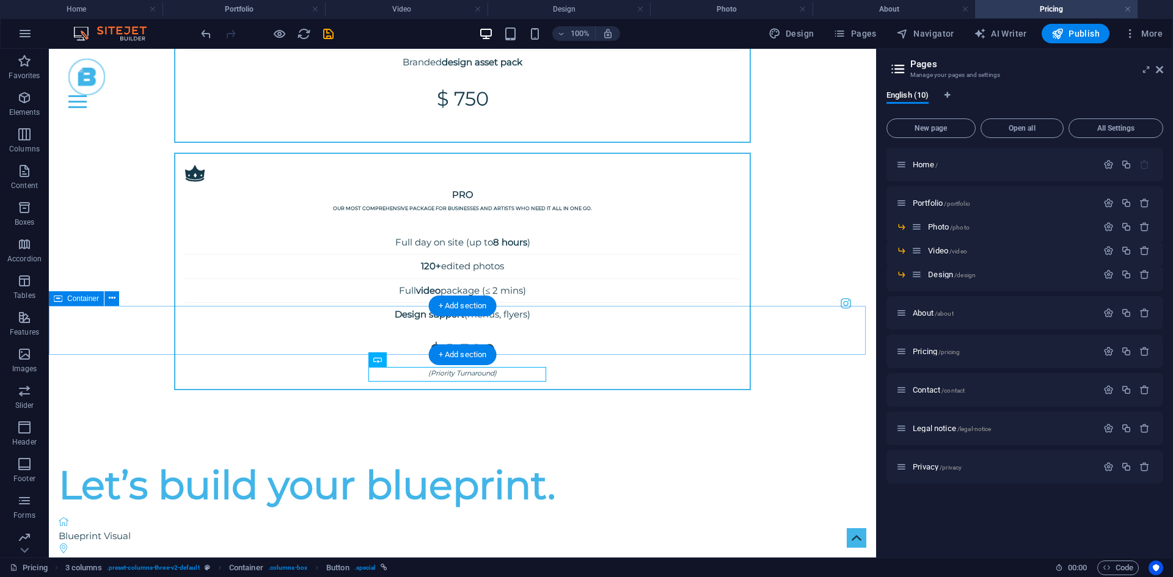
scroll to position [1203, 0]
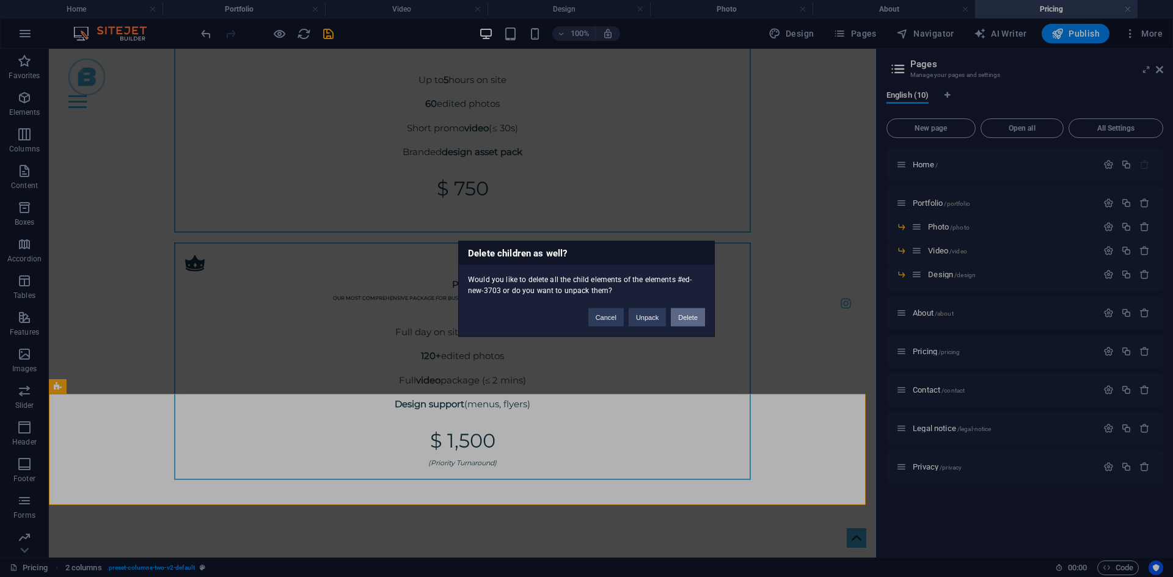
click at [687, 321] on button "Delete" at bounding box center [688, 317] width 34 height 18
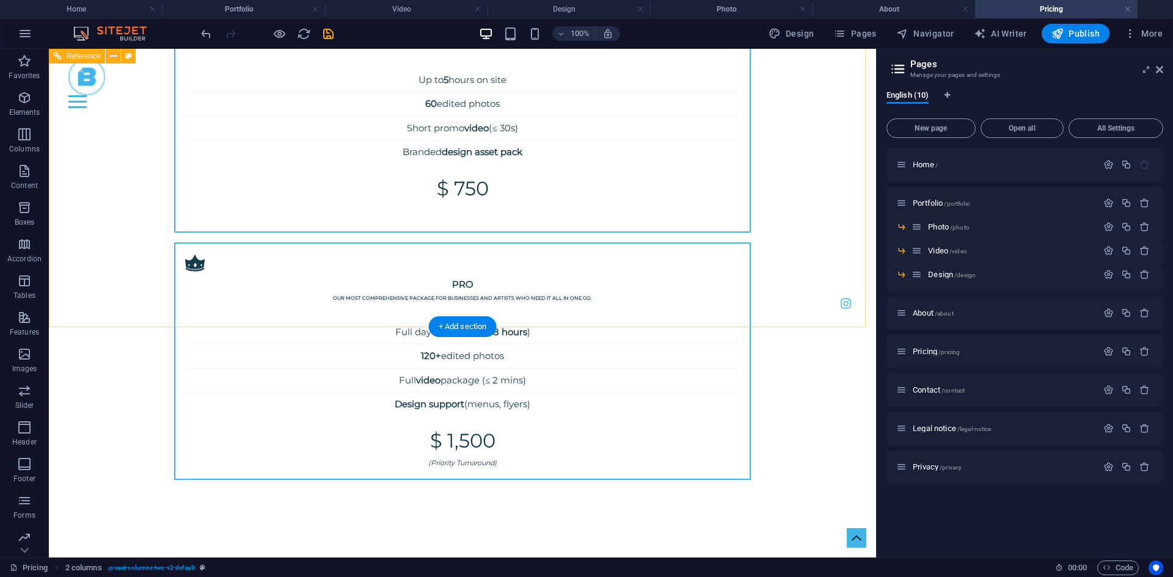
scroll to position [1182, 0]
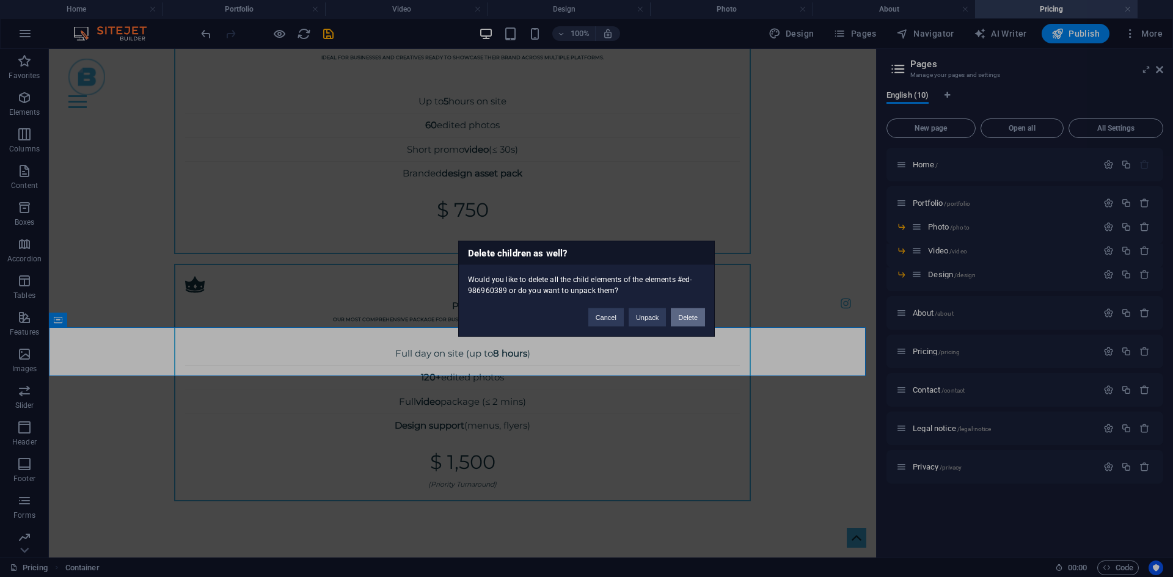
click at [692, 315] on button "Delete" at bounding box center [688, 317] width 34 height 18
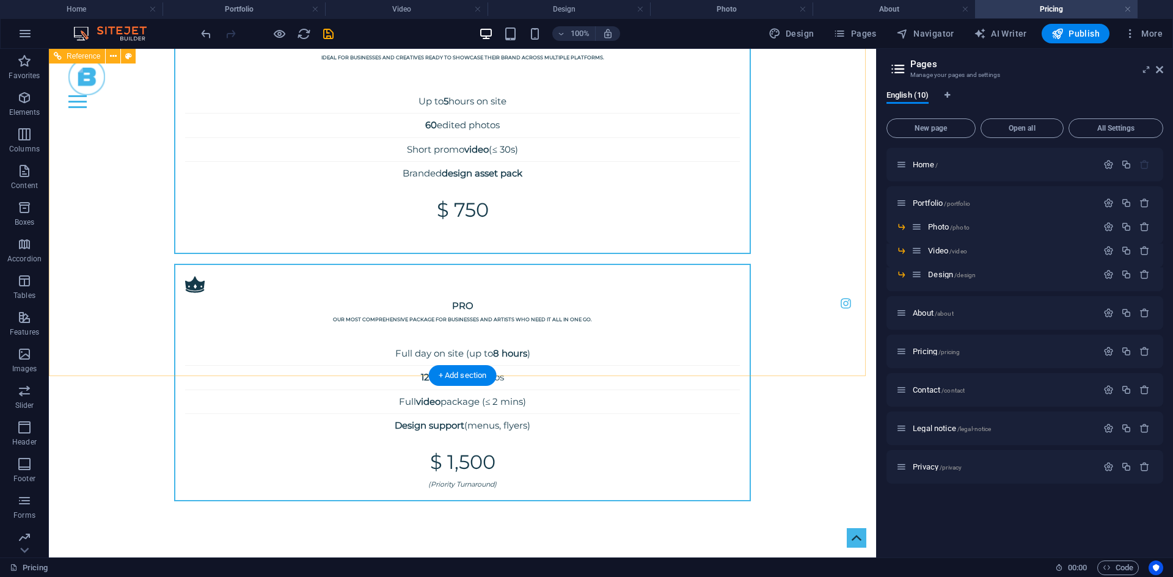
scroll to position [1133, 0]
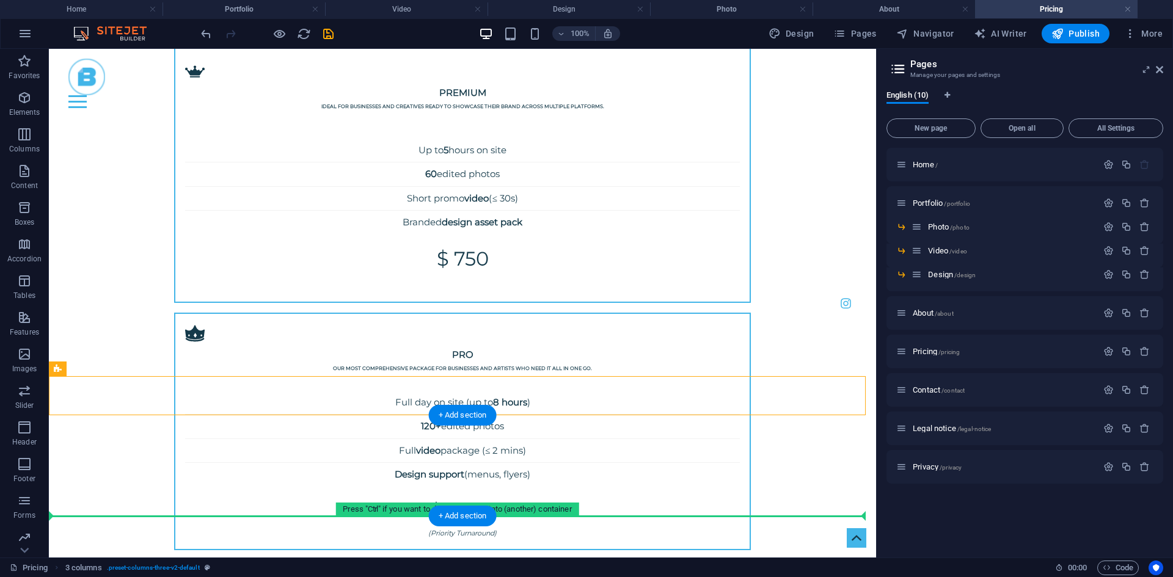
drag, startPoint x: 143, startPoint y: 389, endPoint x: 132, endPoint y: 493, distance: 104.4
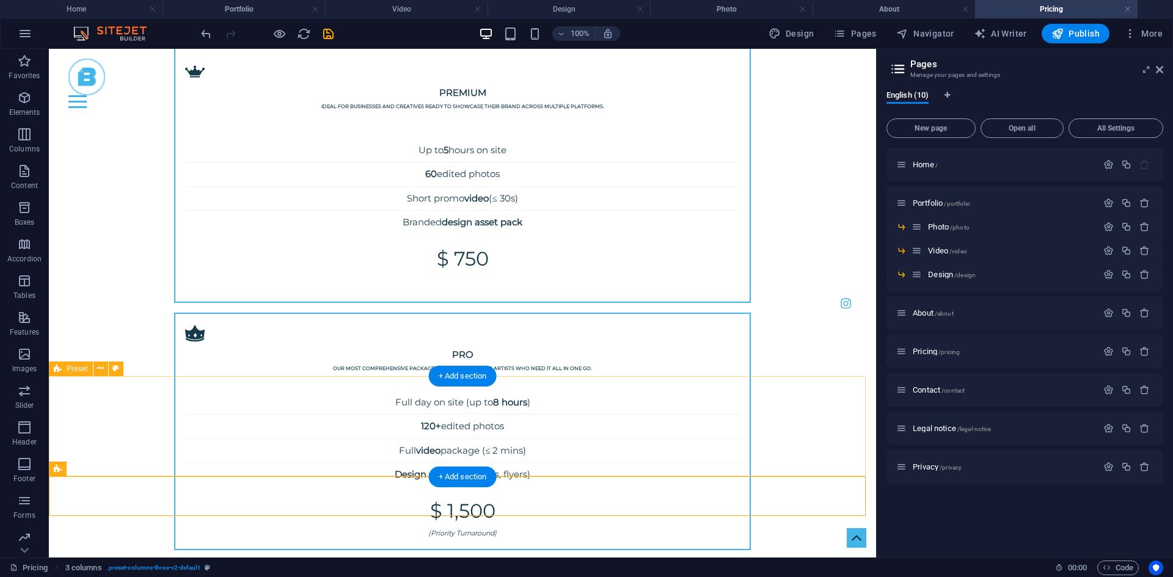
click at [324, 40] on div at bounding box center [267, 34] width 137 height 20
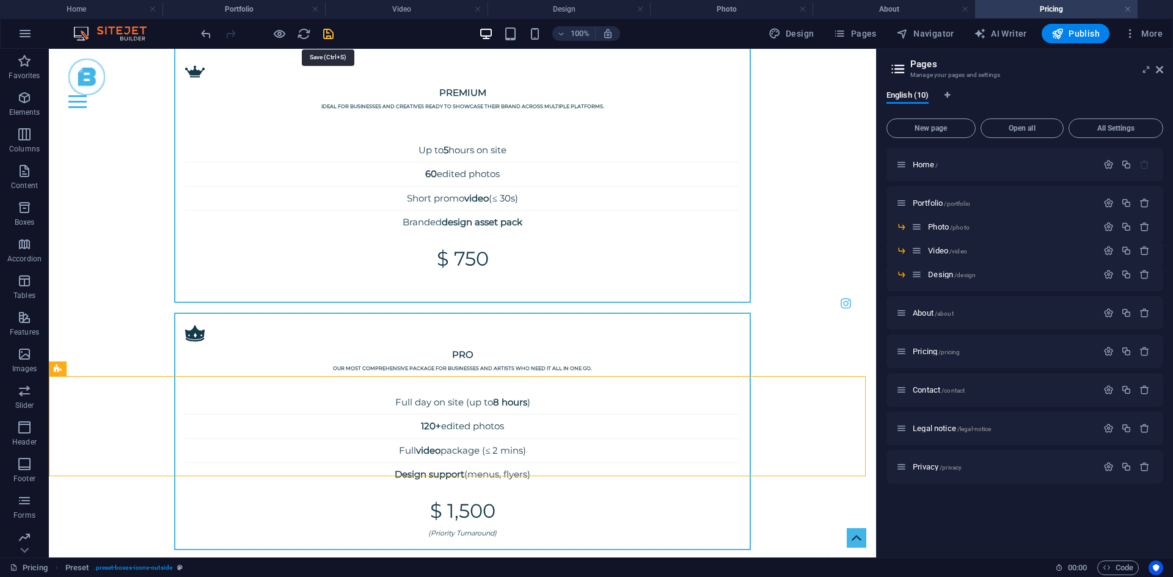
click at [324, 40] on icon "save" at bounding box center [328, 34] width 14 height 14
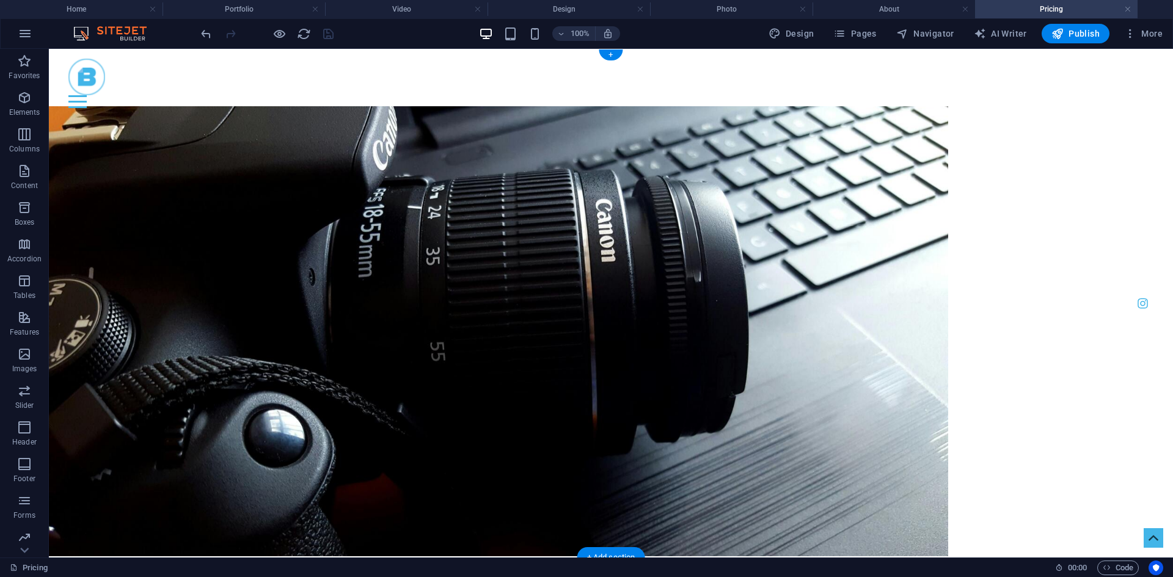
scroll to position [0, 0]
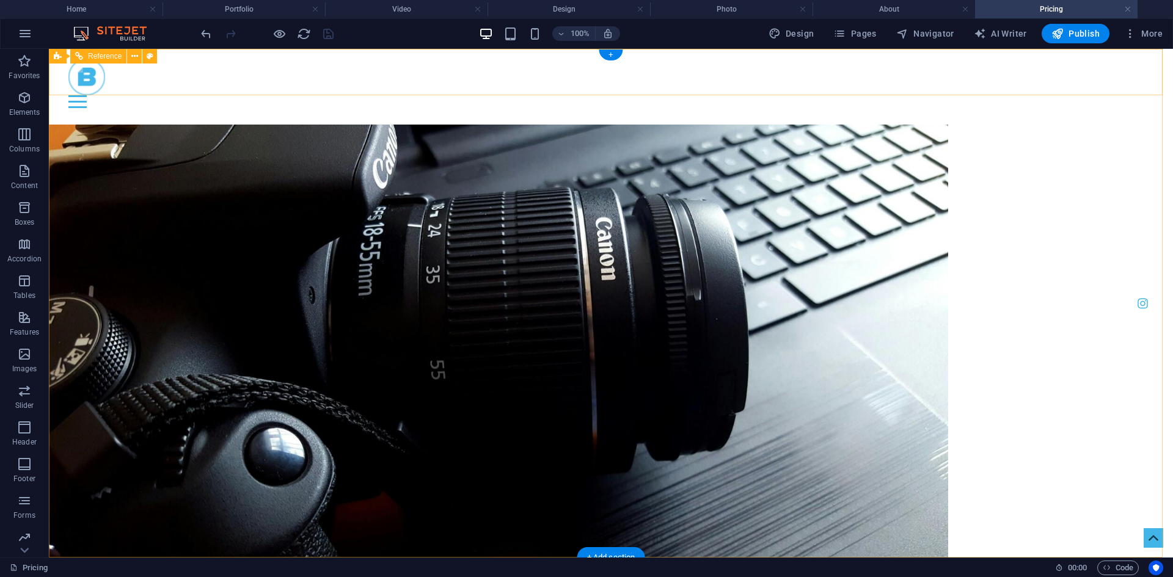
click at [1127, 95] on div "Menu" at bounding box center [610, 101] width 1085 height 13
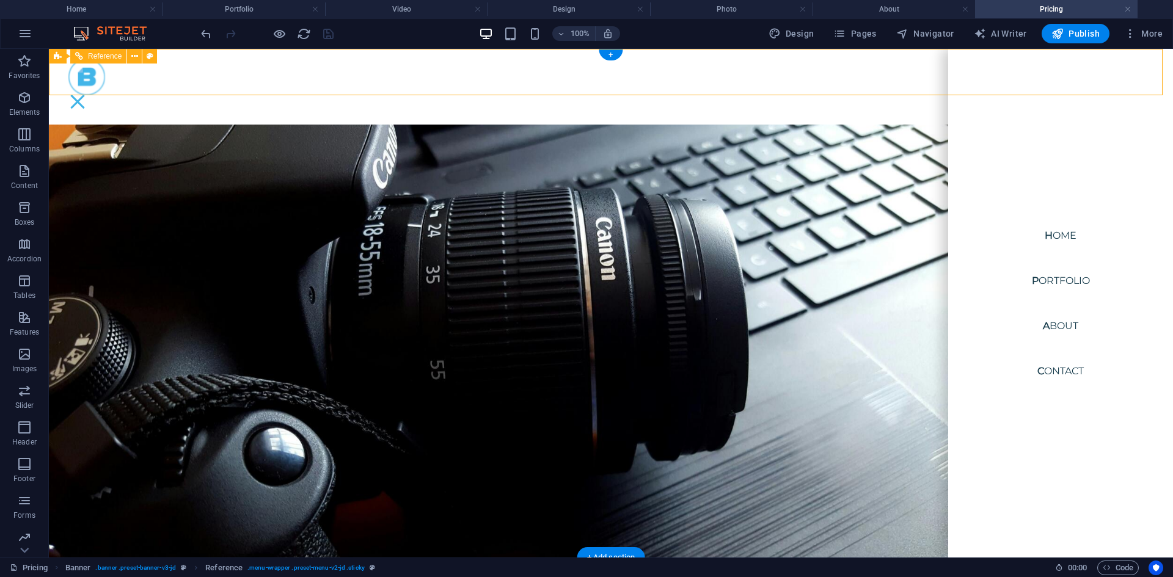
click at [87, 95] on div "Menu" at bounding box center [77, 101] width 18 height 13
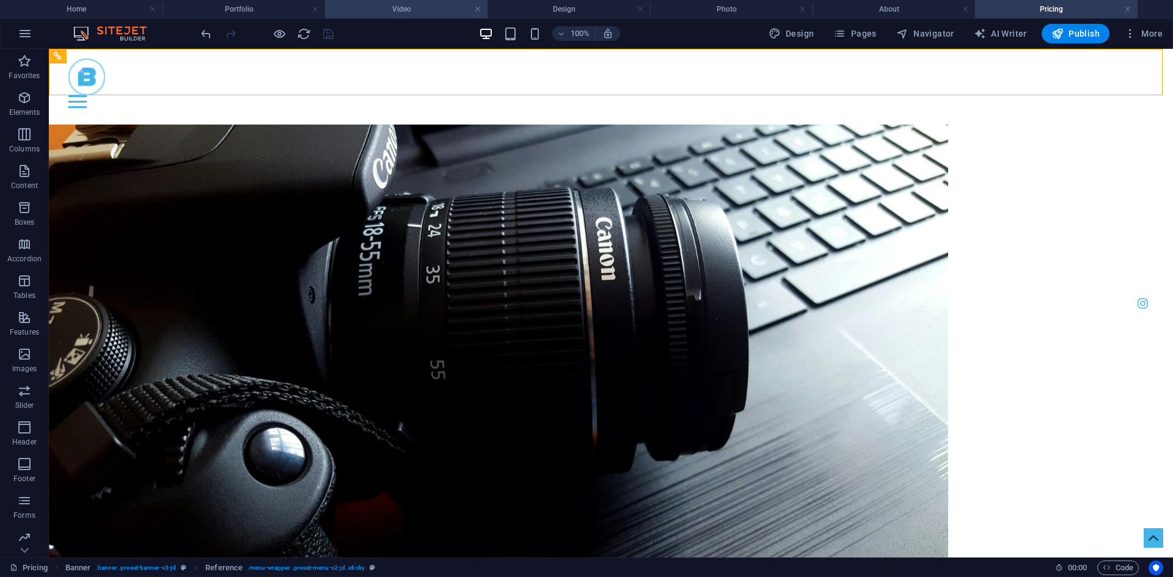
click at [382, 10] on h4 "Video" at bounding box center [406, 8] width 162 height 13
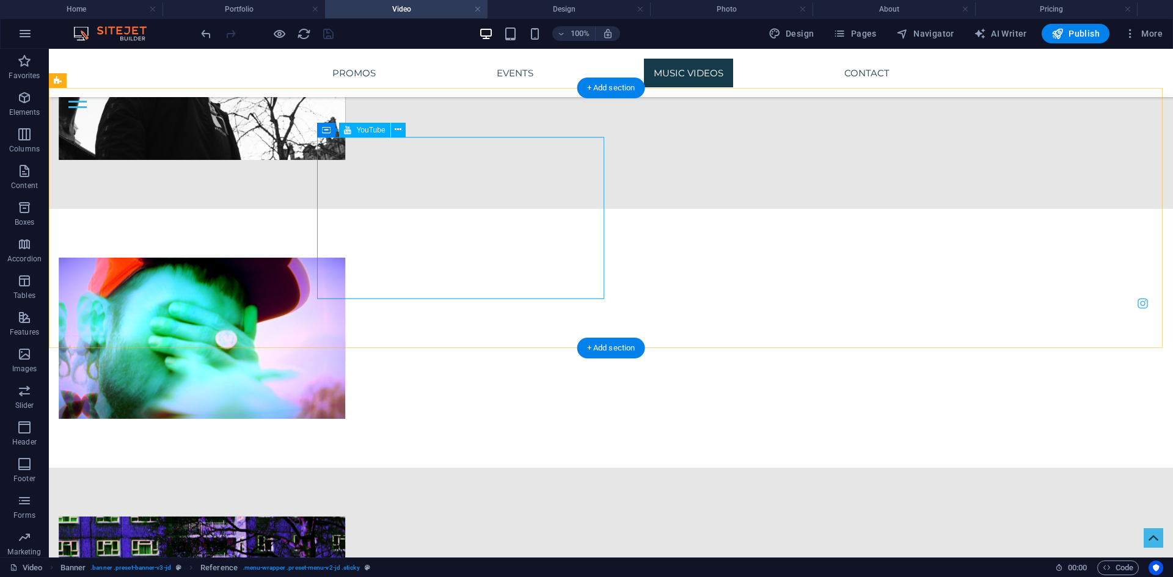
scroll to position [4735, 0]
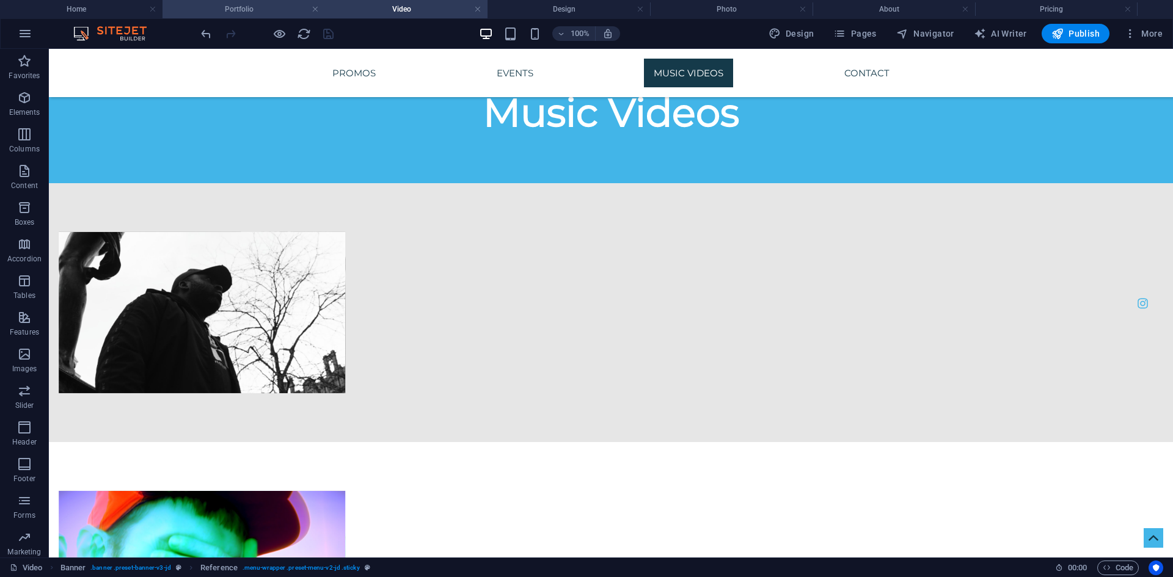
click at [288, 7] on h4 "Portfolio" at bounding box center [243, 8] width 162 height 13
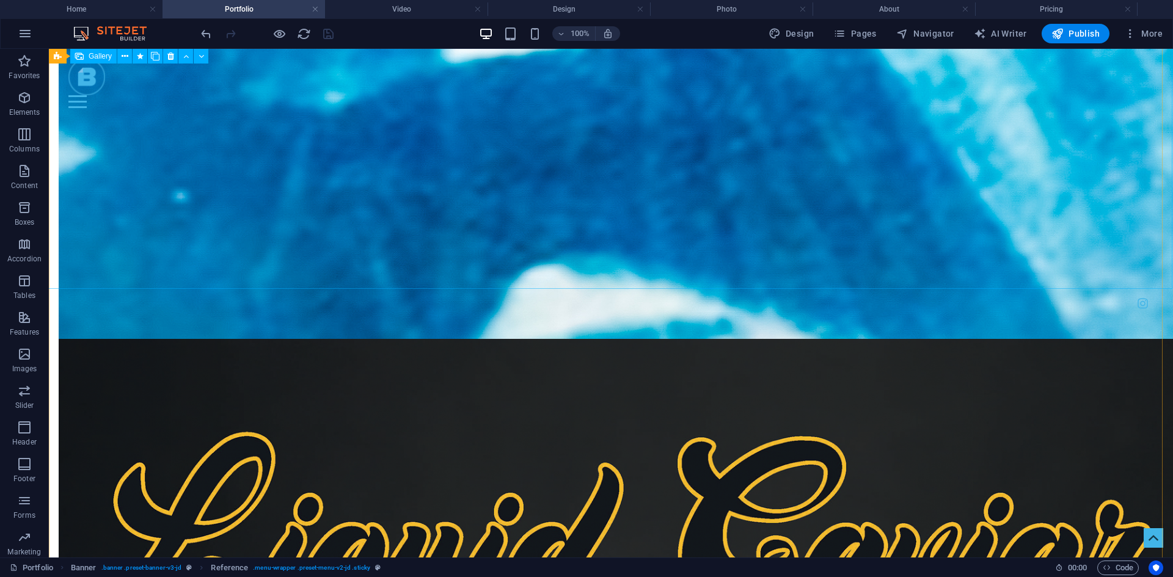
scroll to position [3538, 0]
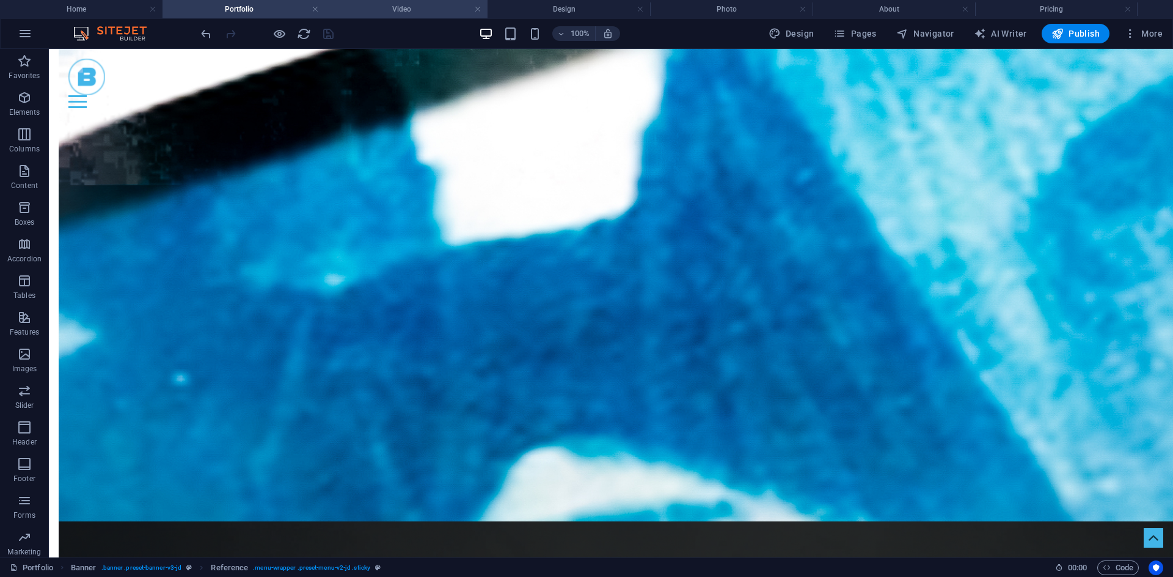
click at [404, 10] on h4 "Video" at bounding box center [406, 8] width 162 height 13
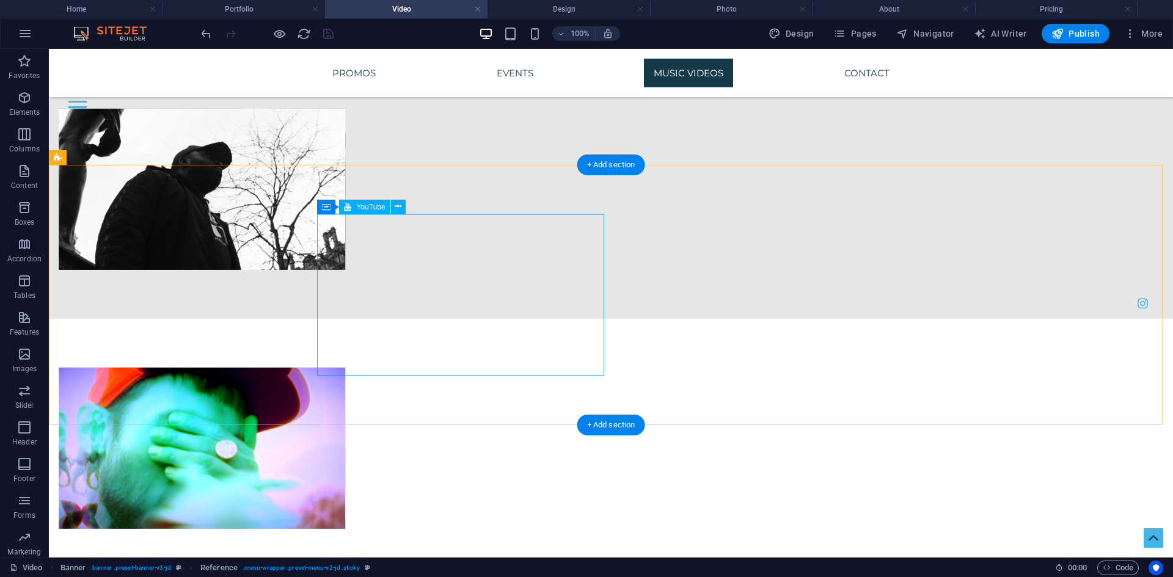
scroll to position [4918, 0]
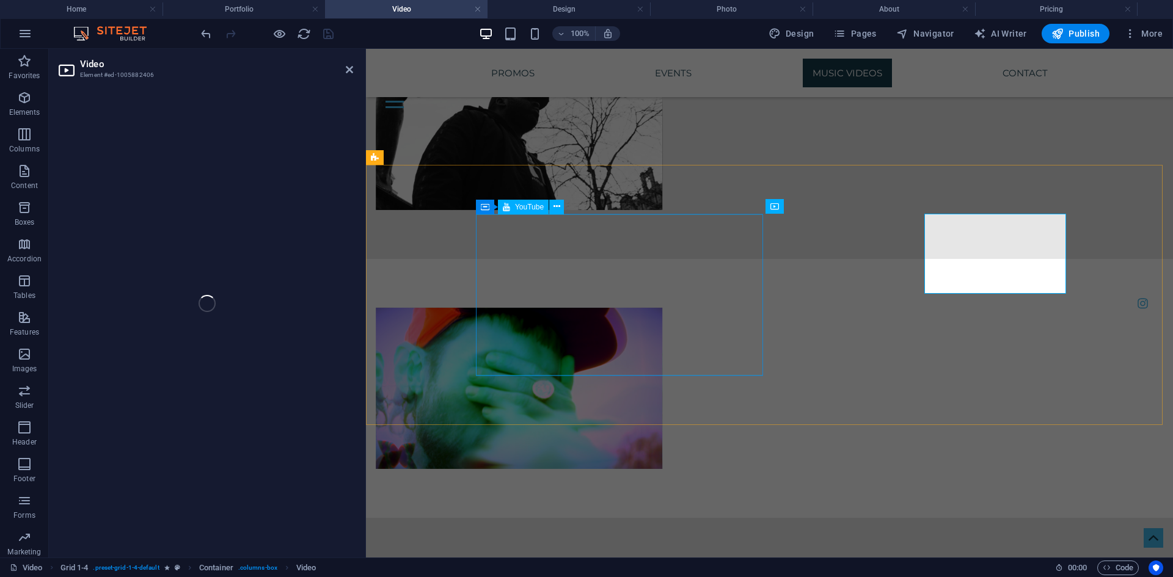
select select "%"
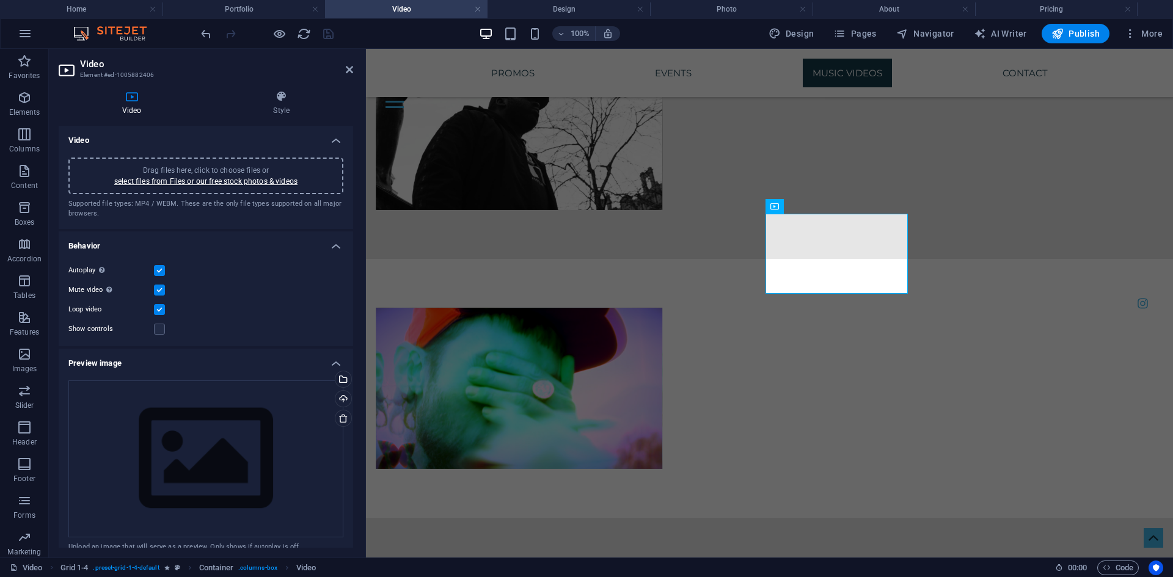
click at [181, 162] on div "Drag files here, click to choose files or select files from Files or our free s…" at bounding box center [205, 176] width 275 height 37
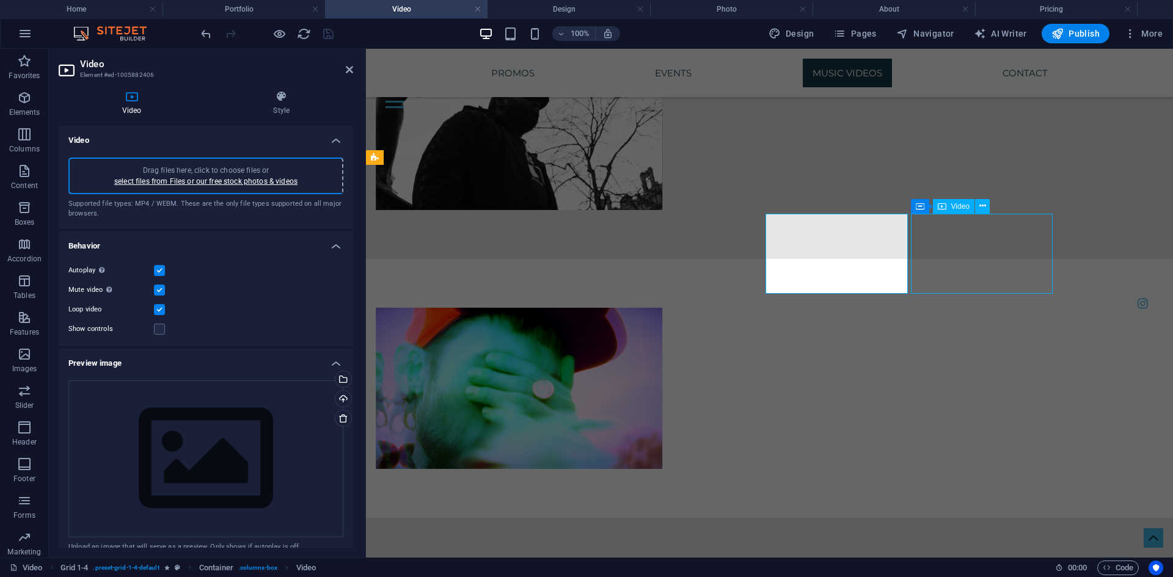
select select "%"
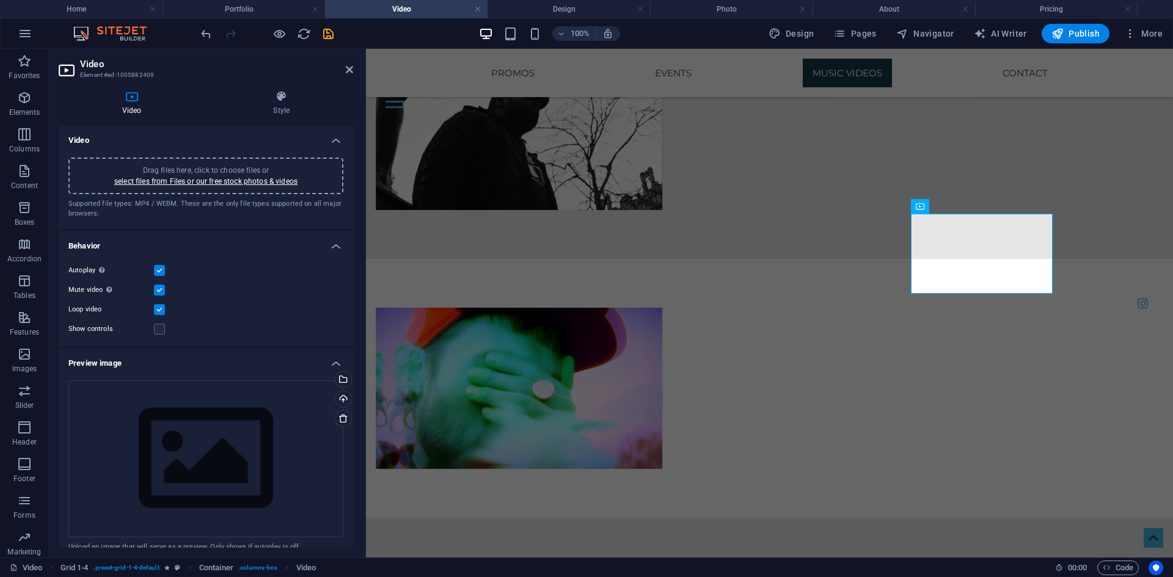
click at [214, 158] on div "Drag files here, click to choose files or select files from Files or our free s…" at bounding box center [205, 176] width 275 height 37
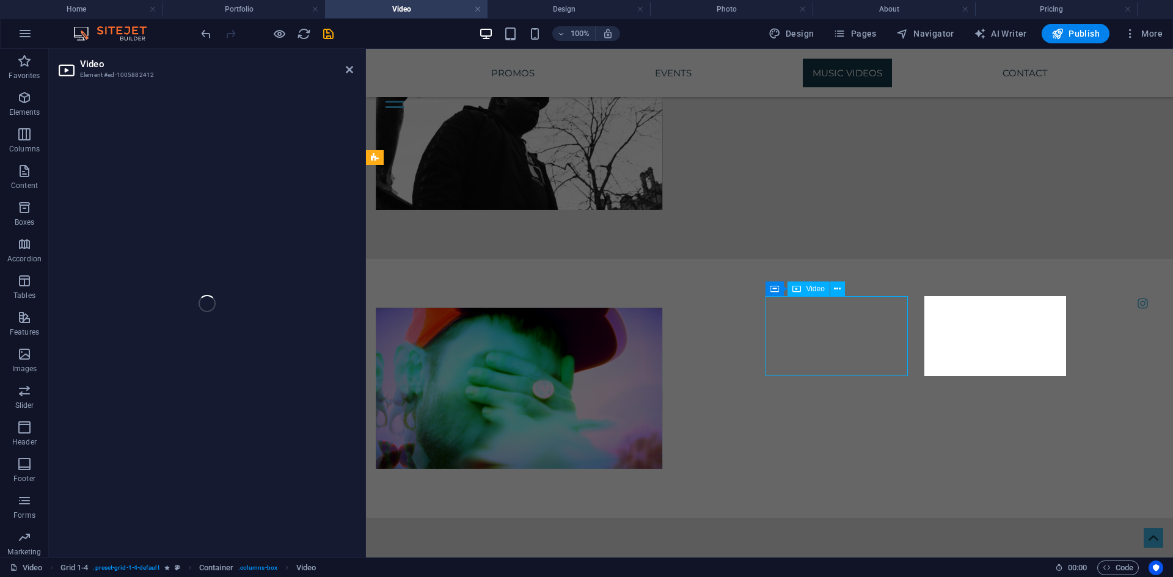
select select "%"
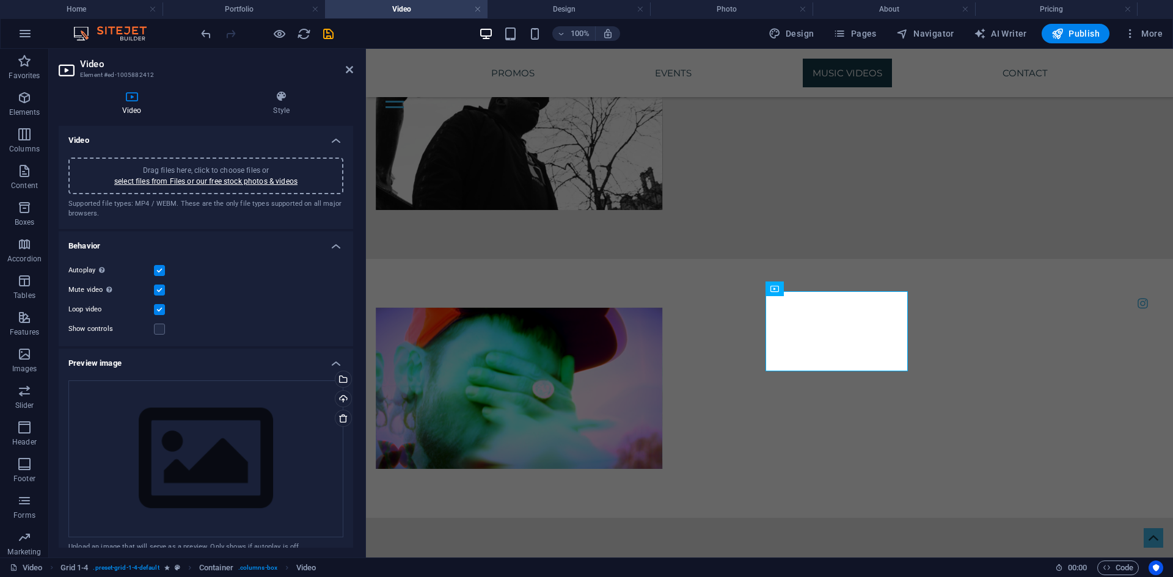
click at [213, 168] on span "Drag files here, click to choose files or select files from Files or our free s…" at bounding box center [205, 176] width 183 height 20
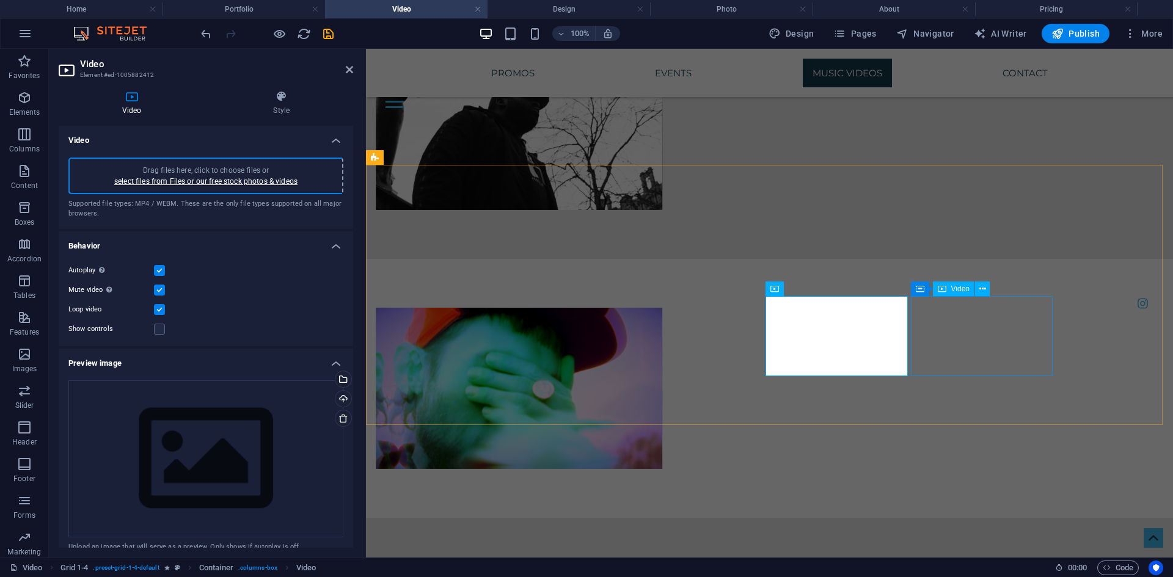
select select "%"
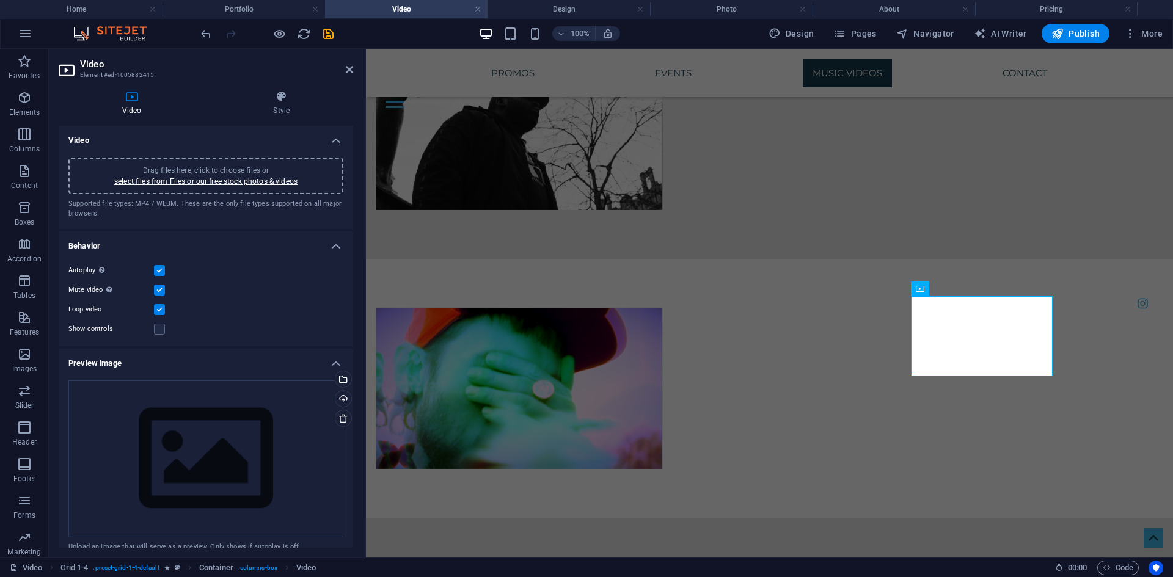
click at [216, 159] on div "Drag files here, click to choose files or select files from Files or our free s…" at bounding box center [205, 176] width 275 height 37
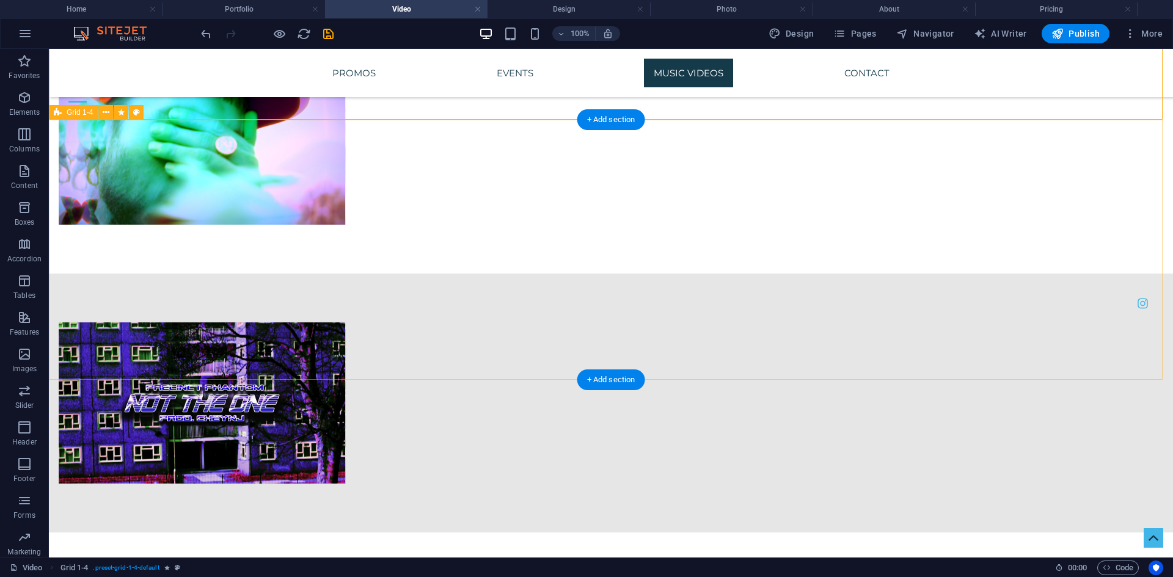
scroll to position [5223, 0]
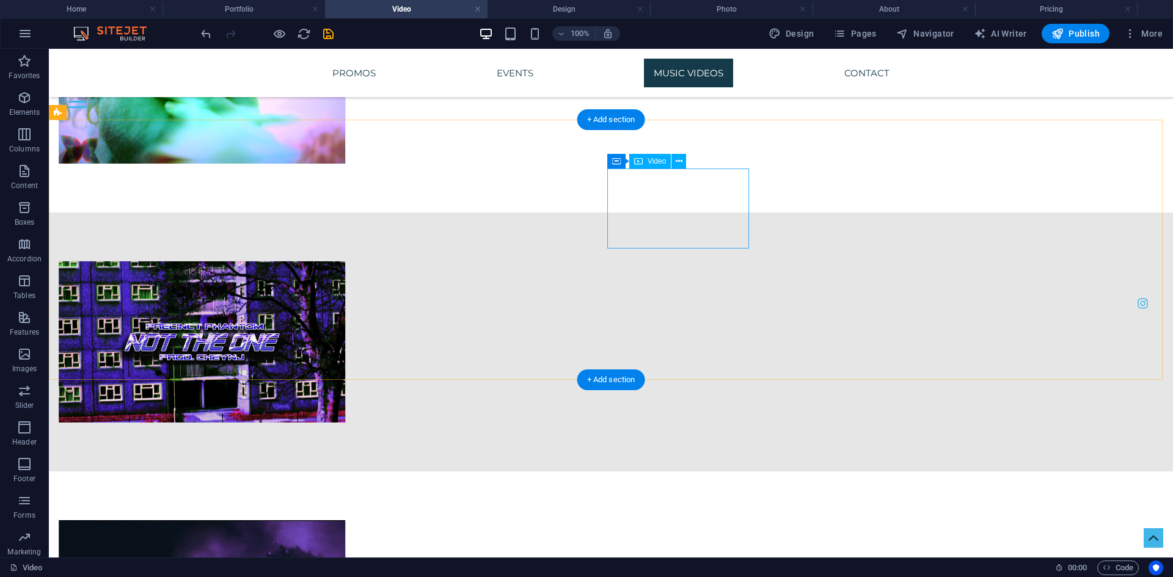
select select "%"
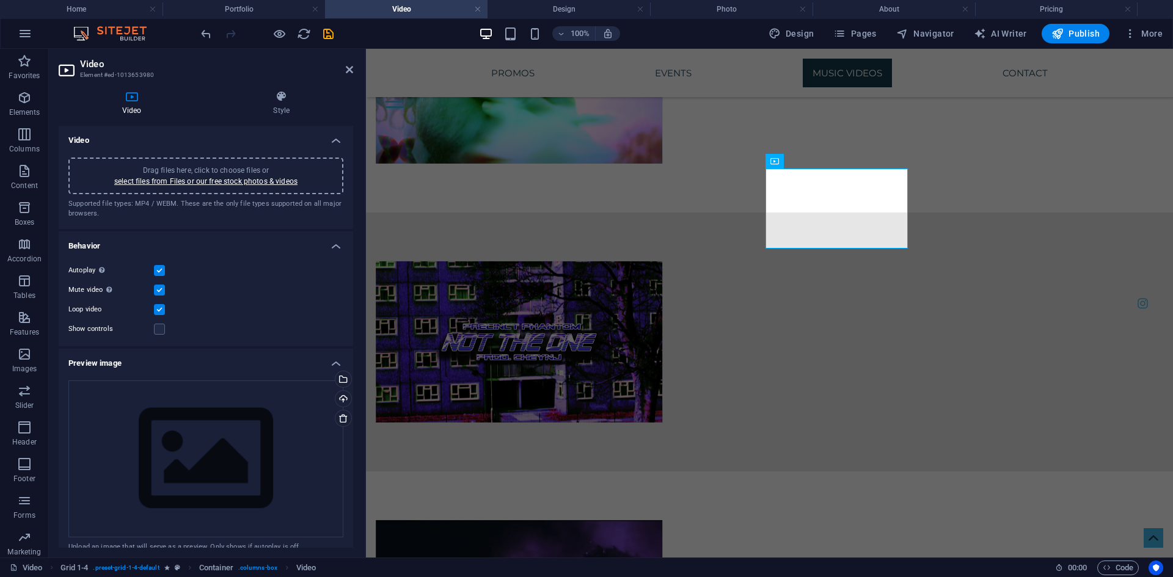
click at [219, 155] on div "Drag files here, click to choose files or select files from Files or our free s…" at bounding box center [206, 188] width 294 height 81
click at [214, 167] on span "Drag files here, click to choose files or select files from Files or our free s…" at bounding box center [205, 176] width 183 height 20
click at [244, 166] on span "Drag files here, click to choose files or select files from Files or our free s…" at bounding box center [205, 176] width 183 height 20
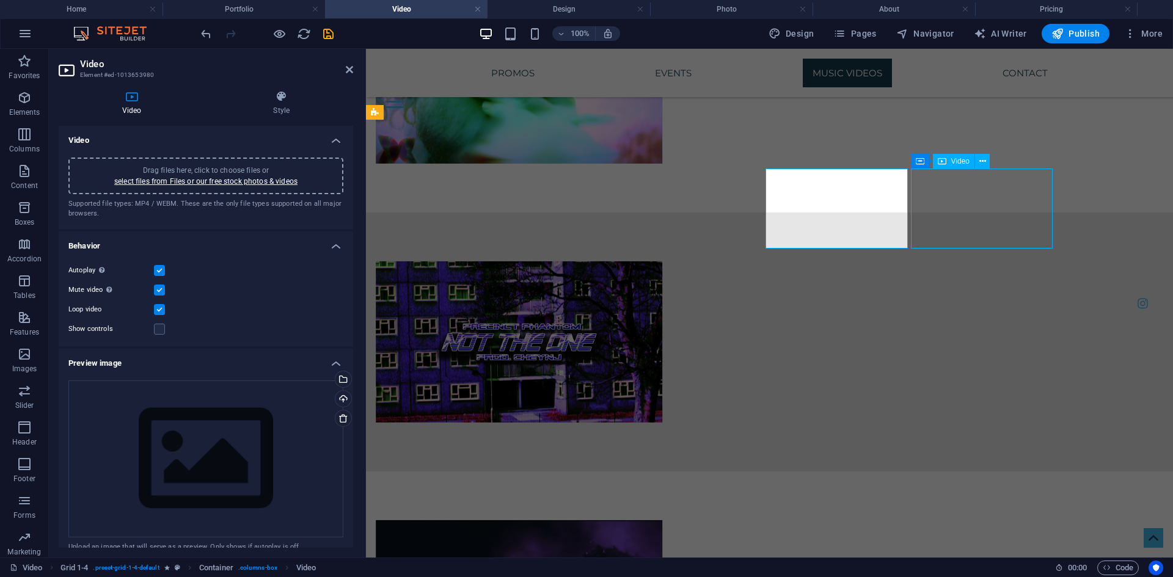
select select "%"
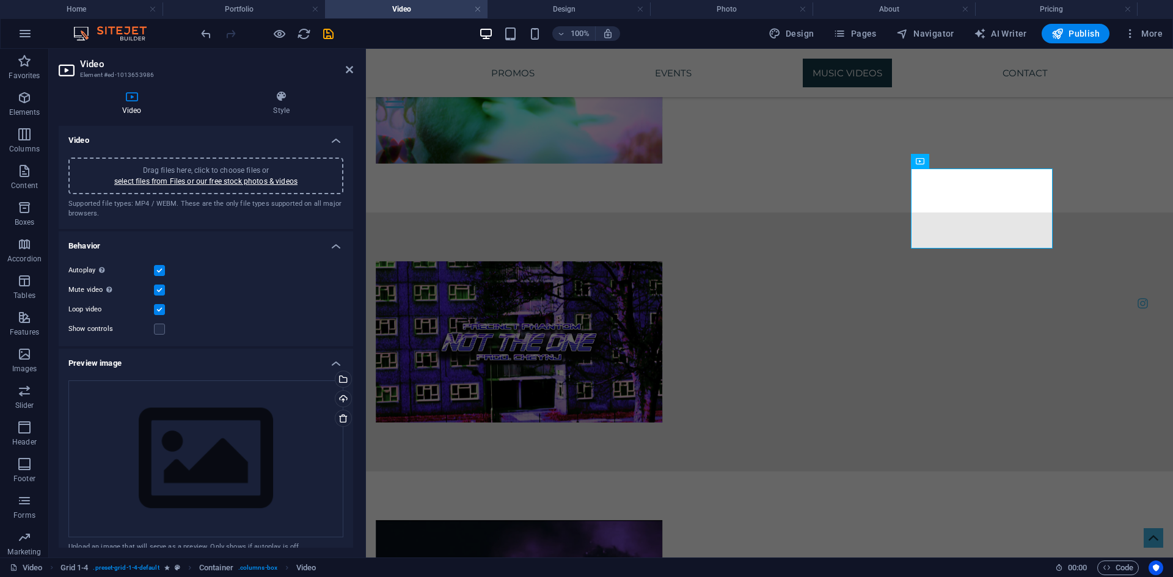
click at [253, 162] on div "Drag files here, click to choose files or select files from Files or our free s…" at bounding box center [205, 176] width 275 height 37
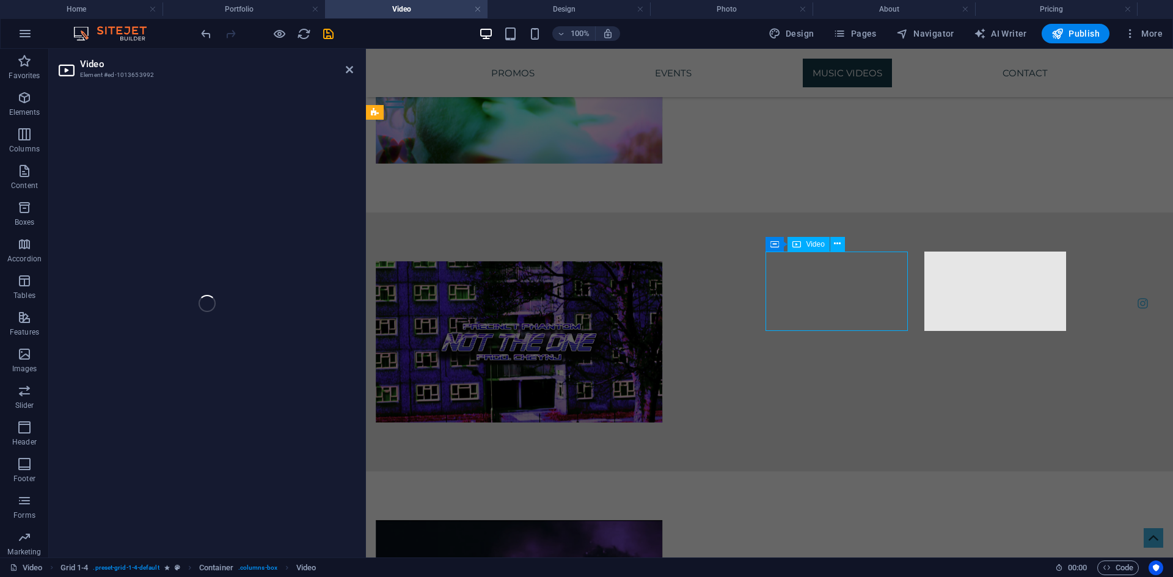
select select "%"
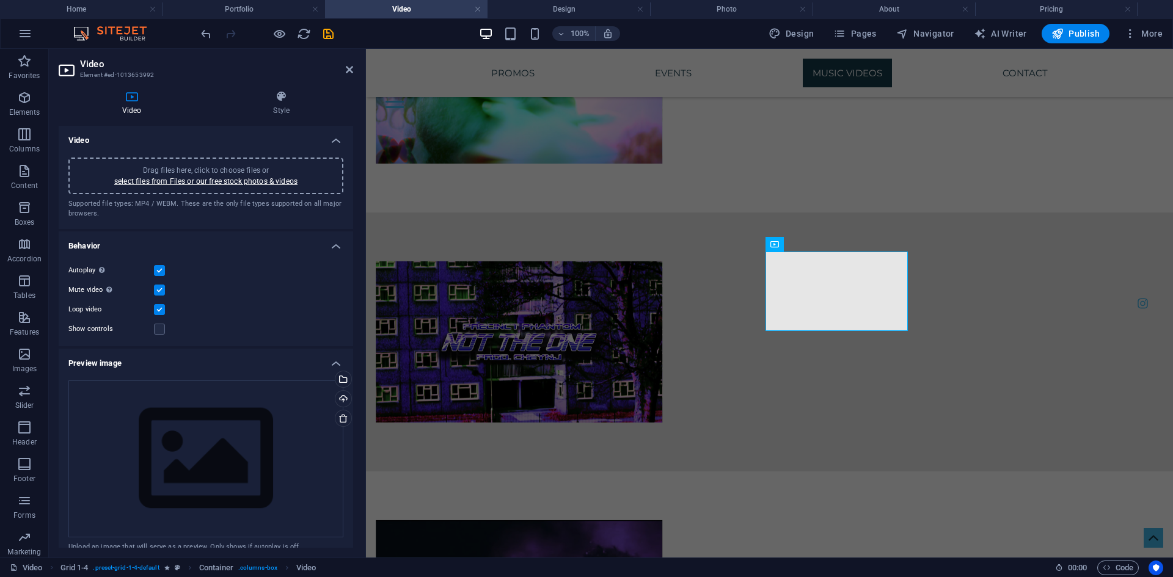
click at [252, 163] on div "Drag files here, click to choose files or select files from Files or our free s…" at bounding box center [205, 176] width 275 height 37
drag, startPoint x: 982, startPoint y: 296, endPoint x: 901, endPoint y: 295, distance: 81.2
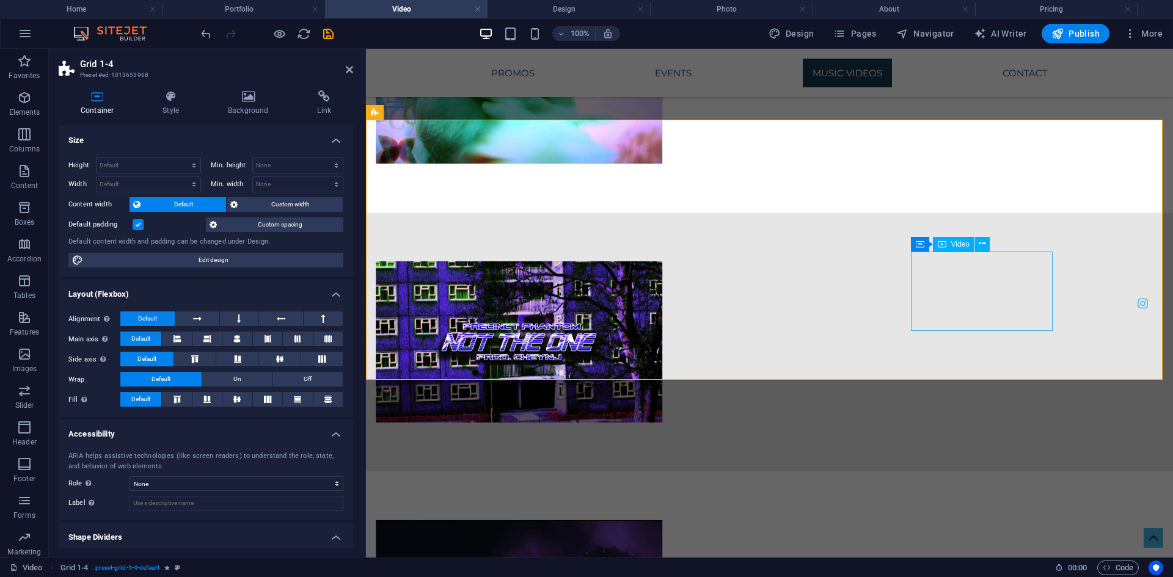
drag, startPoint x: 952, startPoint y: 272, endPoint x: 413, endPoint y: 264, distance: 539.4
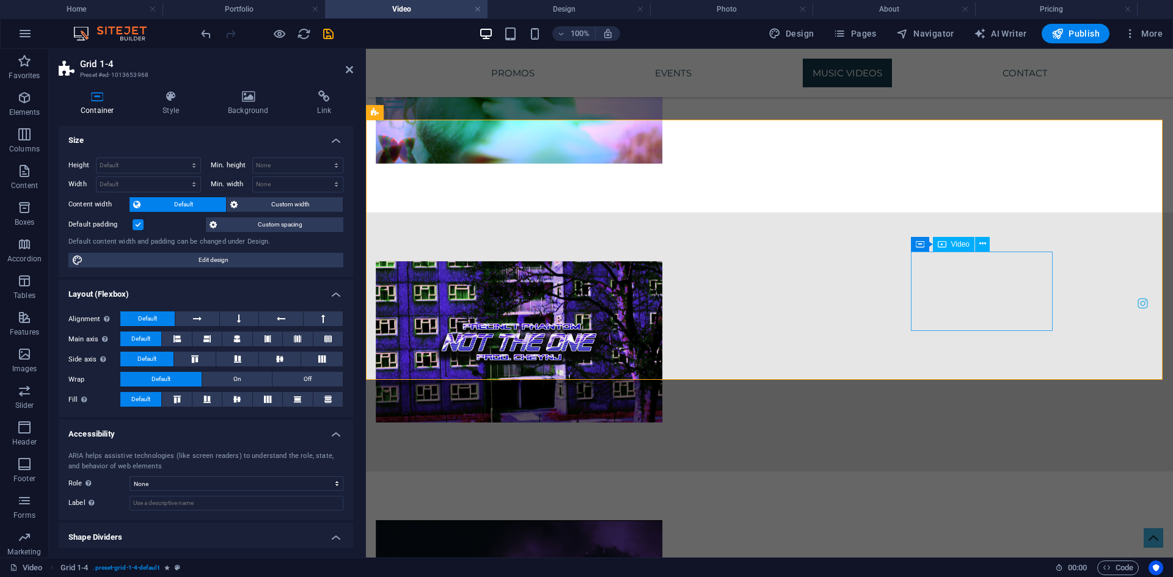
select select "%"
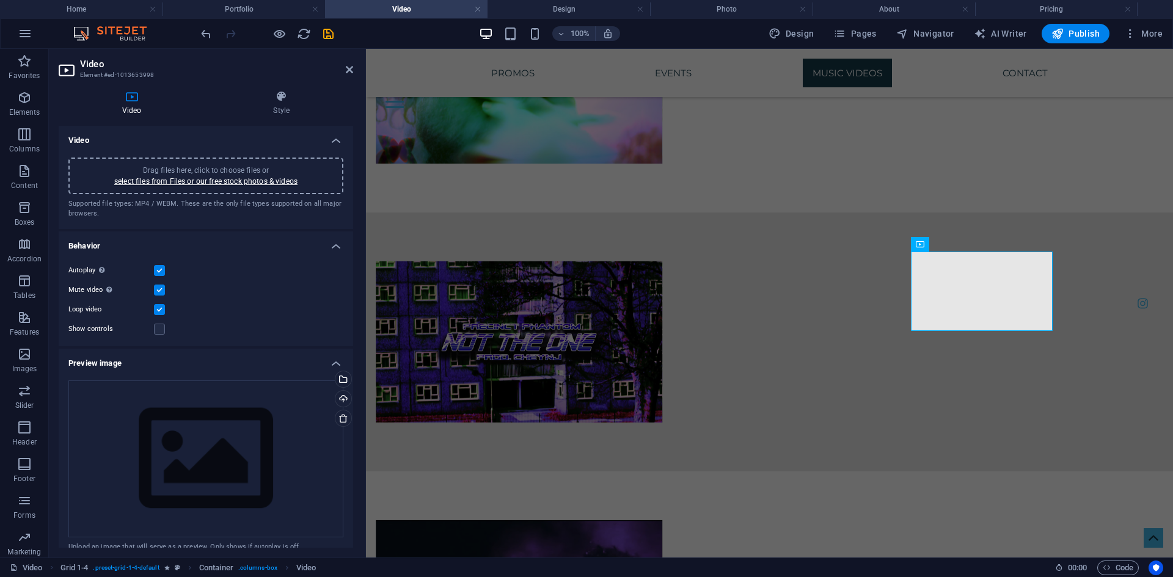
click at [183, 170] on span "Drag files here, click to choose files or select files from Files or our free s…" at bounding box center [205, 176] width 183 height 20
drag, startPoint x: 852, startPoint y: 304, endPoint x: 1167, endPoint y: 304, distance: 315.2
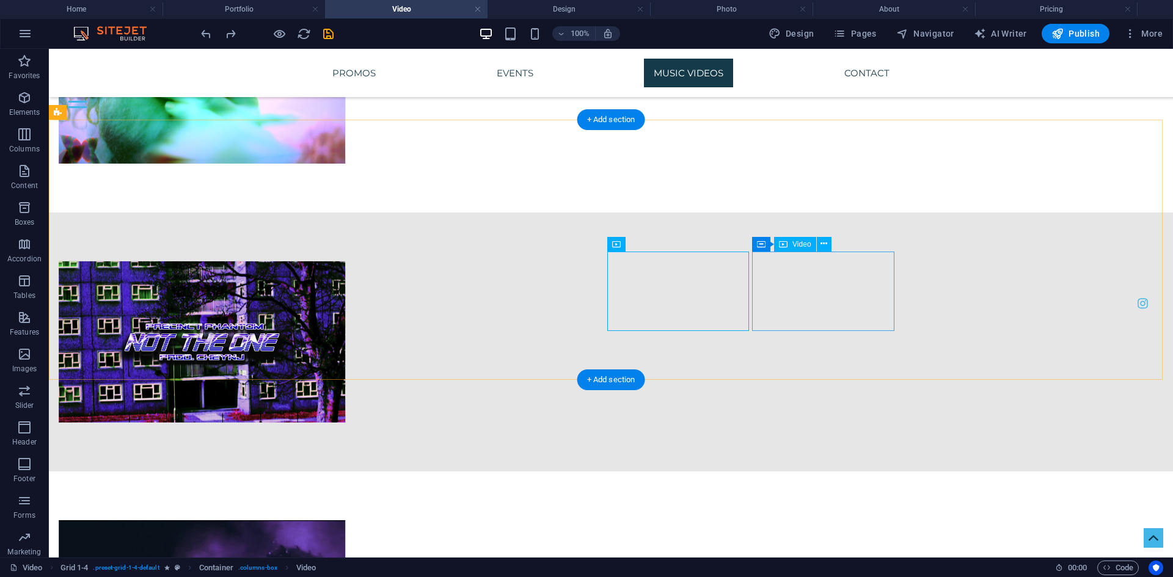
select select "%"
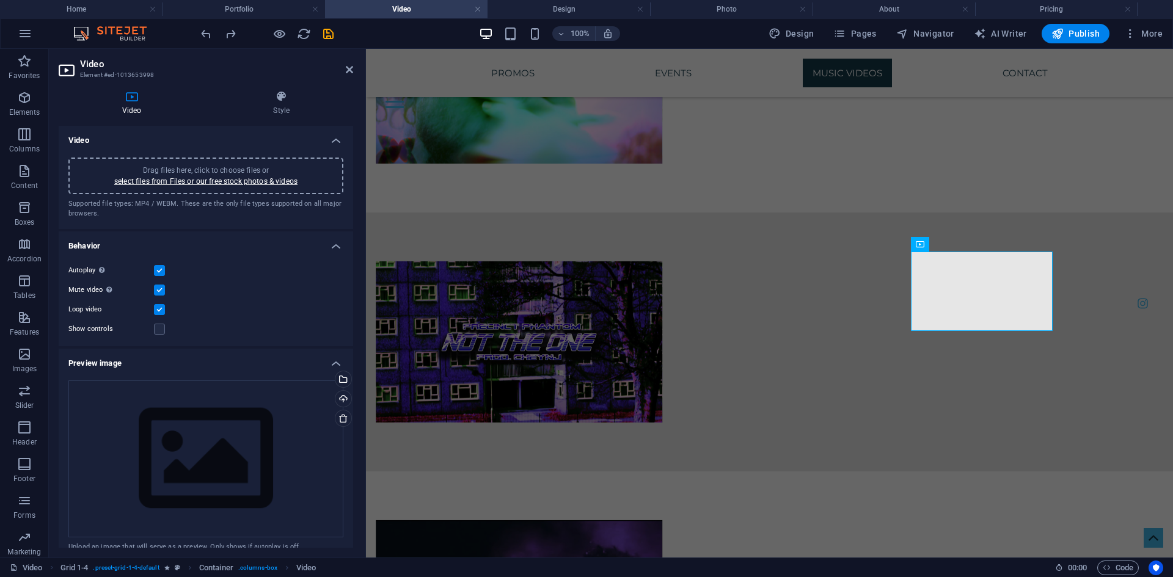
click at [207, 161] on div "Drag files here, click to choose files or select files from Files or our free s…" at bounding box center [205, 176] width 275 height 37
select select "%"
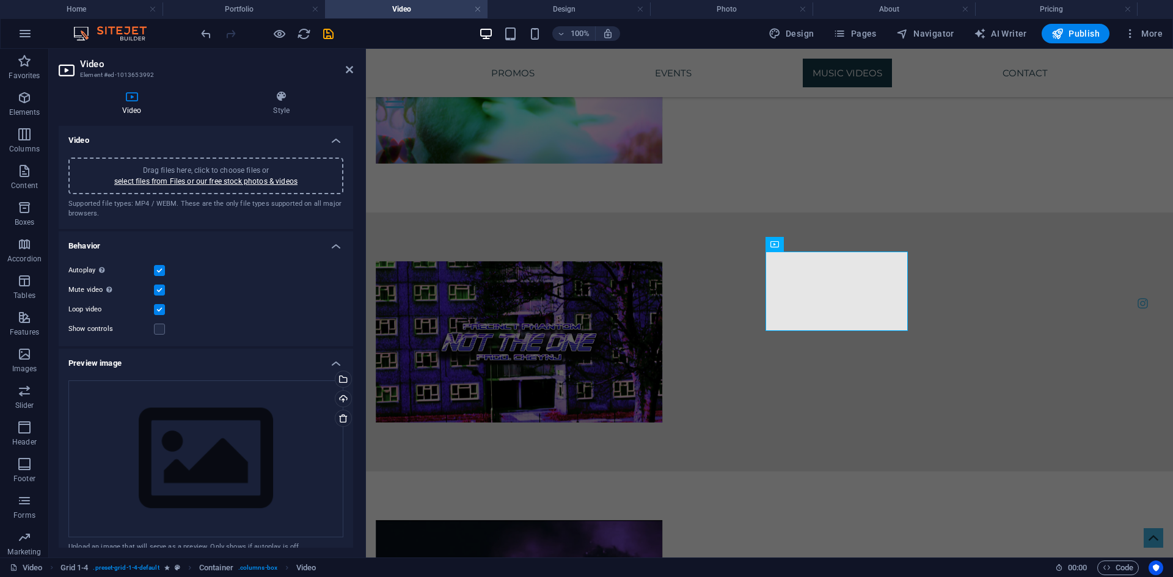
click at [209, 169] on span "Drag files here, click to choose files or select files from Files or our free s…" at bounding box center [205, 176] width 183 height 20
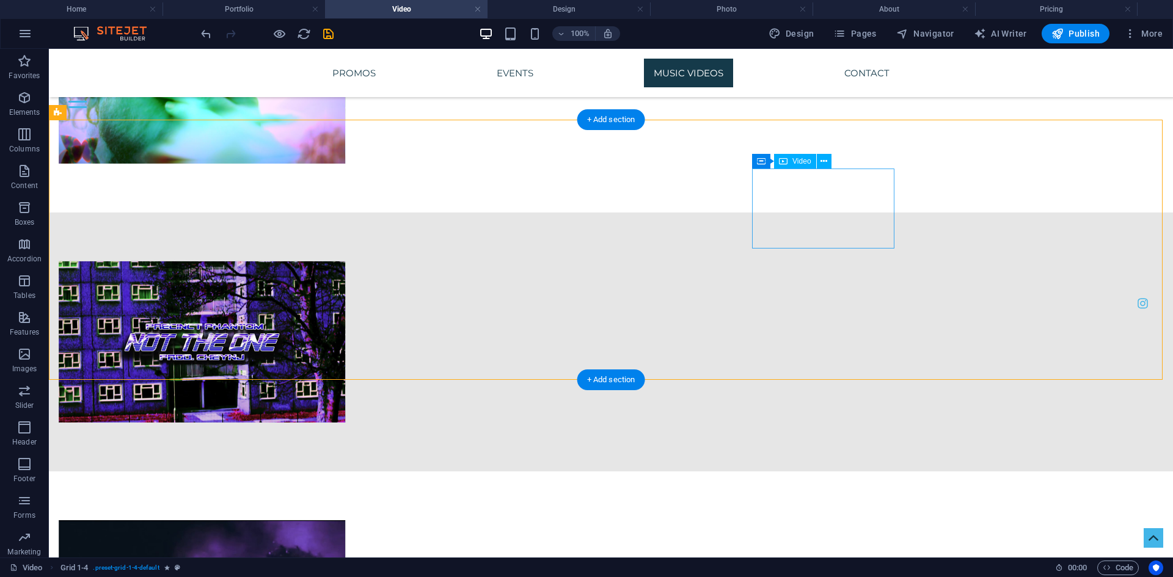
select select "%"
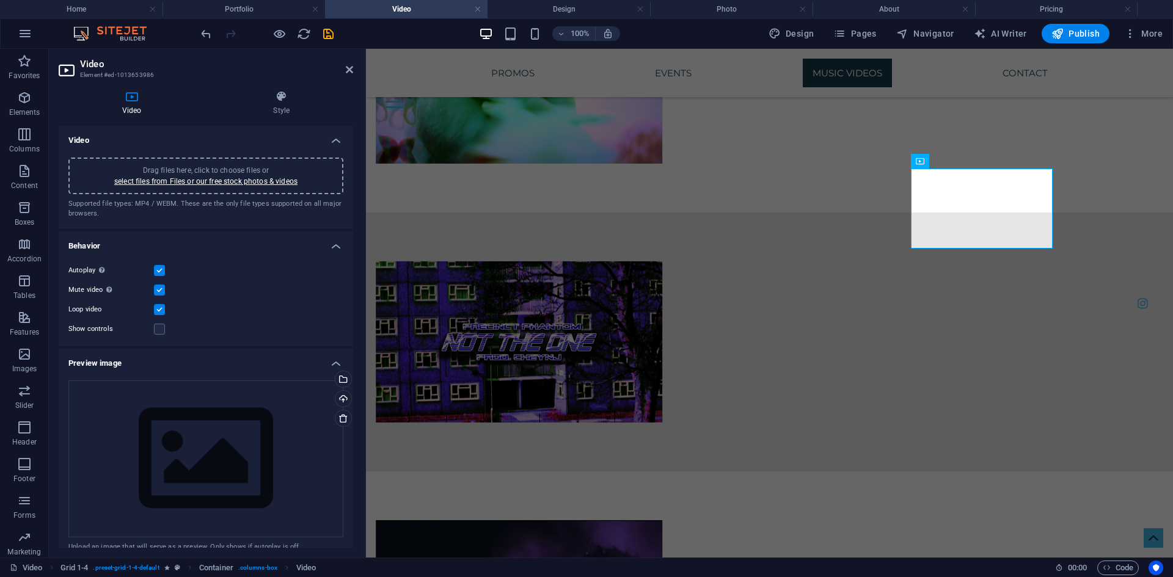
click at [260, 167] on span "Drag files here, click to choose files or select files from Files or our free s…" at bounding box center [205, 176] width 183 height 20
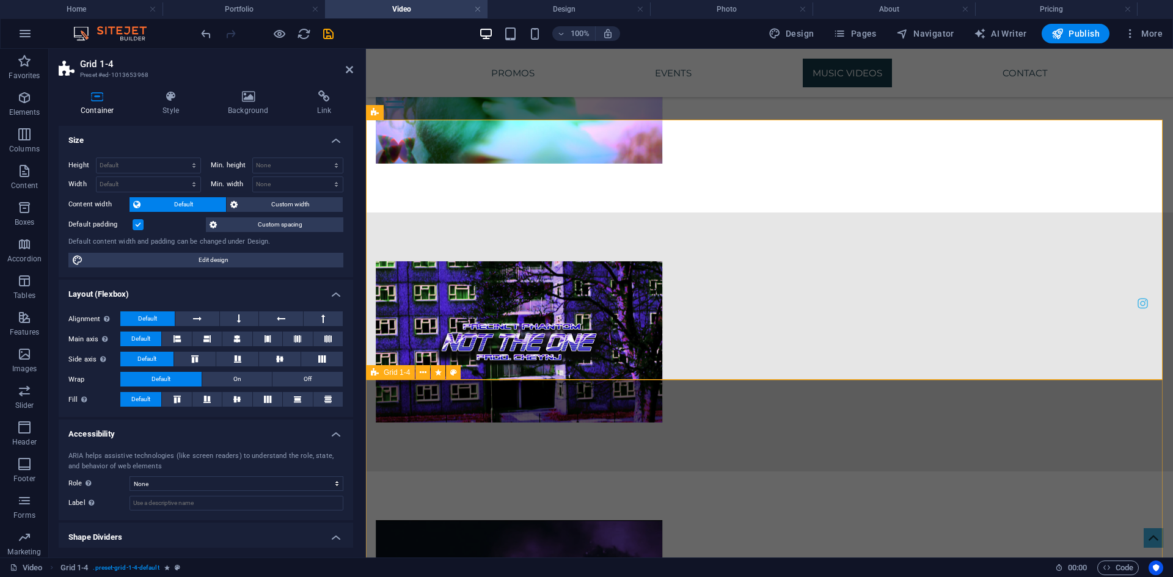
drag, startPoint x: 423, startPoint y: 446, endPoint x: 741, endPoint y: 447, distance: 317.6
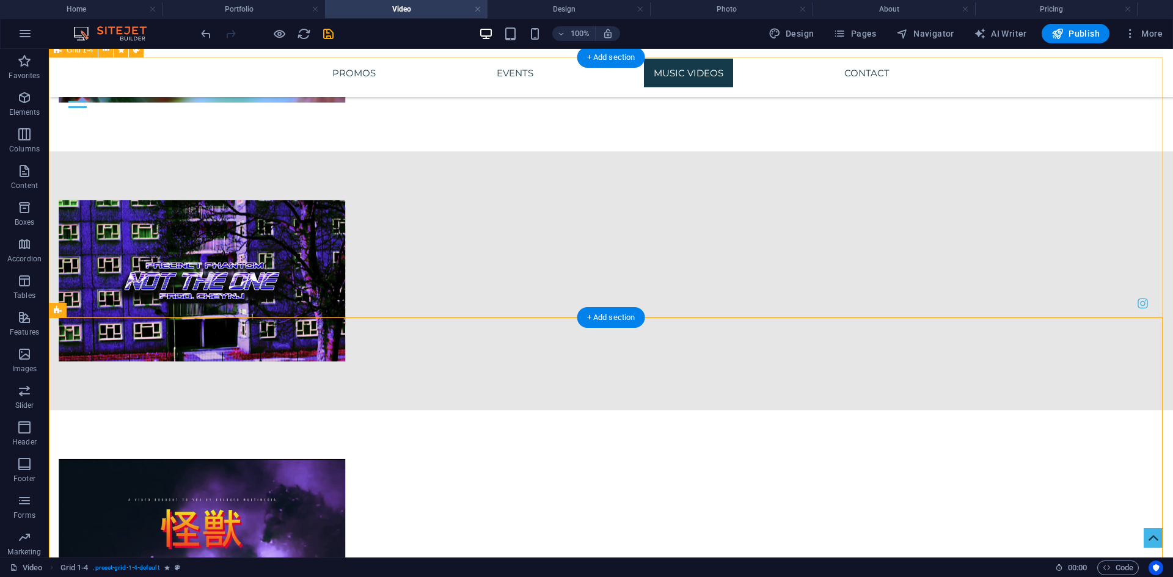
scroll to position [5407, 0]
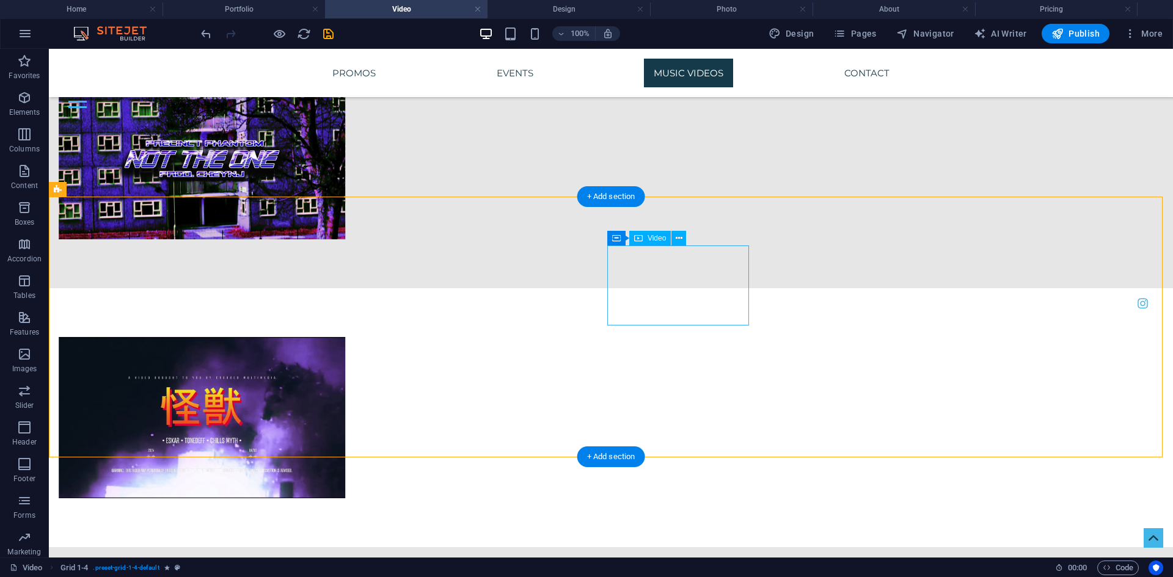
select select "%"
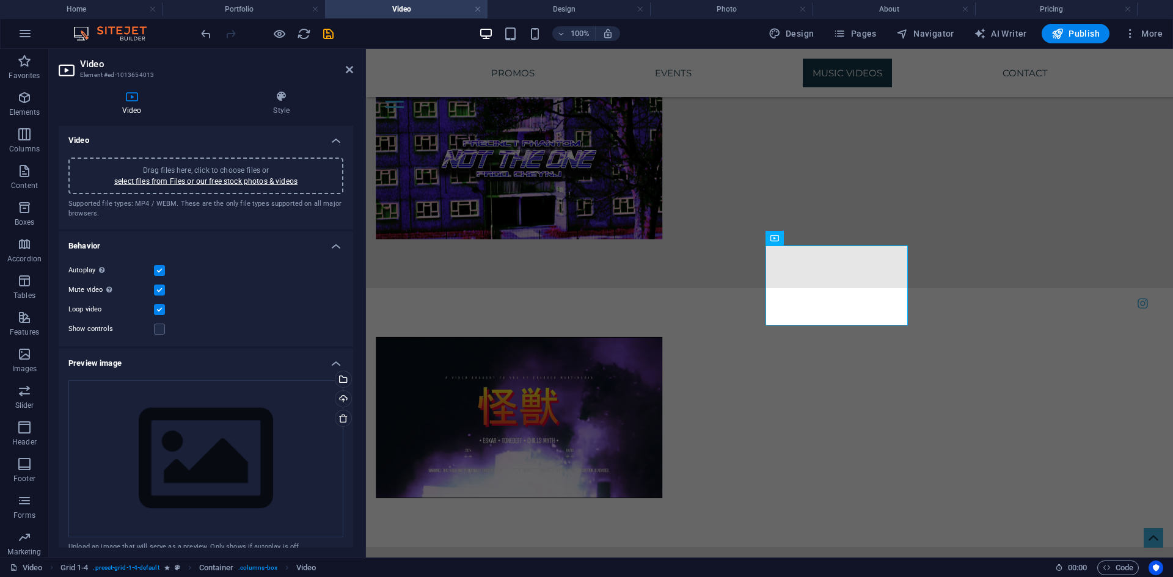
click at [138, 169] on div "Drag files here, click to choose files or select files from Files or our free s…" at bounding box center [206, 176] width 260 height 22
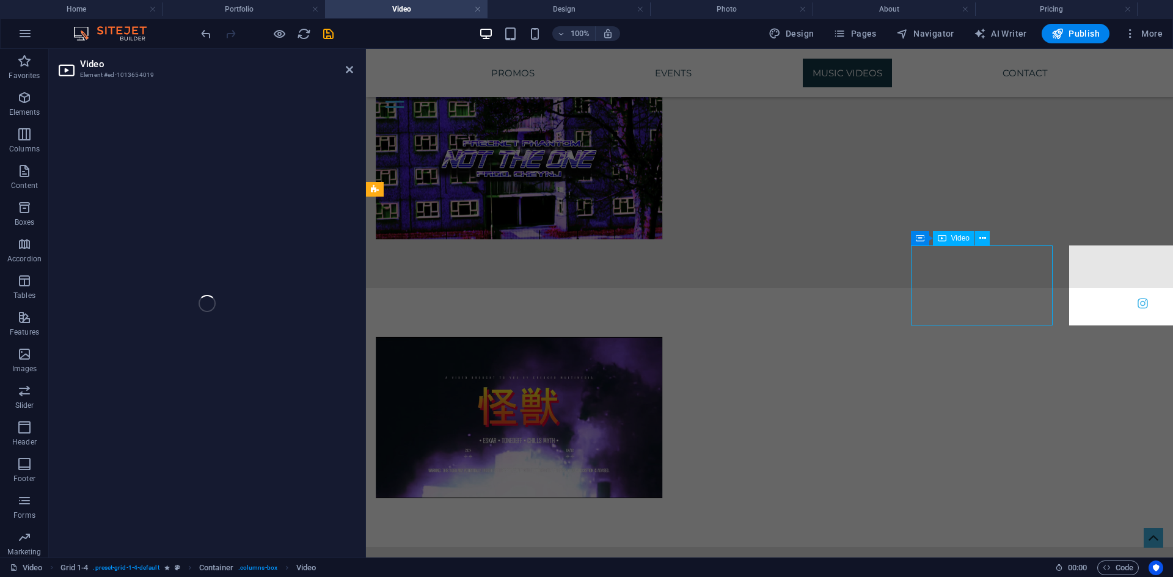
select select "%"
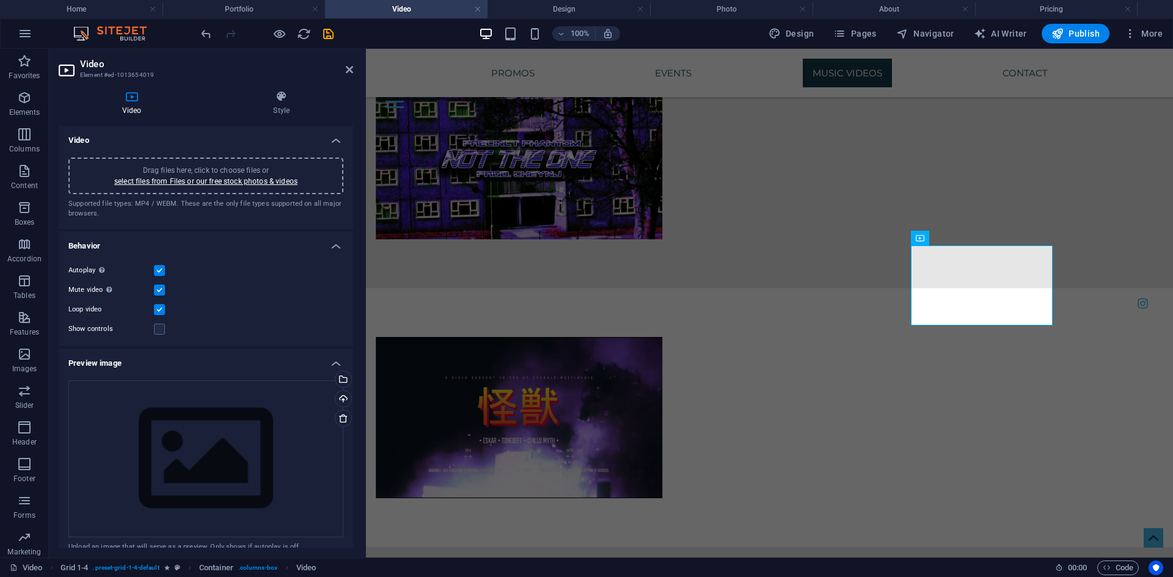
click at [206, 172] on span "Drag files here, click to choose files or select files from Files or our free s…" at bounding box center [205, 176] width 183 height 20
select select "%"
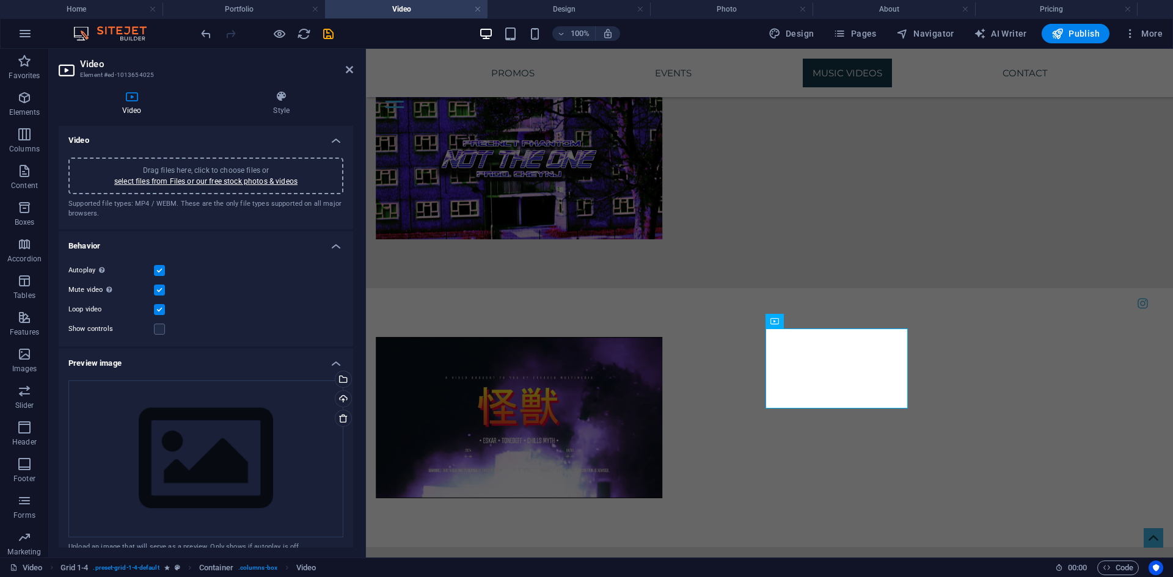
click at [217, 166] on span "Drag files here, click to choose files or select files from Files or our free s…" at bounding box center [205, 176] width 183 height 20
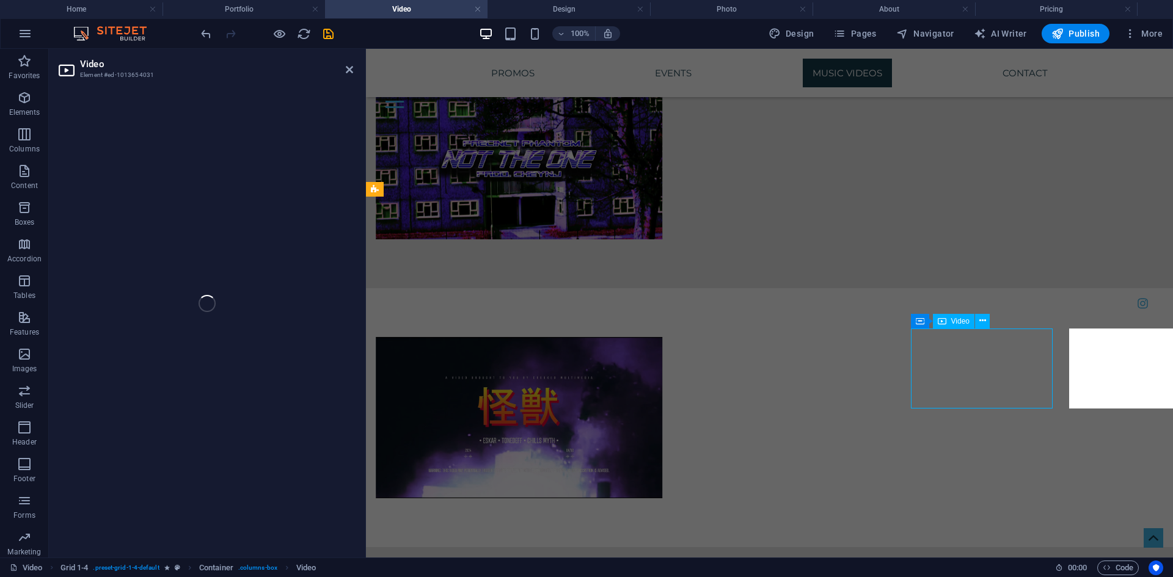
select select "%"
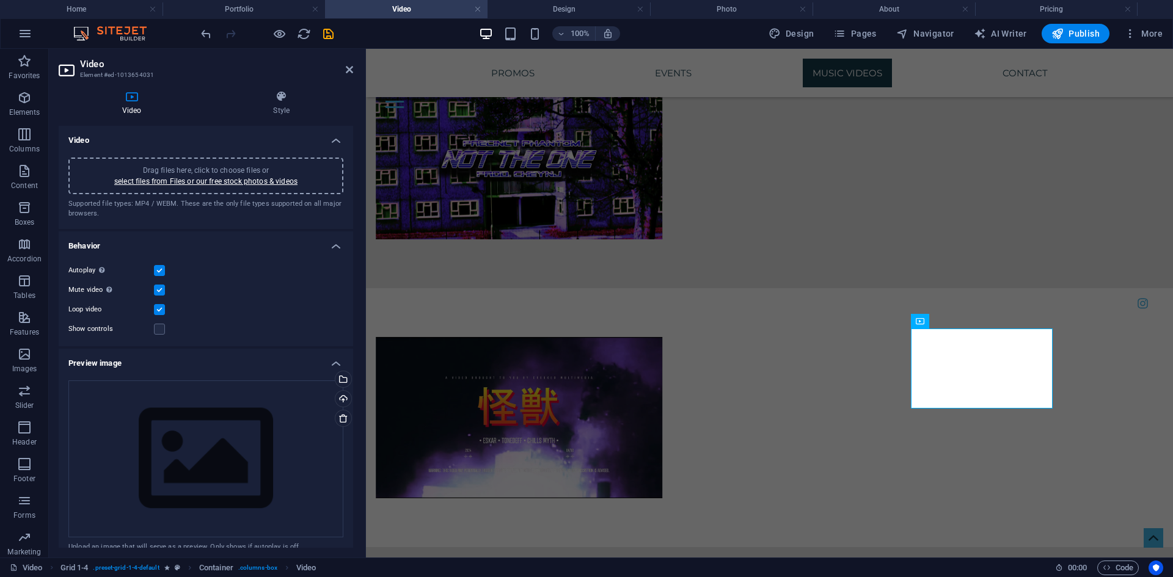
click at [219, 156] on div "Drag files here, click to choose files or select files from Files or our free s…" at bounding box center [206, 188] width 294 height 81
click at [217, 162] on div "Drag files here, click to choose files or select files from Files or our free s…" at bounding box center [205, 176] width 275 height 37
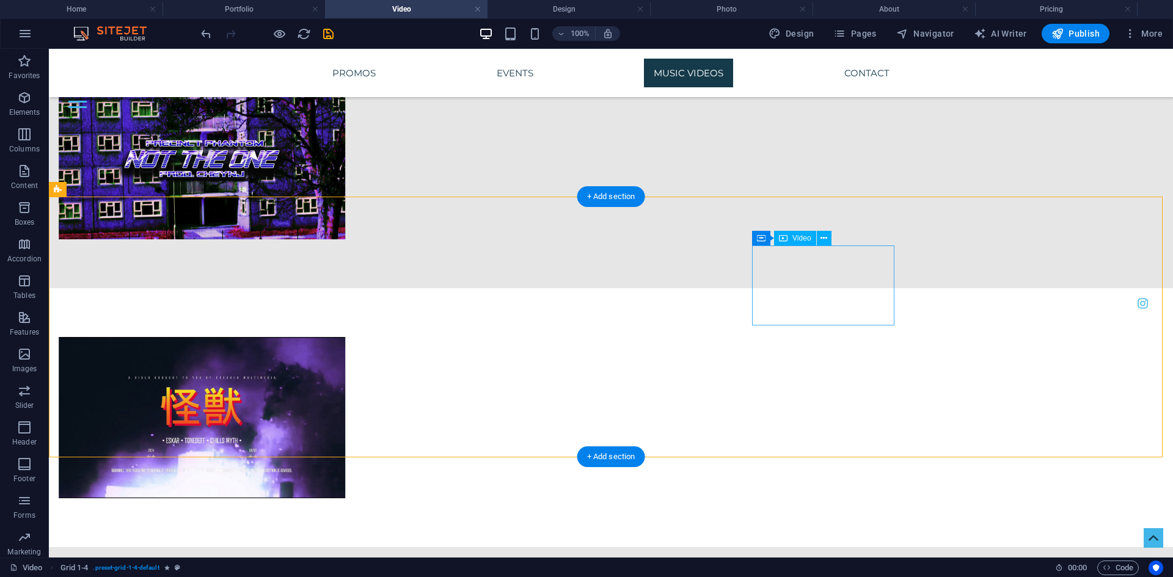
select select "%"
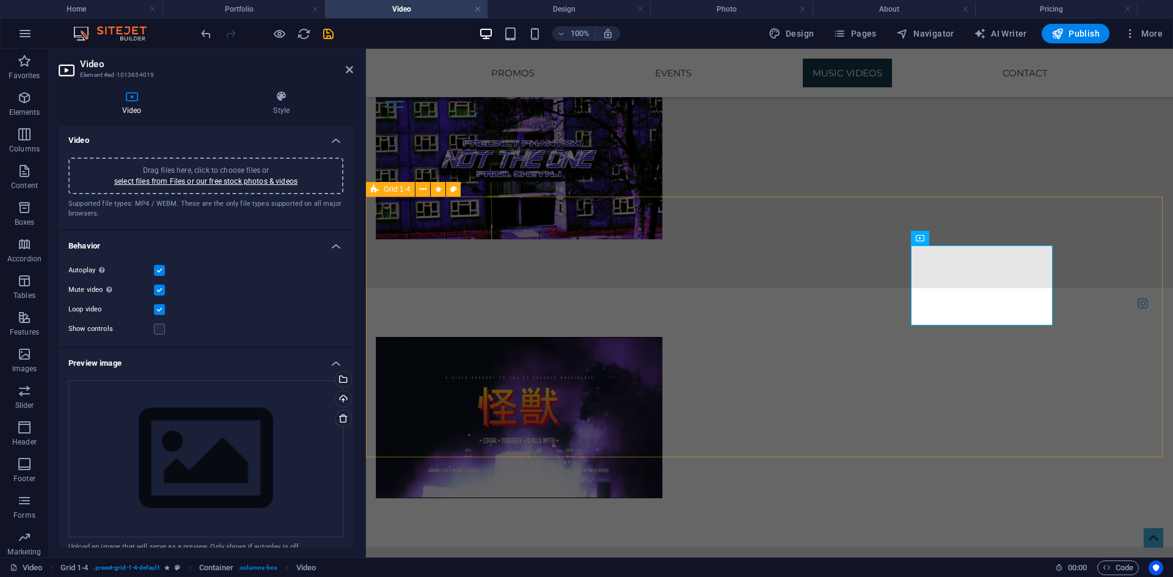
drag, startPoint x: 1124, startPoint y: 362, endPoint x: 1441, endPoint y: 362, distance: 317.0
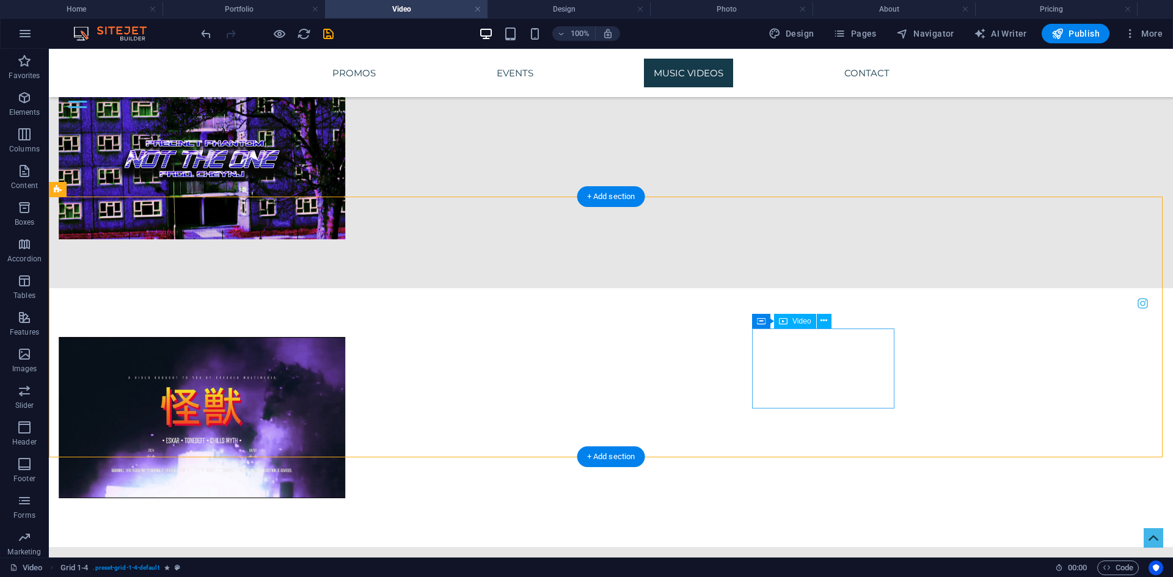
select select "%"
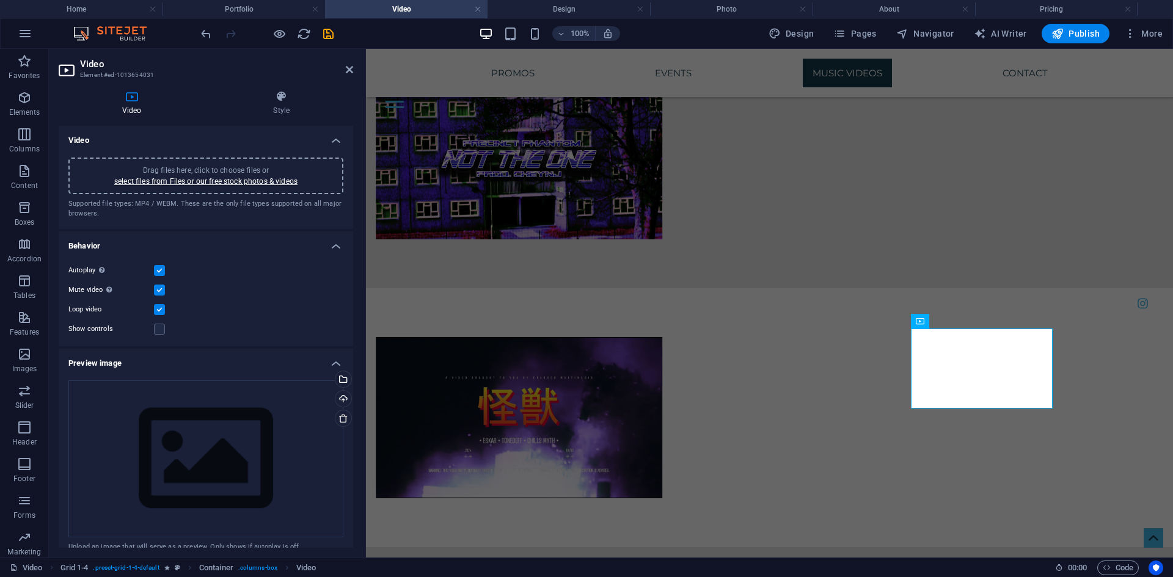
click at [200, 170] on span "Drag files here, click to choose files or select files from Files or our free s…" at bounding box center [205, 176] width 183 height 20
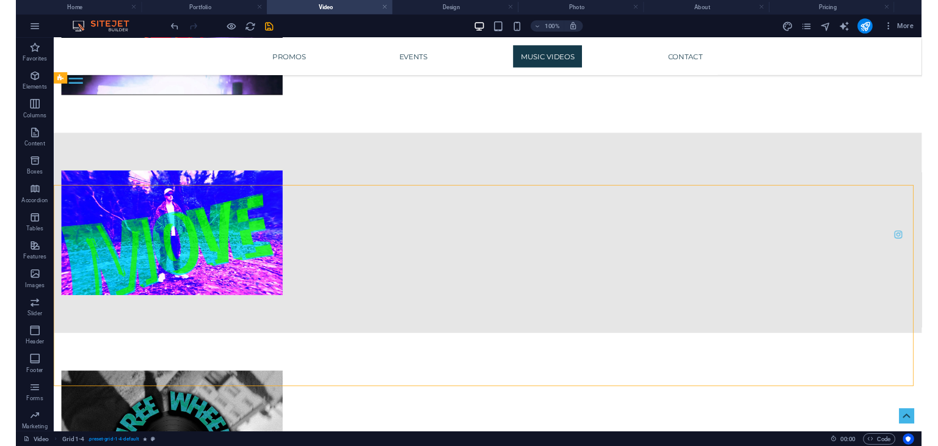
scroll to position [5364, 0]
